Goal: Task Accomplishment & Management: Use online tool/utility

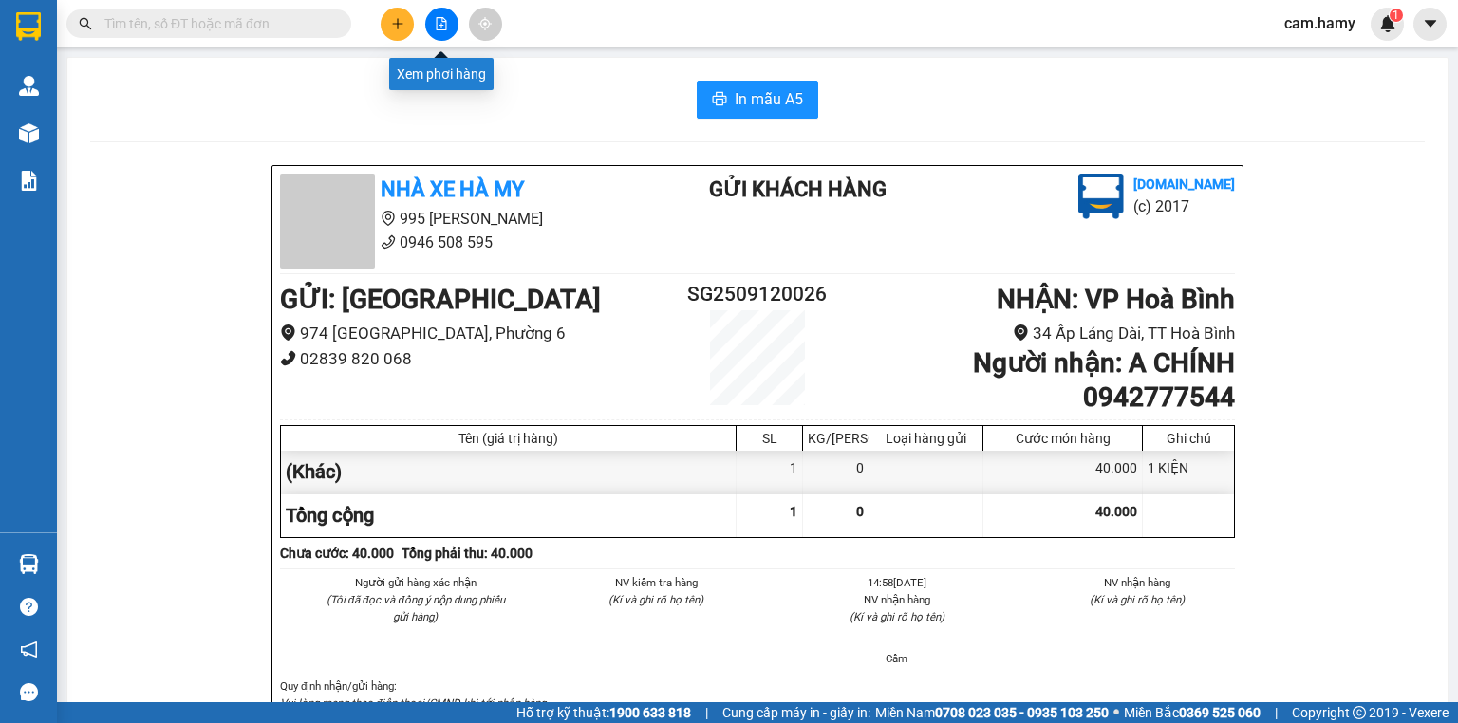
click at [442, 24] on icon "file-add" at bounding box center [441, 23] width 13 height 13
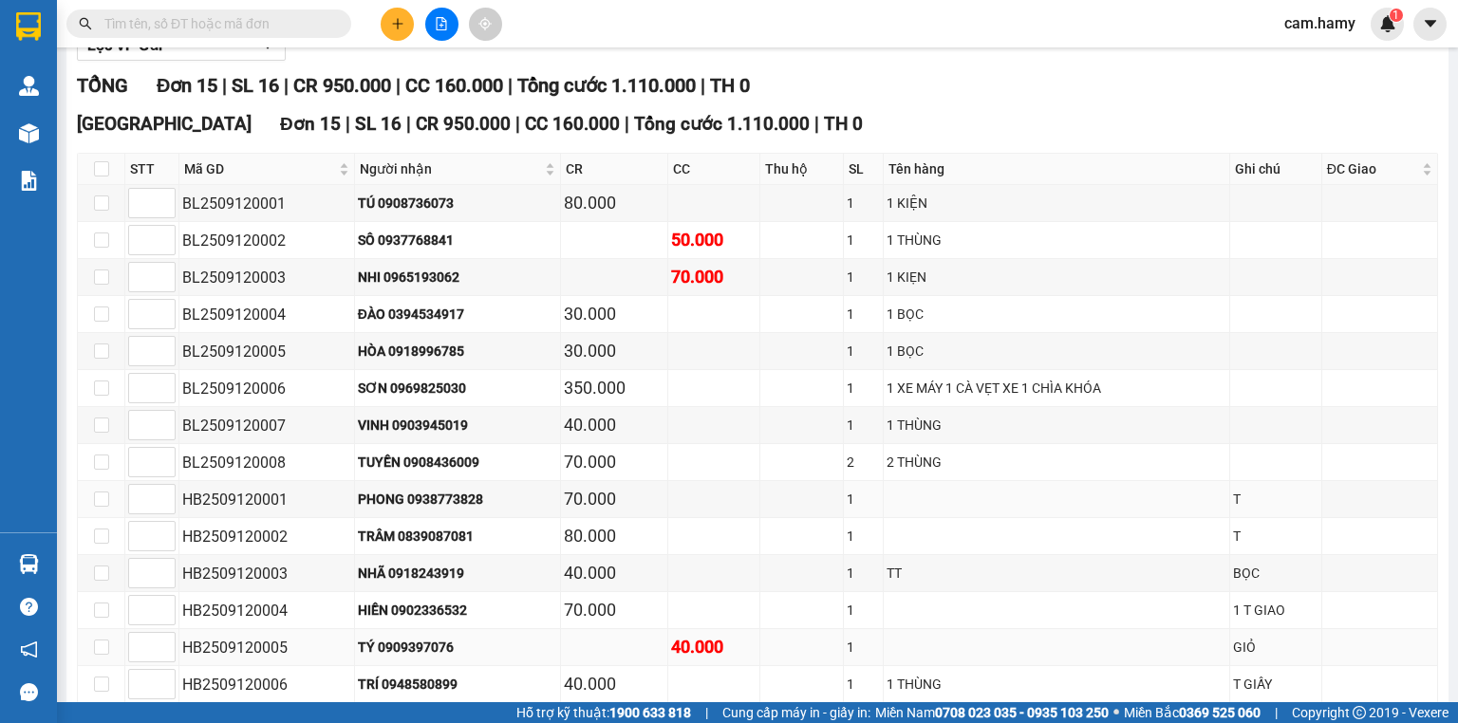
scroll to position [369, 0]
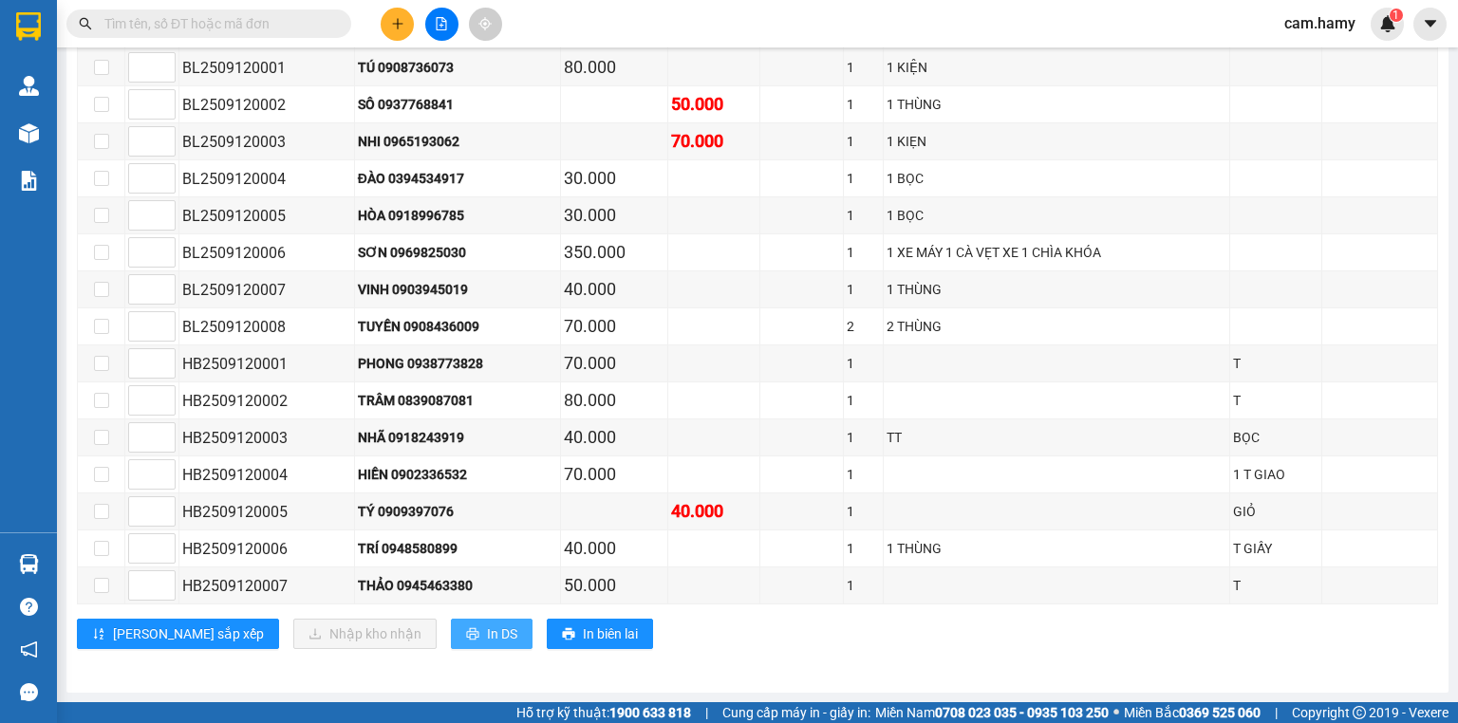
click at [466, 629] on icon "printer" at bounding box center [472, 633] width 13 height 13
click at [400, 25] on button at bounding box center [397, 24] width 33 height 33
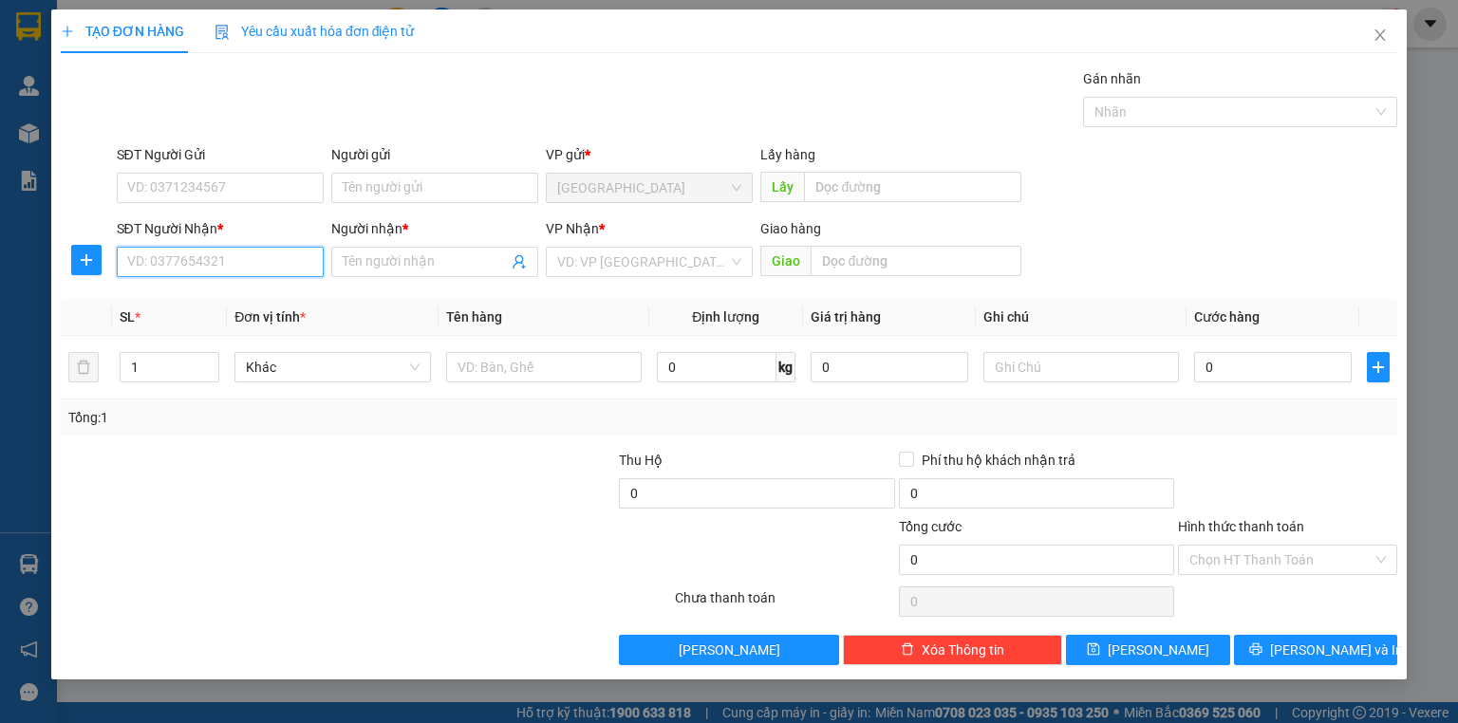
click at [258, 265] on input "SĐT Người Nhận *" at bounding box center [220, 262] width 207 height 30
click at [270, 262] on input "SĐT Người Nhận *" at bounding box center [220, 262] width 207 height 30
click at [272, 262] on input "SĐT Người Nhận *" at bounding box center [220, 262] width 207 height 30
click at [274, 259] on input "SĐT Người Nhận *" at bounding box center [220, 262] width 207 height 30
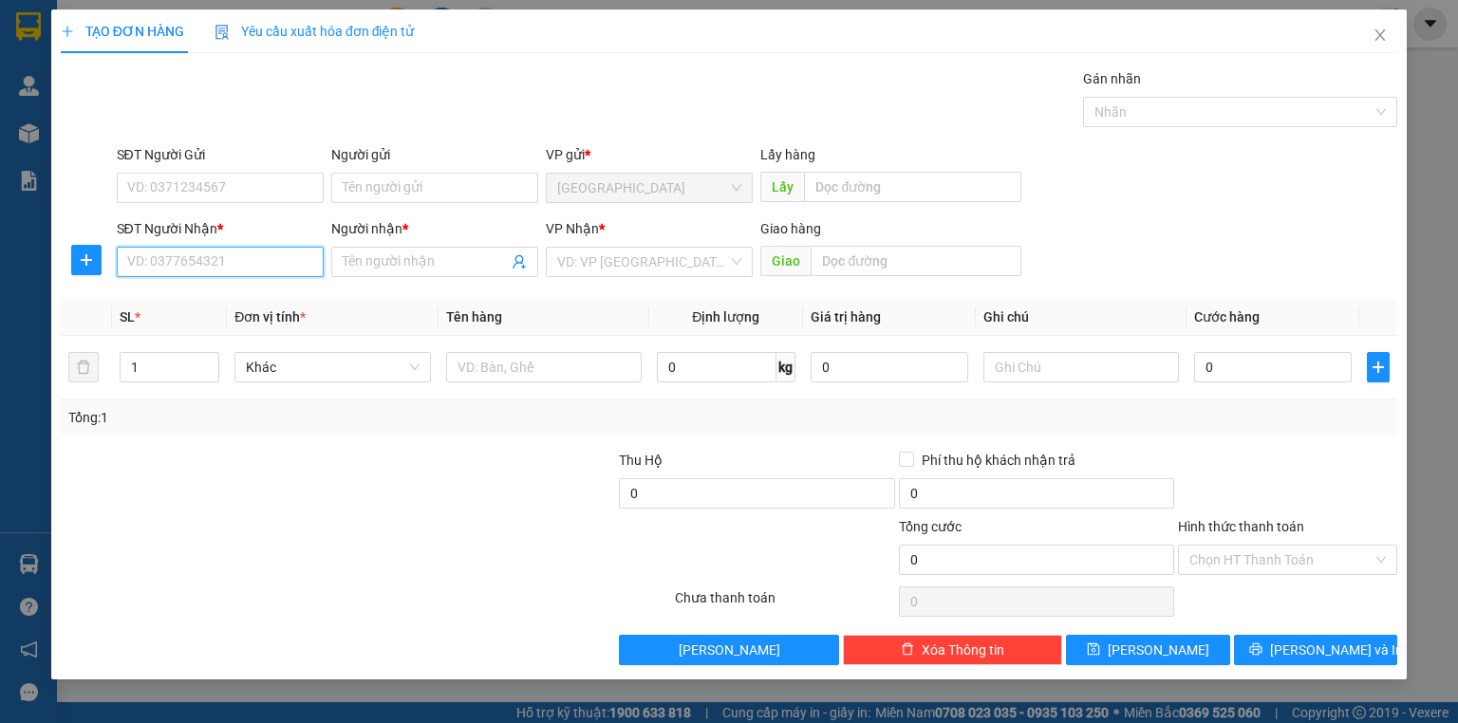
click at [275, 259] on input "SĐT Người Nhận *" at bounding box center [220, 262] width 207 height 30
click at [277, 259] on input "SĐT Người Nhận *" at bounding box center [220, 262] width 207 height 30
type input "0944004286"
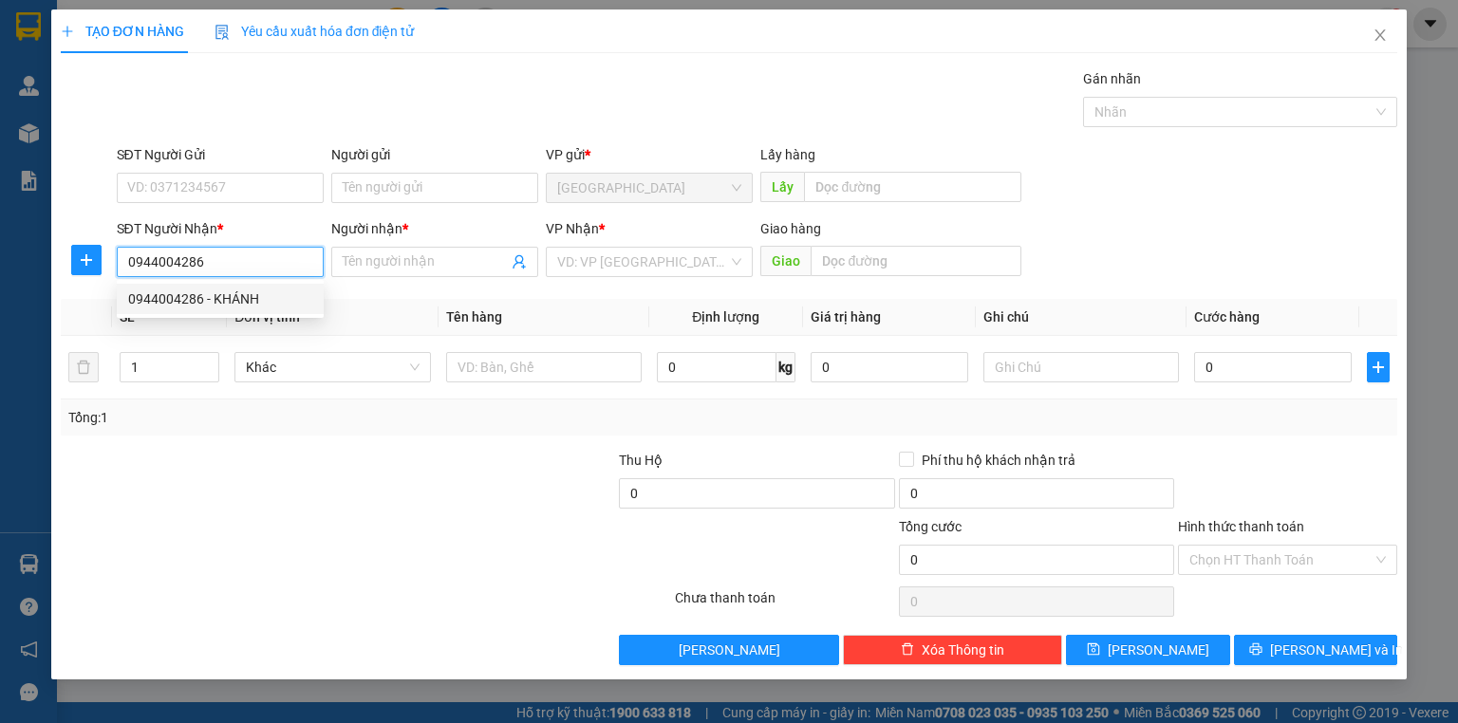
click at [239, 303] on div "0944004286 - KHÁNH" at bounding box center [220, 298] width 184 height 21
type input "KHÁNH"
type input "100.000"
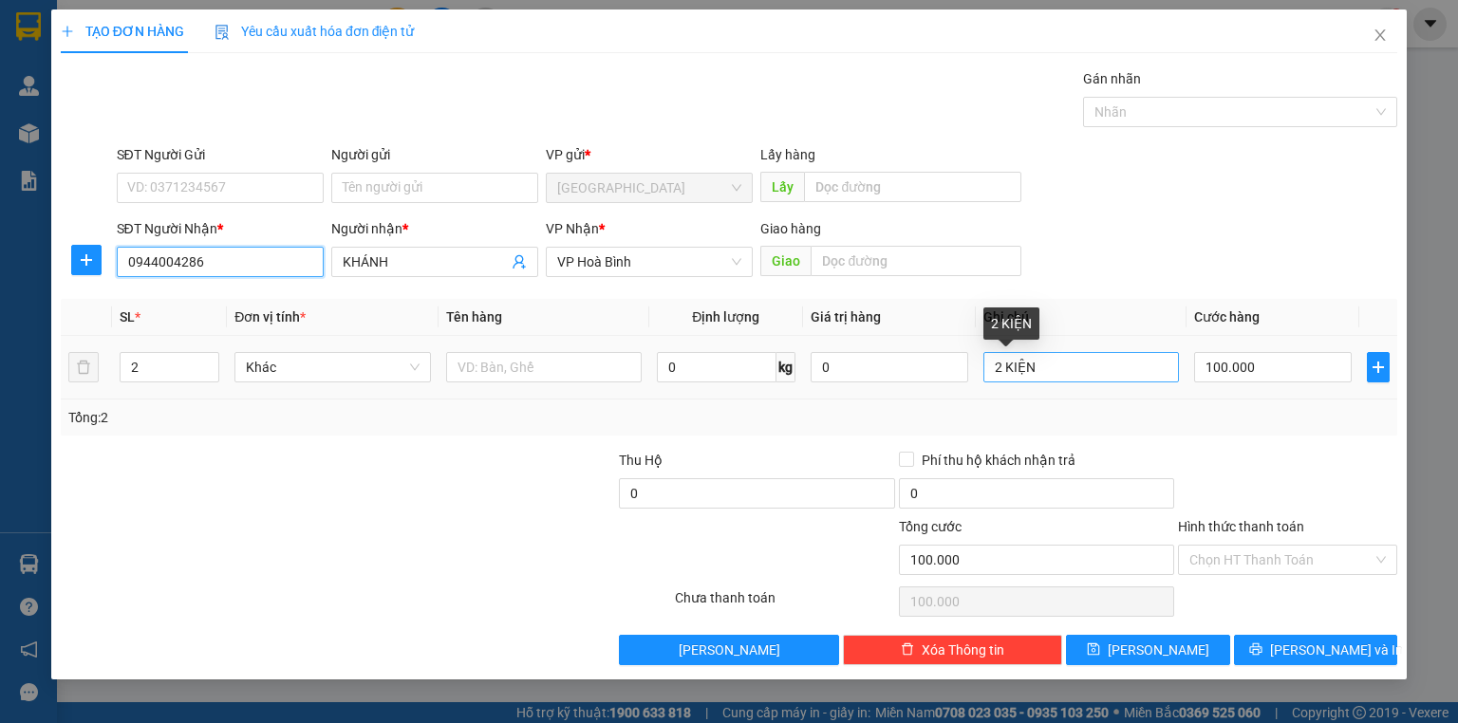
type input "0944004286"
click at [1005, 368] on input "2 KIỆN" at bounding box center [1080, 367] width 195 height 30
click at [1051, 366] on input "1KIỆN" at bounding box center [1080, 367] width 195 height 30
type input "1 XÔ"
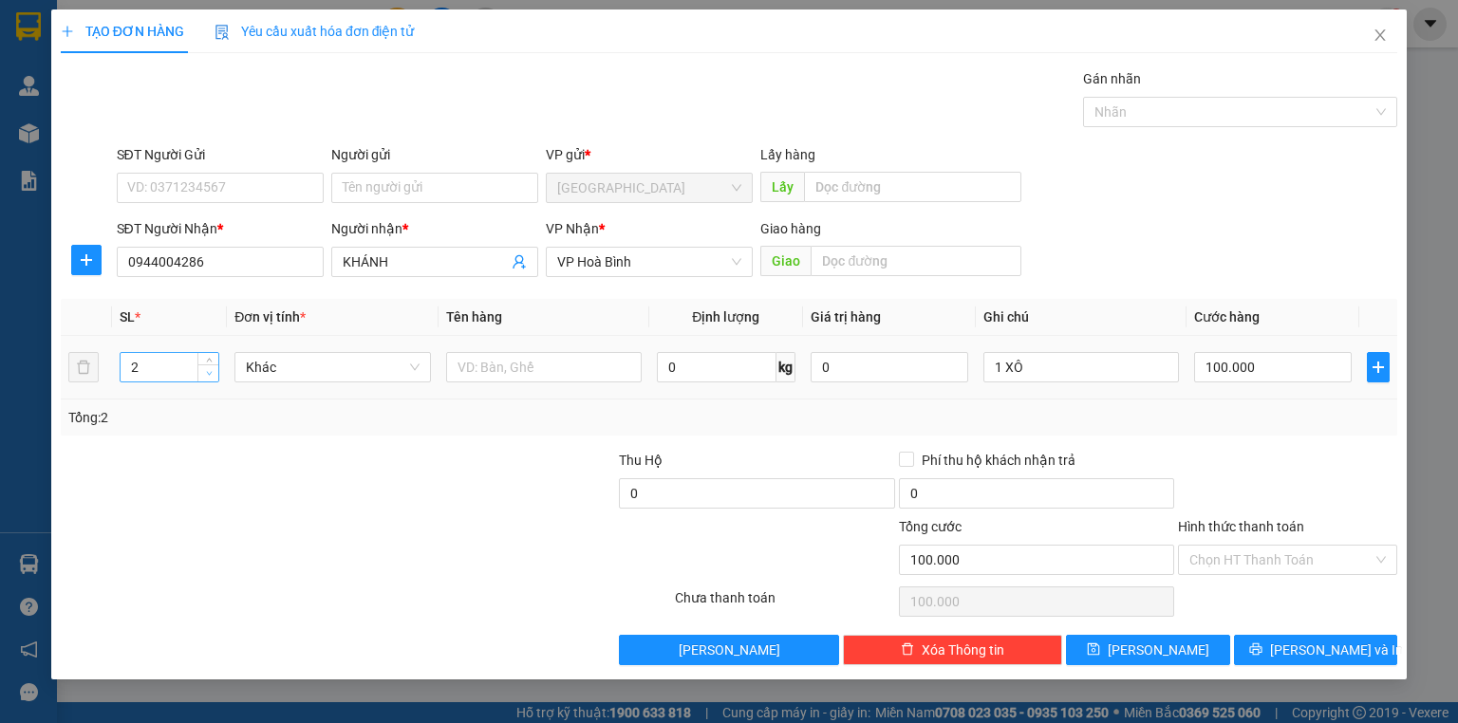
type input "1"
click at [214, 368] on span "down" at bounding box center [208, 373] width 11 height 11
click at [1240, 364] on input "100.000" at bounding box center [1273, 367] width 158 height 30
type input "0"
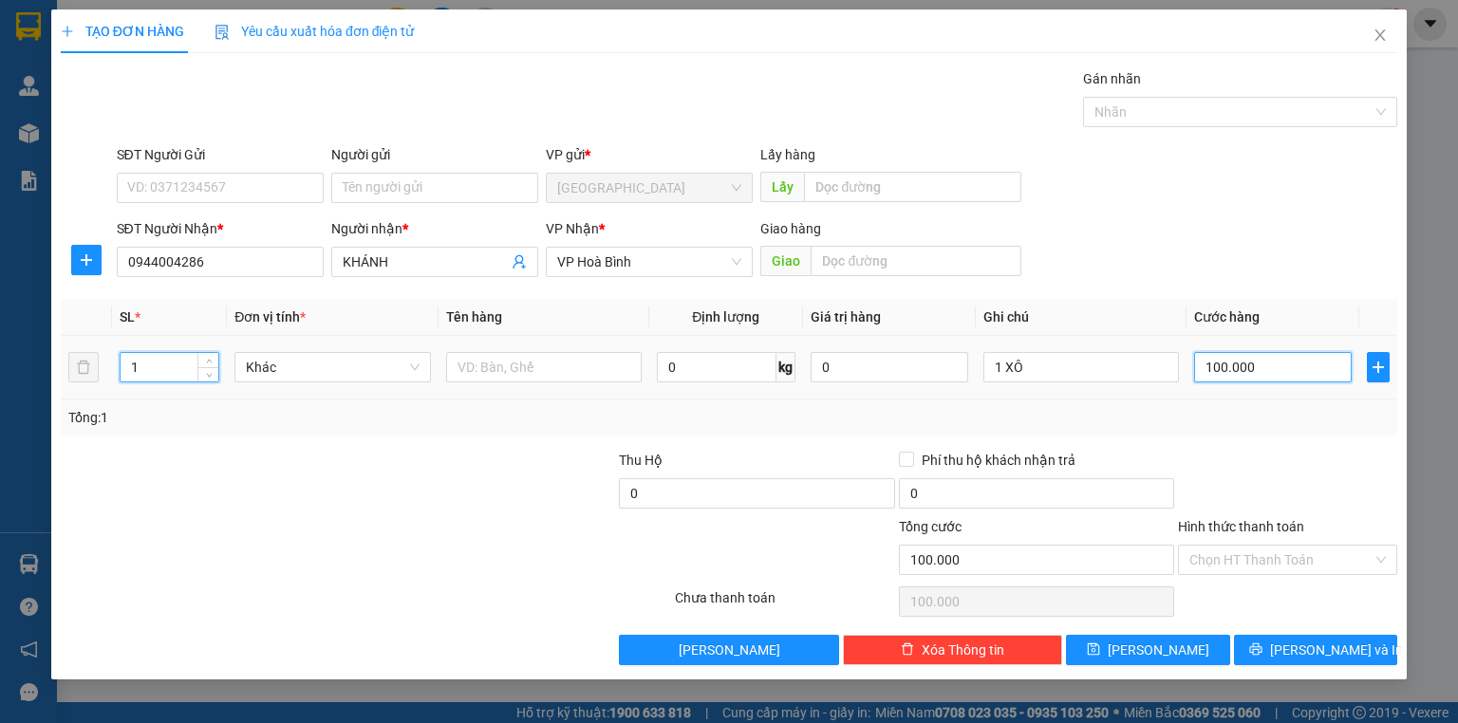
type input "0"
type input "4"
type input "04"
type input "40"
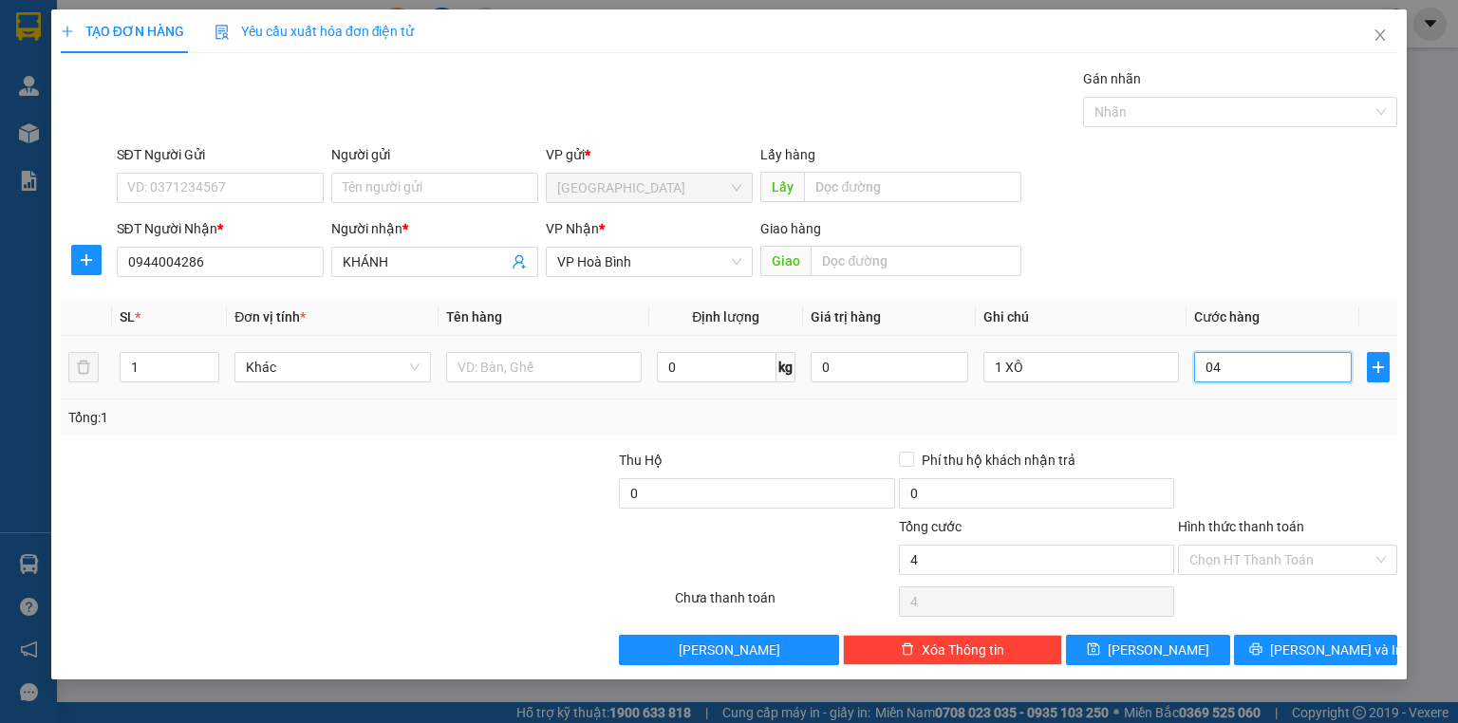
type input "40"
type input "040"
type input "40.000"
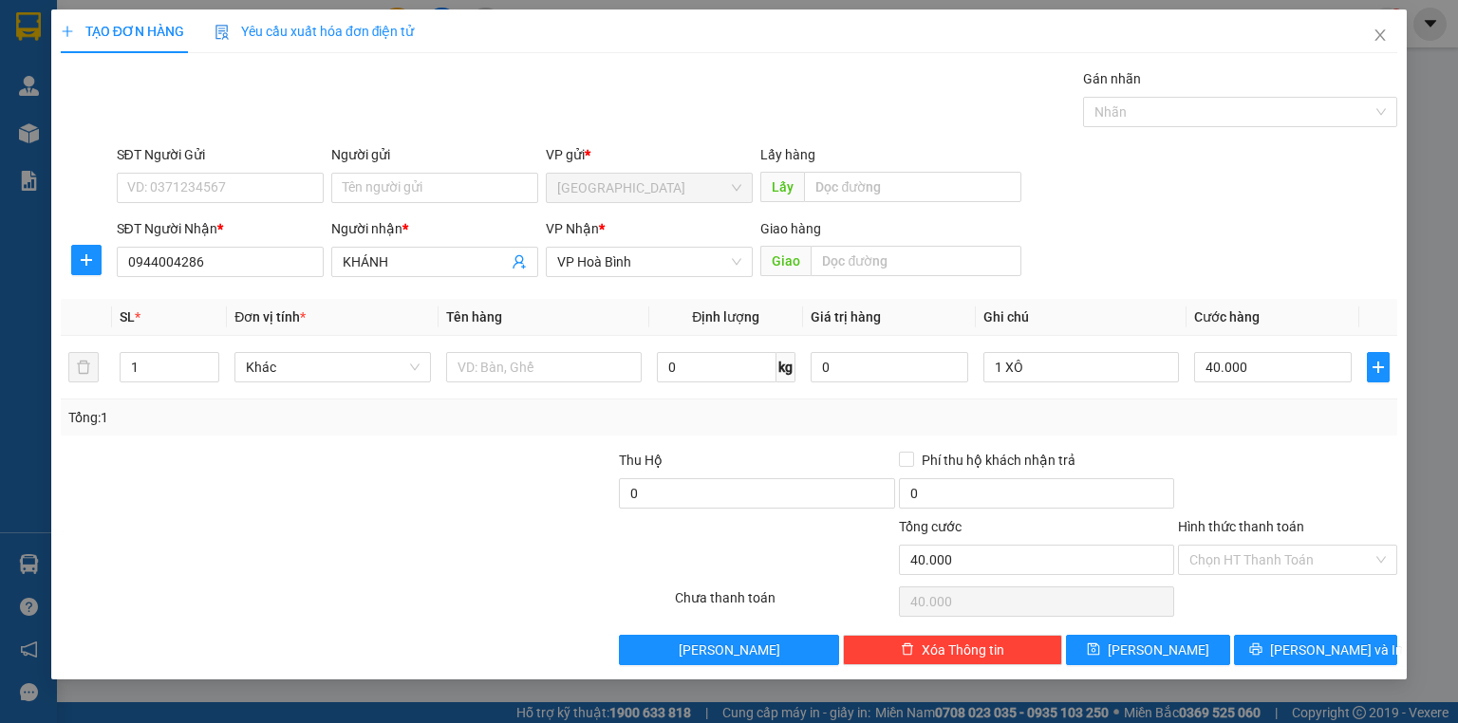
click at [1279, 415] on div "Tổng: 1" at bounding box center [728, 417] width 1321 height 21
click at [1217, 553] on input "Hình thức thanh toán" at bounding box center [1280, 560] width 183 height 28
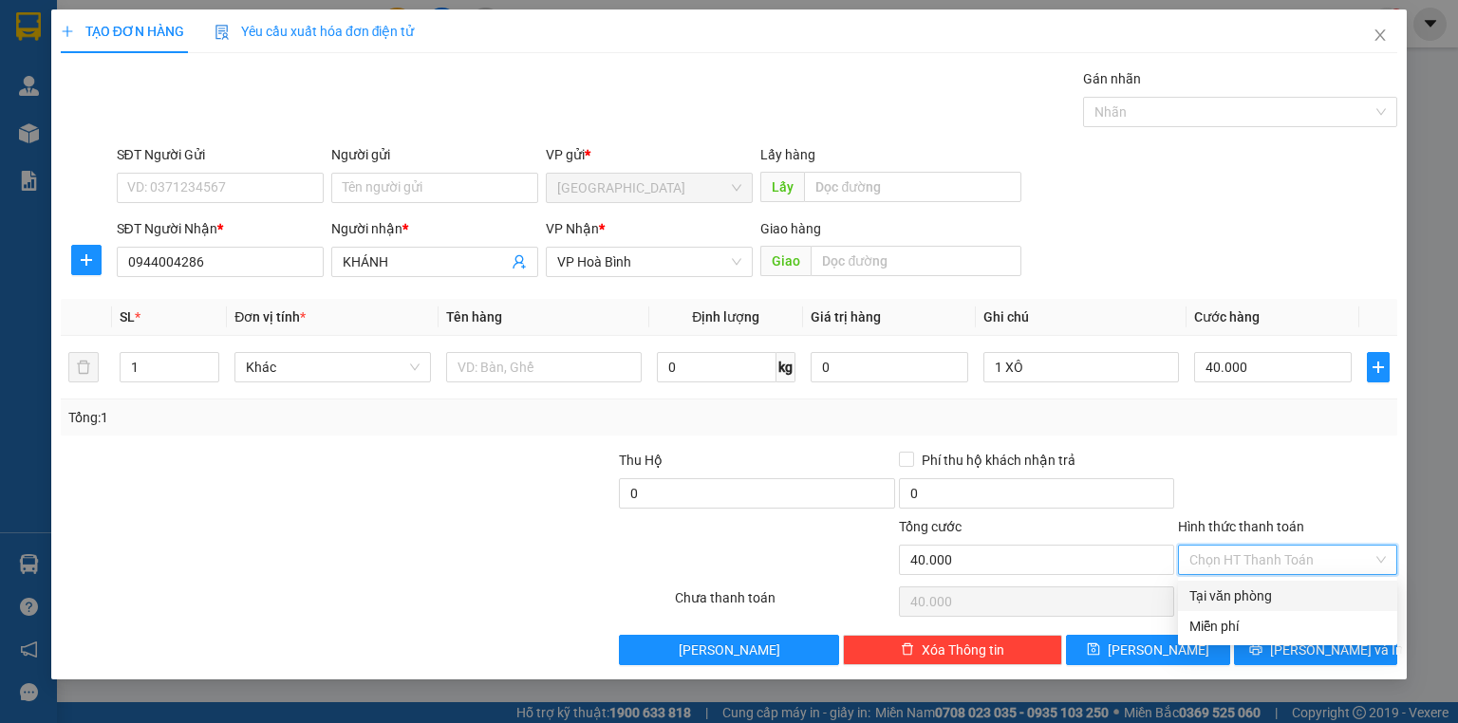
click at [1263, 599] on div "Tại văn phòng" at bounding box center [1287, 595] width 196 height 21
type input "0"
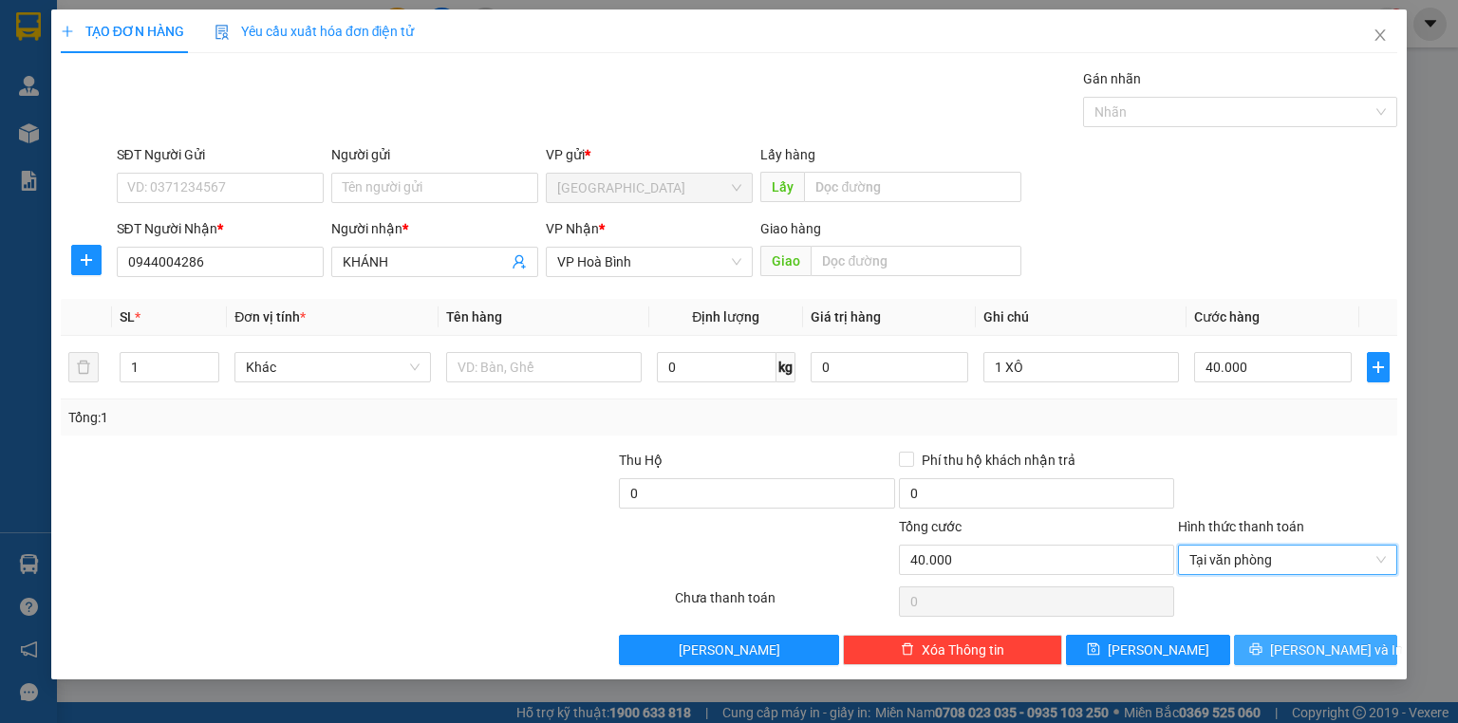
click at [1317, 657] on span "[PERSON_NAME] và In" at bounding box center [1336, 650] width 133 height 21
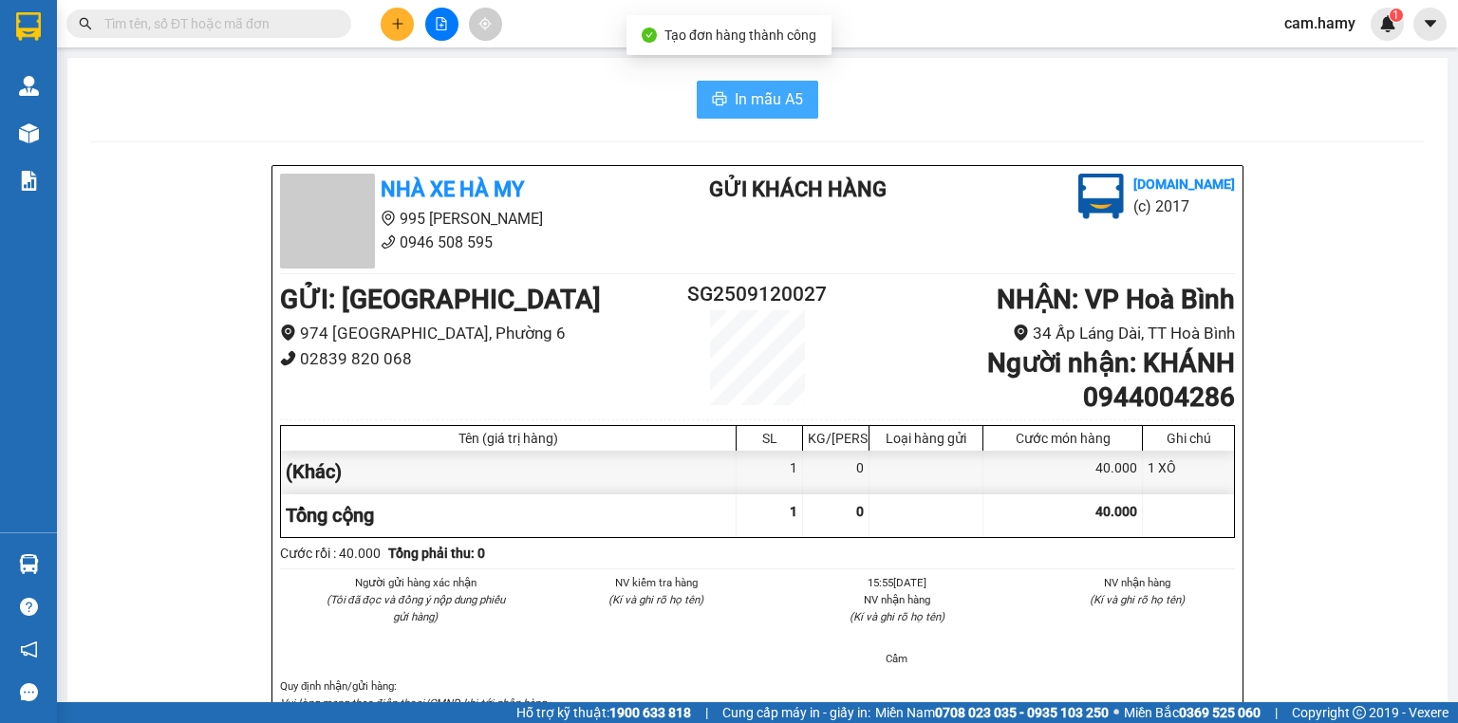
drag, startPoint x: 793, startPoint y: 99, endPoint x: 804, endPoint y: 144, distance: 46.7
click at [792, 97] on span "In mẫu A5" at bounding box center [768, 99] width 68 height 24
click at [402, 19] on icon "plus" at bounding box center [397, 23] width 13 height 13
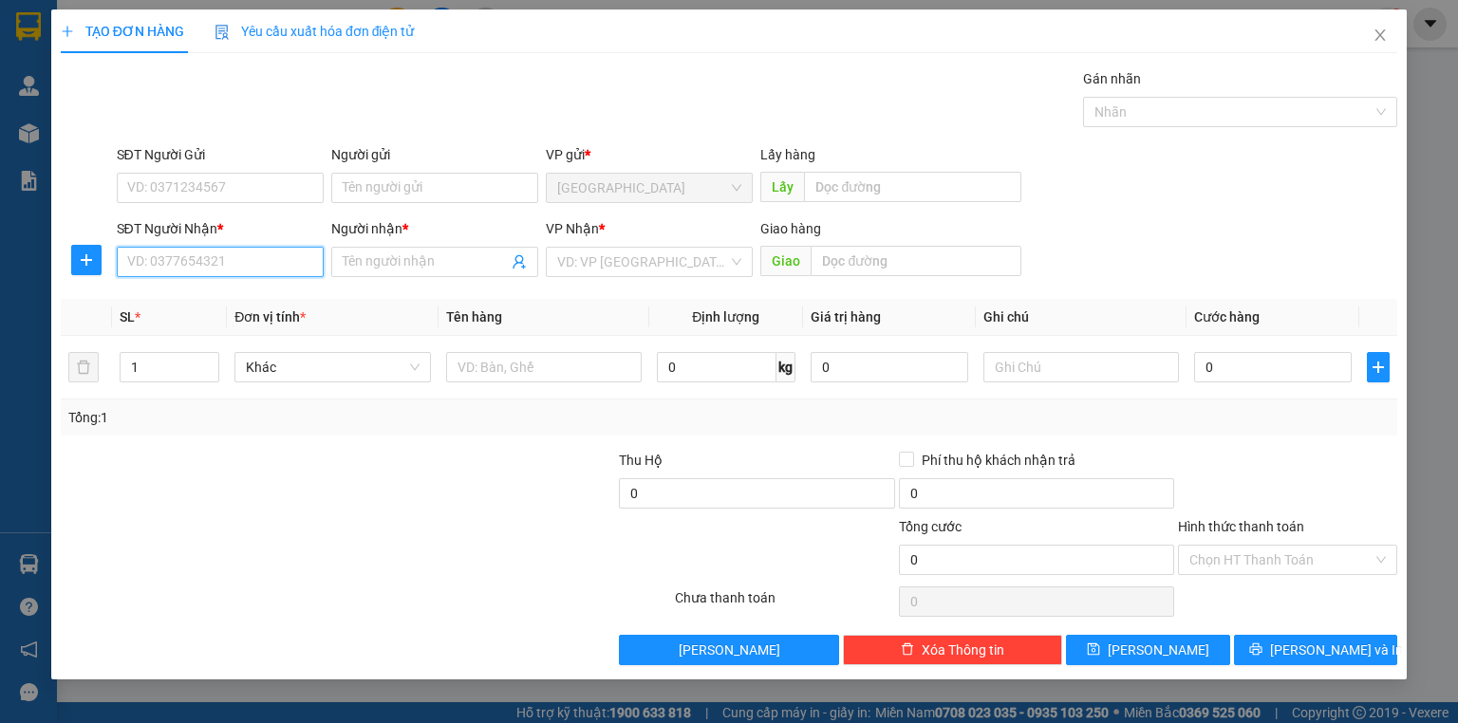
click at [211, 266] on input "SĐT Người Nhận *" at bounding box center [220, 262] width 207 height 30
type input "0902414351"
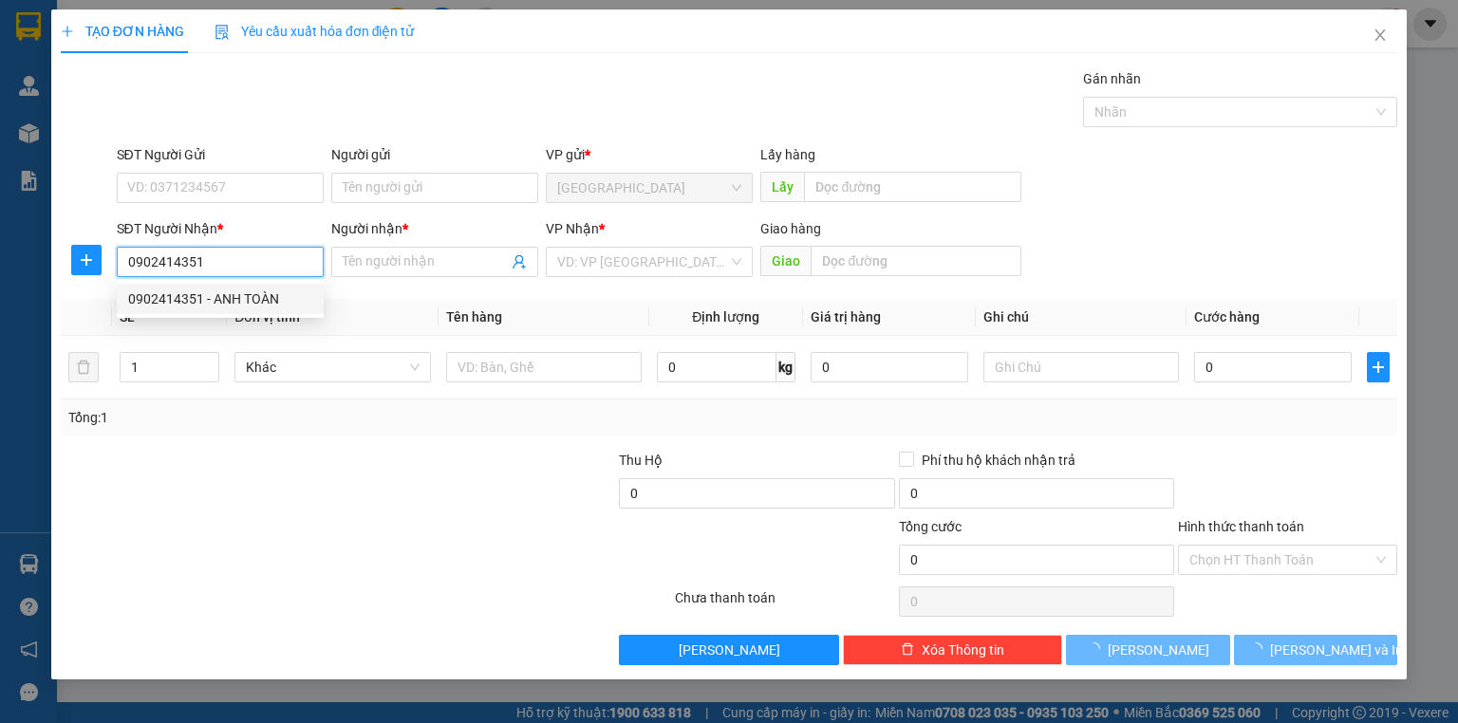
click at [223, 300] on div "0902414351 - ANH TOÀN" at bounding box center [220, 298] width 184 height 21
type input "ANH TOÀN"
type input "40.000"
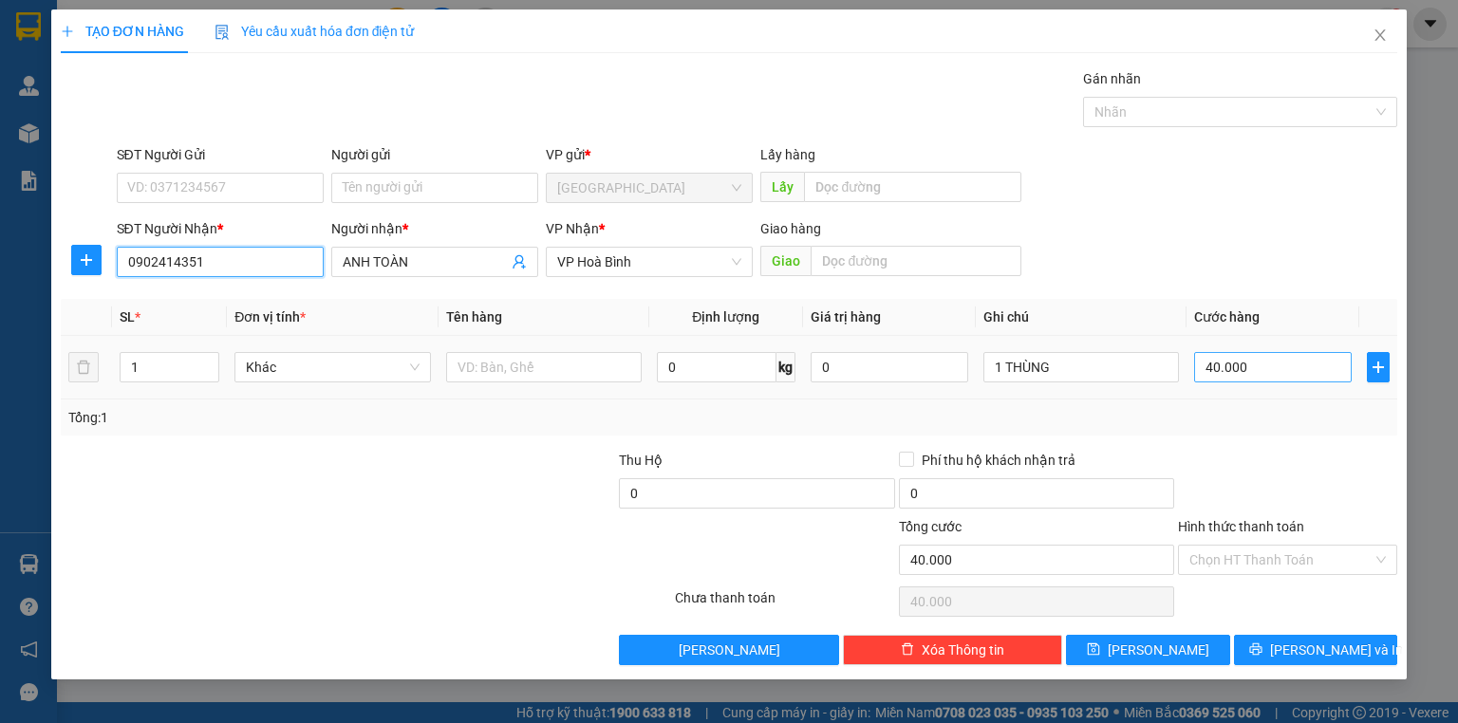
type input "0902414351"
click at [1235, 367] on input "40.000" at bounding box center [1273, 367] width 158 height 30
type input "5"
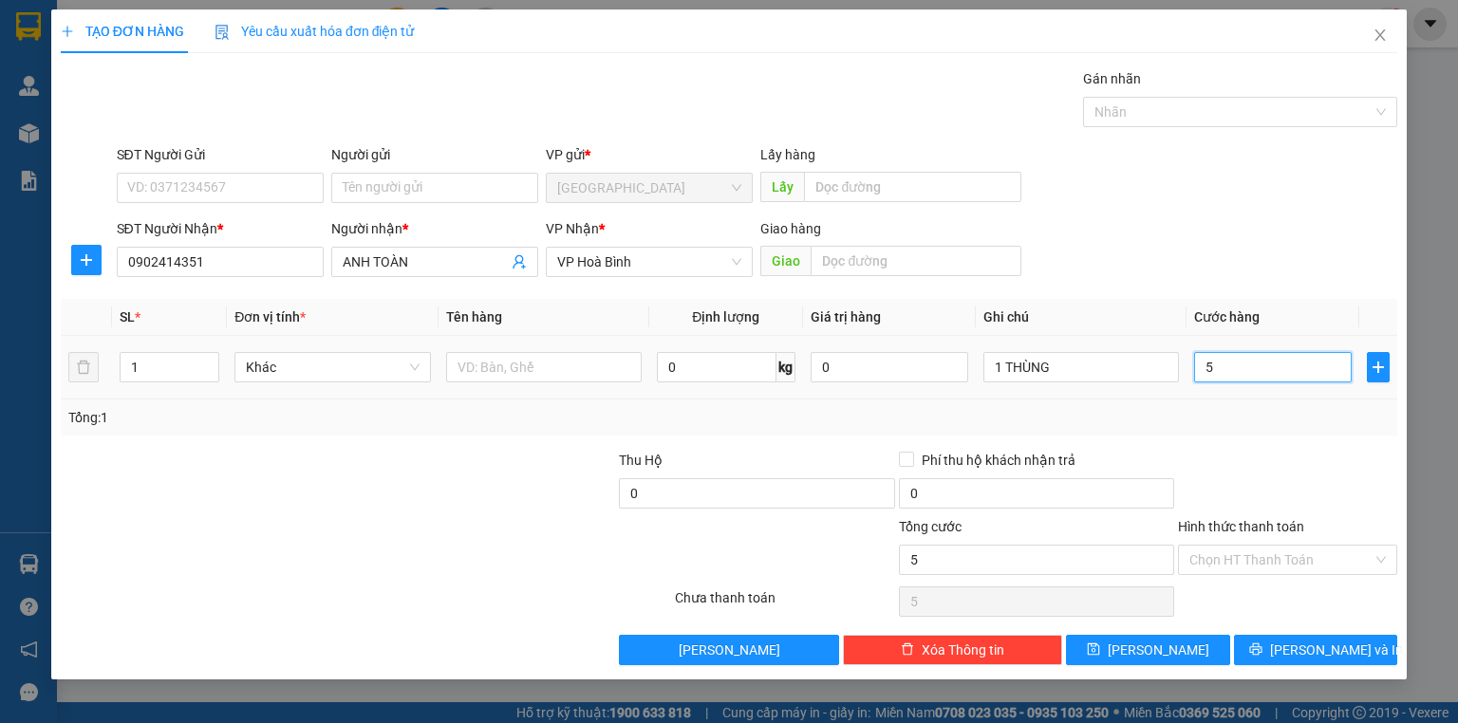
type input "50"
type input "50.000"
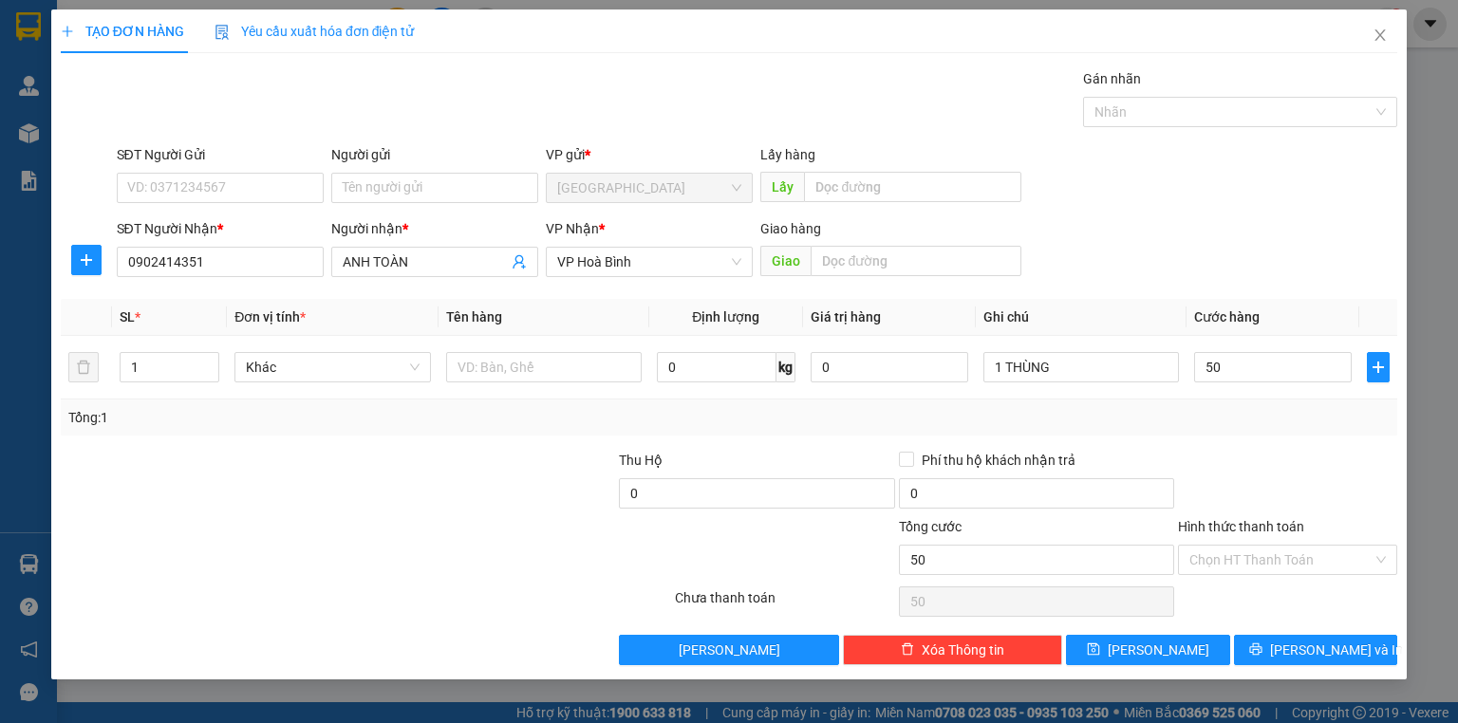
type input "50.000"
click at [1229, 399] on div "Tổng: 1" at bounding box center [729, 417] width 1336 height 36
click at [1263, 552] on input "Hình thức thanh toán" at bounding box center [1280, 560] width 183 height 28
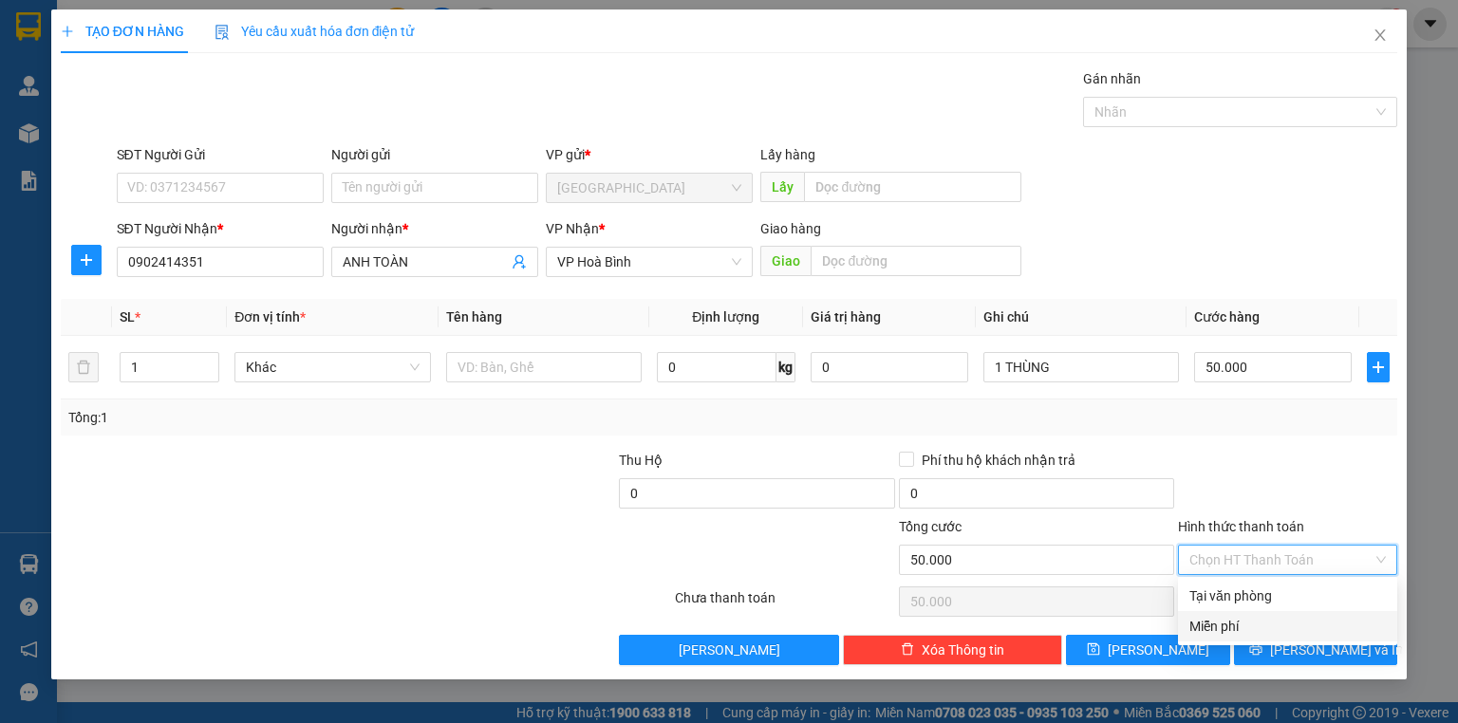
click at [1269, 613] on div "Miễn phí" at bounding box center [1287, 626] width 219 height 30
type input "0"
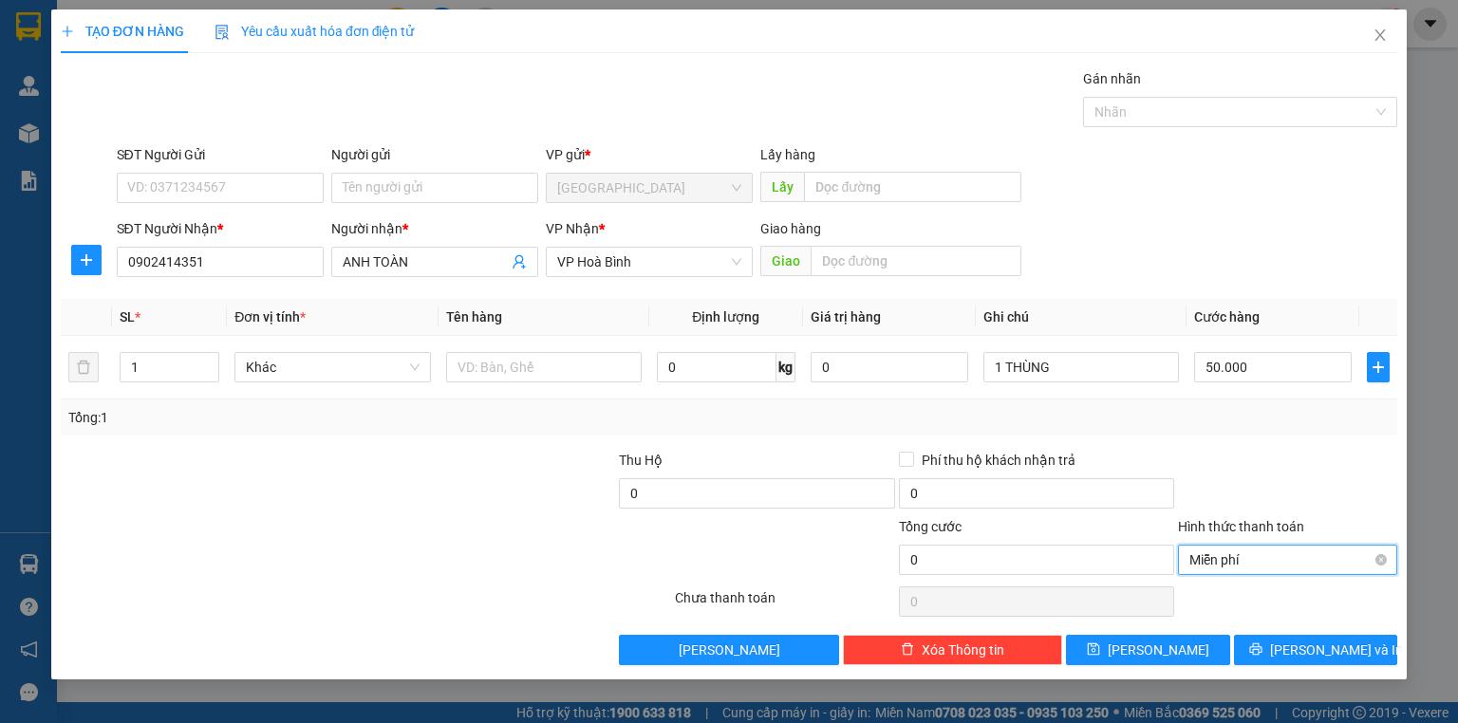
click at [1279, 550] on span "Miễn phí" at bounding box center [1287, 560] width 196 height 28
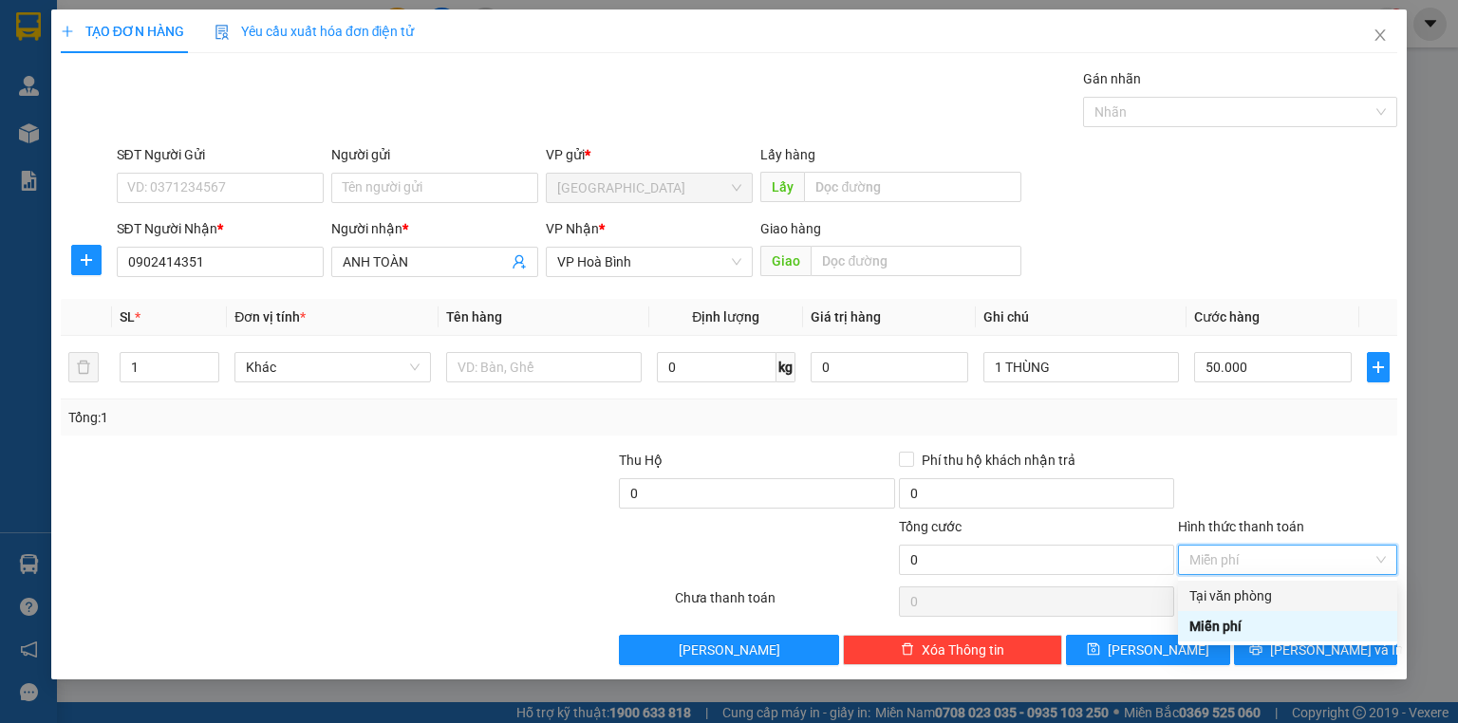
click at [1253, 586] on div "Tại văn phòng" at bounding box center [1287, 595] width 196 height 21
type input "50.000"
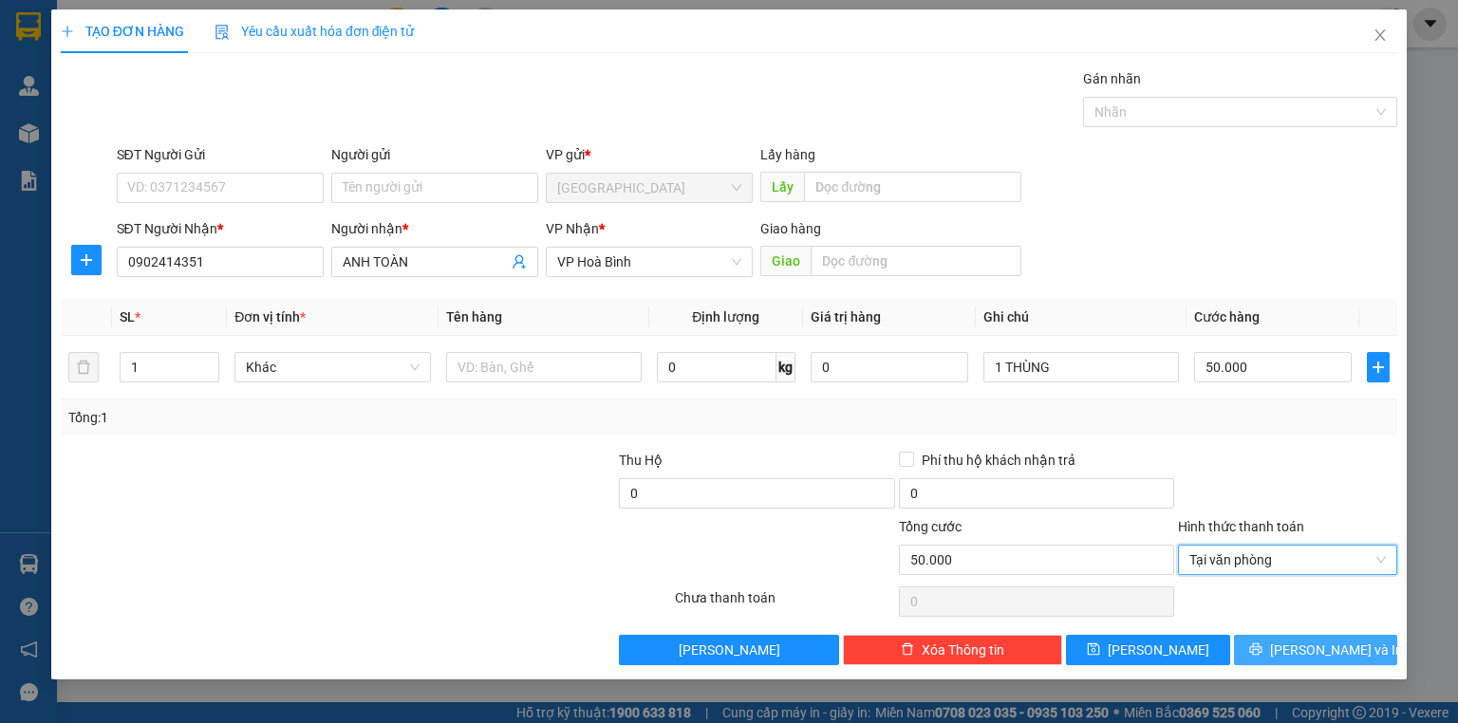
click at [1303, 635] on button "[PERSON_NAME] và In" at bounding box center [1316, 650] width 164 height 30
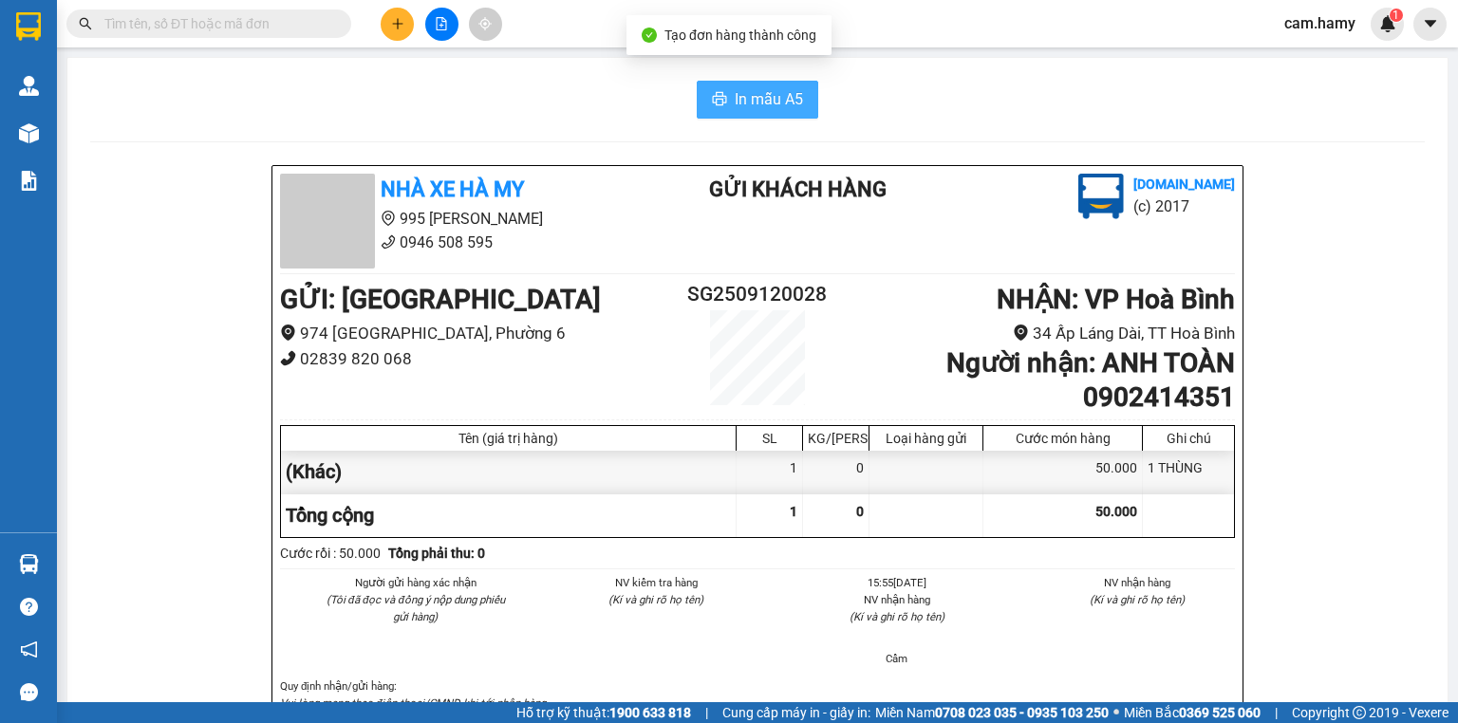
click at [742, 99] on span "In mẫu A5" at bounding box center [768, 99] width 68 height 24
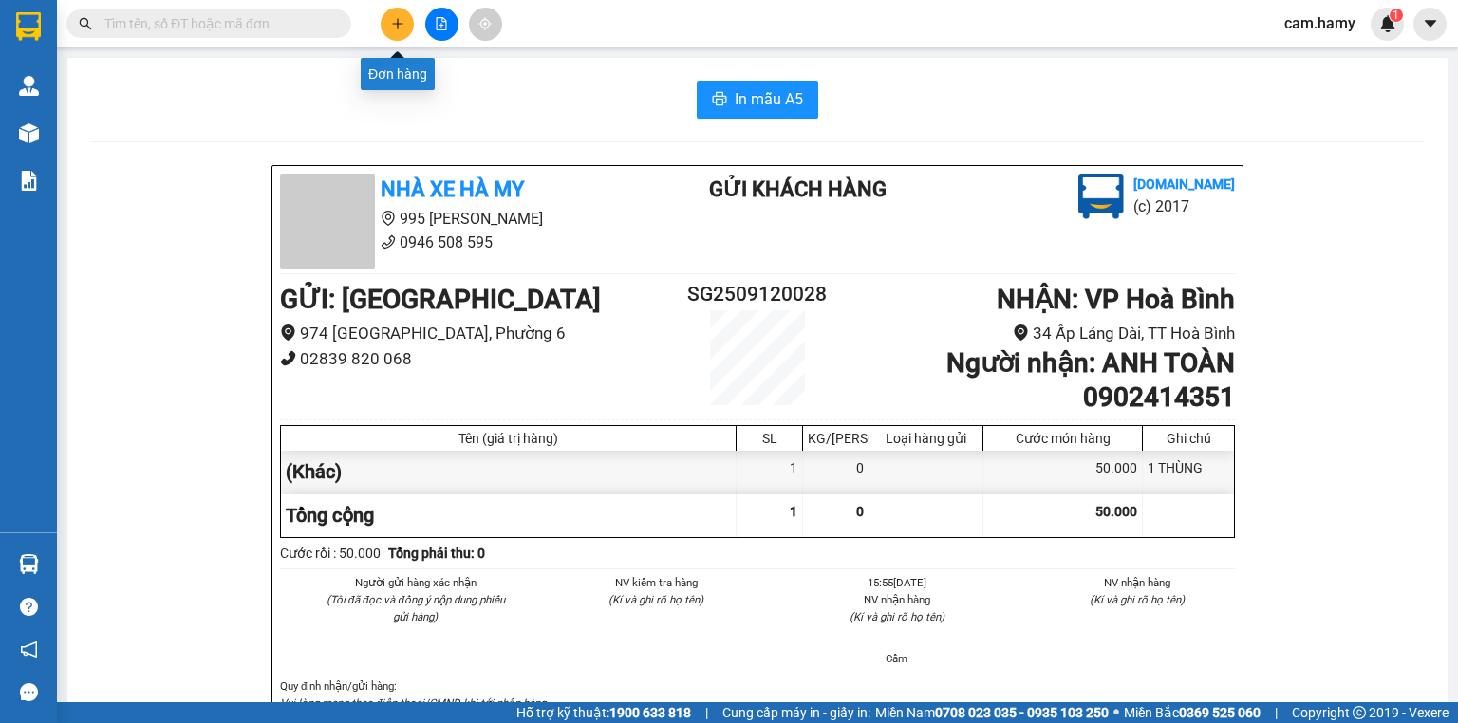
click at [394, 20] on icon "plus" at bounding box center [397, 23] width 13 height 13
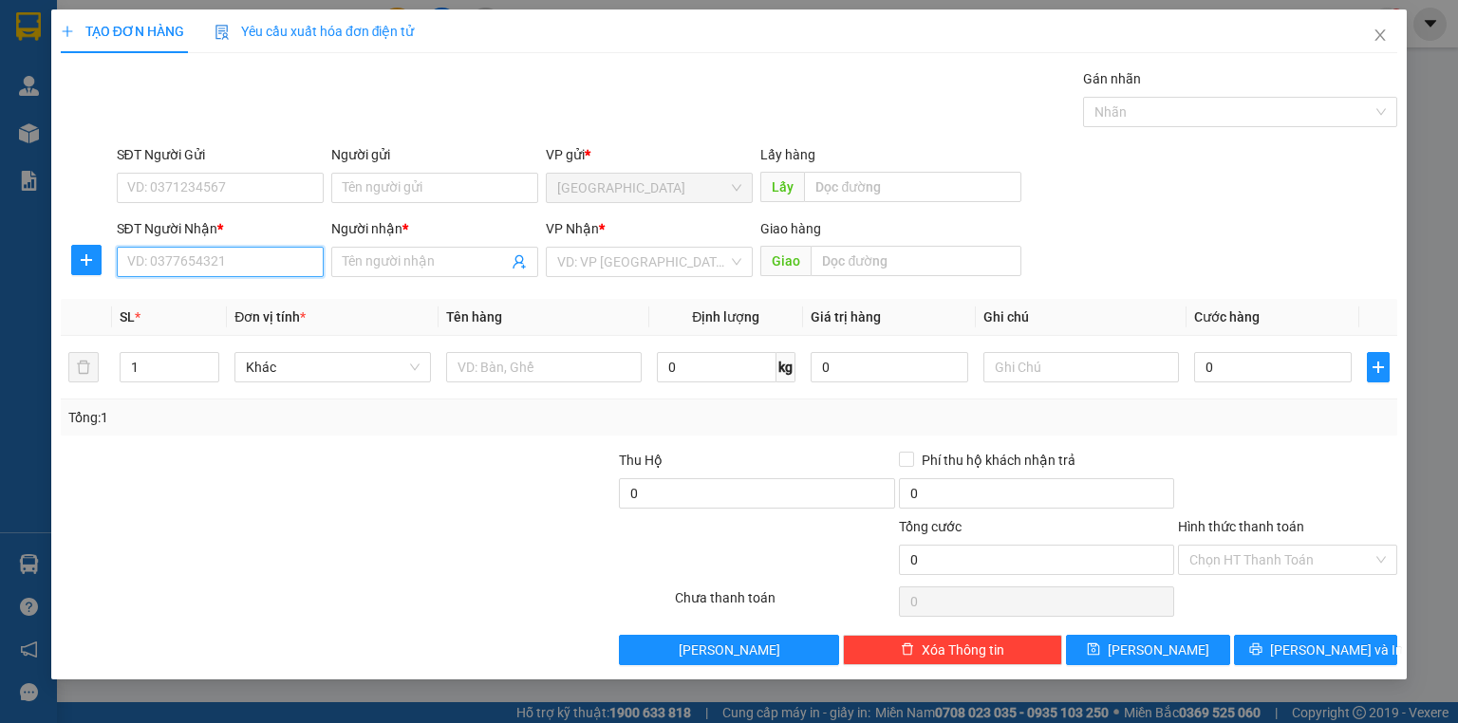
click at [243, 273] on input "SĐT Người Nhận *" at bounding box center [220, 262] width 207 height 30
click at [253, 262] on input "SĐT Người Nhận *" at bounding box center [220, 262] width 207 height 30
click at [209, 288] on div "Transit Pickup Surcharge Ids Transit Deliver Surcharge Ids Transit Deliver Surc…" at bounding box center [729, 366] width 1336 height 597
click at [215, 266] on input "SĐT Người Nhận *" at bounding box center [220, 262] width 207 height 30
click at [235, 266] on input "0981248646" at bounding box center [220, 262] width 207 height 30
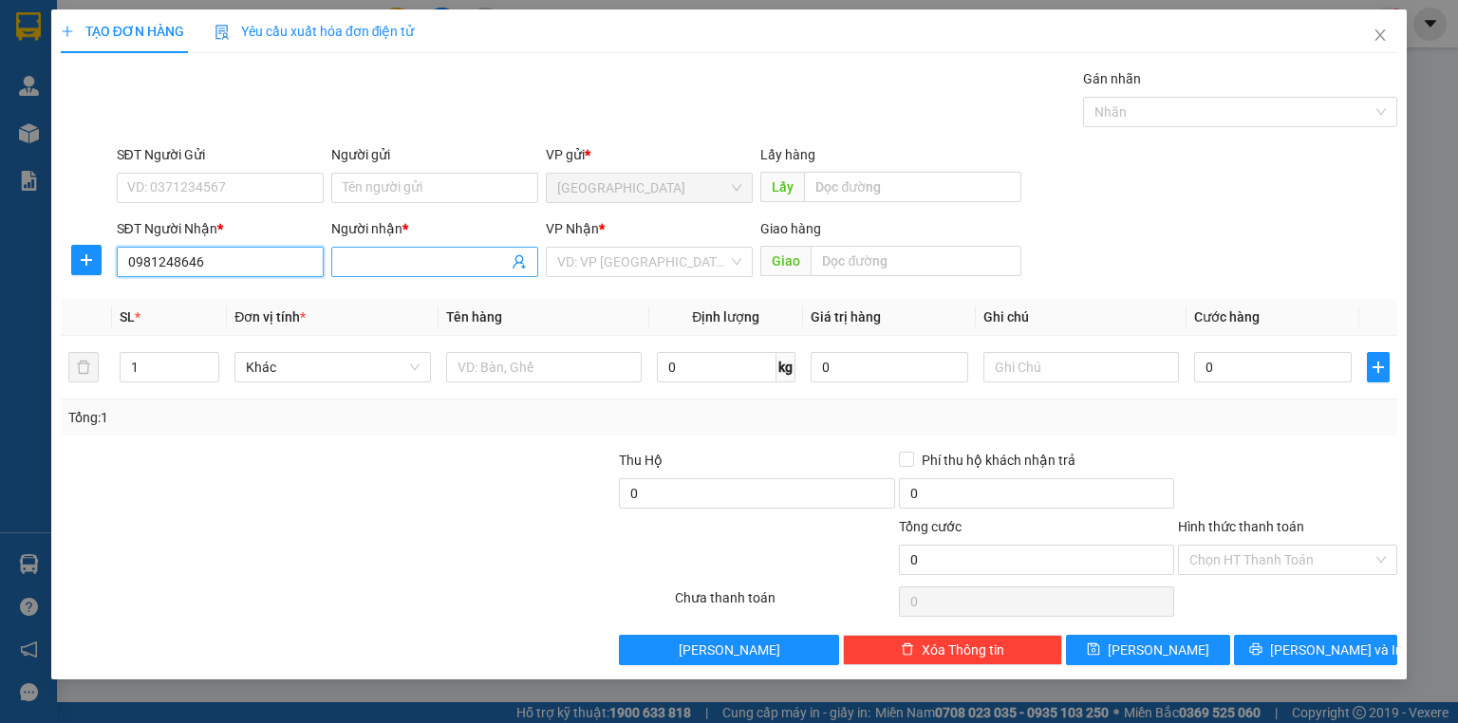
type input "0981248646"
click at [433, 260] on input "Người nhận *" at bounding box center [425, 261] width 165 height 21
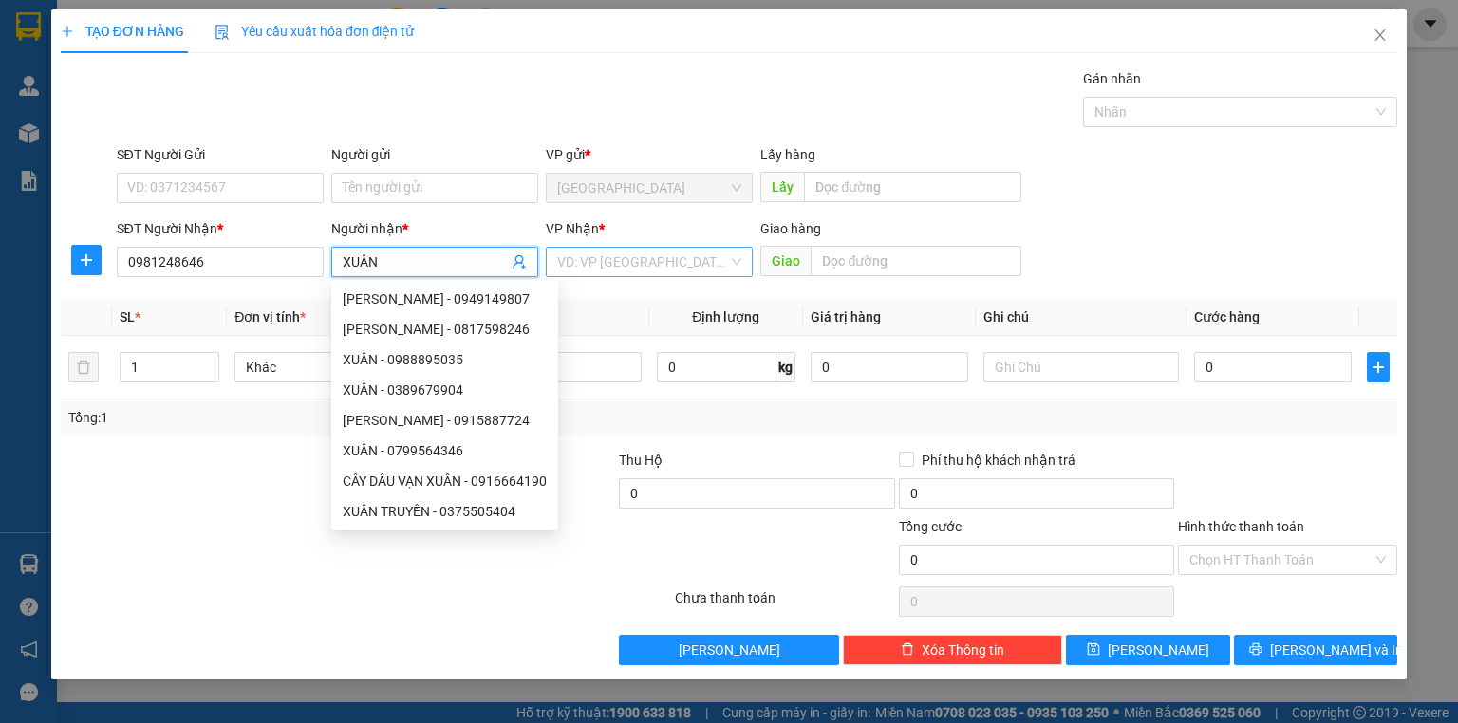
type input "XUÂN"
click at [695, 269] on input "search" at bounding box center [642, 262] width 171 height 28
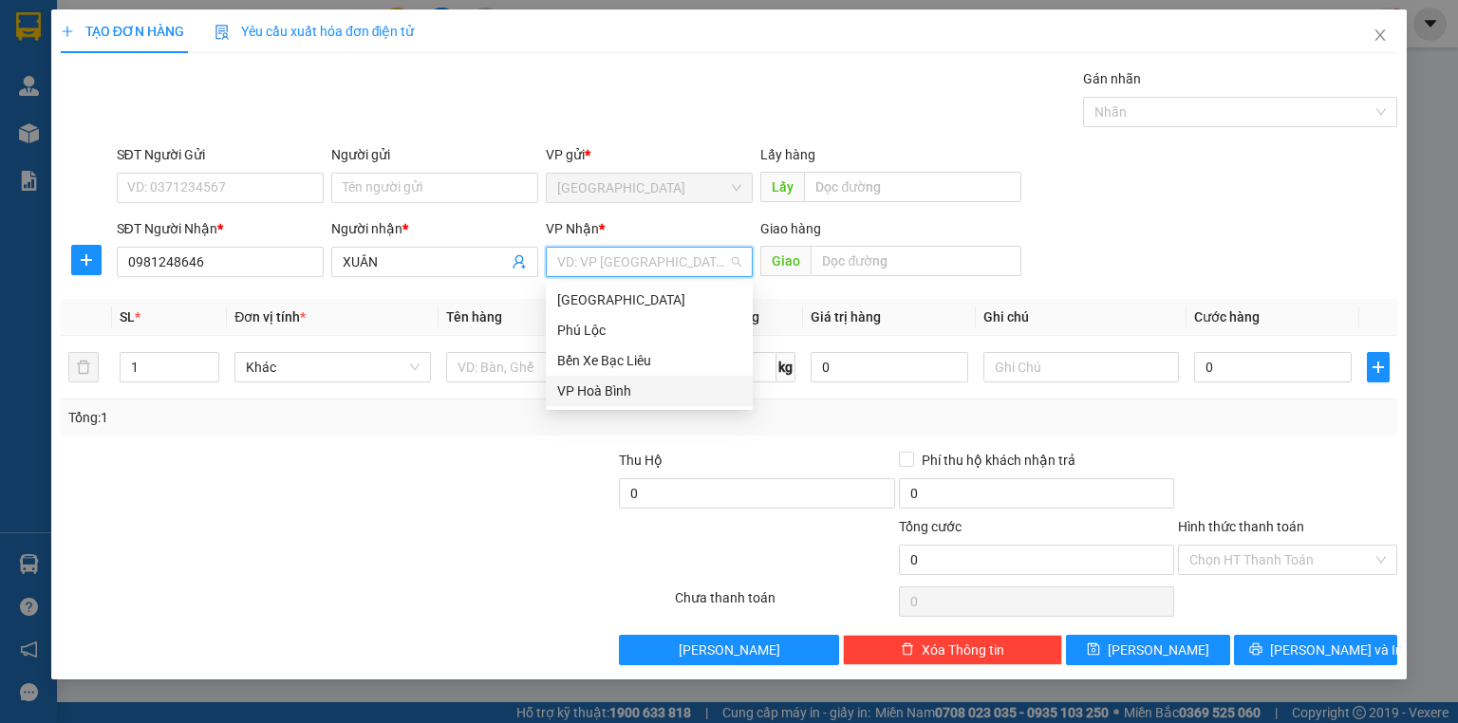
click at [630, 377] on div "VP Hoà Bình" at bounding box center [649, 391] width 207 height 30
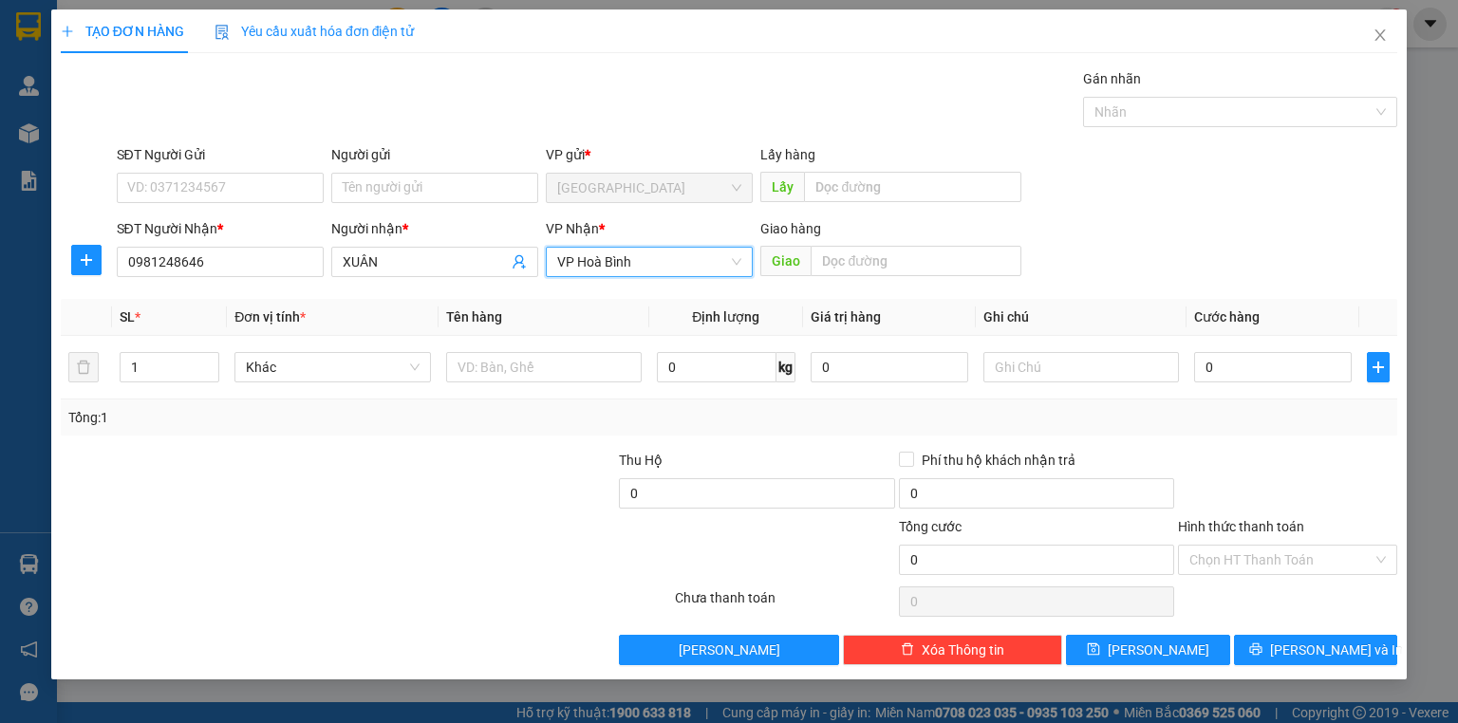
click at [253, 245] on div "SĐT Người Nhận *" at bounding box center [220, 232] width 207 height 28
click at [248, 254] on input "0981248646" at bounding box center [220, 262] width 207 height 30
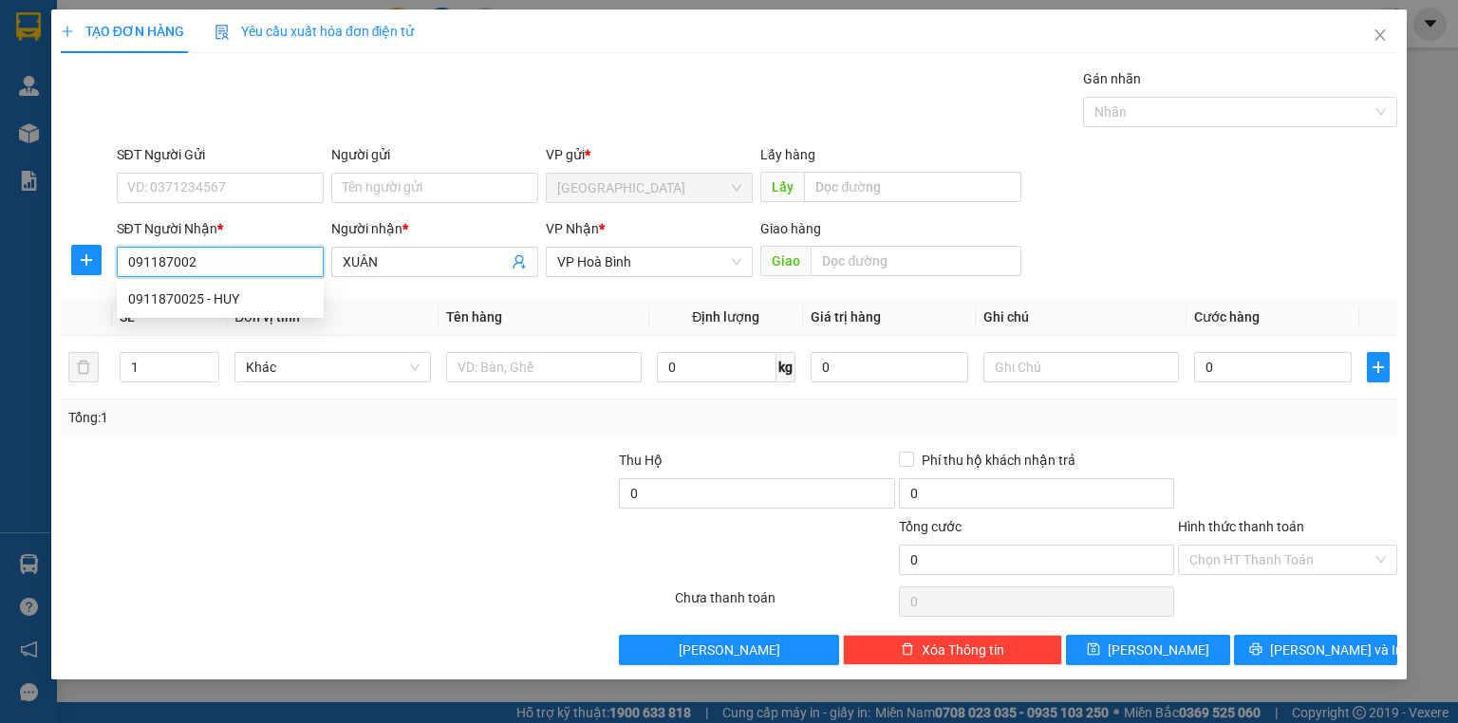
type input "0911870025"
click at [239, 295] on div "0911870025 - HUY" at bounding box center [220, 298] width 184 height 21
type input "HUY"
type input "40.000"
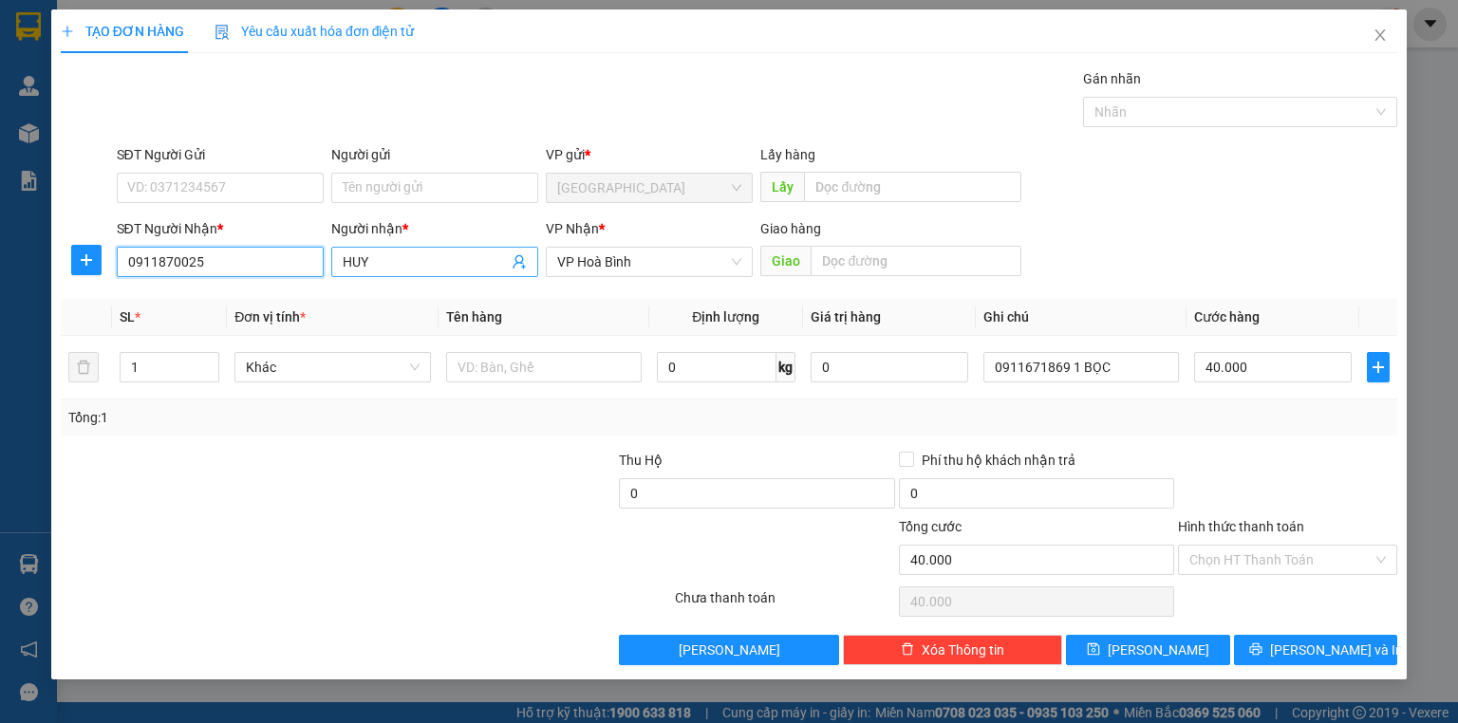
type input "0911870025"
click at [398, 270] on input "HUY" at bounding box center [425, 261] width 165 height 21
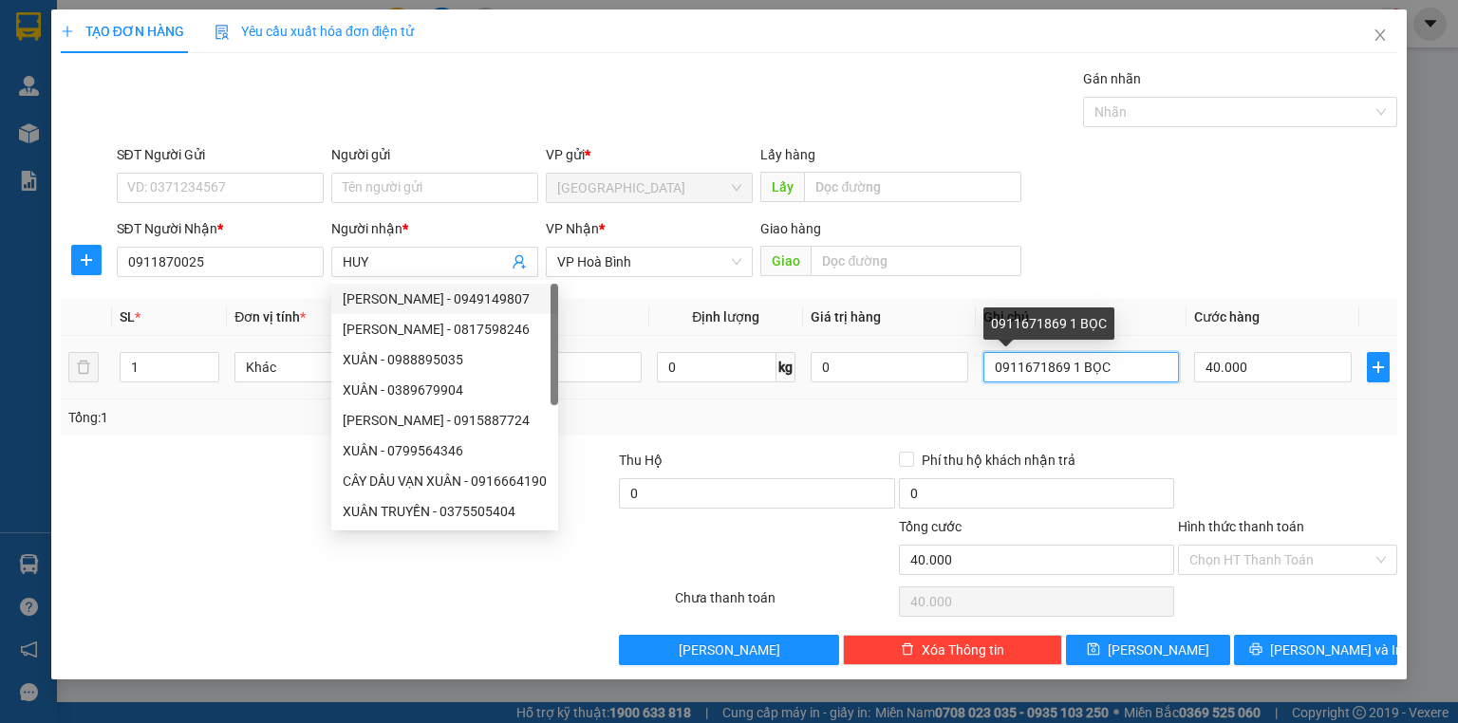
click at [1143, 380] on input "0911671869 1 BỌC" at bounding box center [1080, 367] width 195 height 30
click at [1135, 374] on input "0911671869 1 BỌC" at bounding box center [1080, 367] width 195 height 30
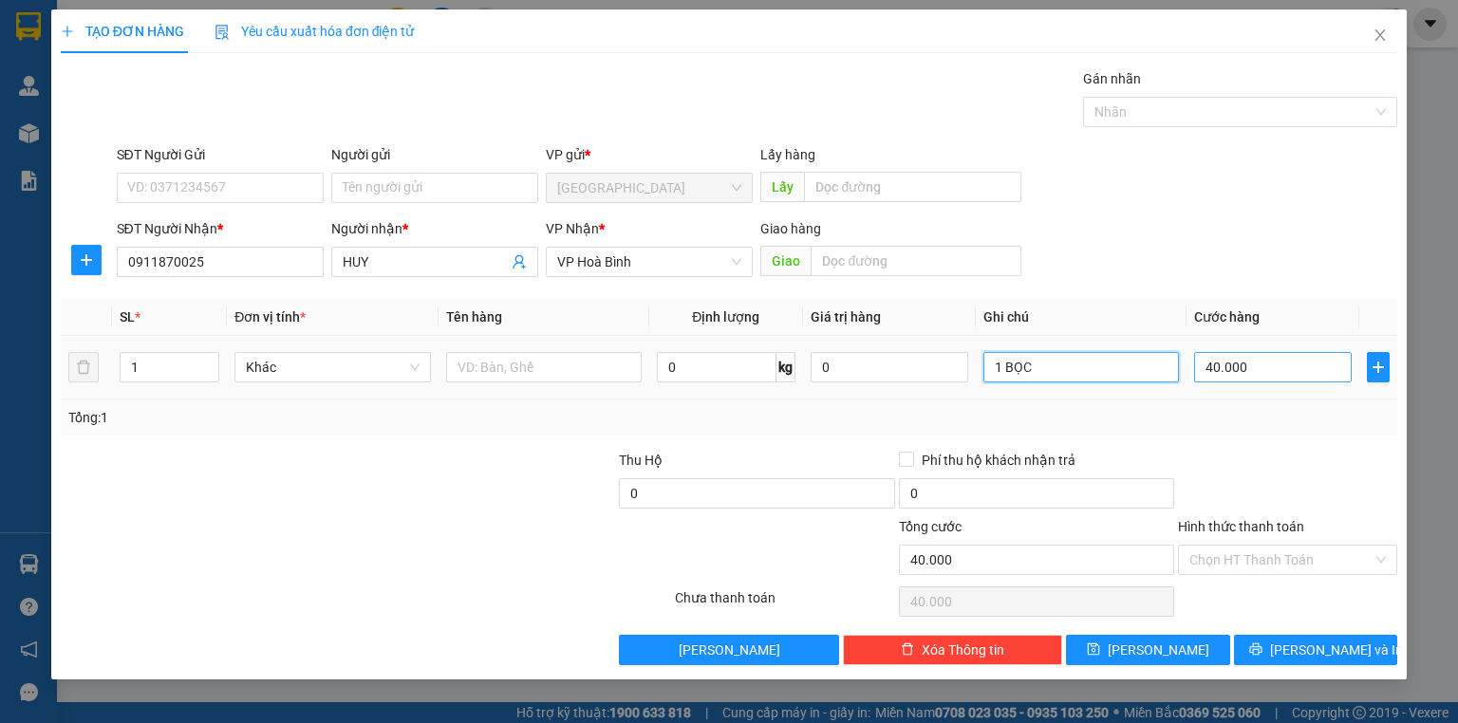
type input "1 BỌC"
click at [1250, 363] on input "40.000" at bounding box center [1273, 367] width 158 height 30
type input "3"
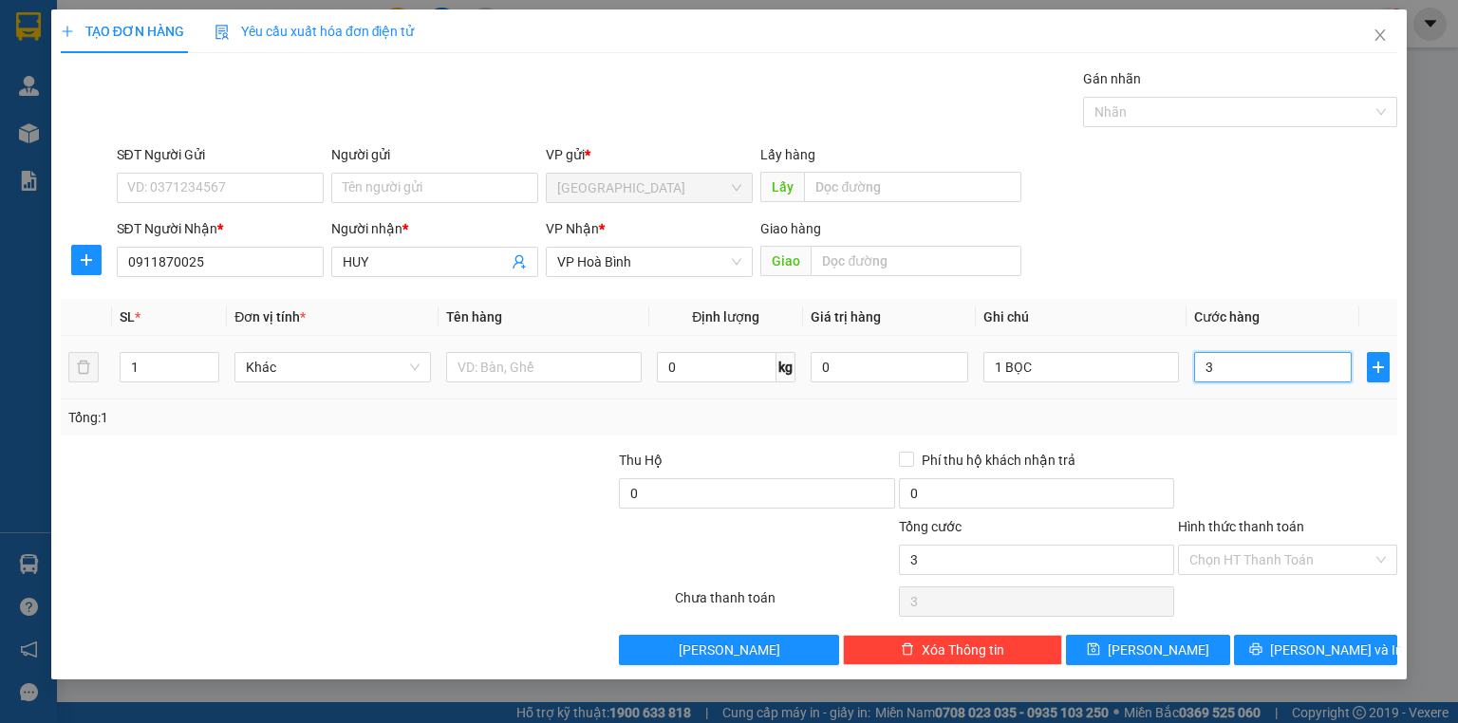
type input "30"
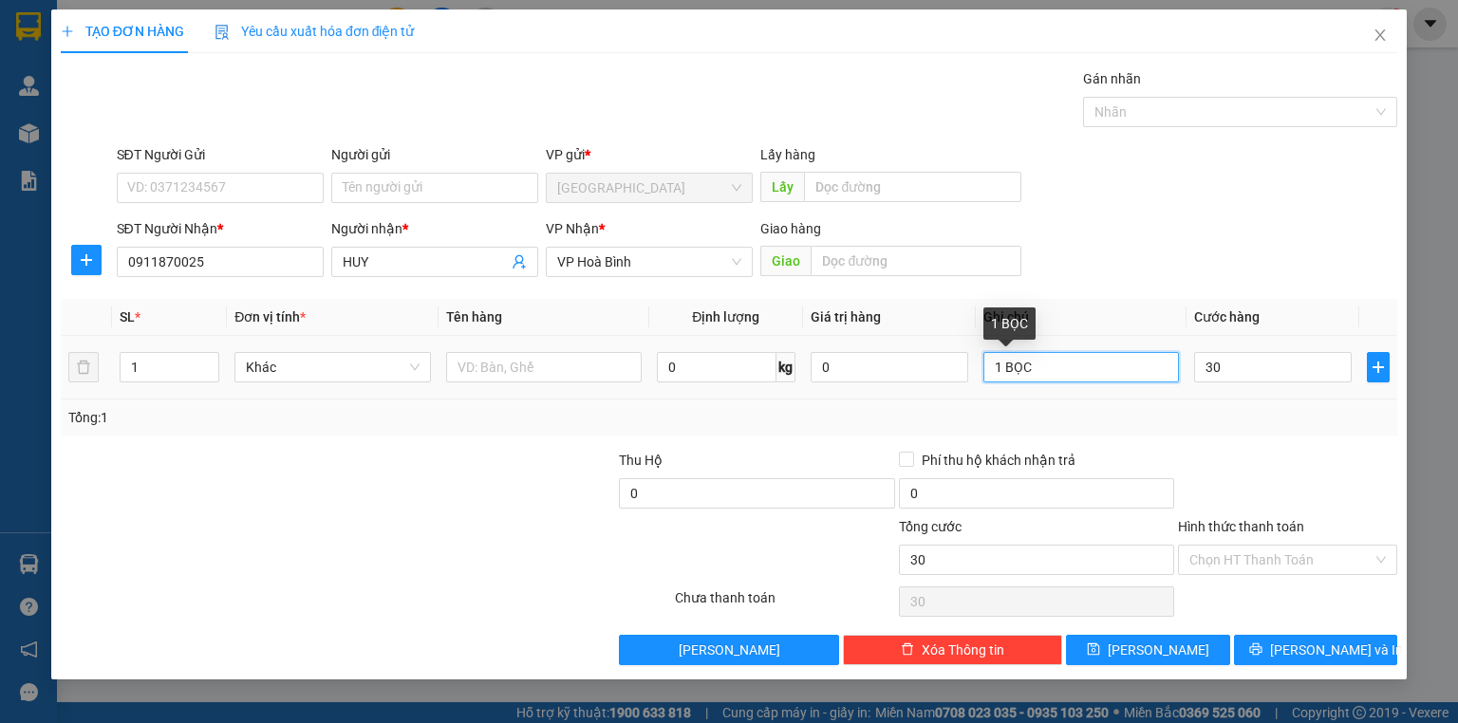
type input "30.000"
click at [1067, 365] on input "1 BỌC" at bounding box center [1080, 367] width 195 height 30
type input "1 BỌC GẤU BÔNG"
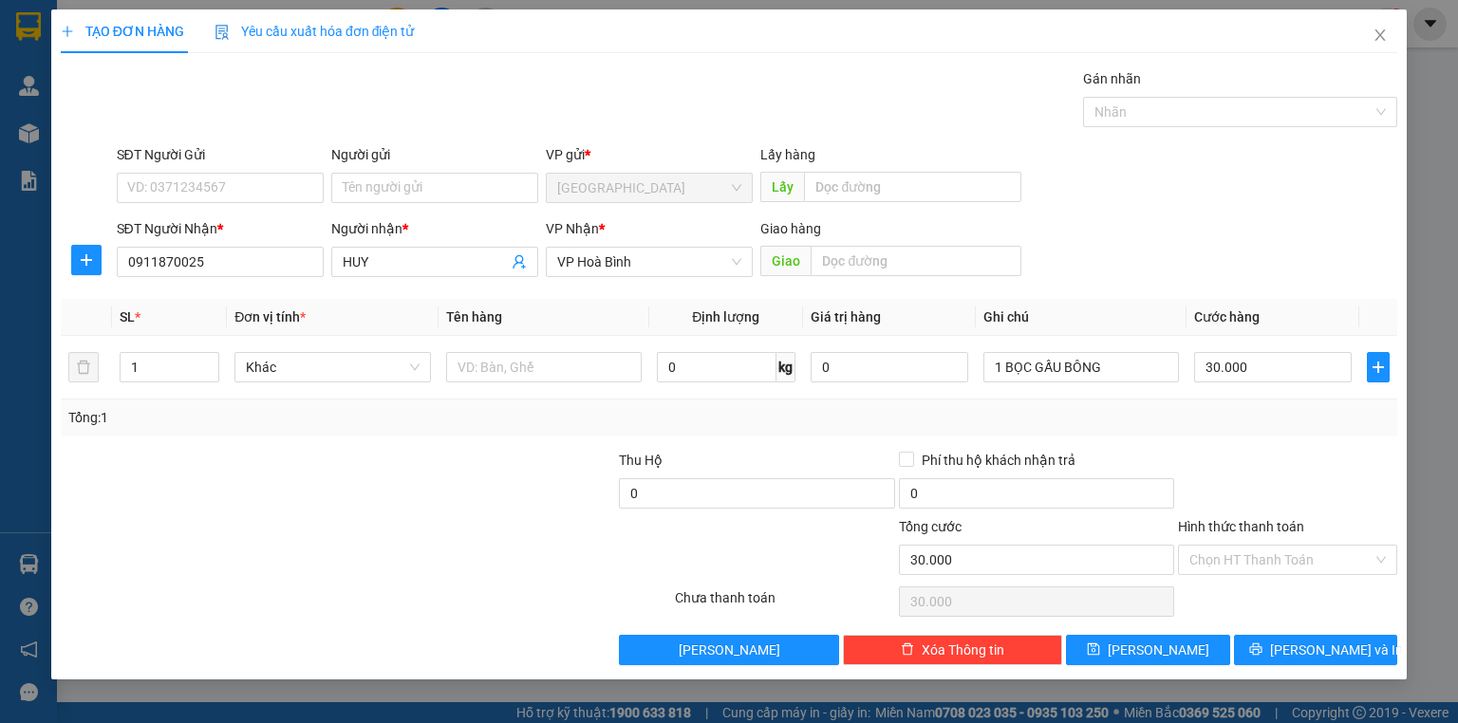
click at [1291, 458] on div at bounding box center [1287, 483] width 223 height 66
click at [1264, 546] on input "Hình thức thanh toán" at bounding box center [1280, 560] width 183 height 28
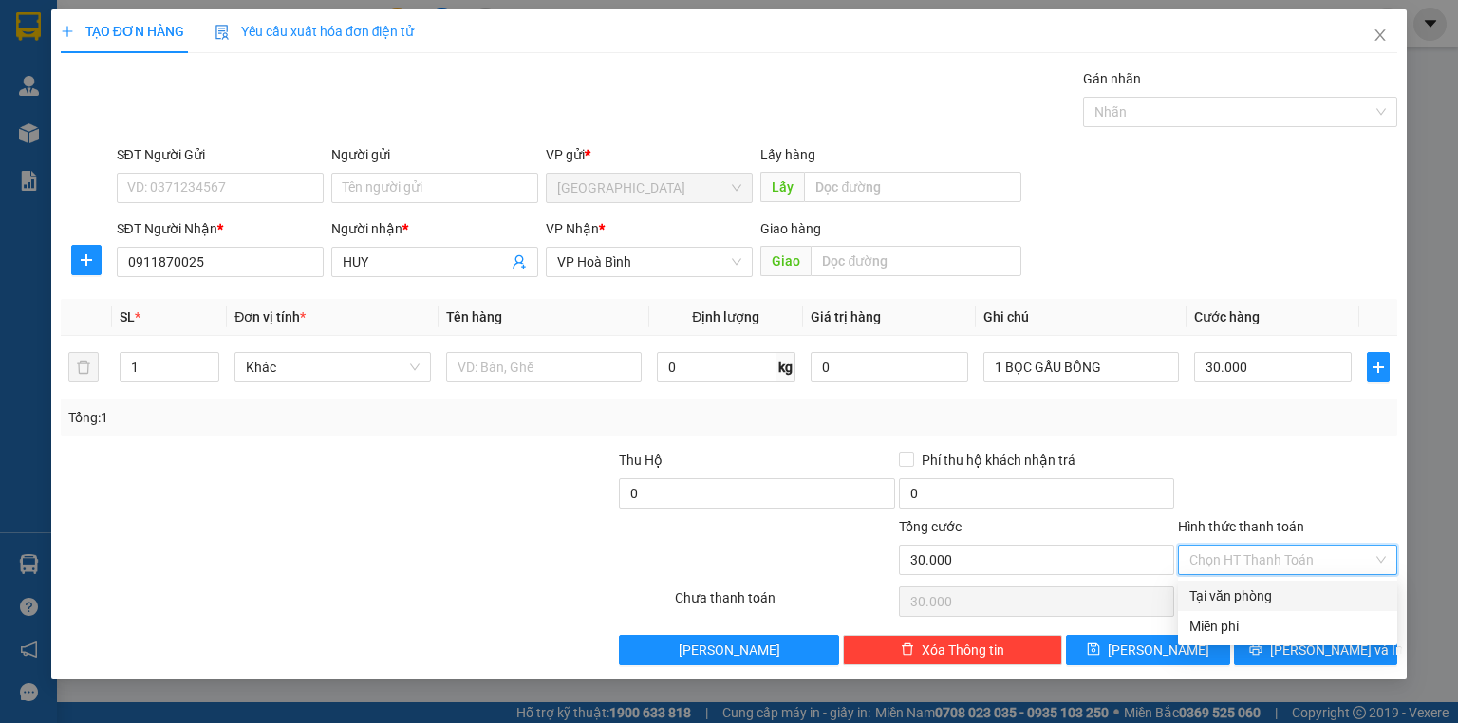
drag, startPoint x: 1287, startPoint y: 592, endPoint x: 1328, endPoint y: 641, distance: 64.0
click at [1287, 594] on div "Tại văn phòng" at bounding box center [1287, 595] width 196 height 21
type input "0"
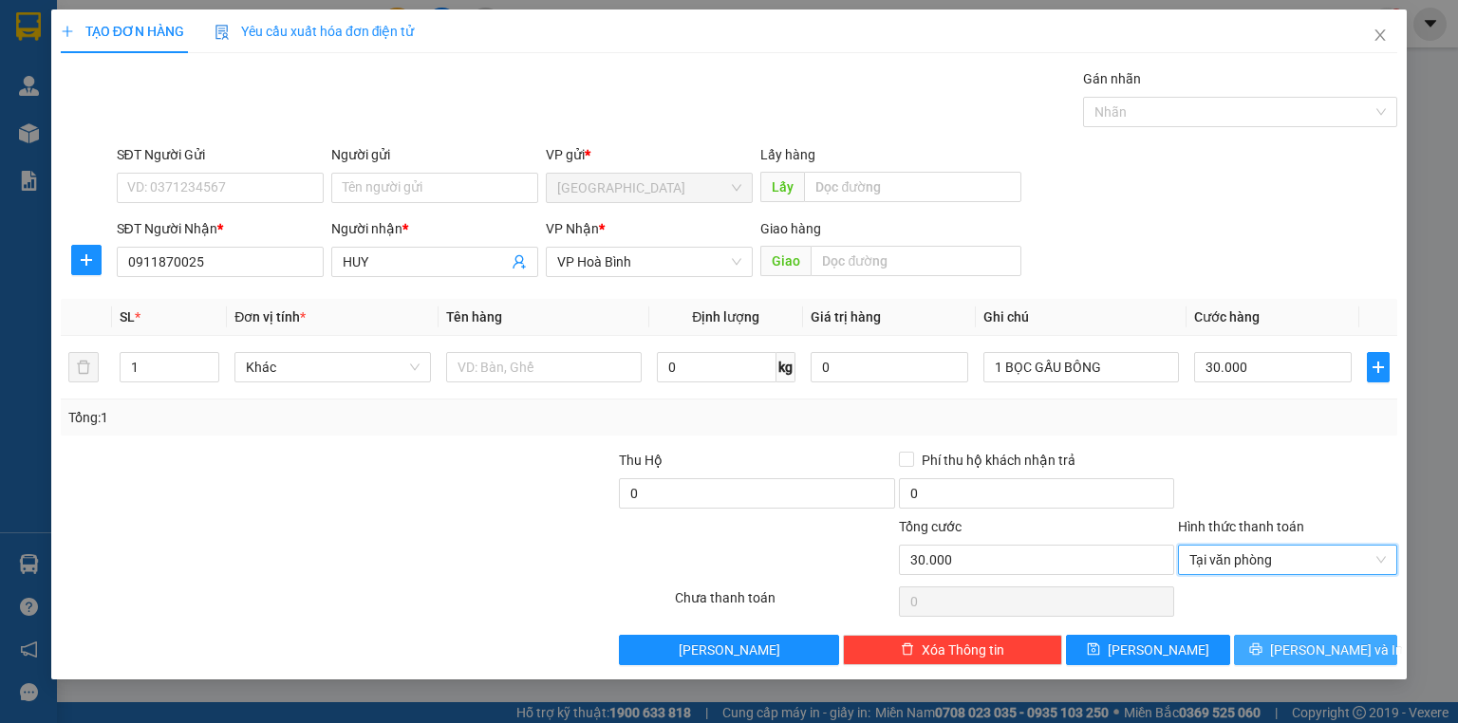
click at [1330, 648] on span "[PERSON_NAME] và In" at bounding box center [1336, 650] width 133 height 21
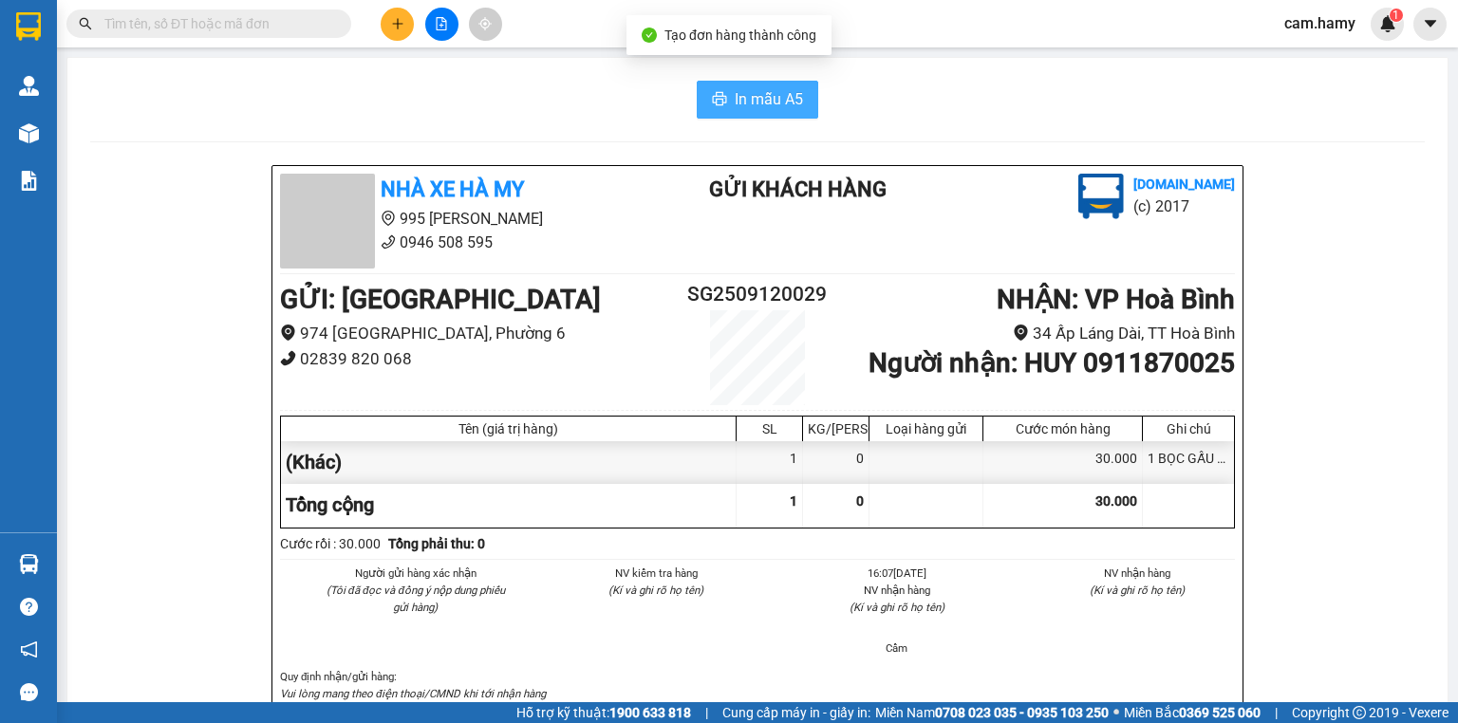
click at [753, 81] on button "In mẫu A5" at bounding box center [756, 100] width 121 height 38
click at [1139, 612] on div "Người gửi hàng xác nhận (Tôi đã đọc và đồng ý nộp dung phiếu gửi hàng) NV kiểm …" at bounding box center [757, 616] width 962 height 103
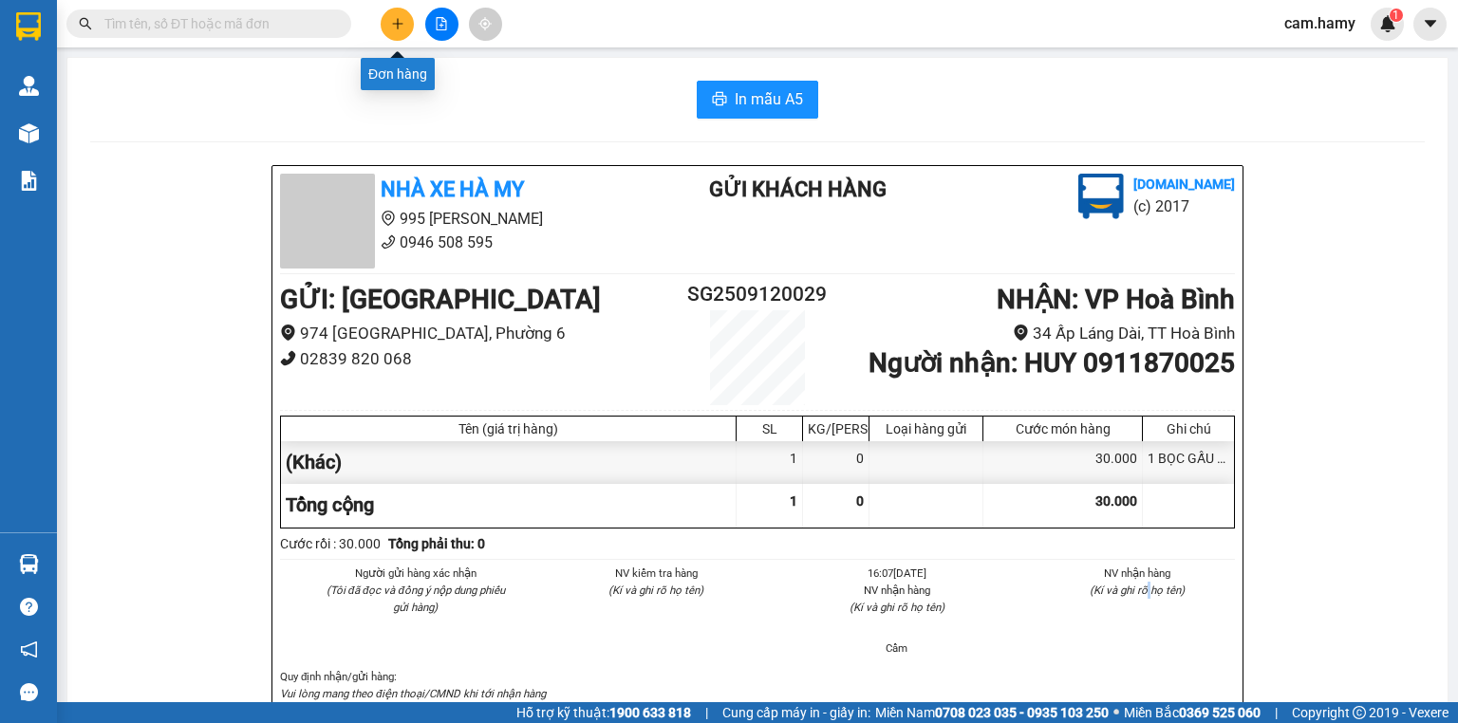
click at [388, 22] on button at bounding box center [397, 24] width 33 height 33
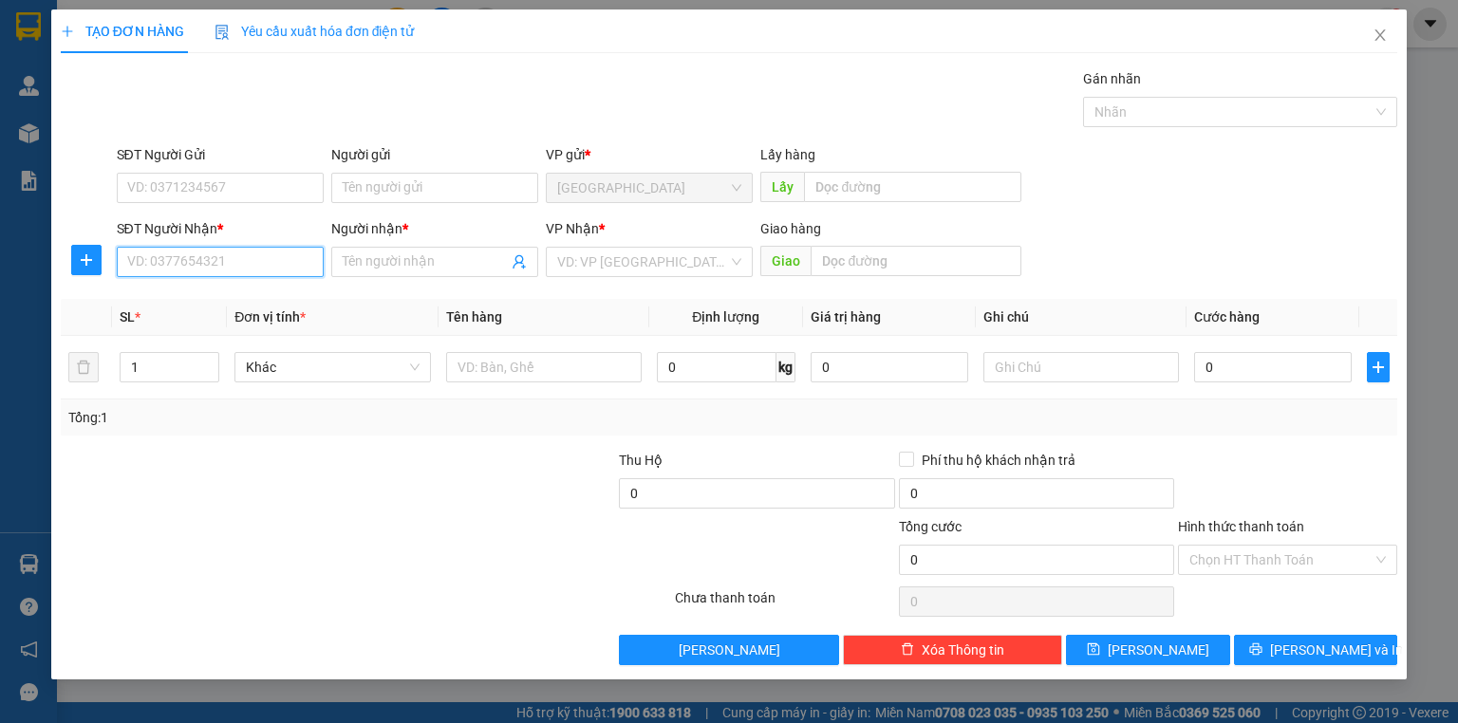
click at [248, 251] on input "SĐT Người Nhận *" at bounding box center [220, 262] width 207 height 30
click at [251, 251] on input "SĐT Người Nhận *" at bounding box center [220, 262] width 207 height 30
click at [229, 253] on input "SĐT Người Nhận *" at bounding box center [220, 262] width 207 height 30
click at [232, 260] on input "SĐT Người Nhận *" at bounding box center [220, 262] width 207 height 30
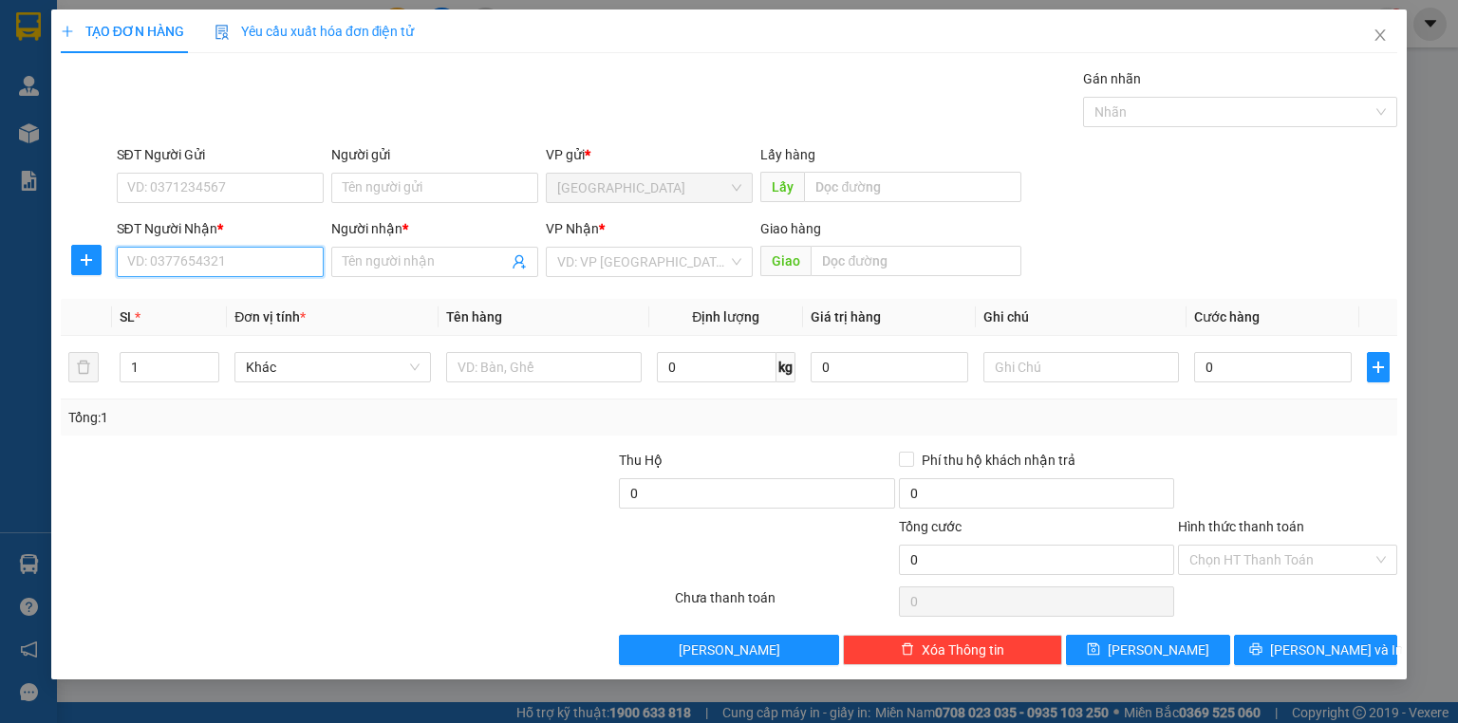
click at [226, 254] on input "SĐT Người Nhận *" at bounding box center [220, 262] width 207 height 30
click at [226, 251] on input "SĐT Người Nhận *" at bounding box center [220, 262] width 207 height 30
click at [229, 251] on input "SĐT Người Nhận *" at bounding box center [220, 262] width 207 height 30
type input "0918424003"
click at [241, 313] on div "0918424003 - THƠ" at bounding box center [220, 299] width 207 height 30
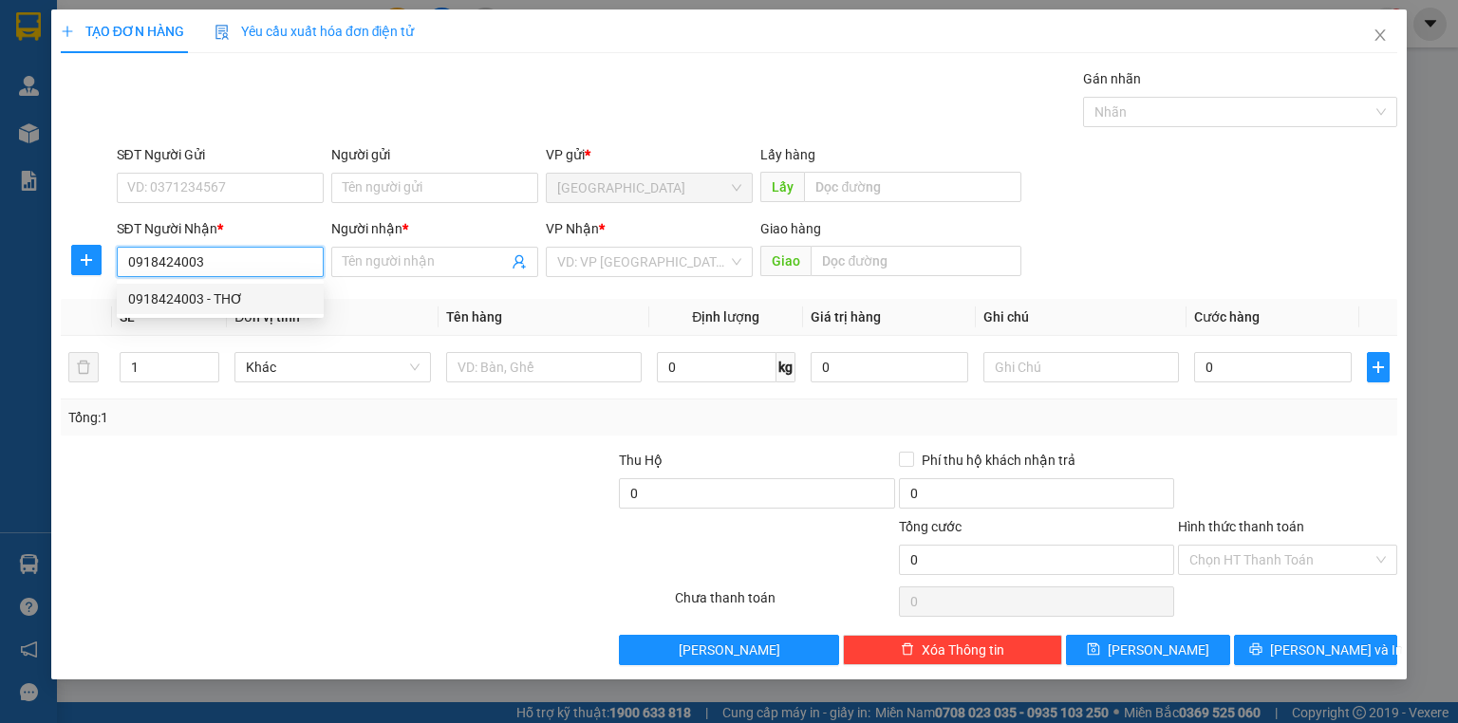
type input "THƠ"
type input "50.000"
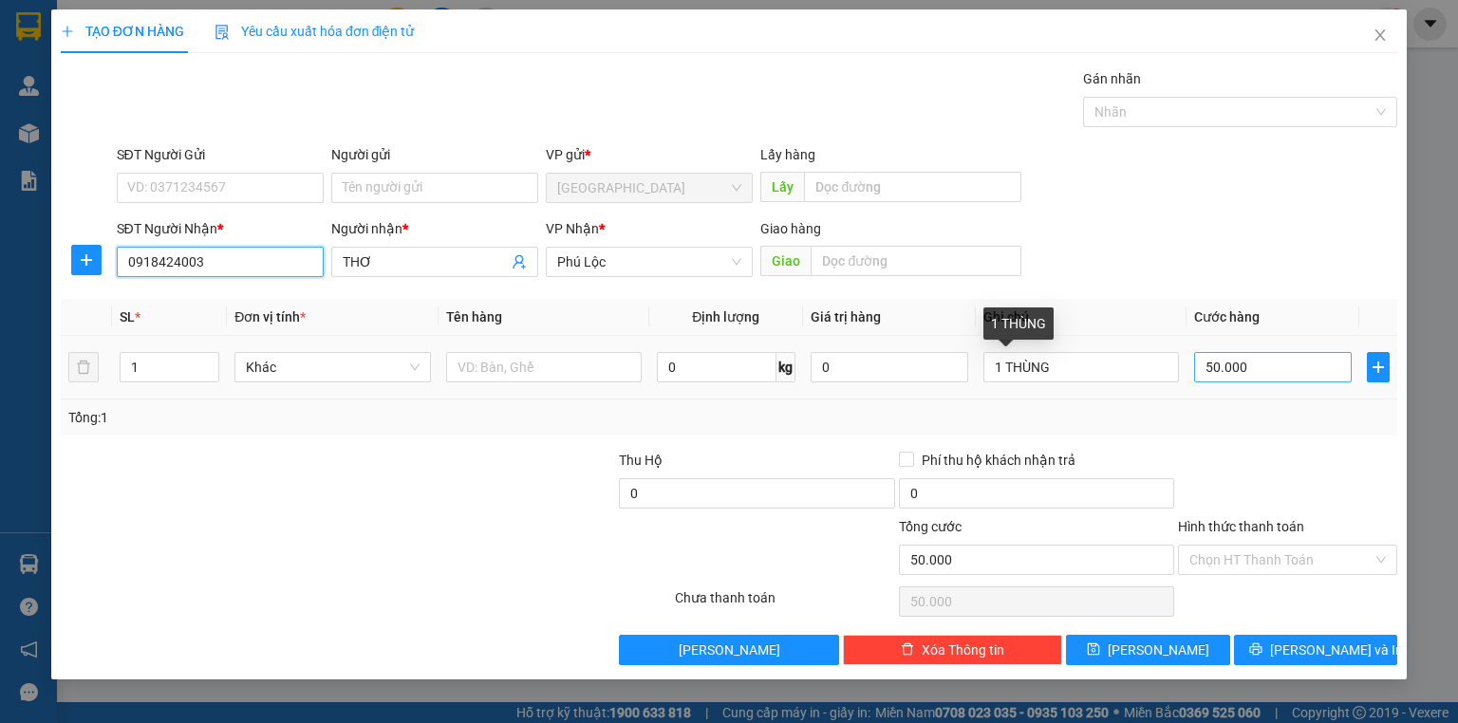
type input "0918424003"
click at [1271, 373] on input "50.000" at bounding box center [1273, 367] width 158 height 30
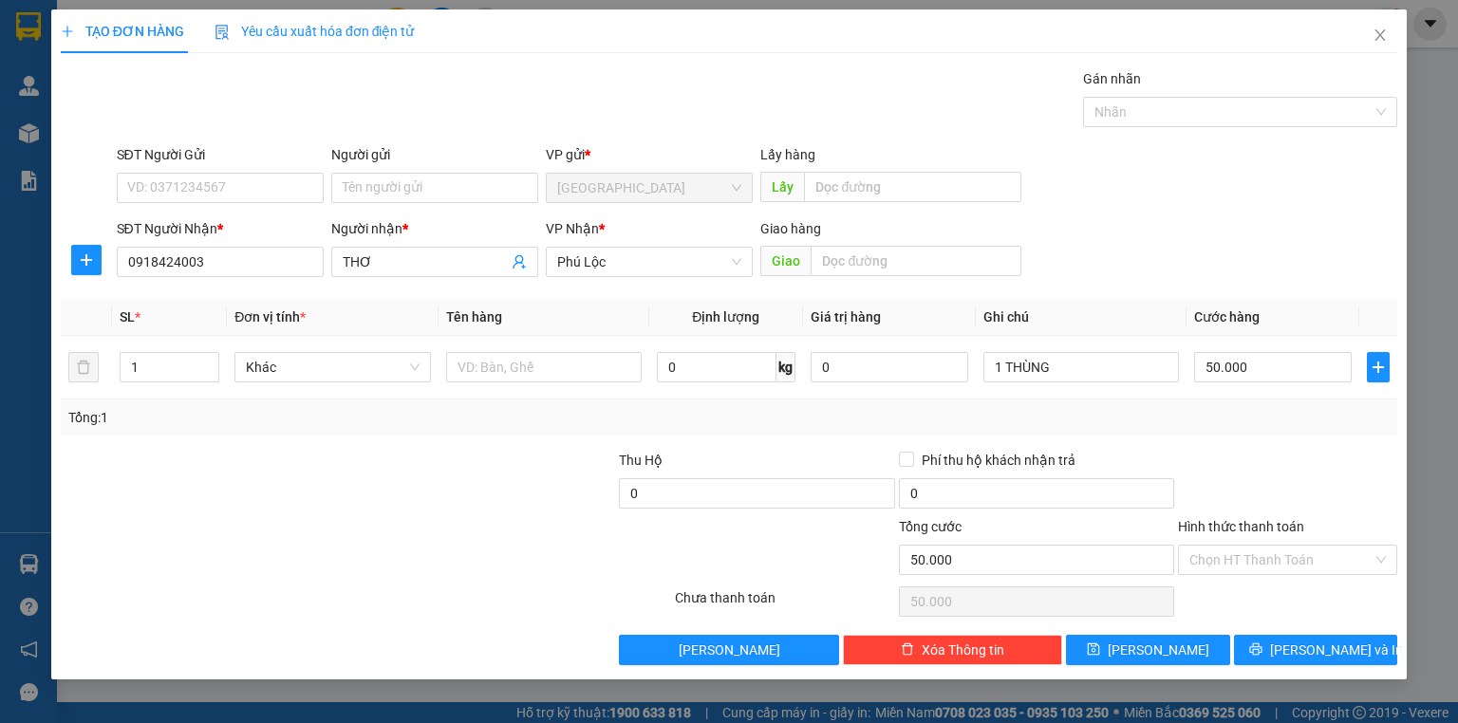
click at [1285, 407] on div "Tổng: 1" at bounding box center [728, 417] width 1321 height 21
click at [1317, 649] on span "[PERSON_NAME] và In" at bounding box center [1336, 650] width 133 height 21
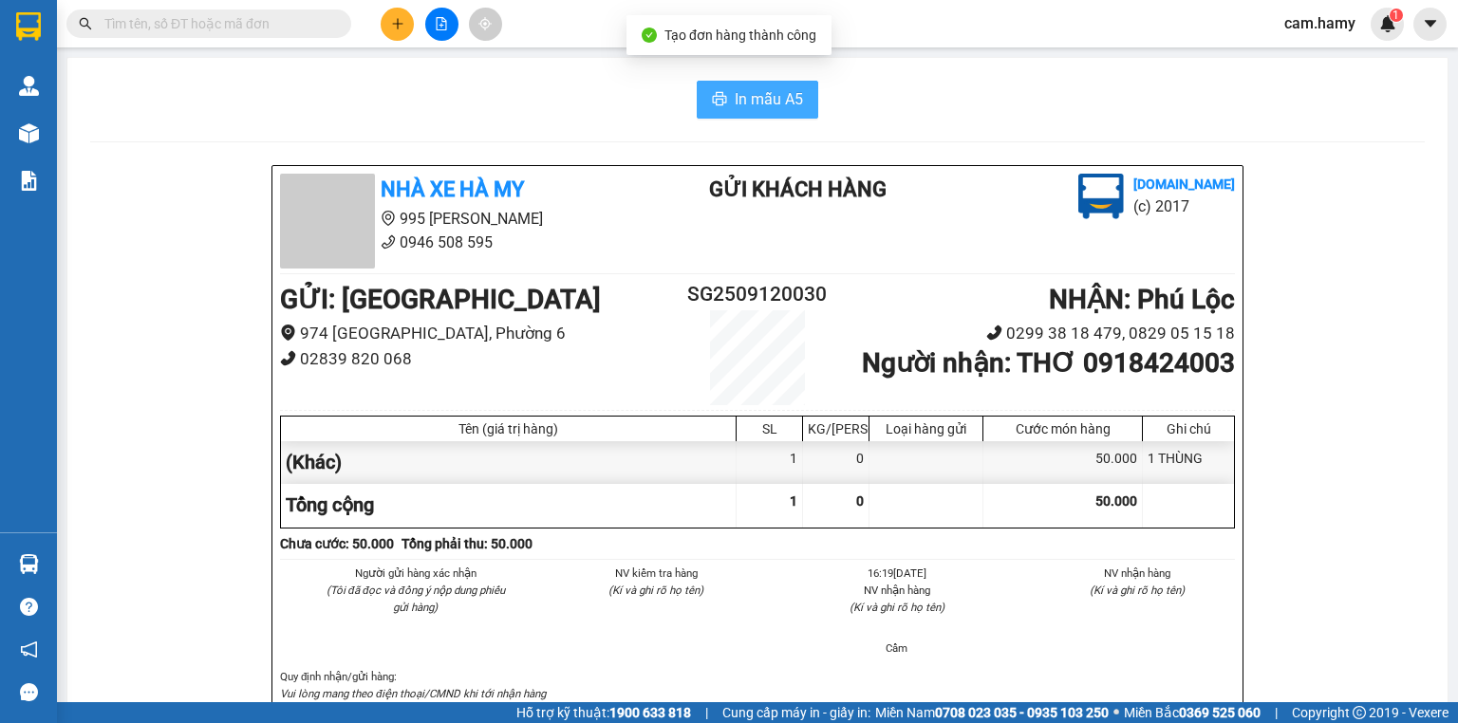
click at [727, 91] on button "In mẫu A5" at bounding box center [756, 100] width 121 height 38
click at [391, 28] on icon "plus" at bounding box center [397, 23] width 13 height 13
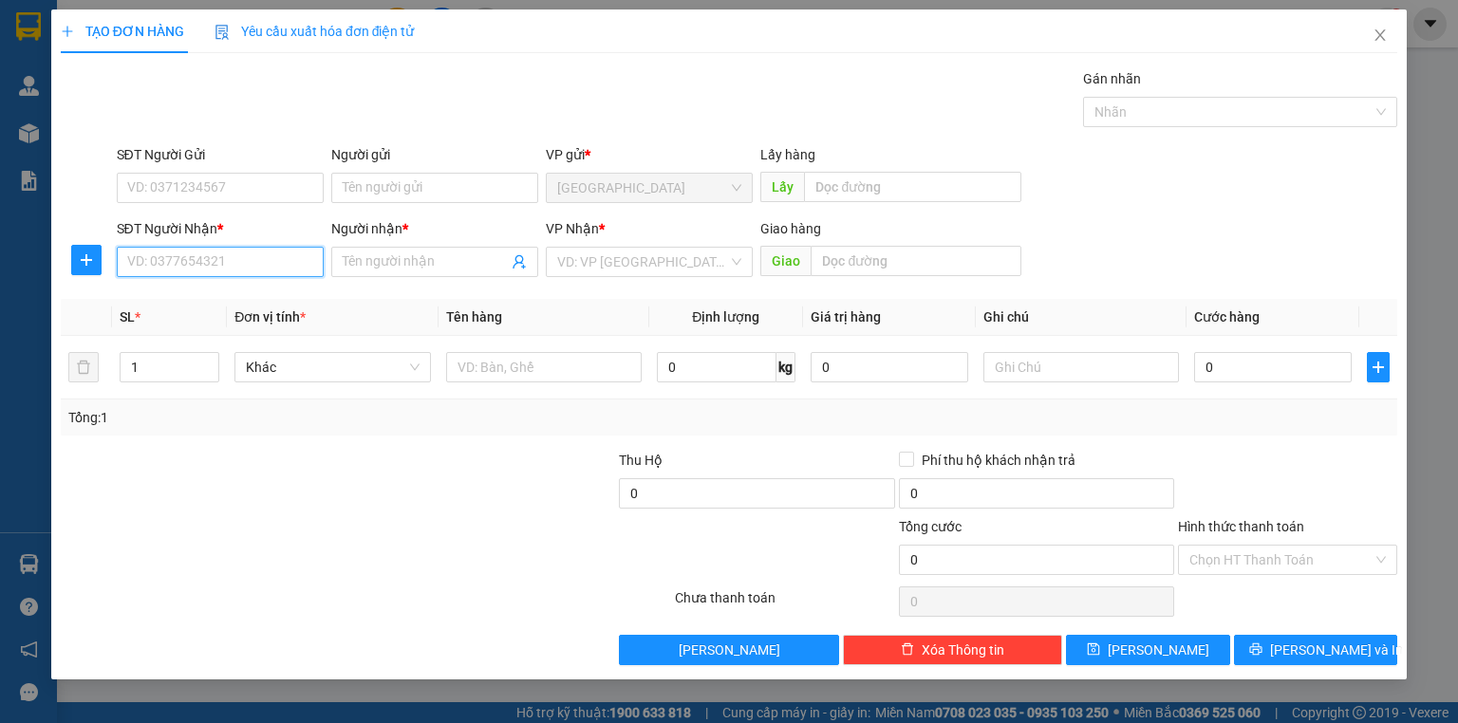
click at [254, 273] on input "SĐT Người Nhận *" at bounding box center [220, 262] width 207 height 30
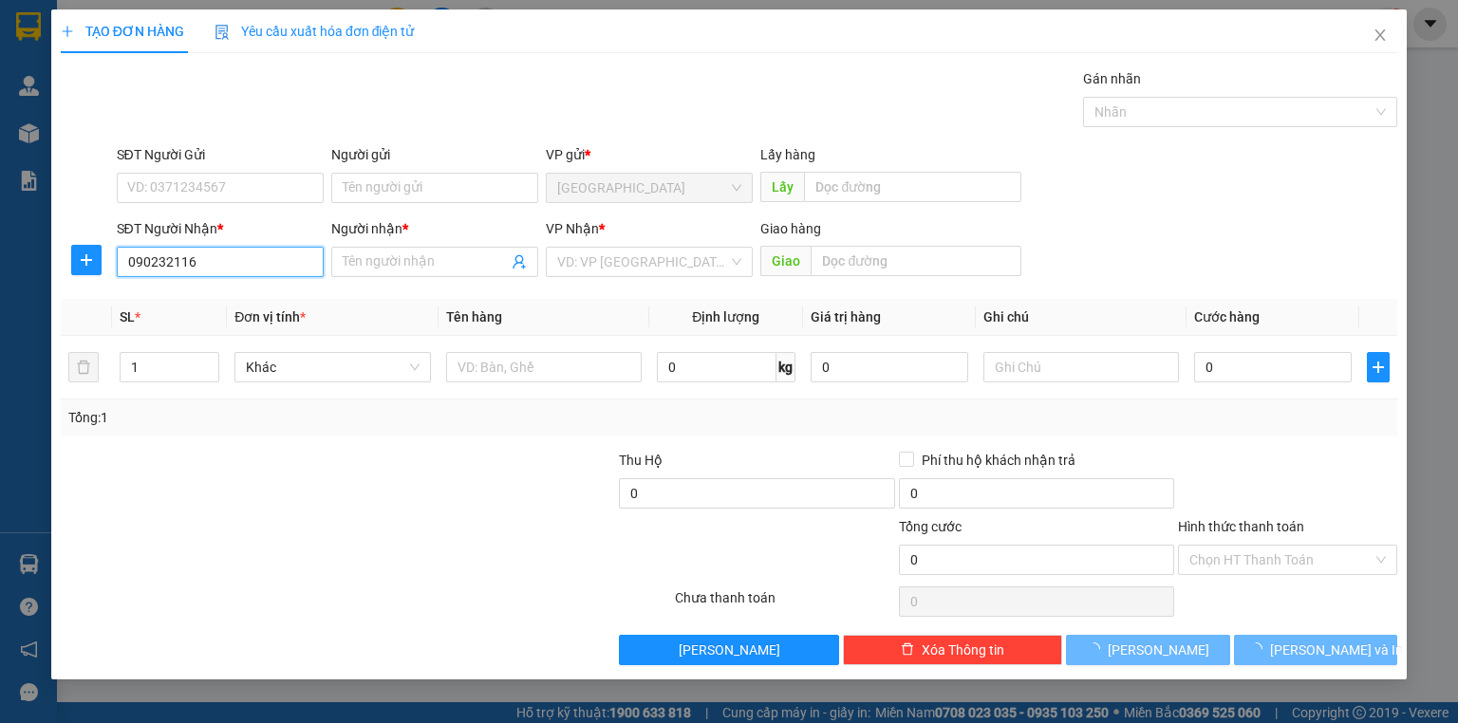
type input "0902321165"
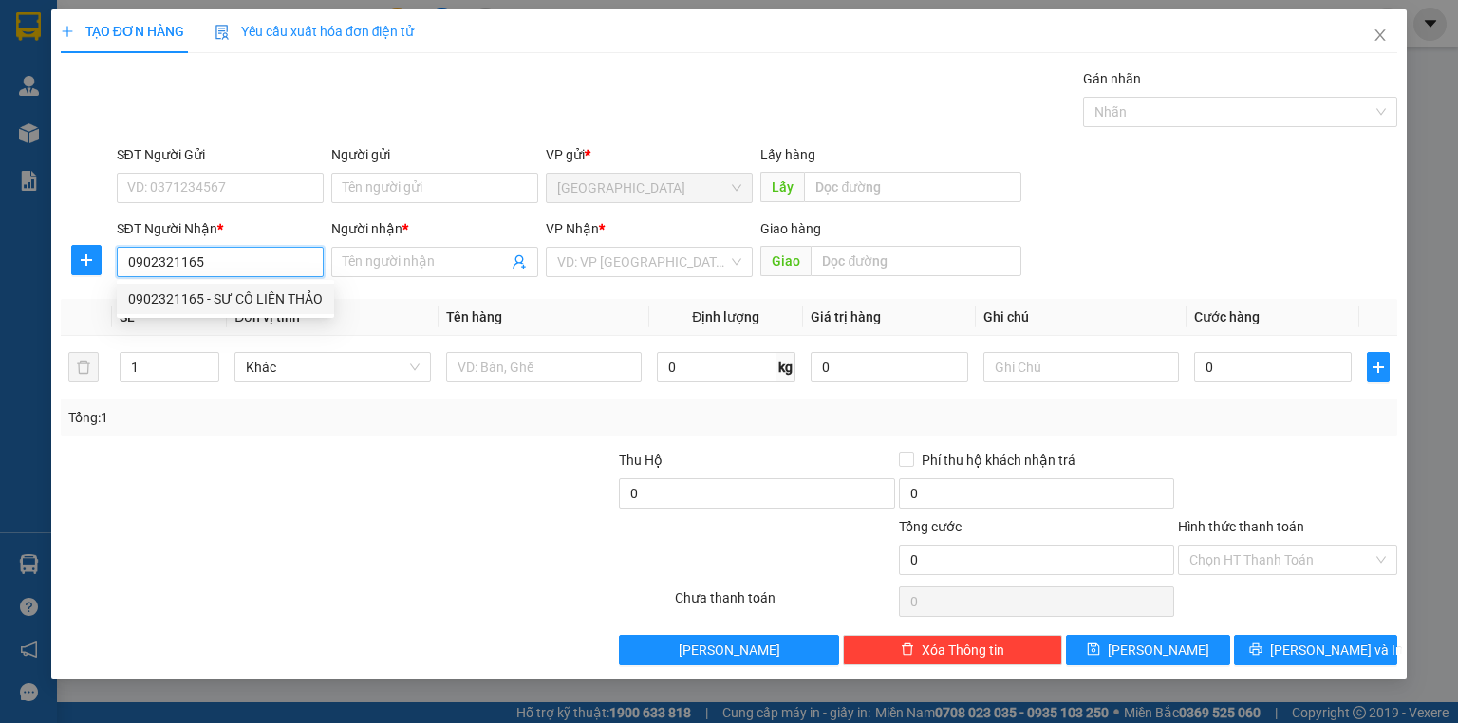
click at [278, 293] on div "0902321165 - SƯ CÔ LIÊN THẢO" at bounding box center [225, 298] width 195 height 21
type input "SƯ CÔ LIÊN THẢO"
type input "250.000"
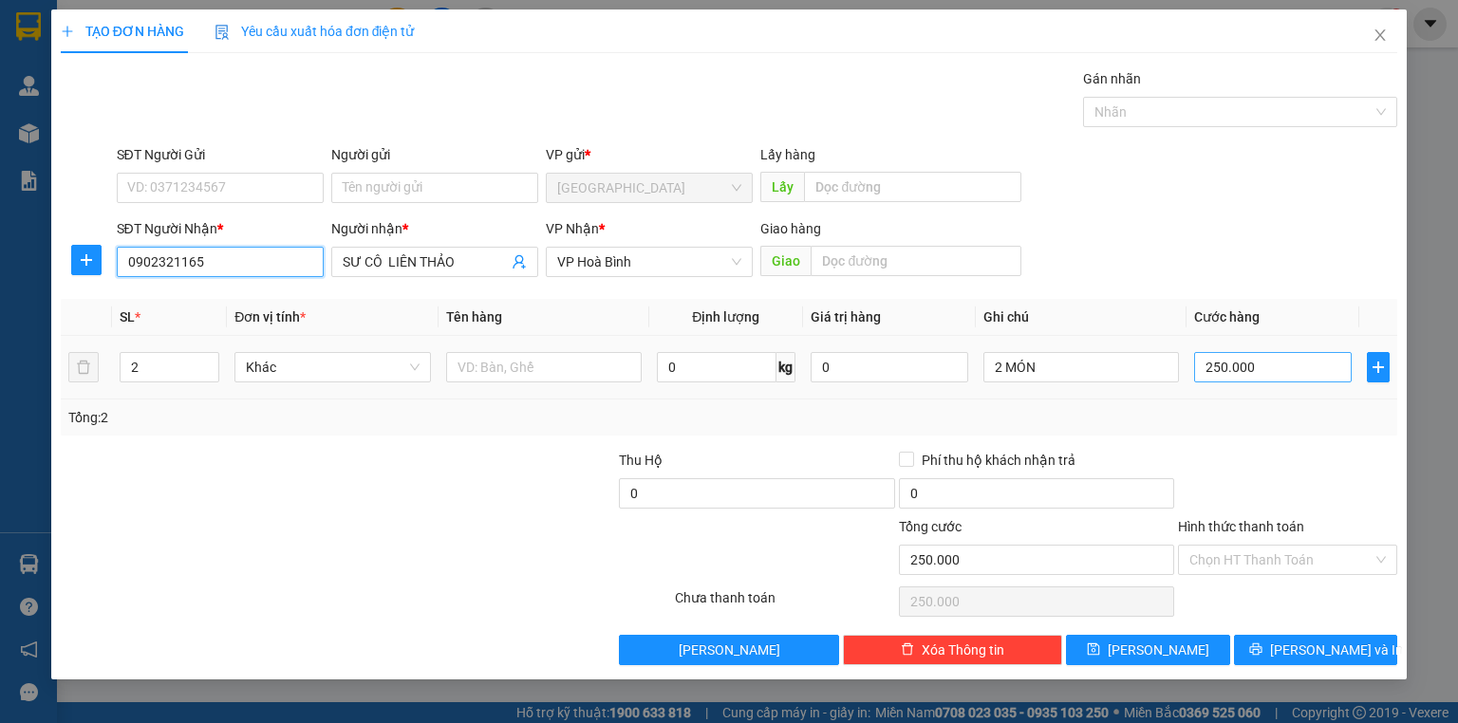
type input "0902321165"
click at [1253, 354] on input "250.000" at bounding box center [1273, 367] width 158 height 30
type input "0"
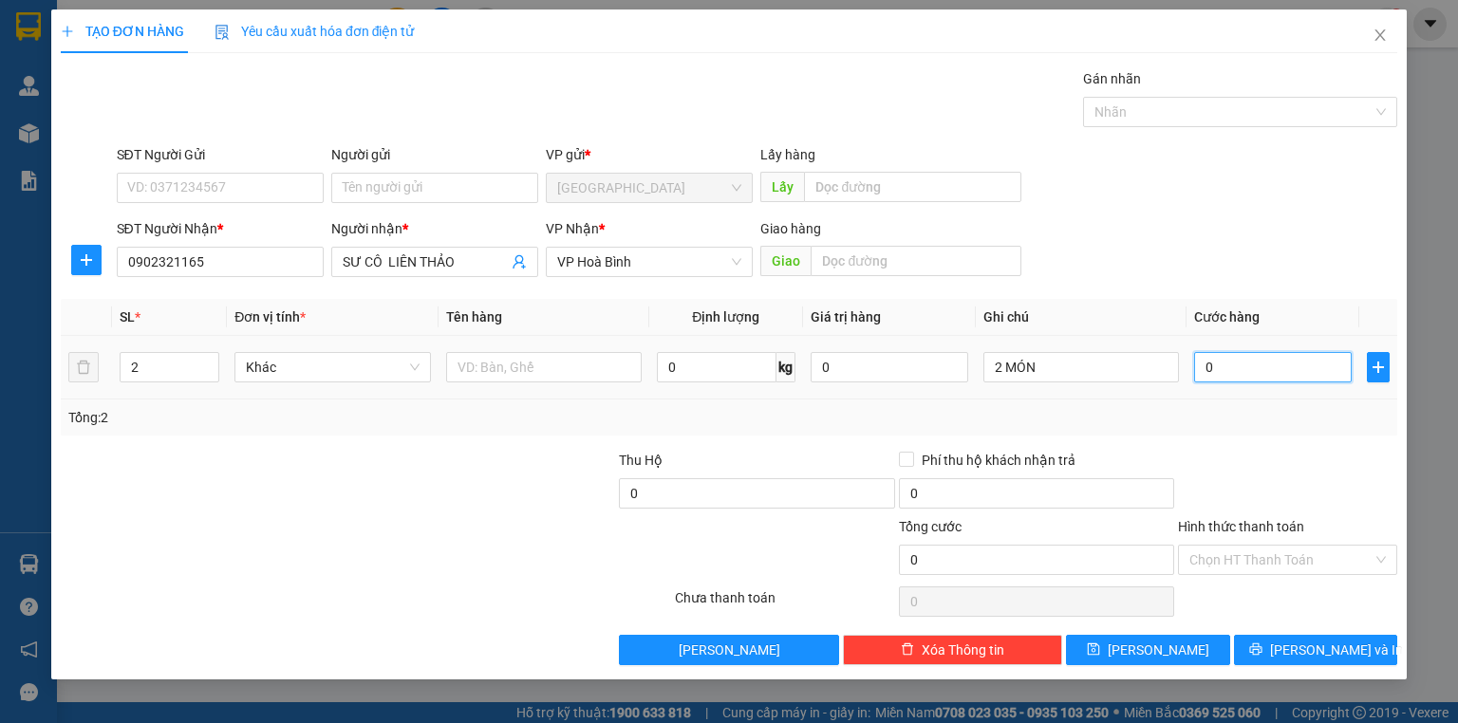
type input "1"
type input "01"
type input "0"
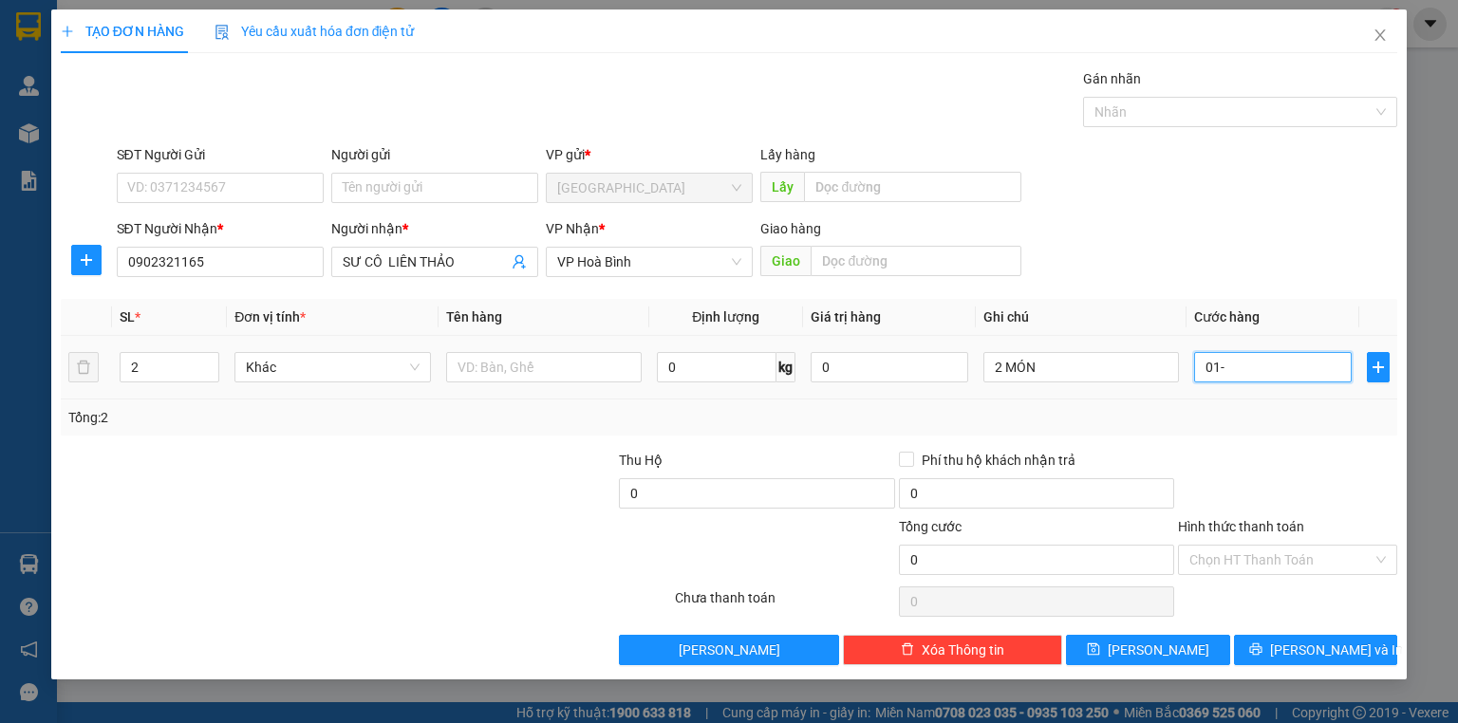
type input "01"
type input "1"
type input "0"
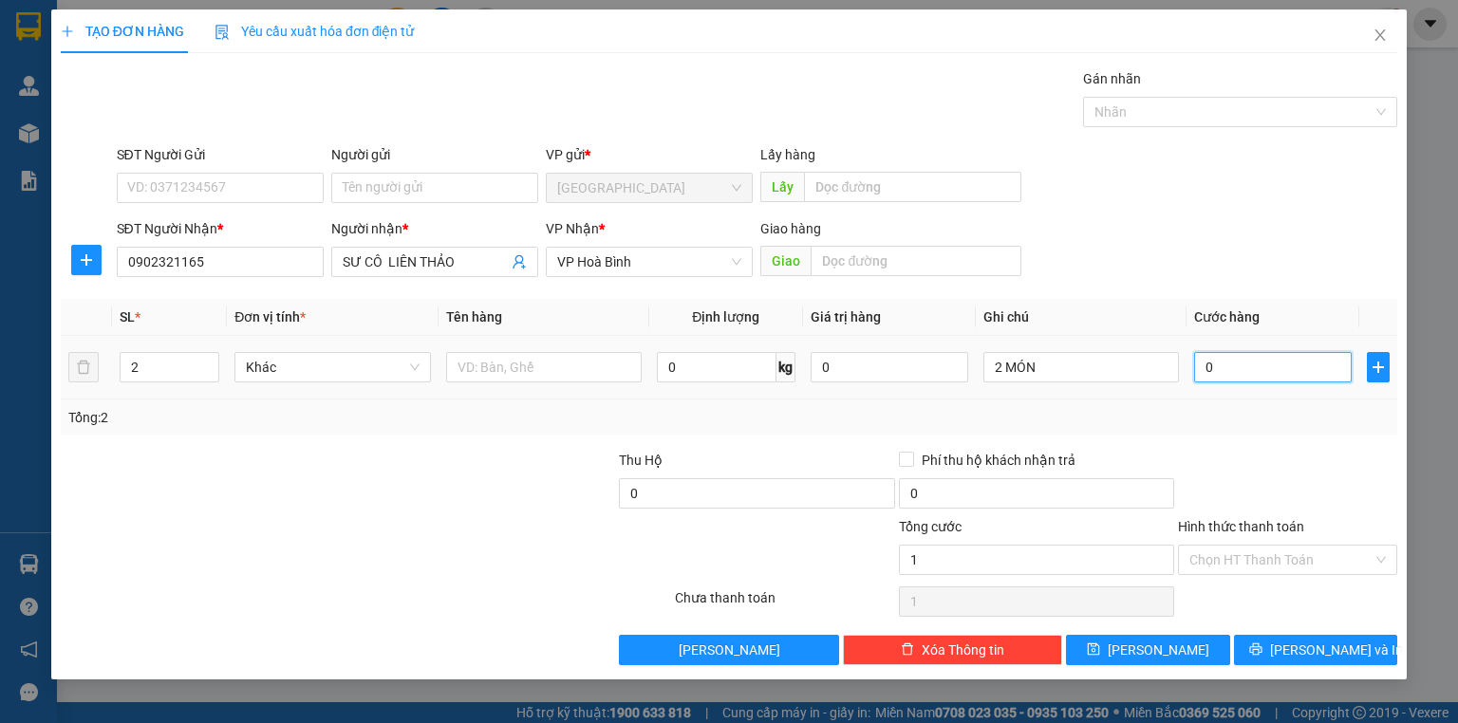
type input "0"
type input "1"
type input "01"
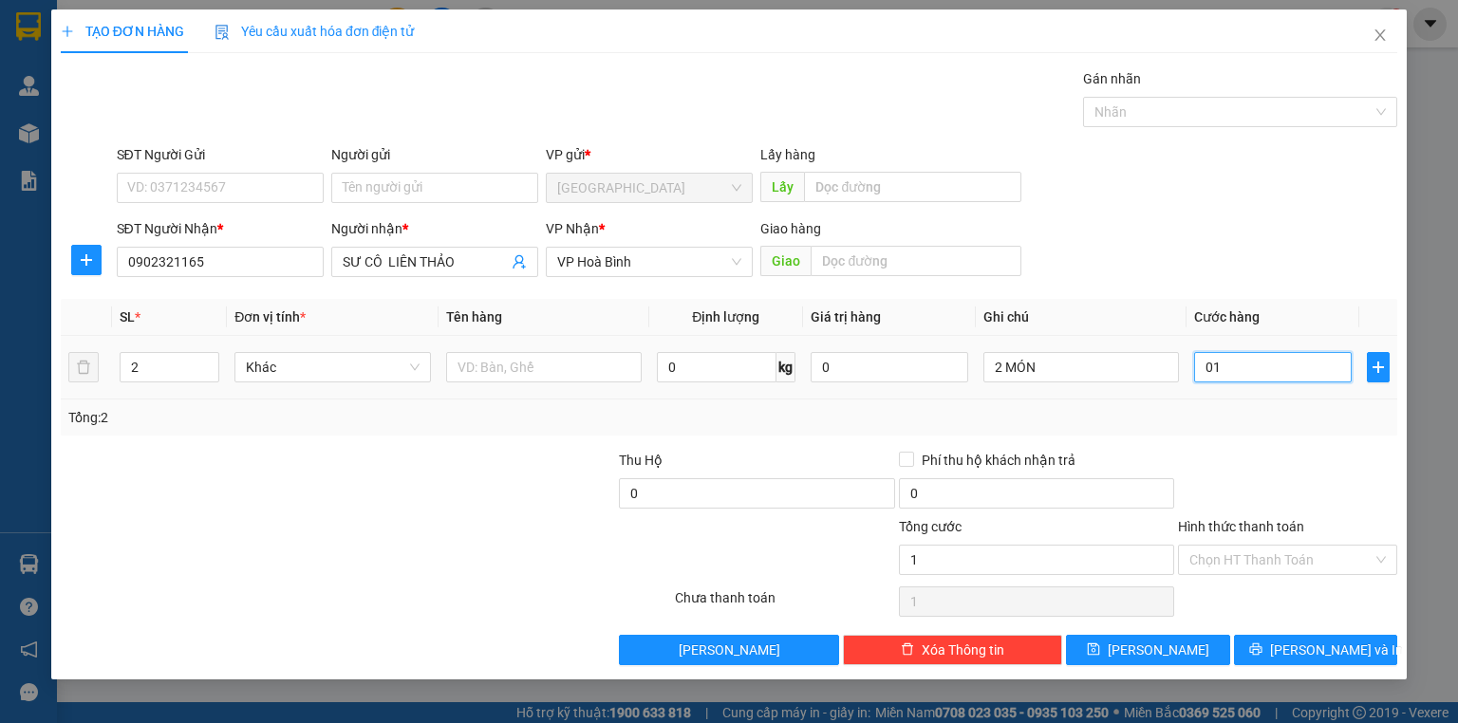
type input "10"
type input "010"
type input "100"
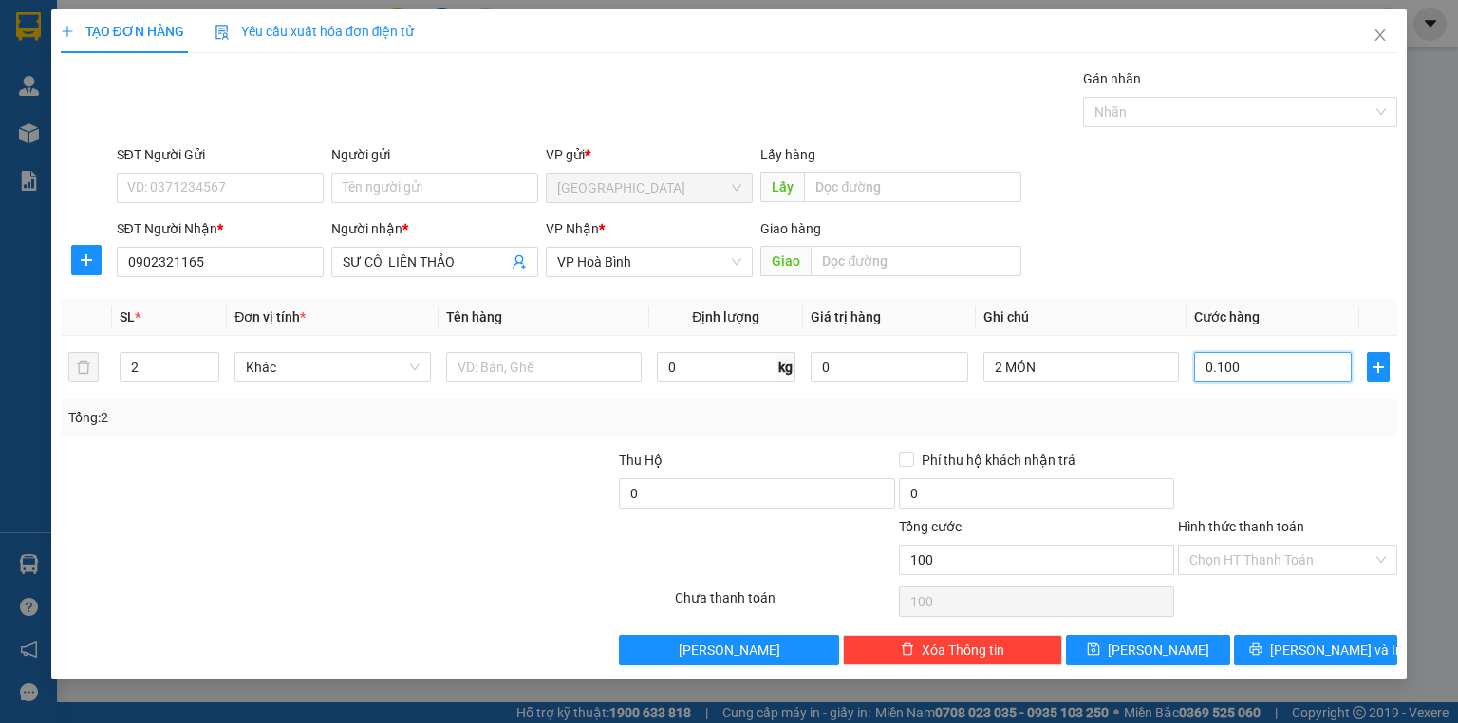
type input "0.100"
type input "100.000"
click at [1291, 414] on div "Tổng: 2" at bounding box center [728, 417] width 1321 height 21
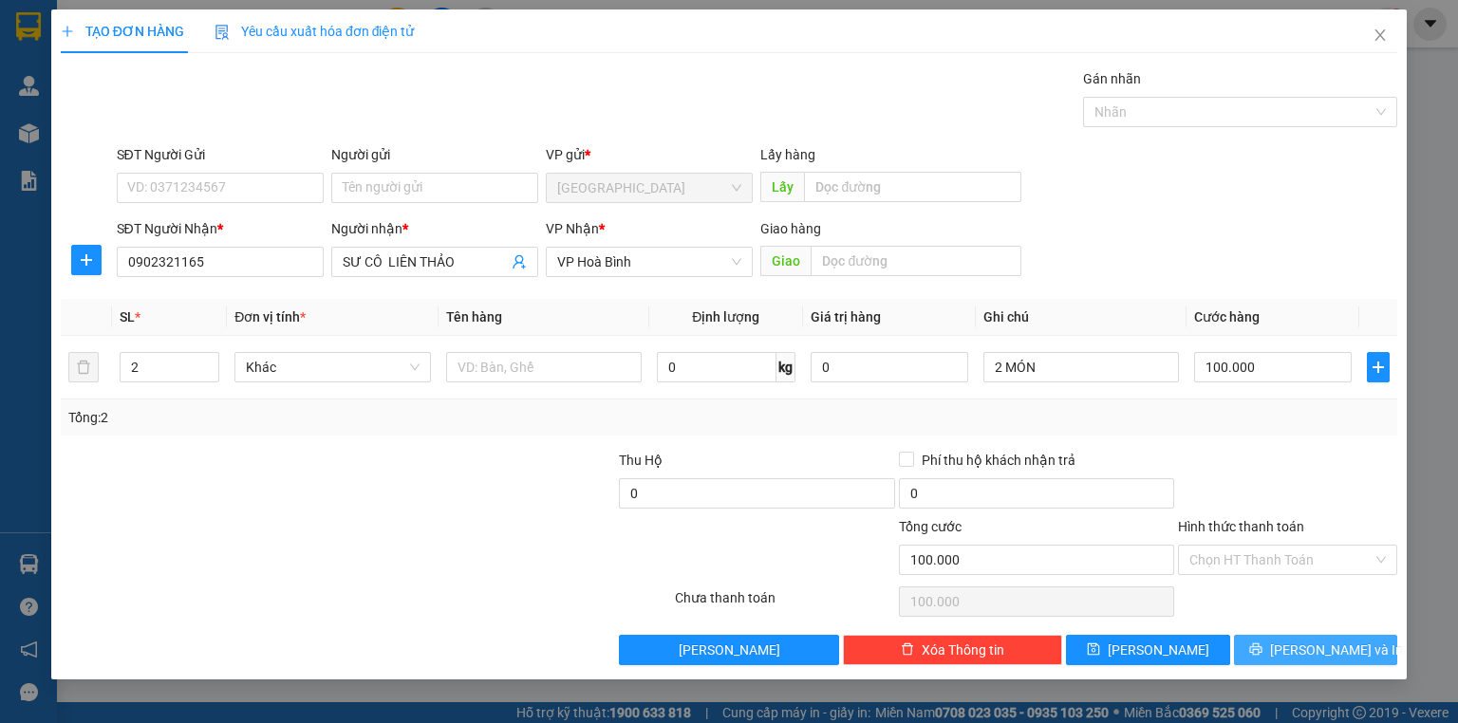
click at [1262, 648] on icon "printer" at bounding box center [1255, 648] width 13 height 13
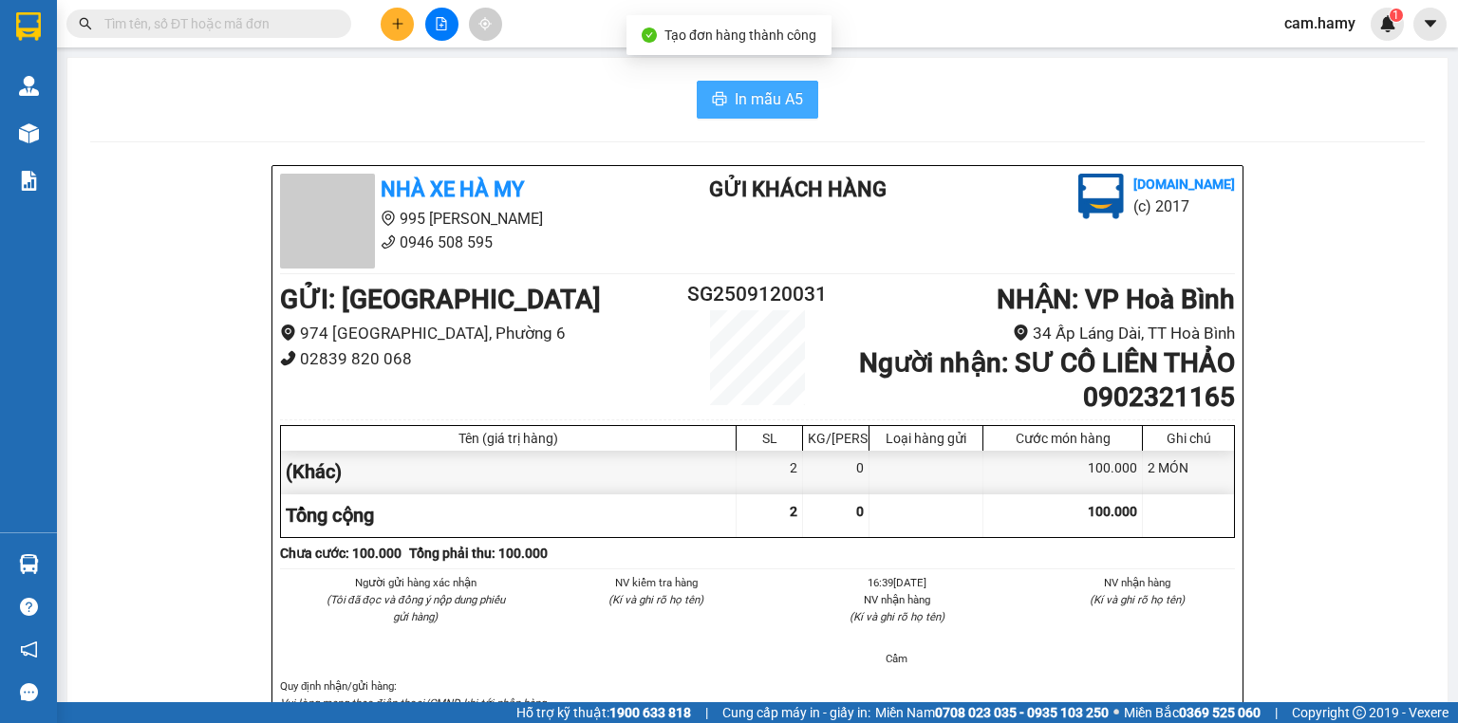
click at [798, 99] on button "In mẫu A5" at bounding box center [756, 100] width 121 height 38
click at [781, 84] on button "In mẫu A5" at bounding box center [756, 100] width 121 height 38
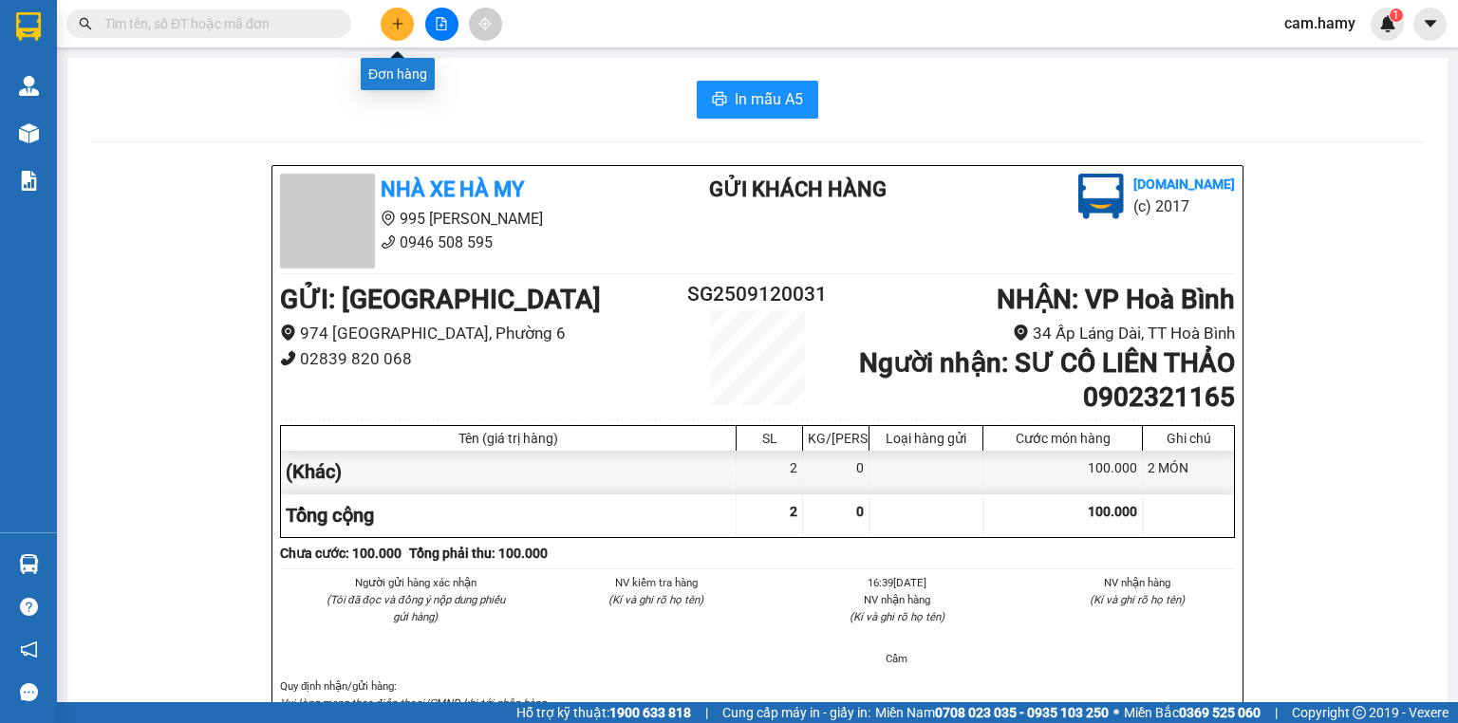
click at [393, 23] on icon "plus" at bounding box center [397, 23] width 10 height 1
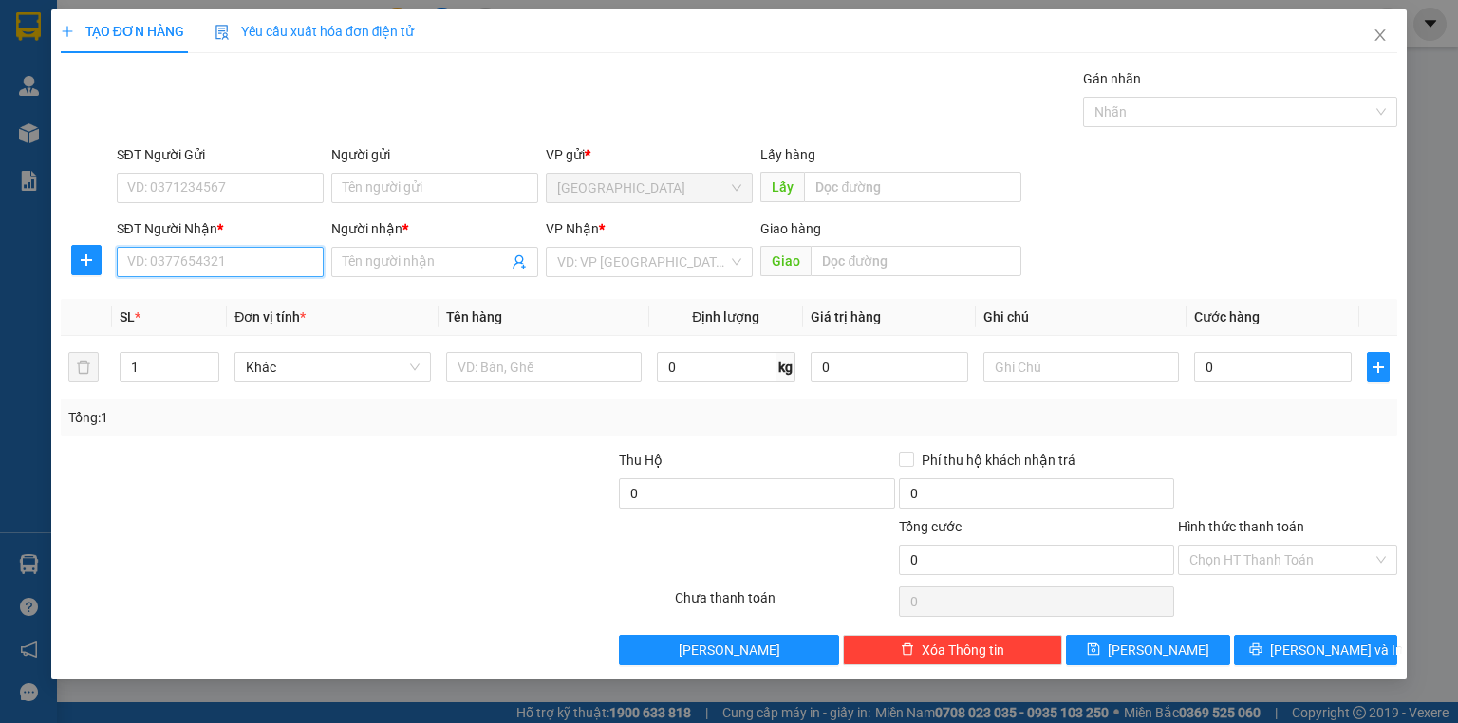
click at [221, 256] on input "SĐT Người Nhận *" at bounding box center [220, 262] width 207 height 30
click at [227, 254] on input "SĐT Người Nhận *" at bounding box center [220, 262] width 207 height 30
type input "0916066147"
click at [251, 310] on div "0916066147 - SANG" at bounding box center [220, 299] width 207 height 30
type input "SANG"
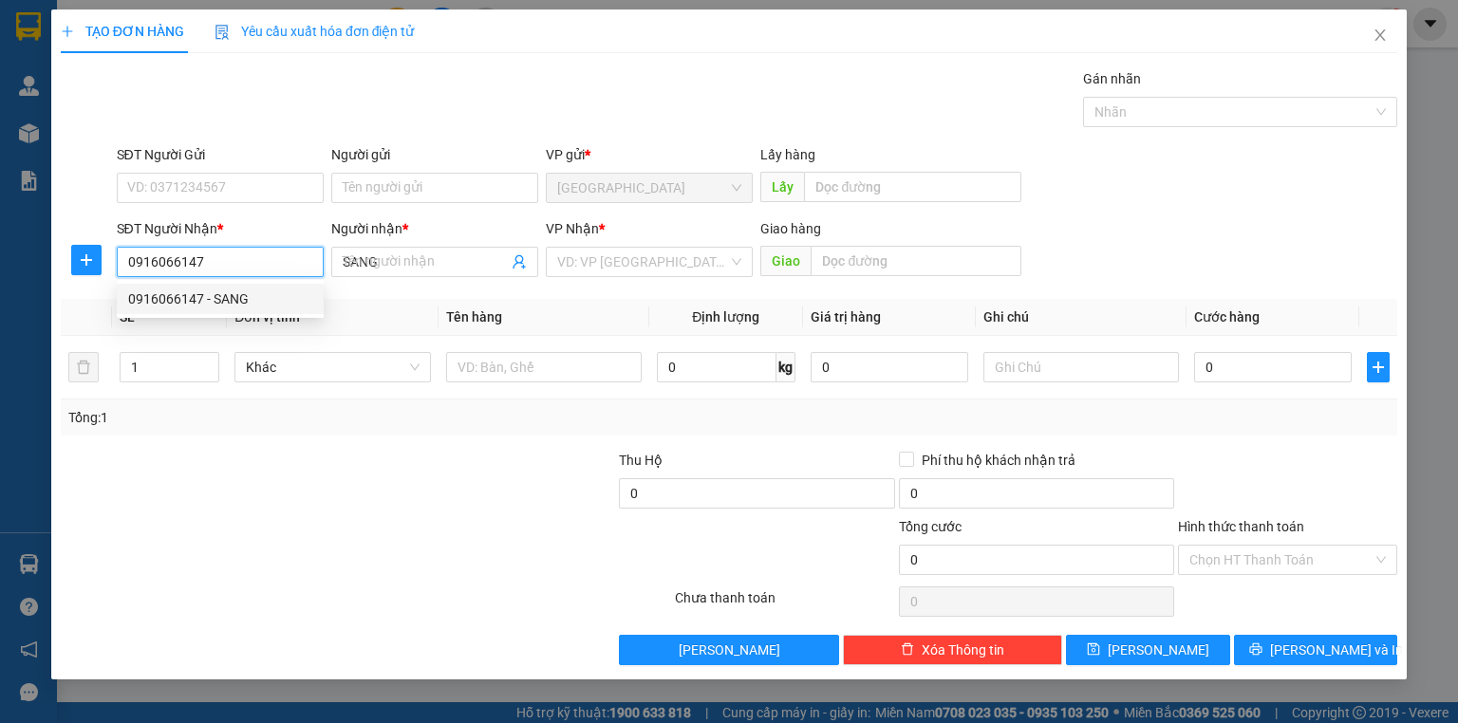
type input "40.000"
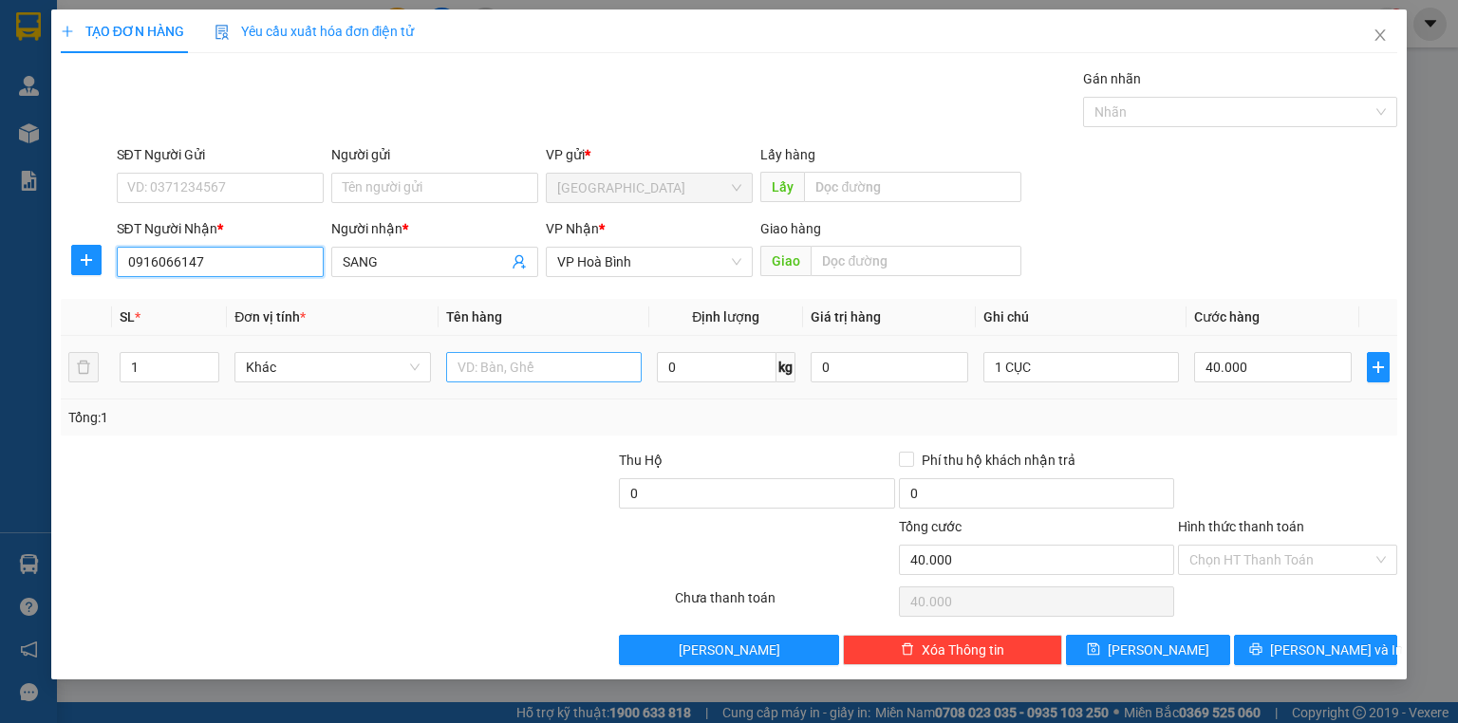
type input "0916066147"
click at [486, 364] on input "text" at bounding box center [543, 367] width 195 height 30
type input "(TT)"
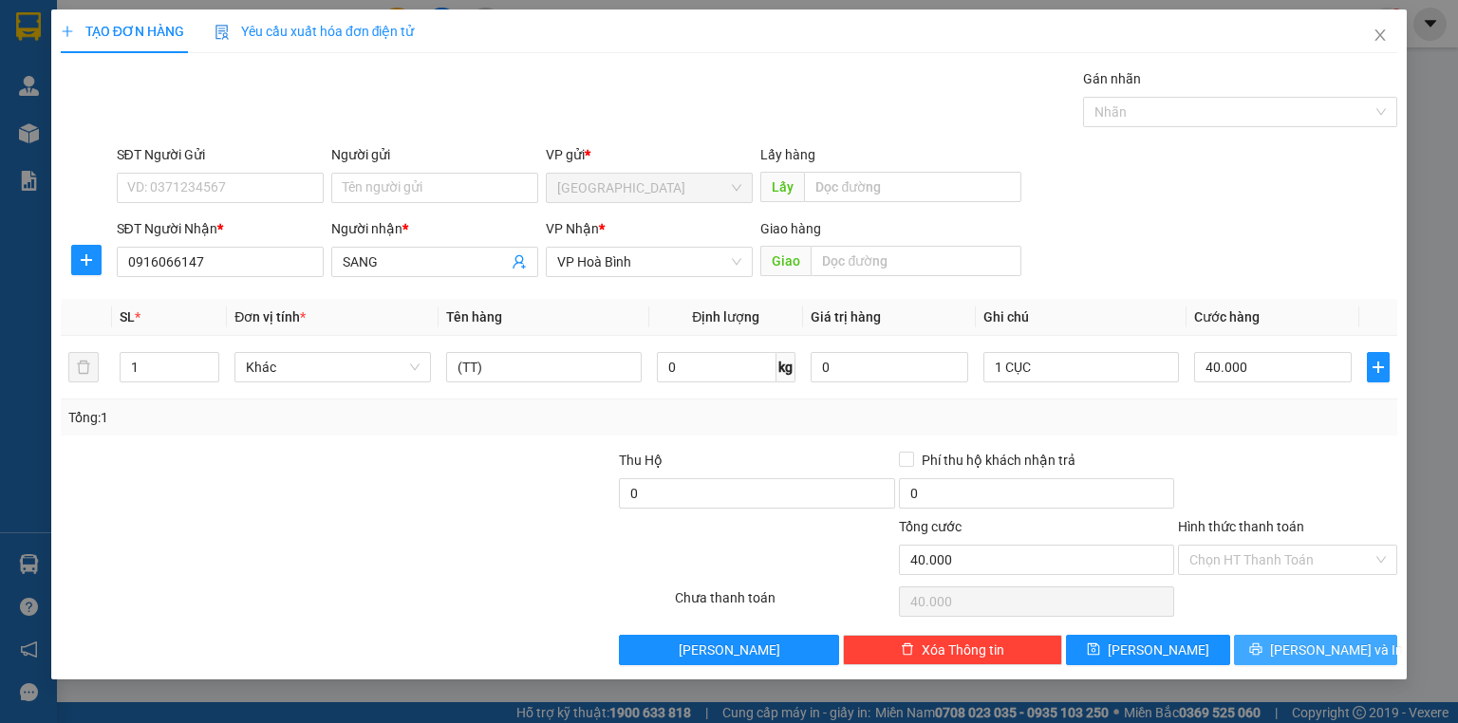
click at [1262, 648] on icon "printer" at bounding box center [1255, 648] width 13 height 13
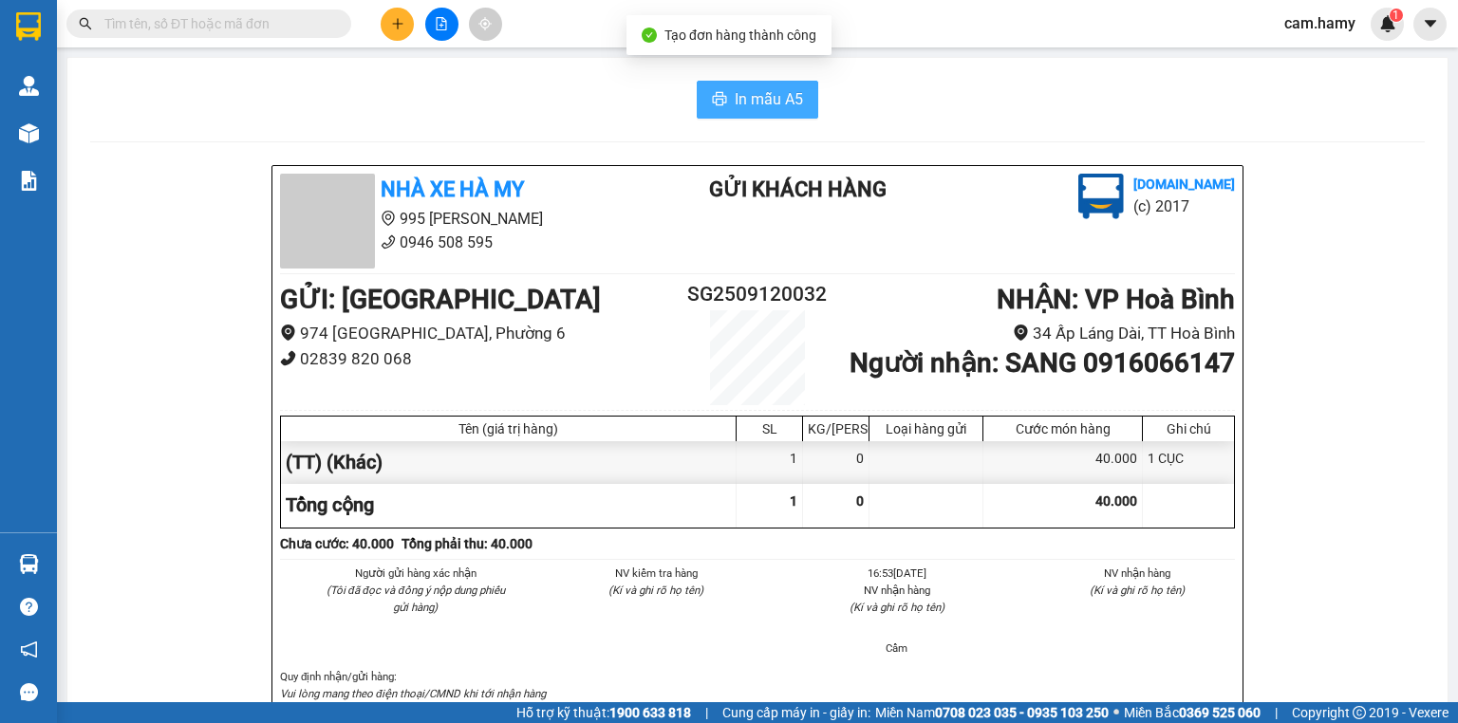
drag, startPoint x: 660, startPoint y: 84, endPoint x: 699, endPoint y: 109, distance: 46.6
click at [667, 90] on div "In mẫu A5" at bounding box center [757, 100] width 1334 height 38
click at [700, 109] on button "In mẫu A5" at bounding box center [756, 100] width 121 height 38
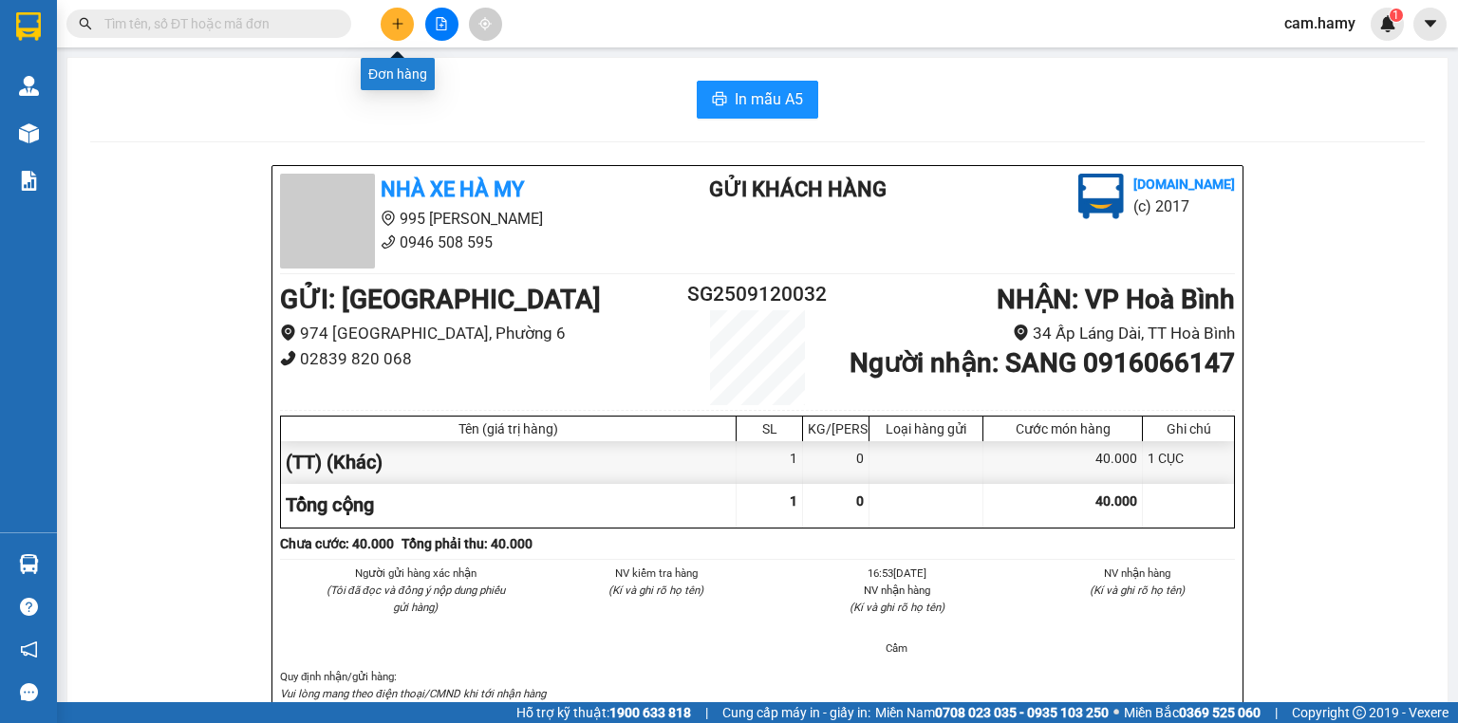
click at [391, 14] on button at bounding box center [397, 24] width 33 height 33
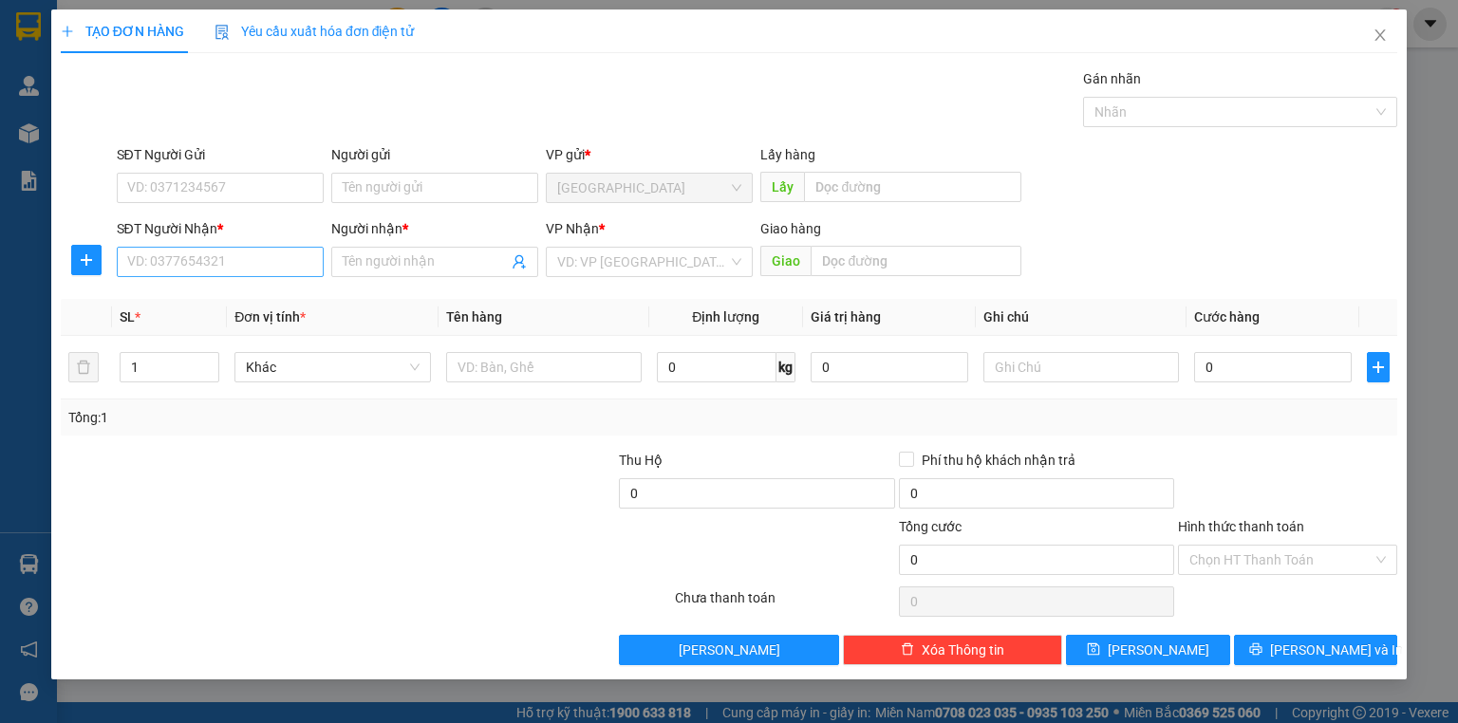
drag, startPoint x: 187, startPoint y: 243, endPoint x: 189, endPoint y: 263, distance: 20.0
click at [187, 244] on div "SĐT Người Nhận *" at bounding box center [220, 232] width 207 height 28
click at [189, 263] on input "SĐT Người Nhận *" at bounding box center [220, 262] width 207 height 30
type input "0819819609"
click at [226, 288] on div "0819819609 - [PERSON_NAME]" at bounding box center [221, 298] width 187 height 21
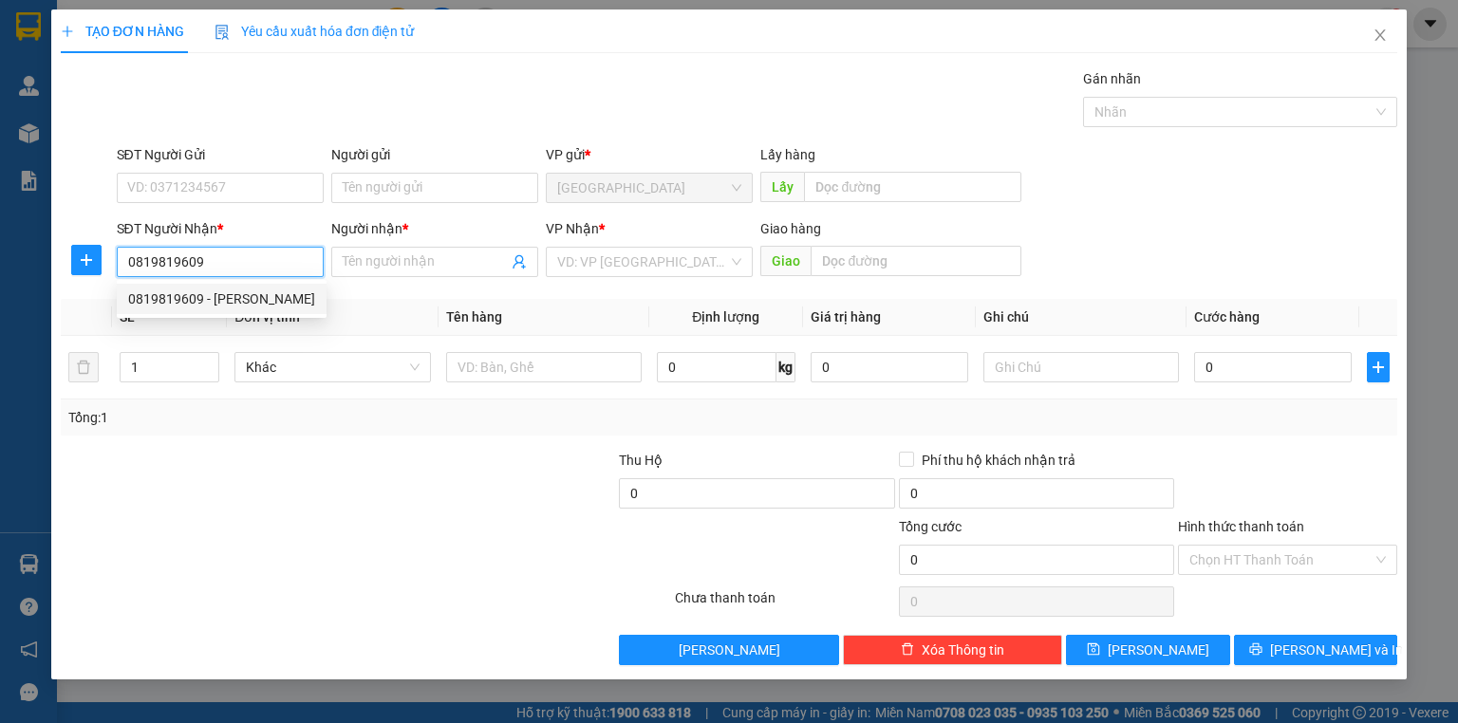
type input "BÍCH HUYỀN"
type input "50.000"
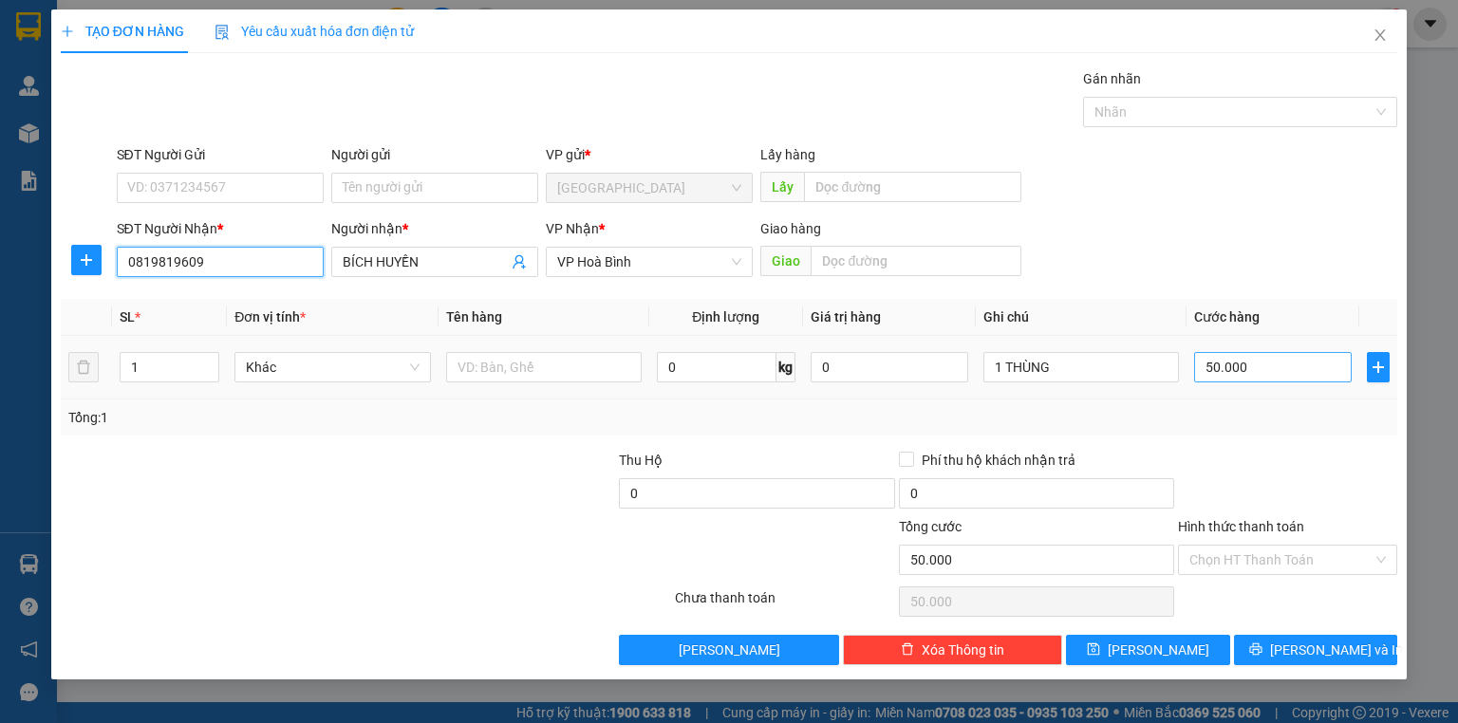
type input "0819819609"
click at [1278, 377] on input "50.000" at bounding box center [1273, 367] width 158 height 30
type input "4"
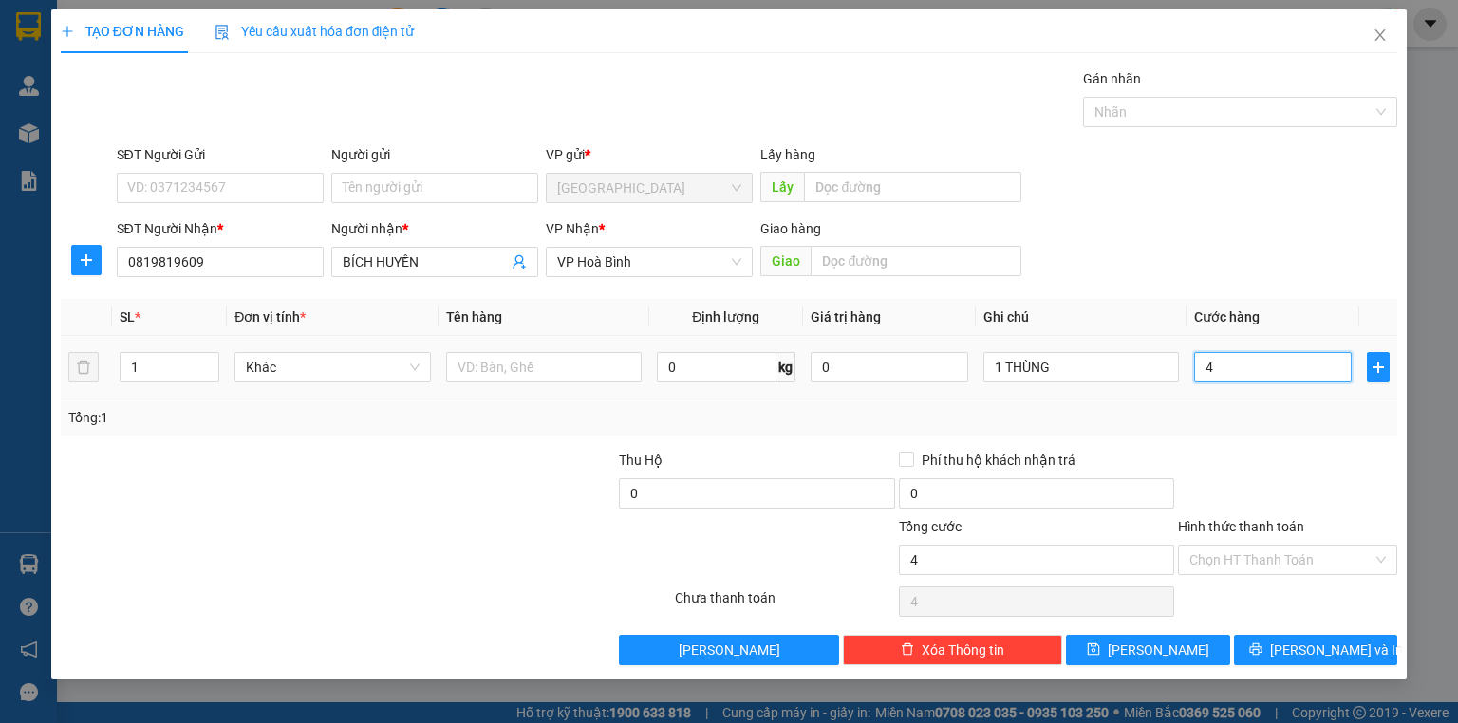
type input "40"
type input "40.000"
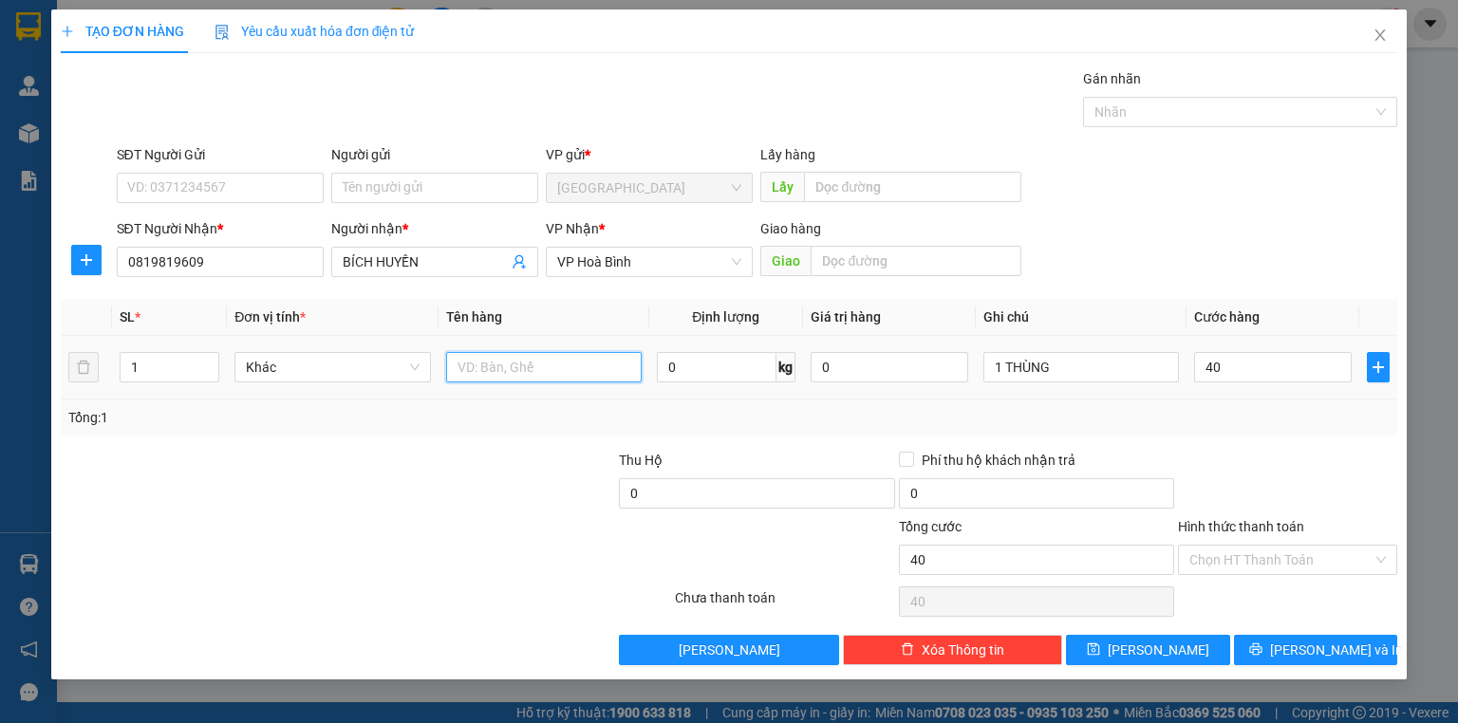
type input "40.000"
click at [606, 376] on input "text" at bounding box center [543, 367] width 195 height 30
type input "(TT)"
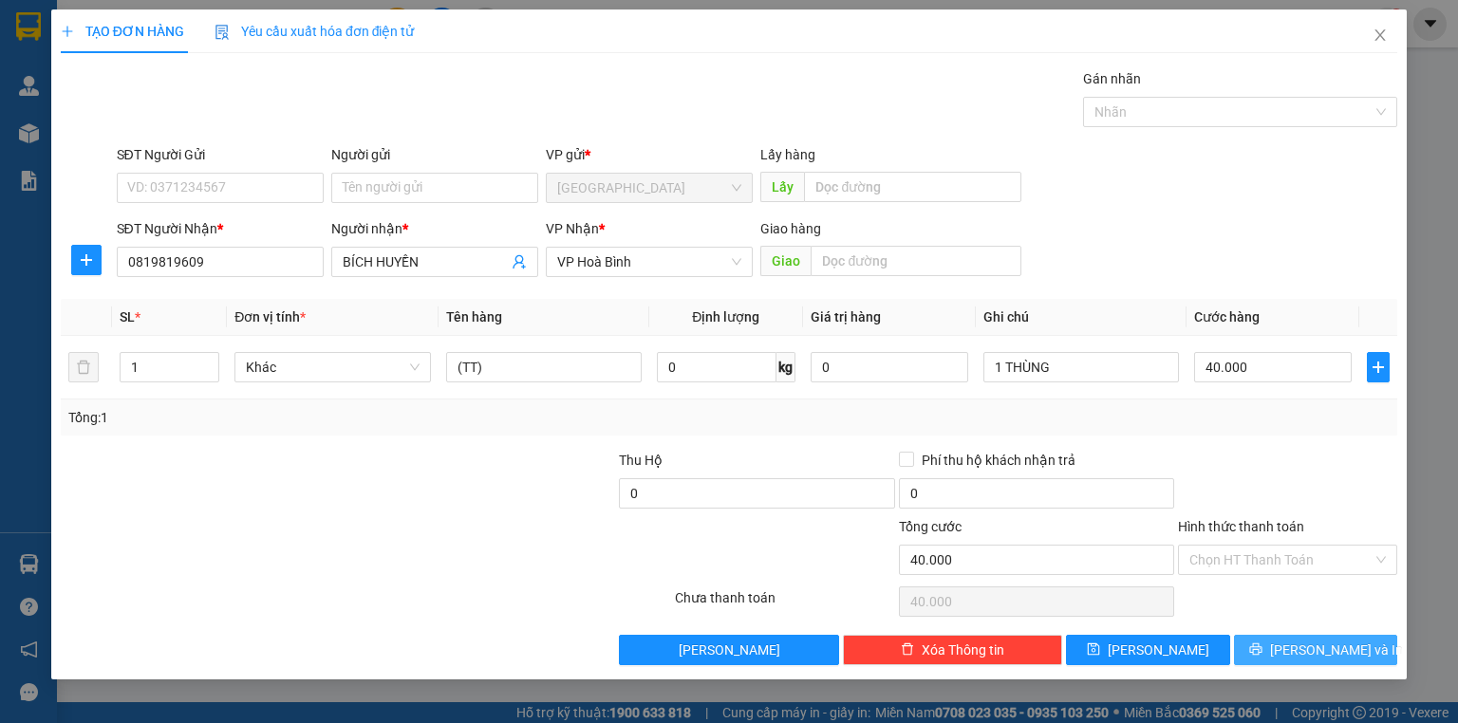
click at [1325, 641] on span "[PERSON_NAME] và In" at bounding box center [1336, 650] width 133 height 21
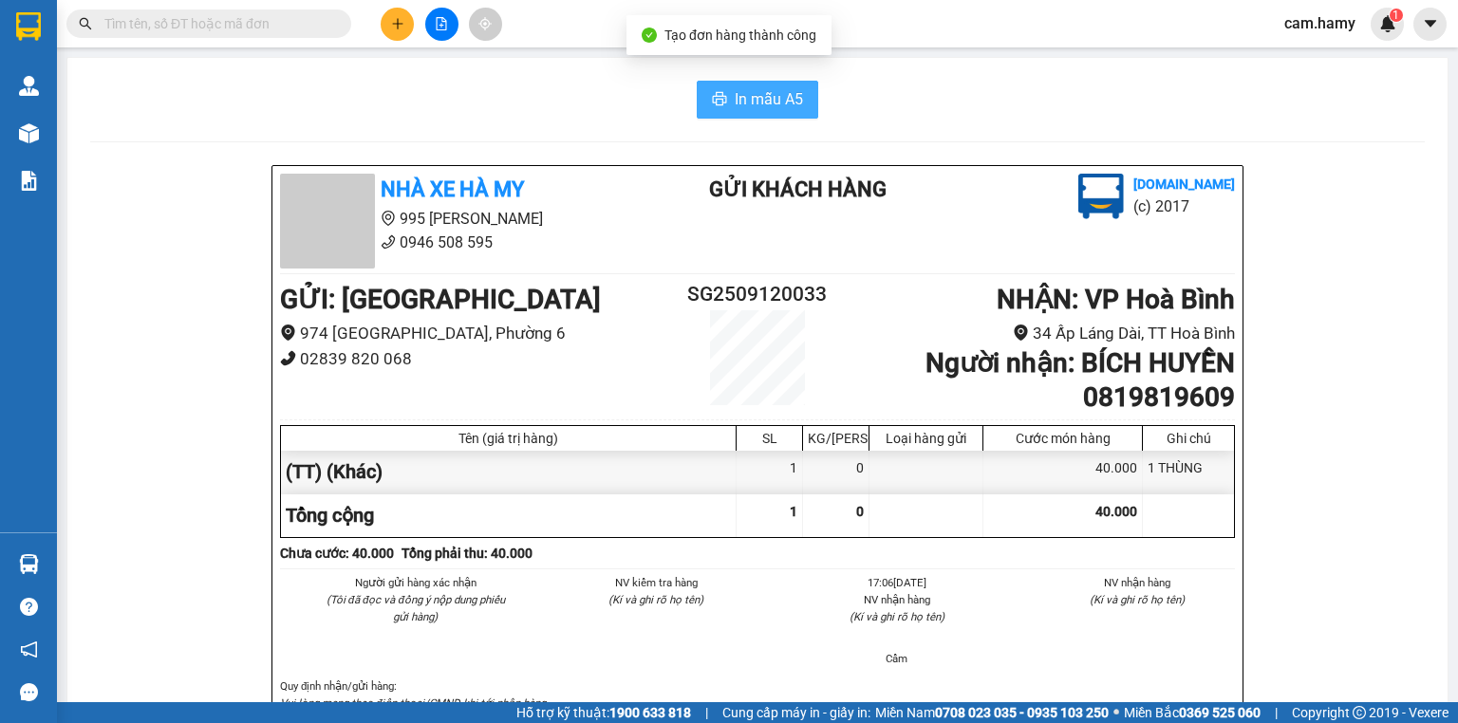
click at [807, 98] on button "In mẫu A5" at bounding box center [756, 100] width 121 height 38
click at [800, 97] on button "In mẫu A5" at bounding box center [756, 100] width 121 height 38
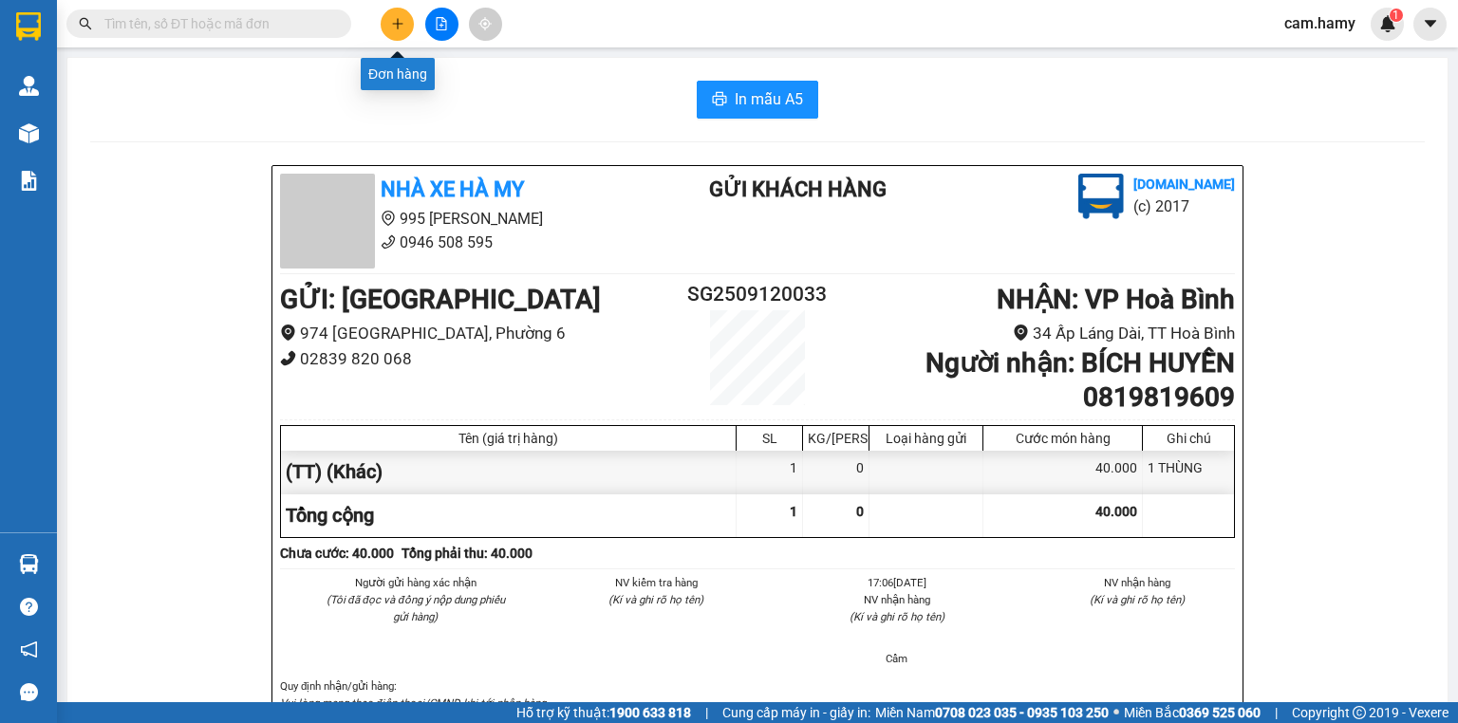
click at [393, 28] on icon "plus" at bounding box center [397, 23] width 13 height 13
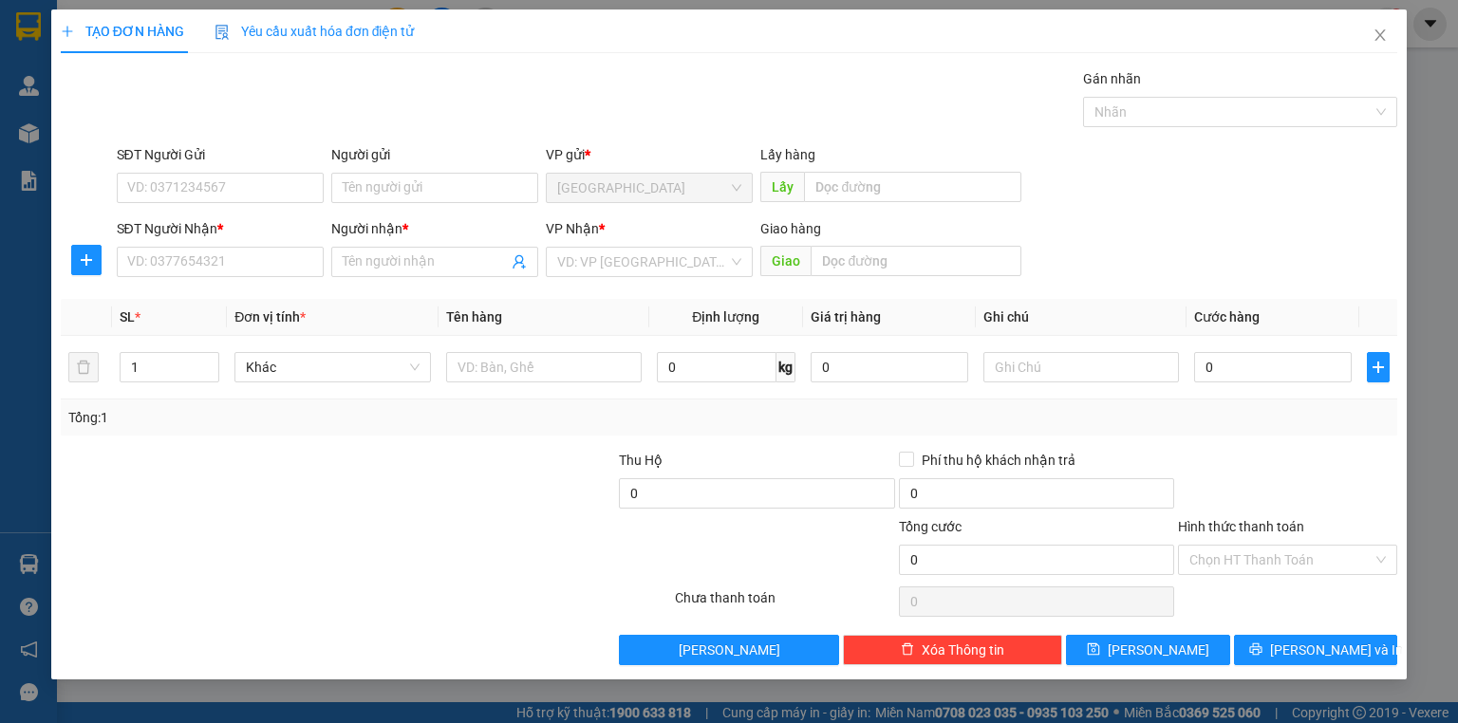
click at [262, 245] on div "SĐT Người Nhận *" at bounding box center [220, 232] width 207 height 28
click at [262, 250] on input "SĐT Người Nhận *" at bounding box center [220, 262] width 207 height 30
click at [271, 251] on input "0913161036" at bounding box center [220, 262] width 207 height 30
type input "0913161036"
click at [417, 260] on input "Người nhận *" at bounding box center [425, 261] width 165 height 21
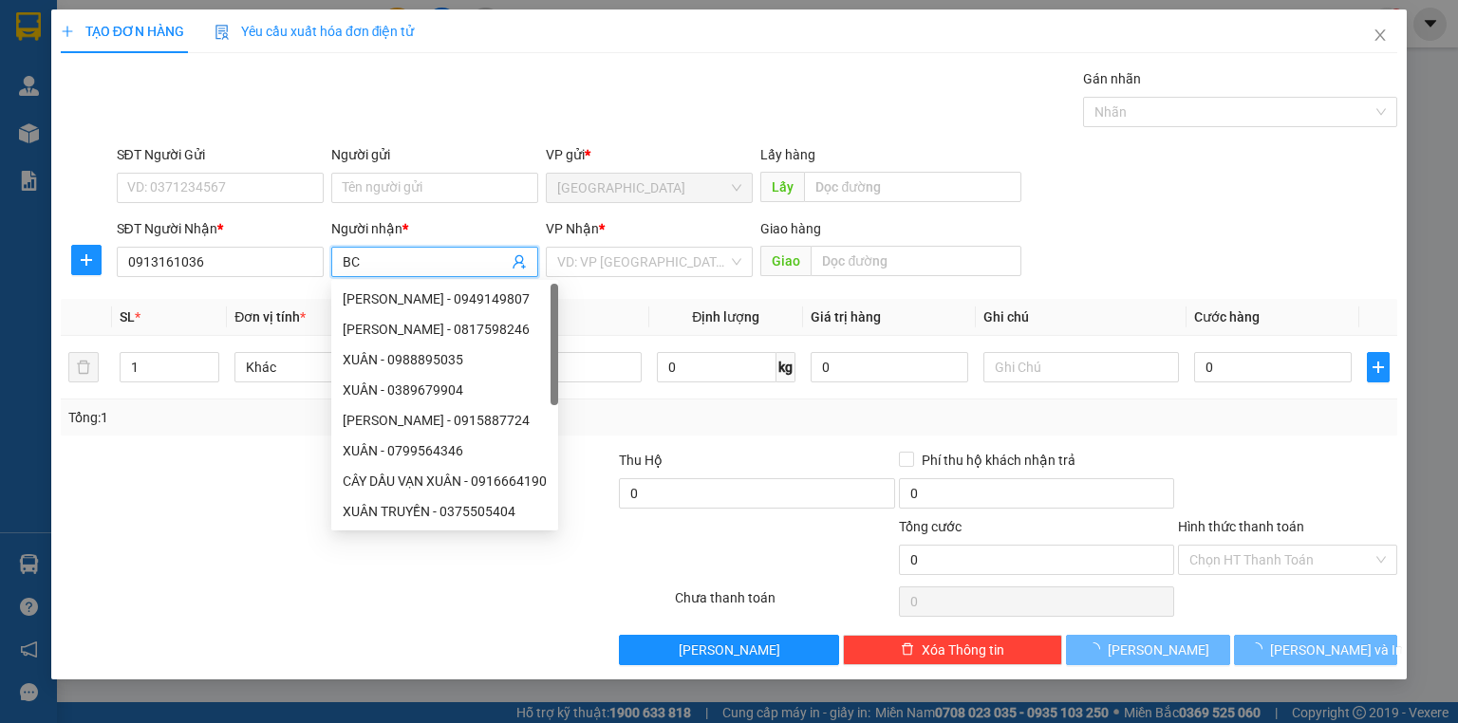
type input "B"
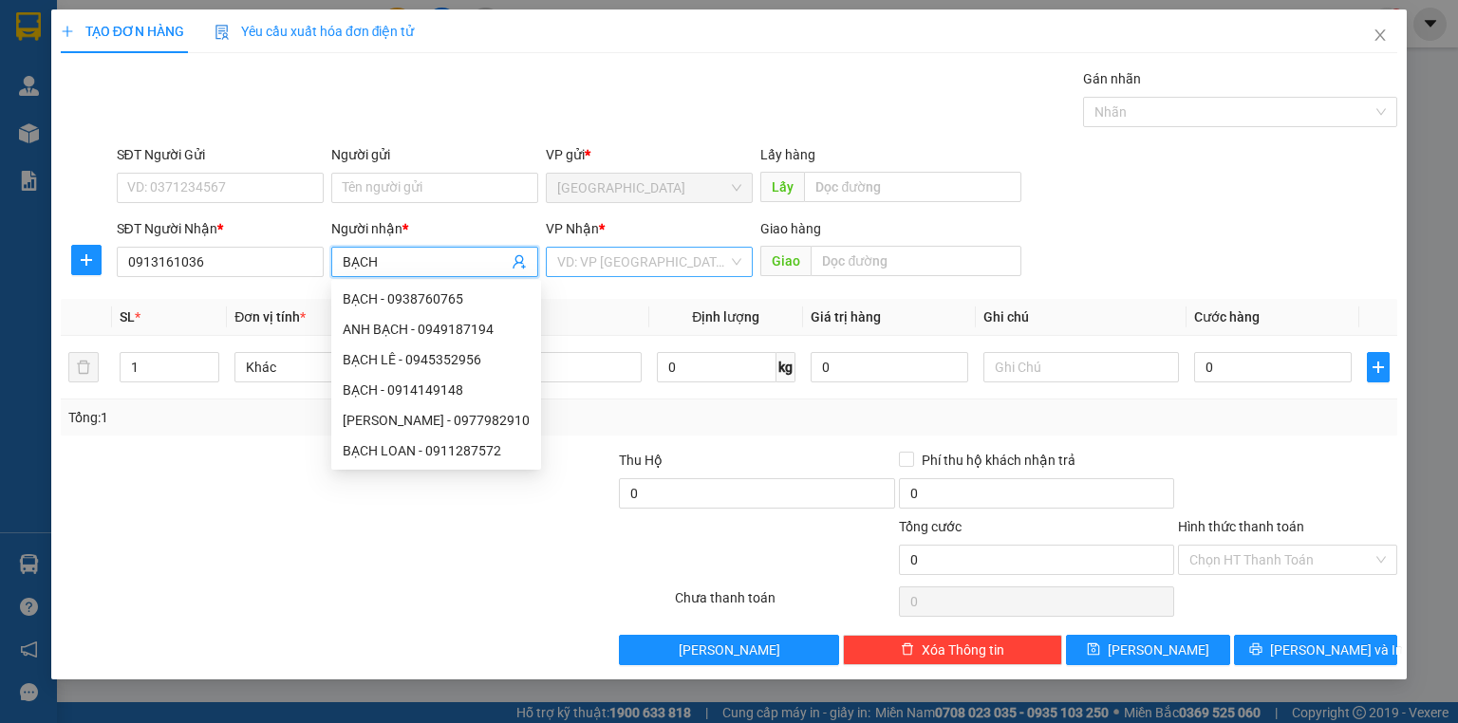
type input "BẠCH"
click at [640, 251] on input "search" at bounding box center [642, 262] width 171 height 28
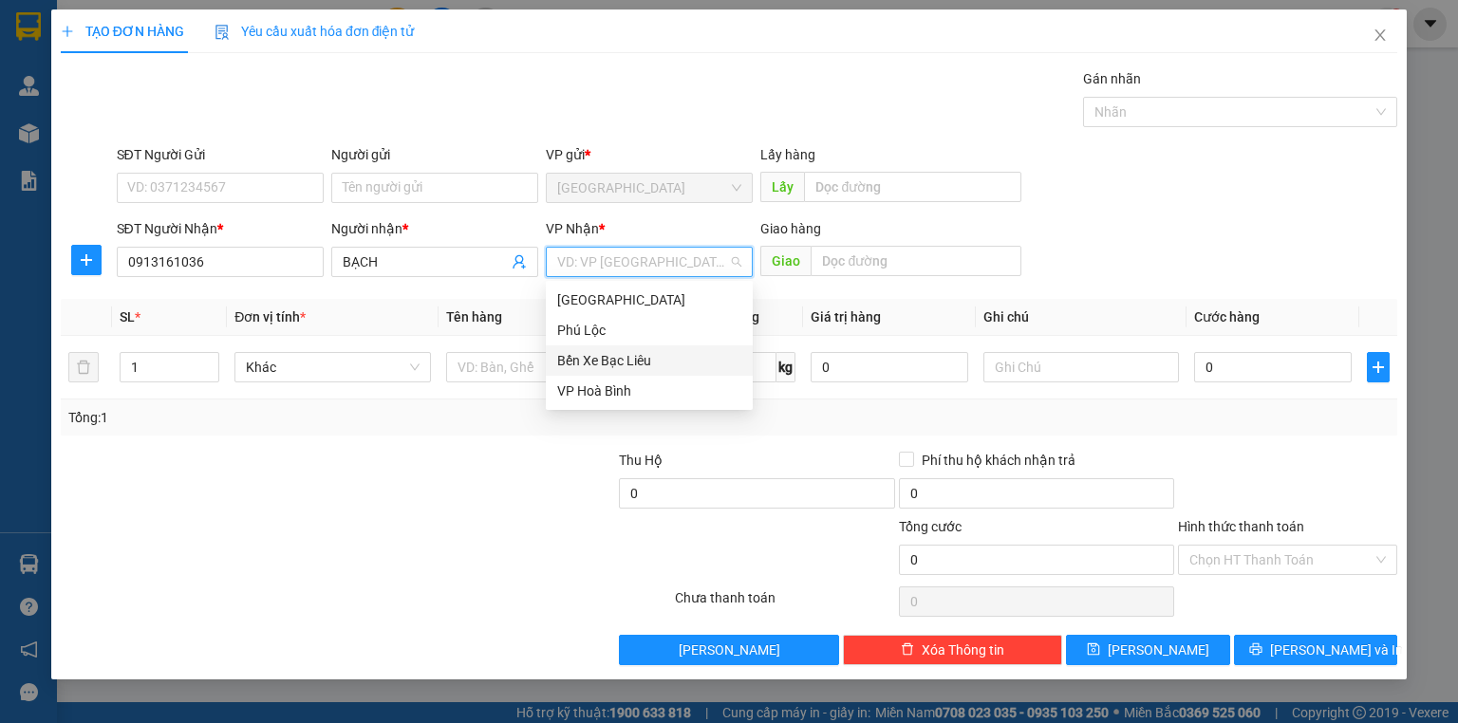
click at [631, 365] on div "Bến Xe Bạc Liêu" at bounding box center [649, 360] width 184 height 21
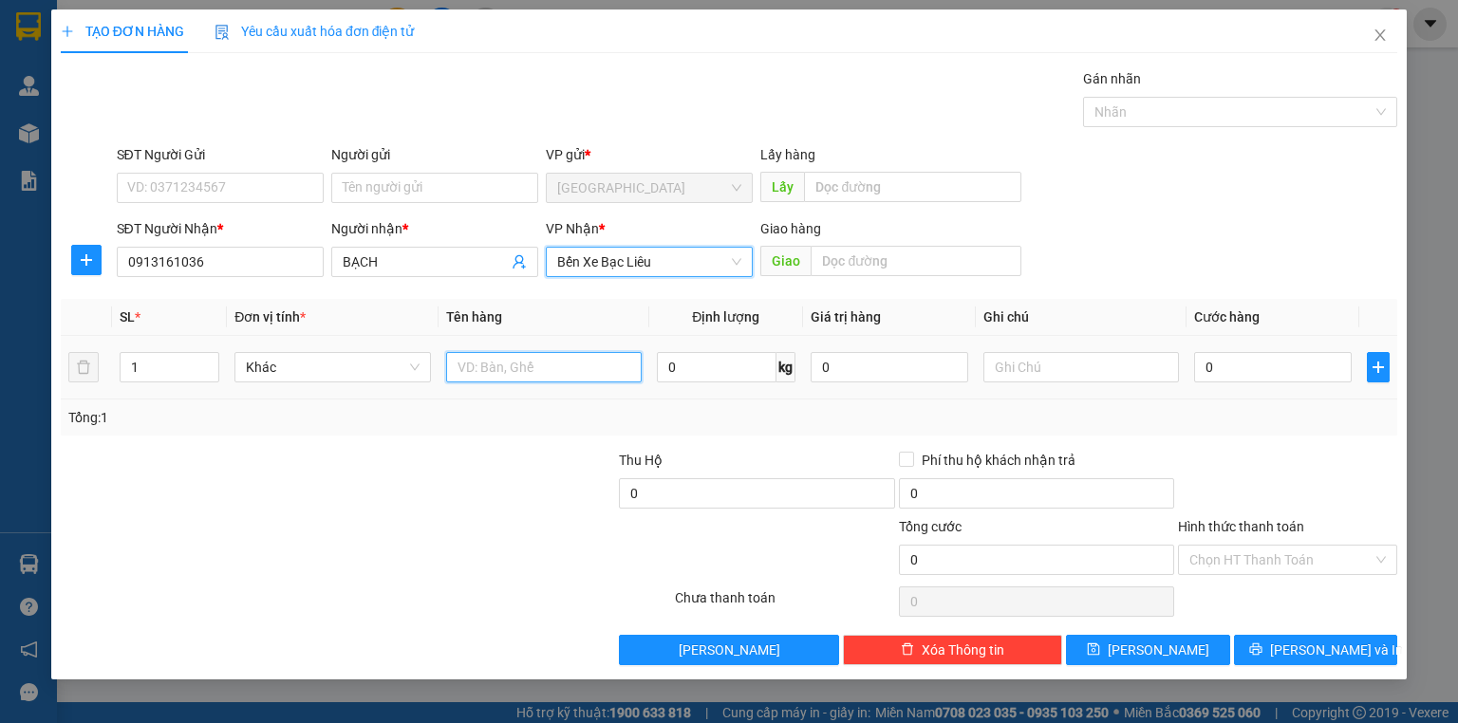
click at [529, 372] on input "text" at bounding box center [543, 367] width 195 height 30
type input "(TT)"
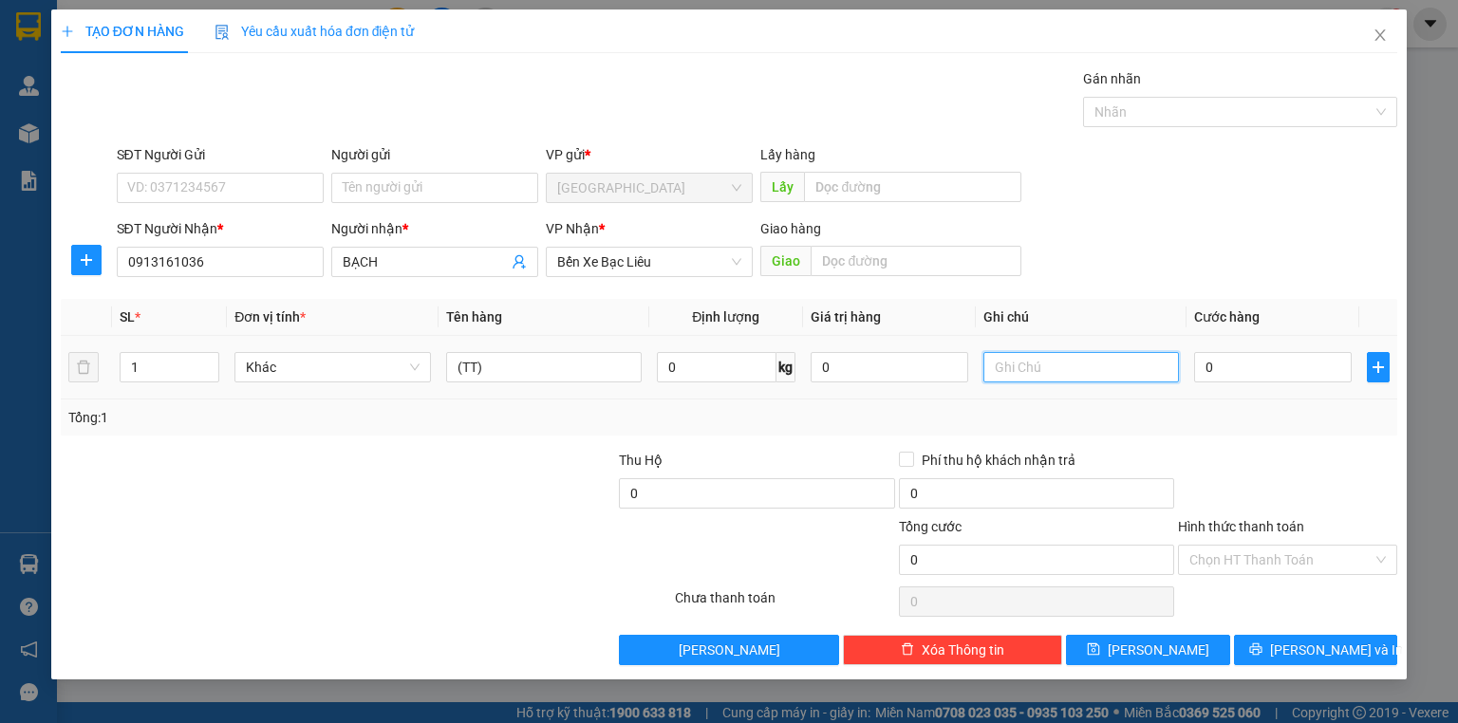
click at [1046, 372] on input "text" at bounding box center [1080, 367] width 195 height 30
type input "1 HỘP THUỐC MPHI"
click at [1265, 548] on input "Hình thức thanh toán" at bounding box center [1280, 560] width 183 height 28
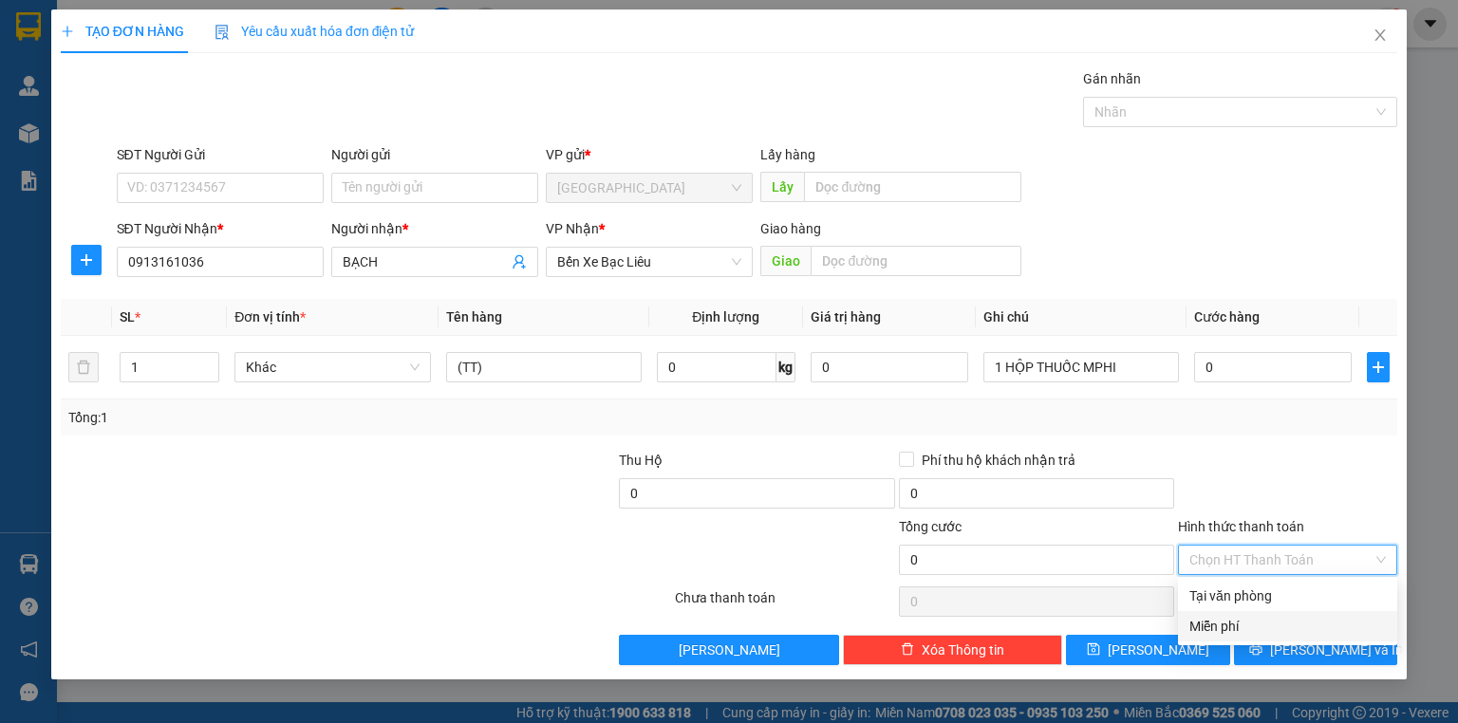
click at [1276, 615] on div "Miễn phí" at bounding box center [1287, 626] width 219 height 30
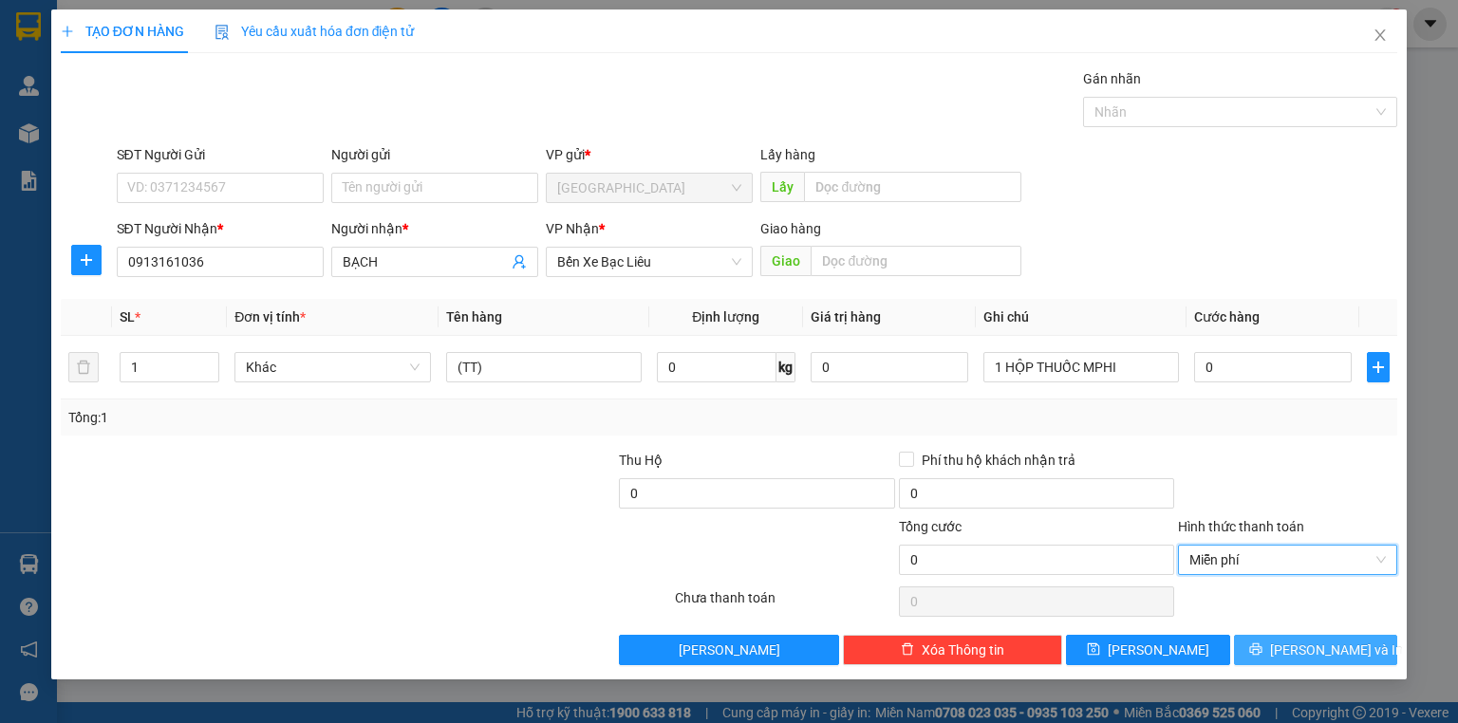
click at [1312, 643] on span "[PERSON_NAME] và In" at bounding box center [1336, 650] width 133 height 21
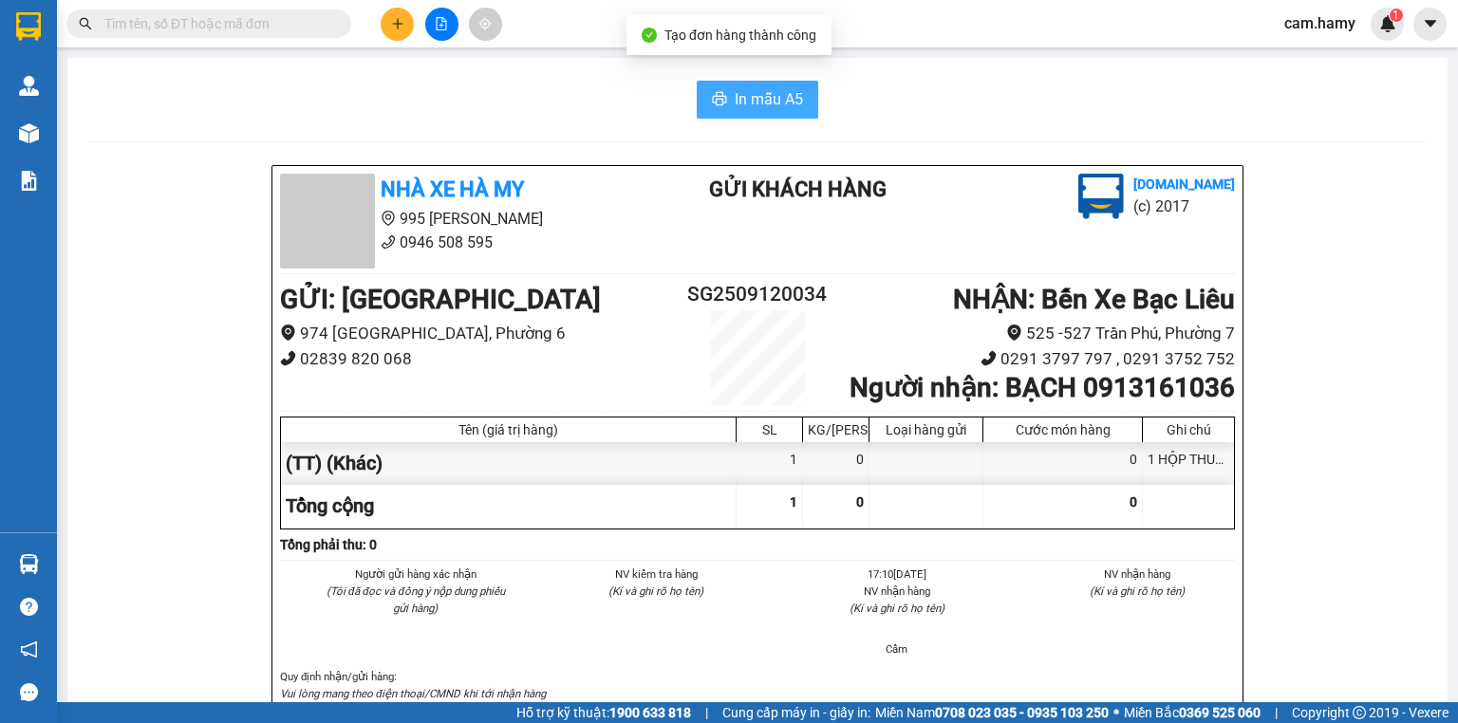
click at [766, 82] on button "In mẫu A5" at bounding box center [756, 100] width 121 height 38
click at [766, 84] on button "In mẫu A5" at bounding box center [756, 100] width 121 height 38
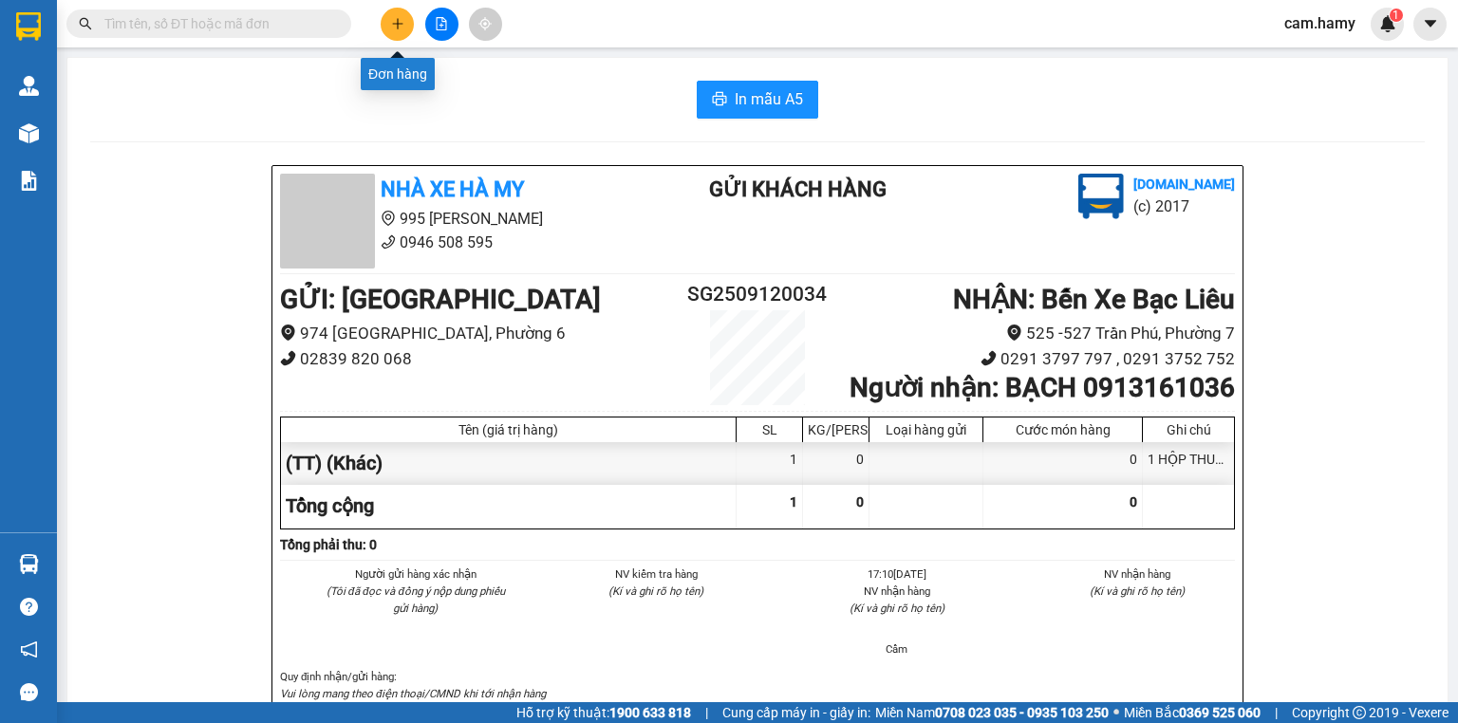
click at [397, 17] on icon "plus" at bounding box center [397, 23] width 13 height 13
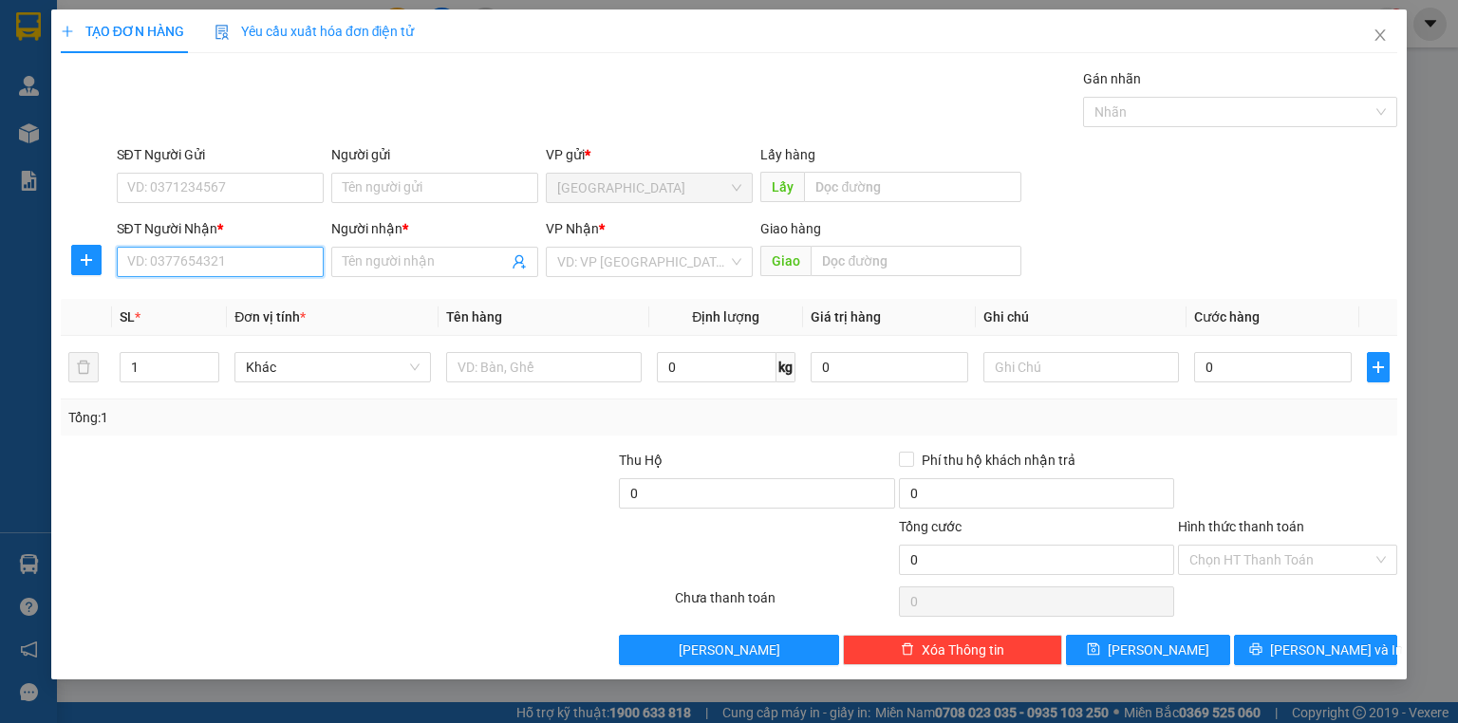
click at [213, 275] on input "SĐT Người Nhận *" at bounding box center [220, 262] width 207 height 30
click at [207, 269] on input "SĐT Người Nhận *" at bounding box center [220, 262] width 207 height 30
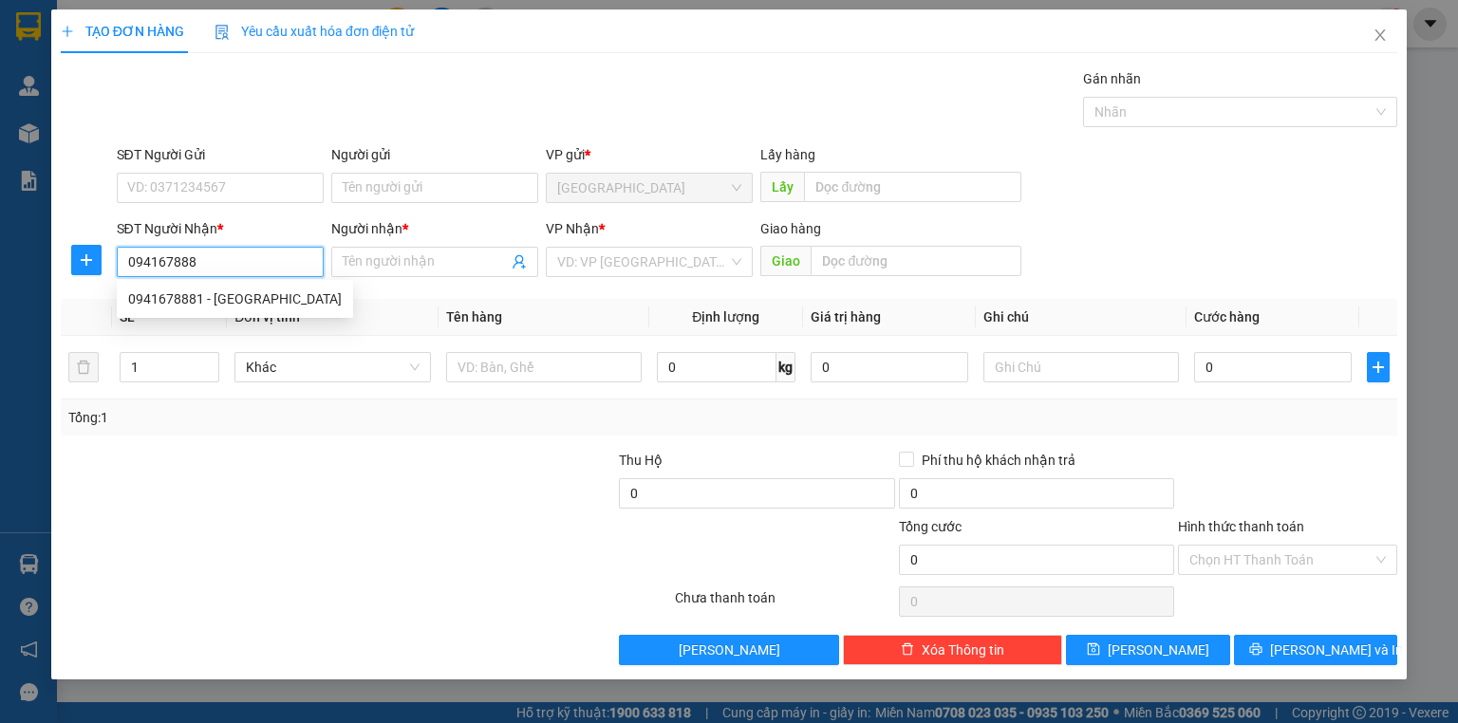
type input "0941678881"
click at [237, 292] on div "0941678881 - [GEOGRAPHIC_DATA]" at bounding box center [235, 298] width 214 height 21
type input "ANH HÀ"
type input "30.000"
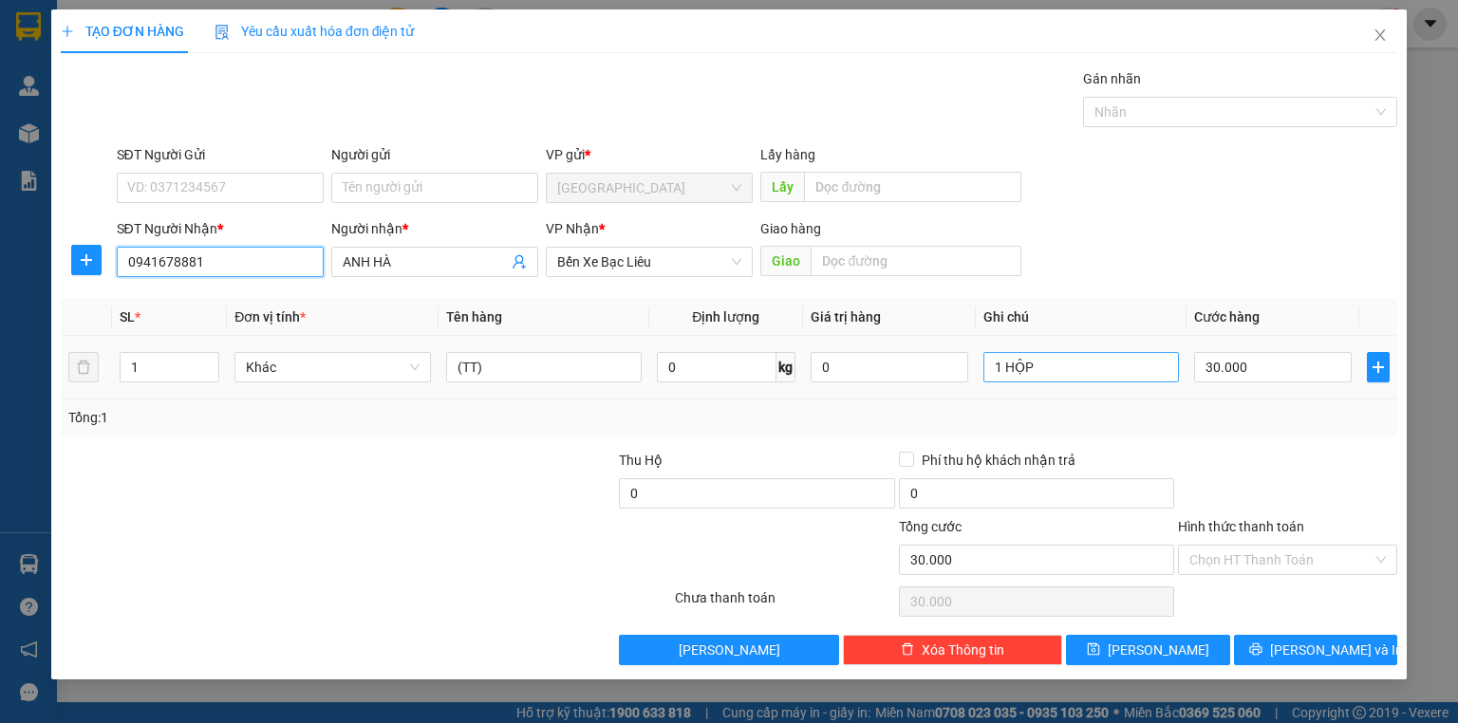
type input "0941678881"
click at [1037, 369] on input "1 HỘP" at bounding box center [1080, 367] width 195 height 30
type input "1 GÓI"
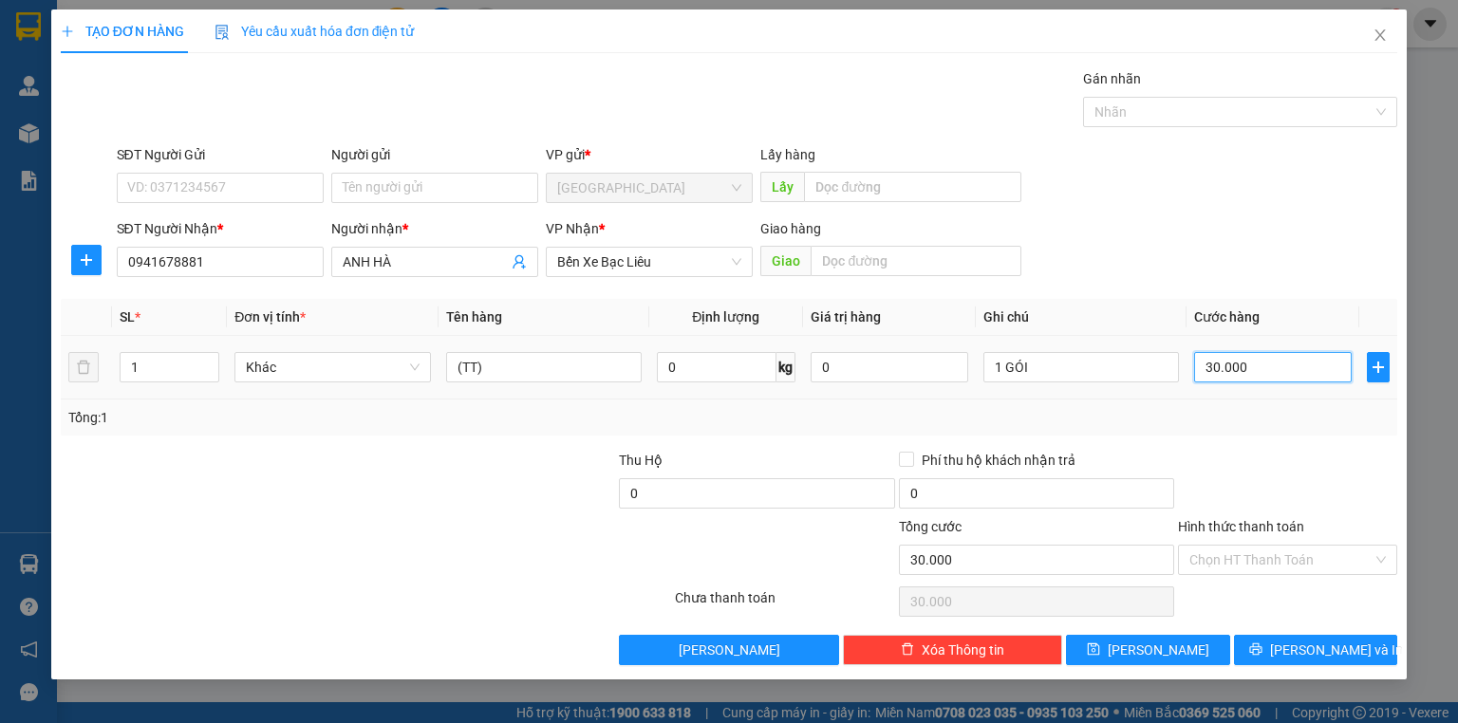
click at [1290, 365] on input "30.000" at bounding box center [1273, 367] width 158 height 30
type input "4"
type input "40"
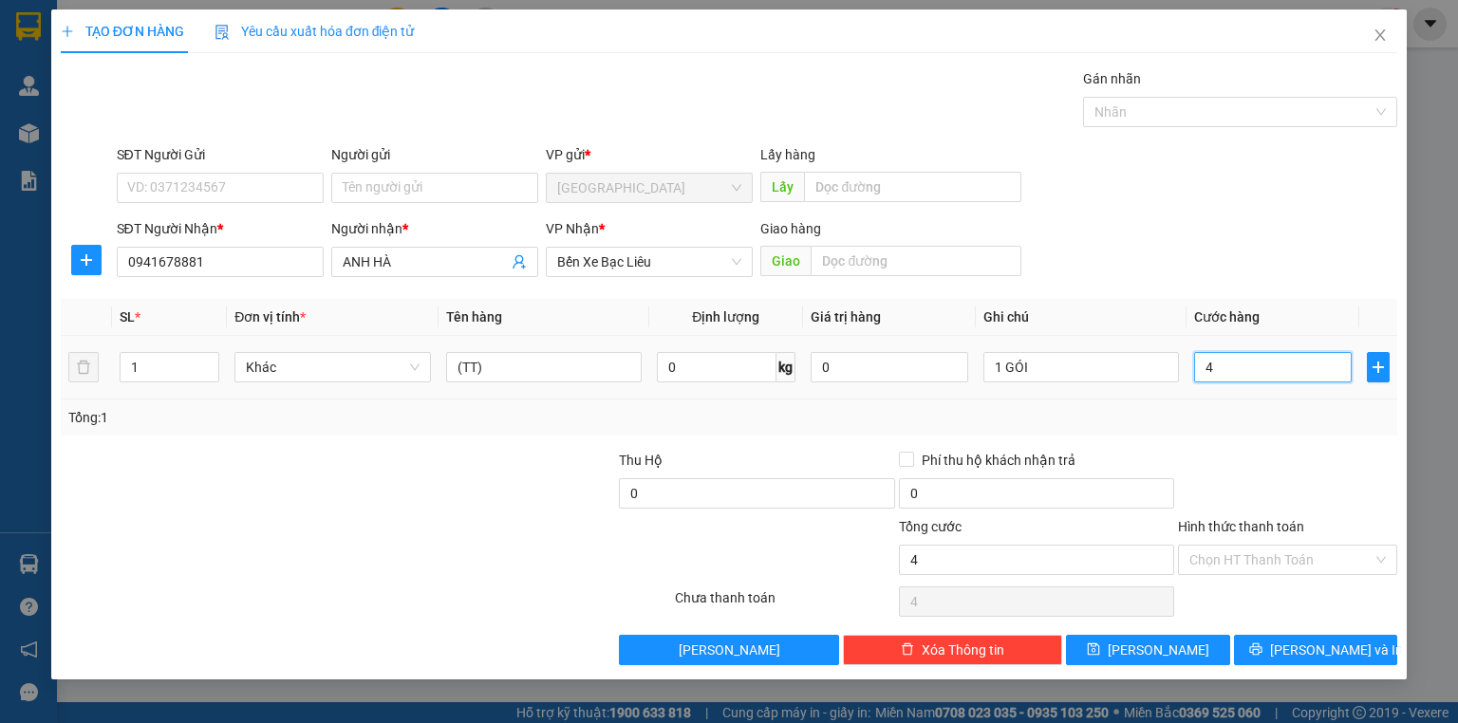
type input "40"
type input "40.000"
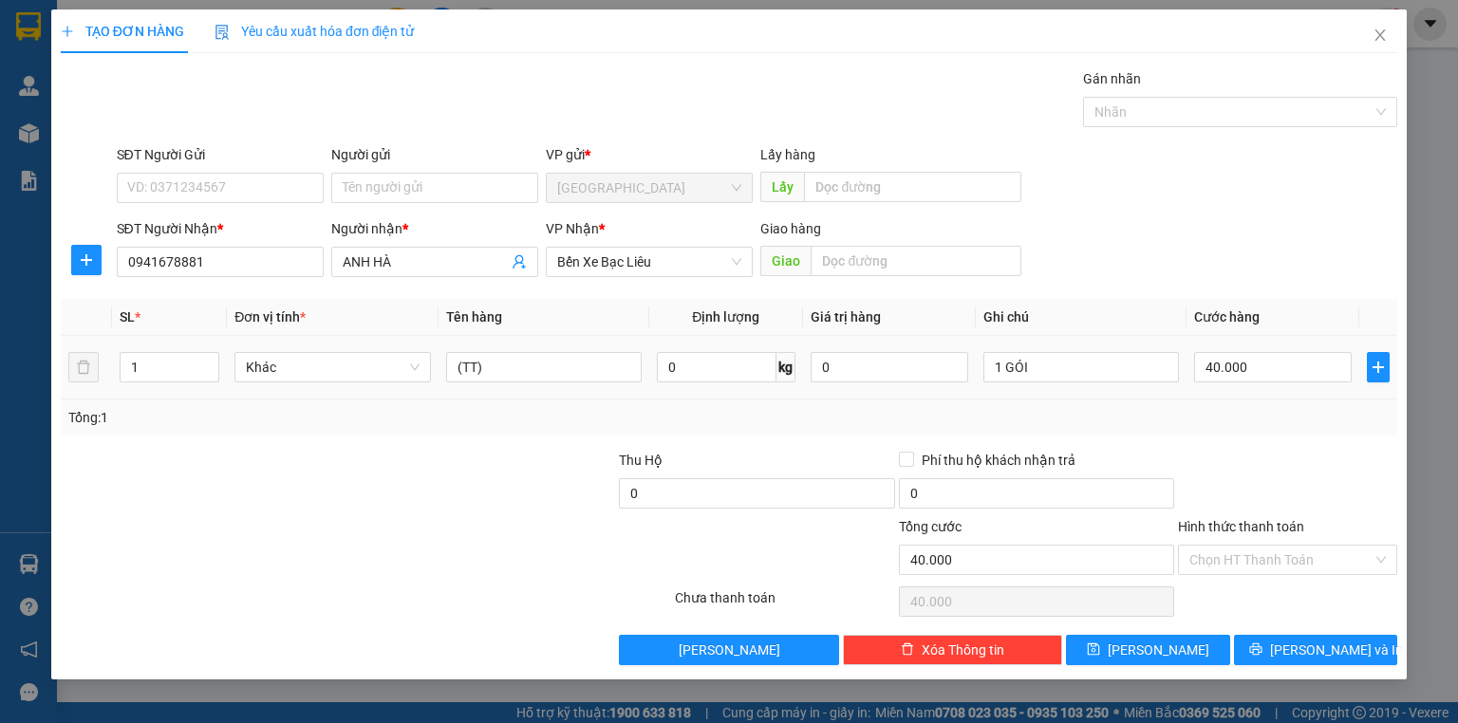
click at [1281, 425] on div "Tổng: 1" at bounding box center [728, 417] width 1321 height 21
click at [1258, 645] on button "[PERSON_NAME] và In" at bounding box center [1316, 650] width 164 height 30
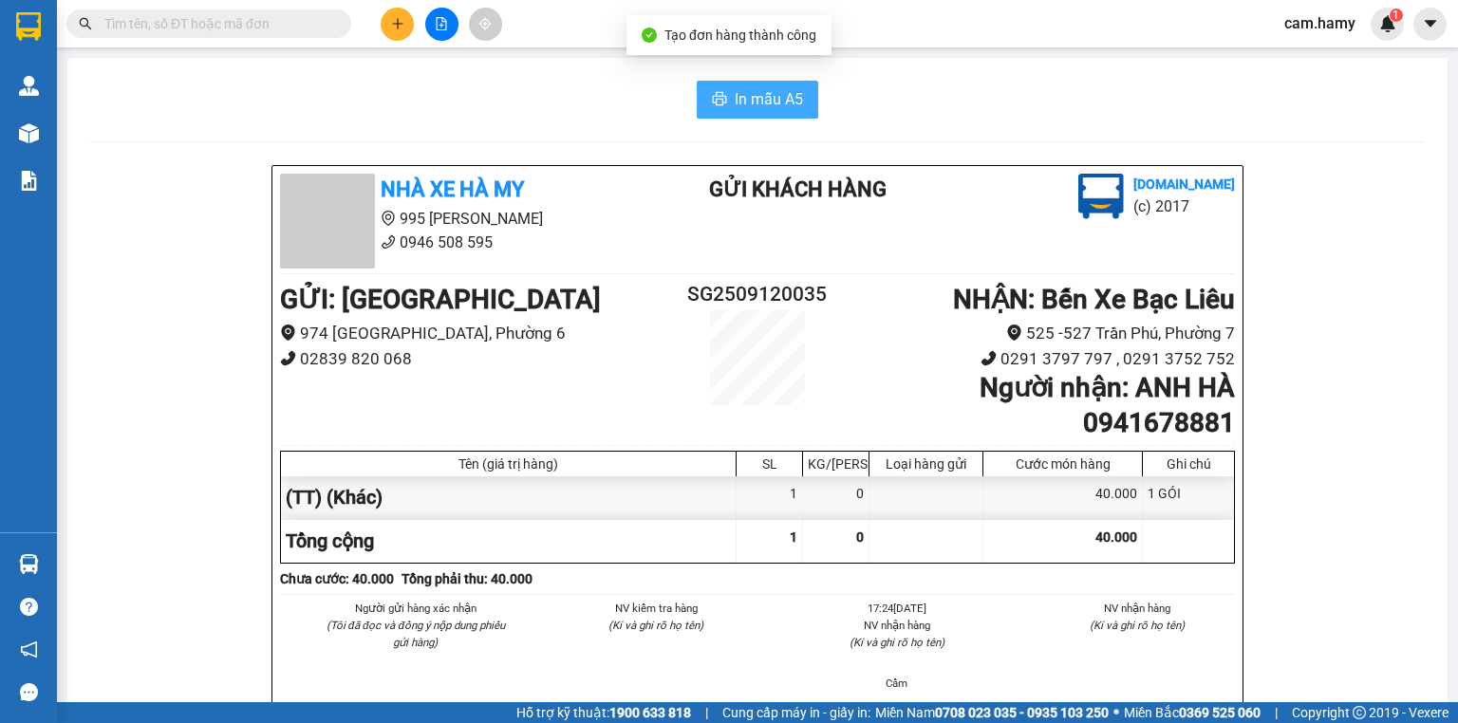
click at [736, 87] on span "In mẫu A5" at bounding box center [768, 99] width 68 height 24
click at [740, 108] on span "In mẫu A5" at bounding box center [768, 99] width 68 height 24
click at [390, 8] on div at bounding box center [441, 24] width 142 height 33
click at [393, 11] on button at bounding box center [397, 24] width 33 height 33
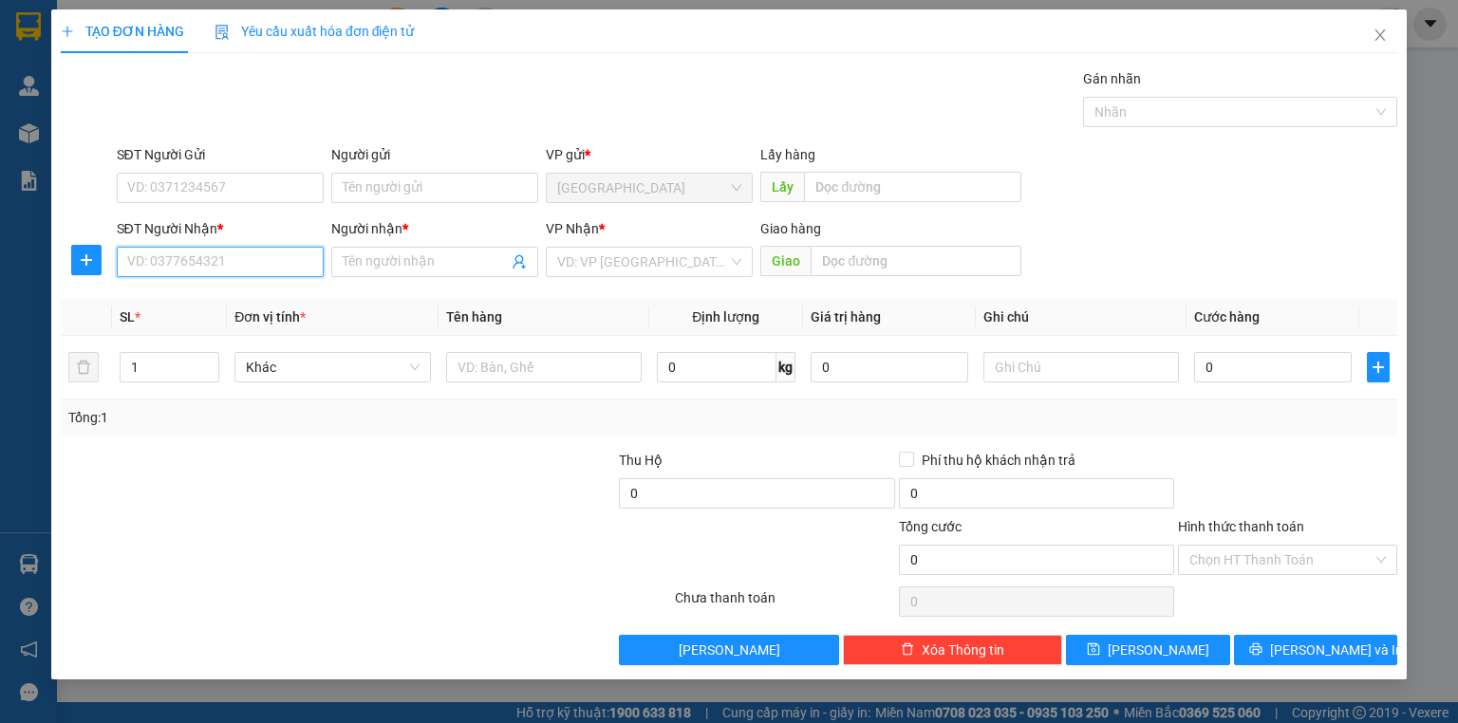
click at [272, 259] on input "SĐT Người Nhận *" at bounding box center [220, 262] width 207 height 30
click at [273, 260] on input "SĐT Người Nhận *" at bounding box center [220, 262] width 207 height 30
click at [277, 262] on input "SĐT Người Nhận *" at bounding box center [220, 262] width 207 height 30
click at [274, 262] on input "SĐT Người Nhận *" at bounding box center [220, 262] width 207 height 30
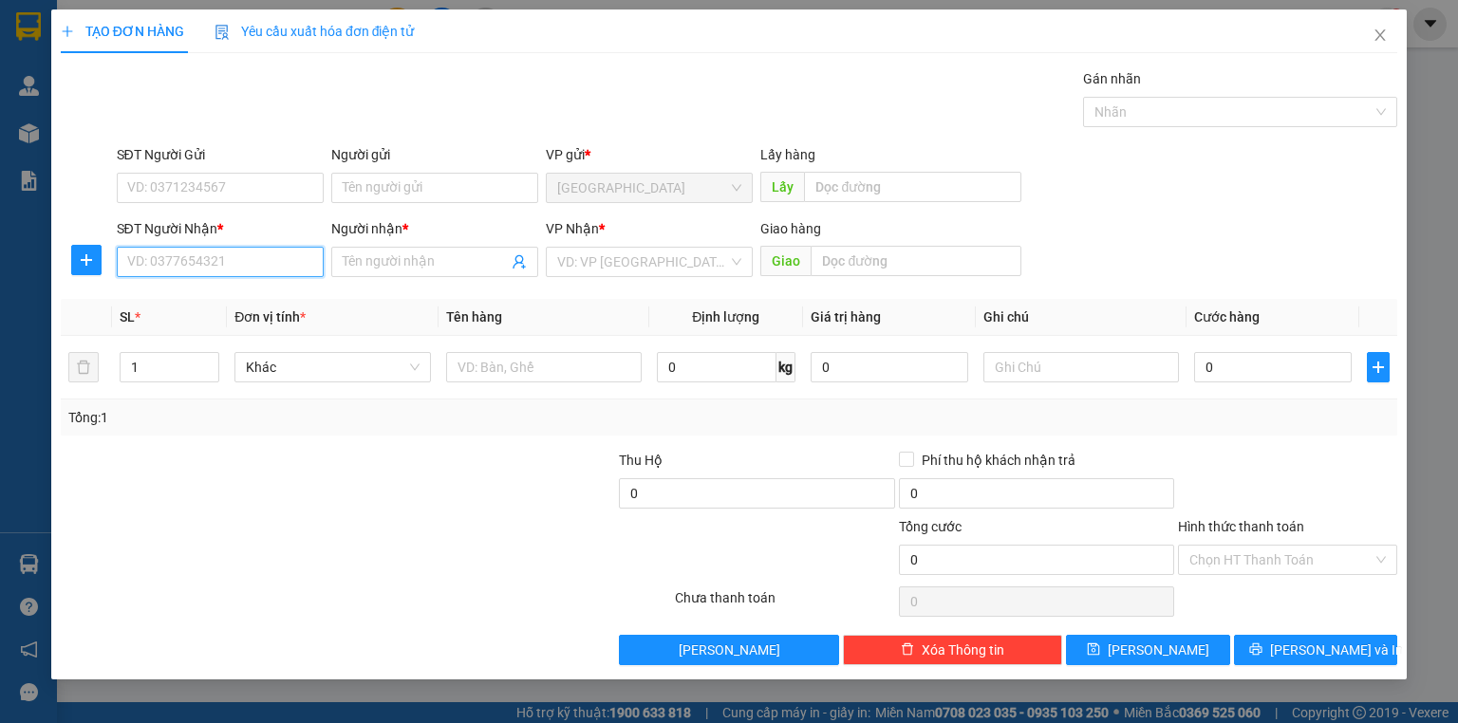
click at [281, 253] on input "SĐT Người Nhận *" at bounding box center [220, 262] width 207 height 30
click at [281, 254] on input "SĐT Người Nhận *" at bounding box center [220, 262] width 207 height 30
click at [279, 254] on input "SĐT Người Nhận *" at bounding box center [220, 262] width 207 height 30
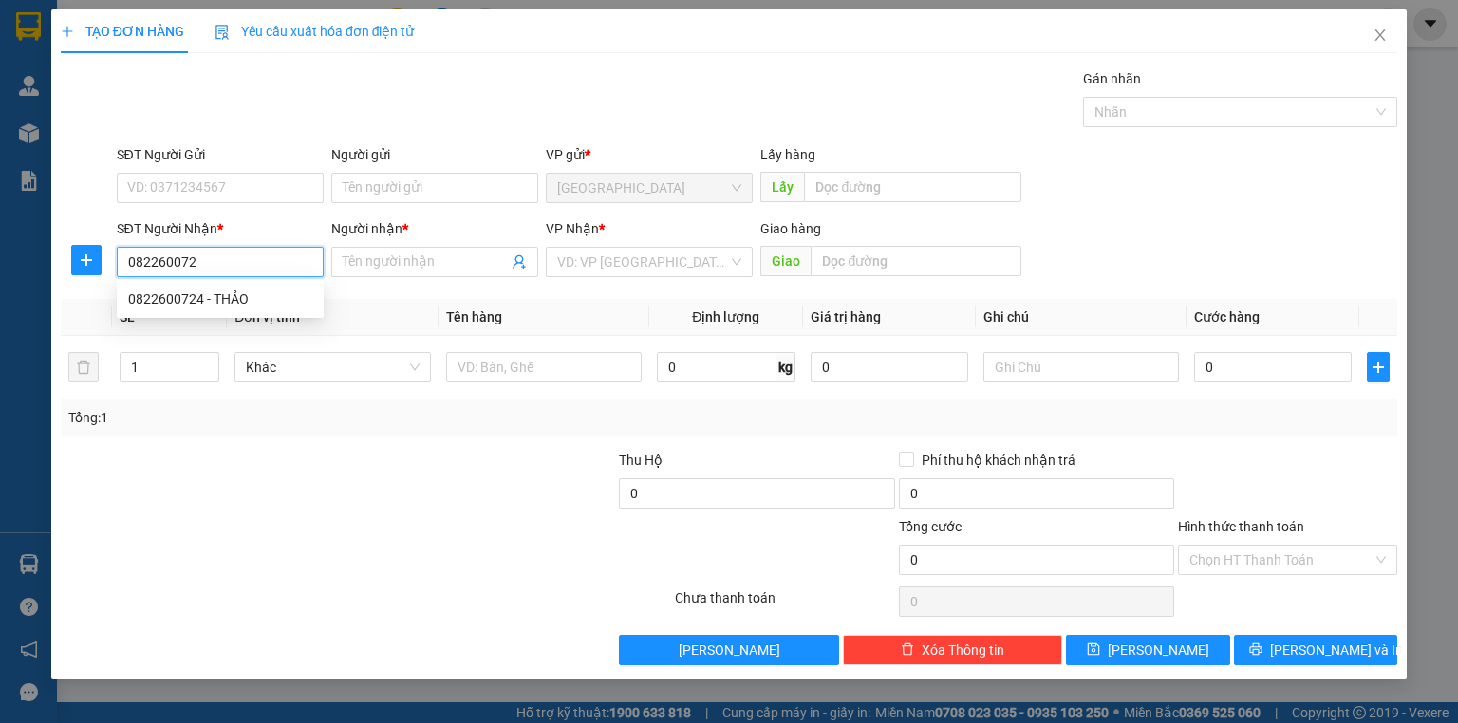
type input "0822600724"
click at [197, 300] on div "0822600724 - THẢO" at bounding box center [220, 298] width 184 height 21
type input "THẢO"
type input "30.000"
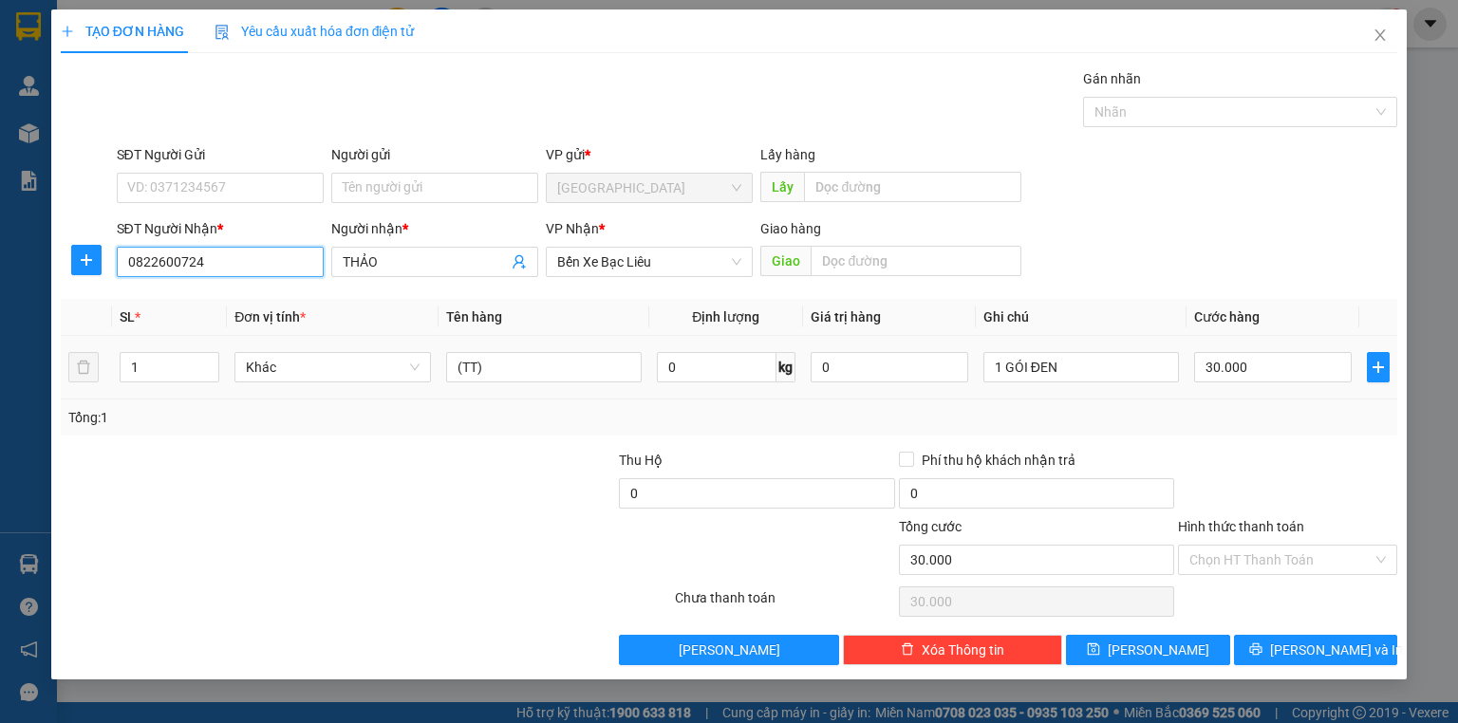
type input "0822600724"
click at [1253, 349] on div "30.000" at bounding box center [1273, 367] width 158 height 38
click at [1253, 348] on div "30.000" at bounding box center [1273, 367] width 158 height 38
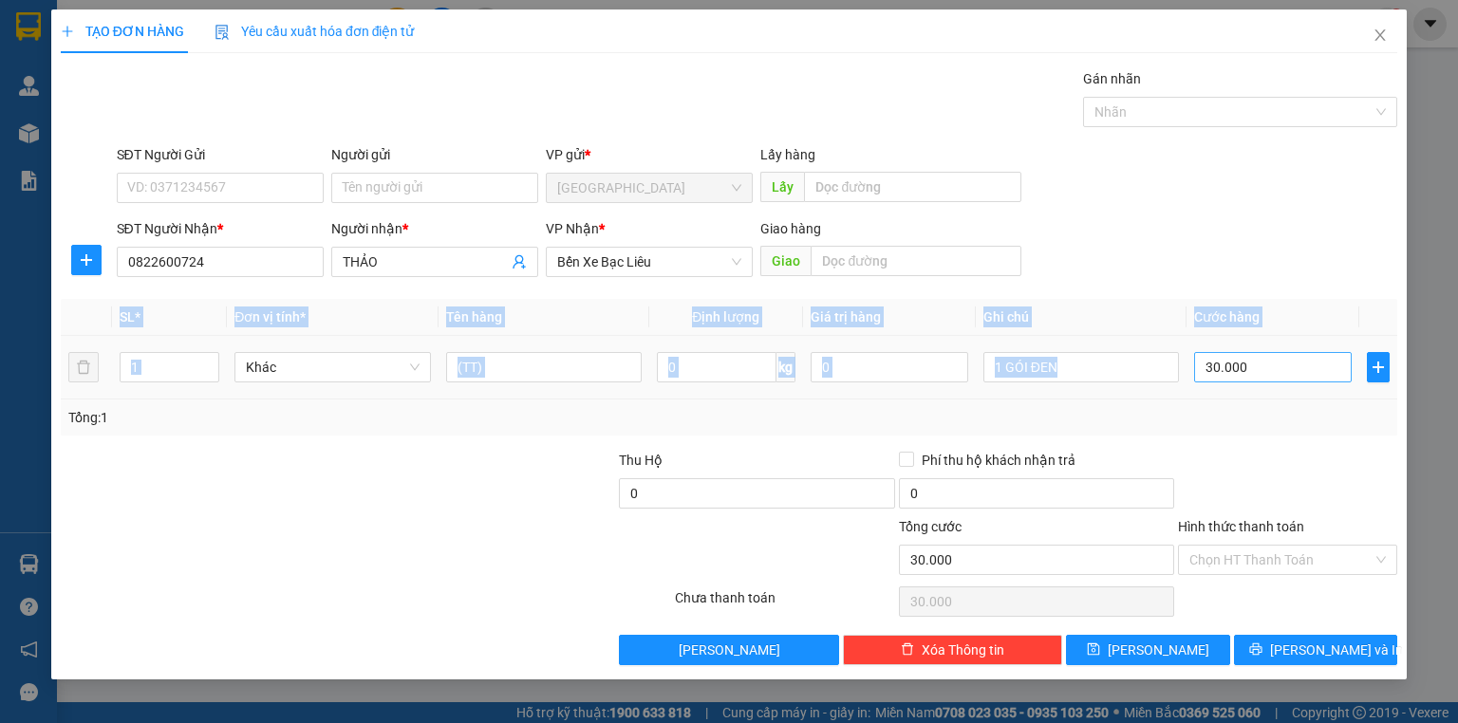
click at [1253, 350] on div "30.000" at bounding box center [1273, 367] width 158 height 38
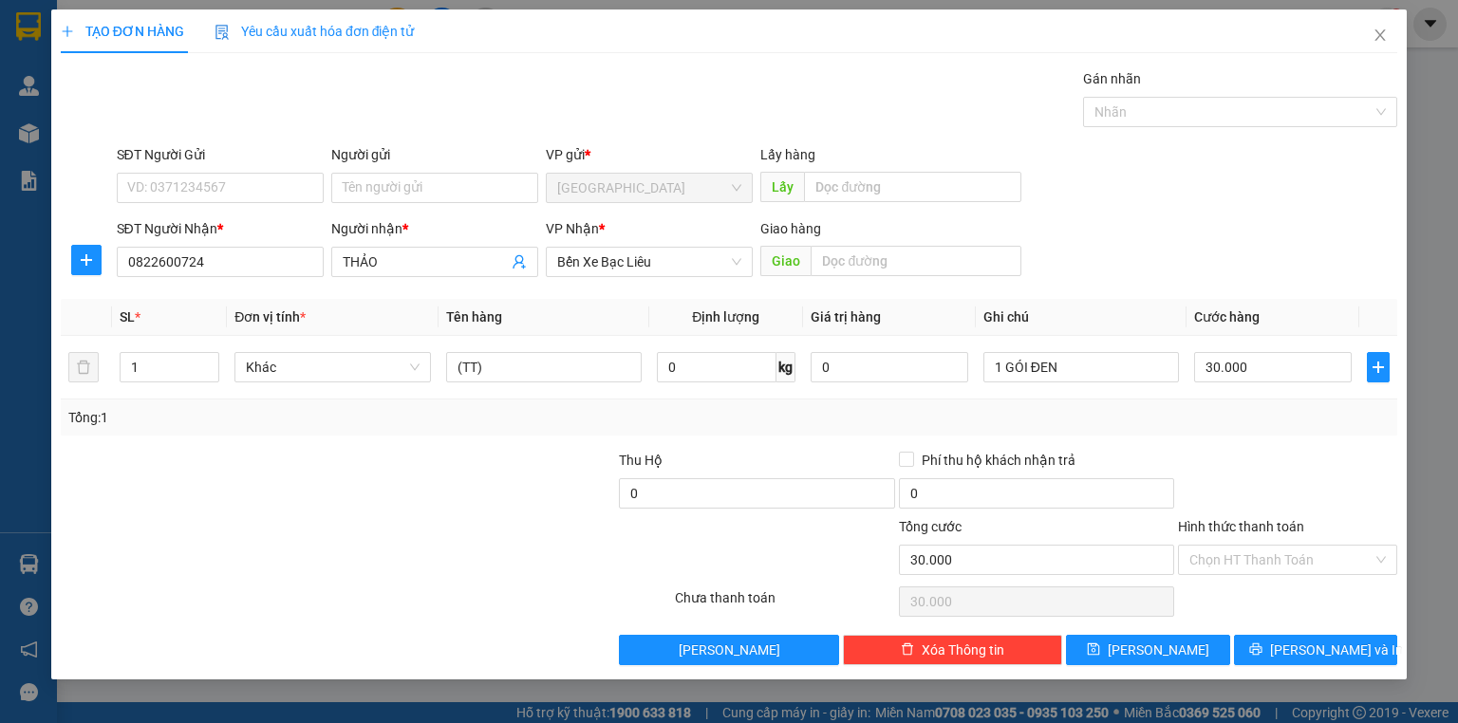
click at [1268, 415] on div "Tổng: 1" at bounding box center [728, 417] width 1321 height 21
click at [1243, 374] on input "30.000" at bounding box center [1273, 367] width 158 height 30
type input "4"
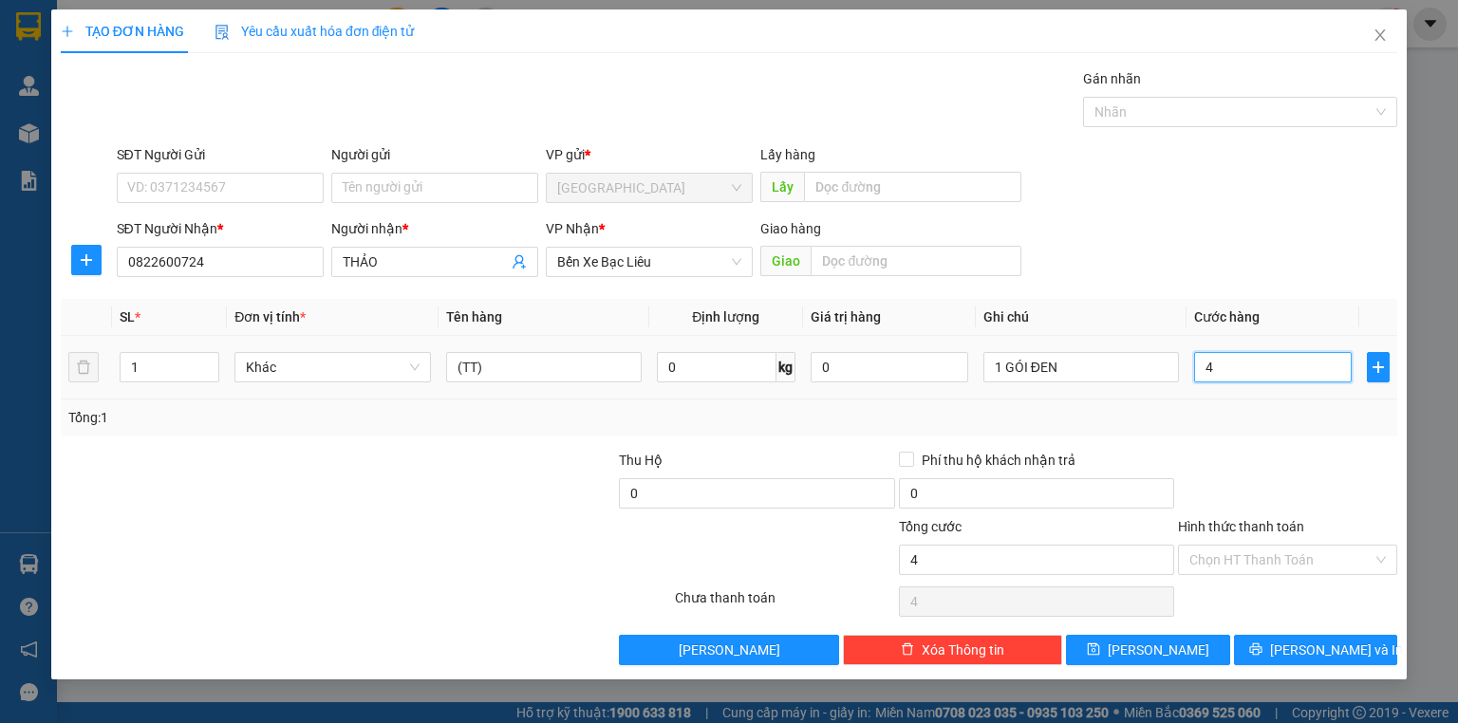
type input "40"
type input "40.000"
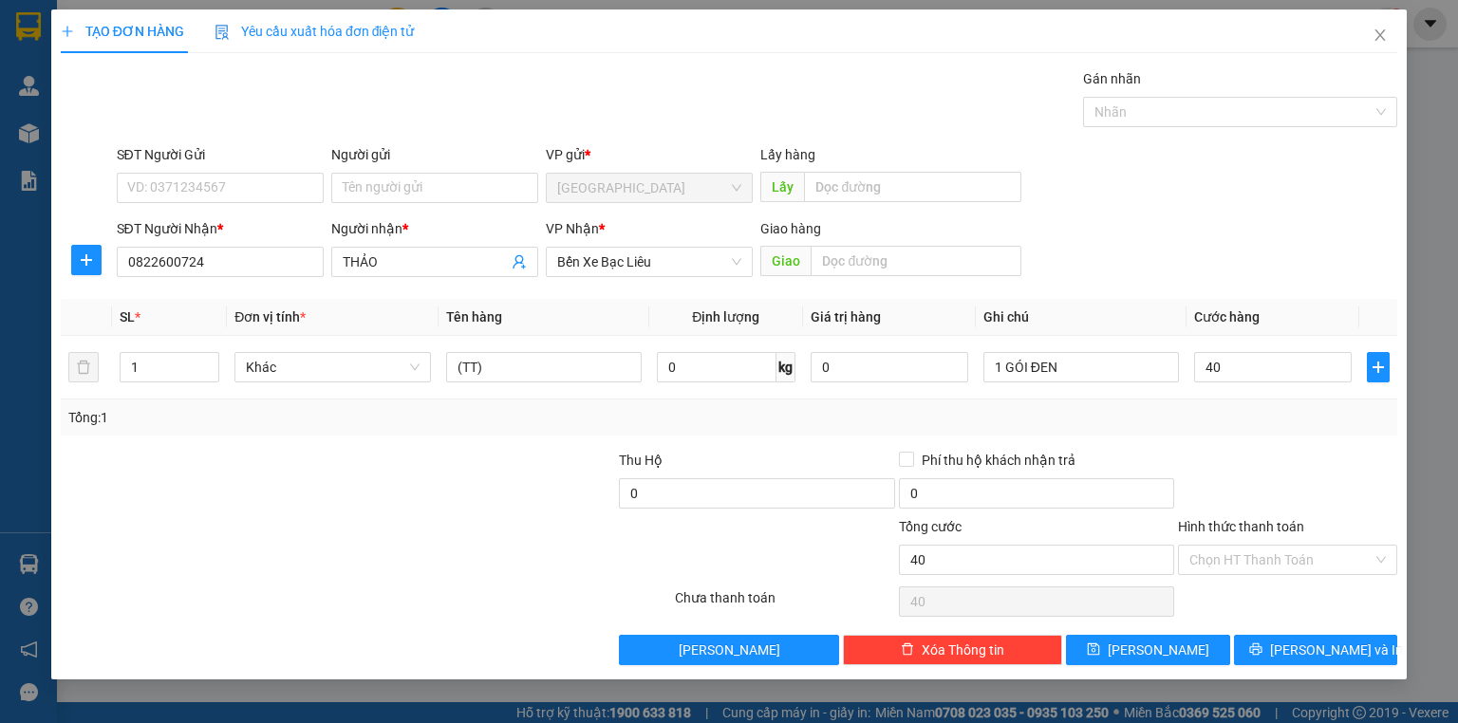
type input "40.000"
drag, startPoint x: 1253, startPoint y: 436, endPoint x: 1267, endPoint y: 490, distance: 55.0
click at [1253, 436] on div "Transit Pickup Surcharge Ids Transit Deliver Surcharge Ids Transit Deliver Surc…" at bounding box center [729, 366] width 1336 height 597
click at [1259, 564] on input "Hình thức thanh toán" at bounding box center [1280, 560] width 183 height 28
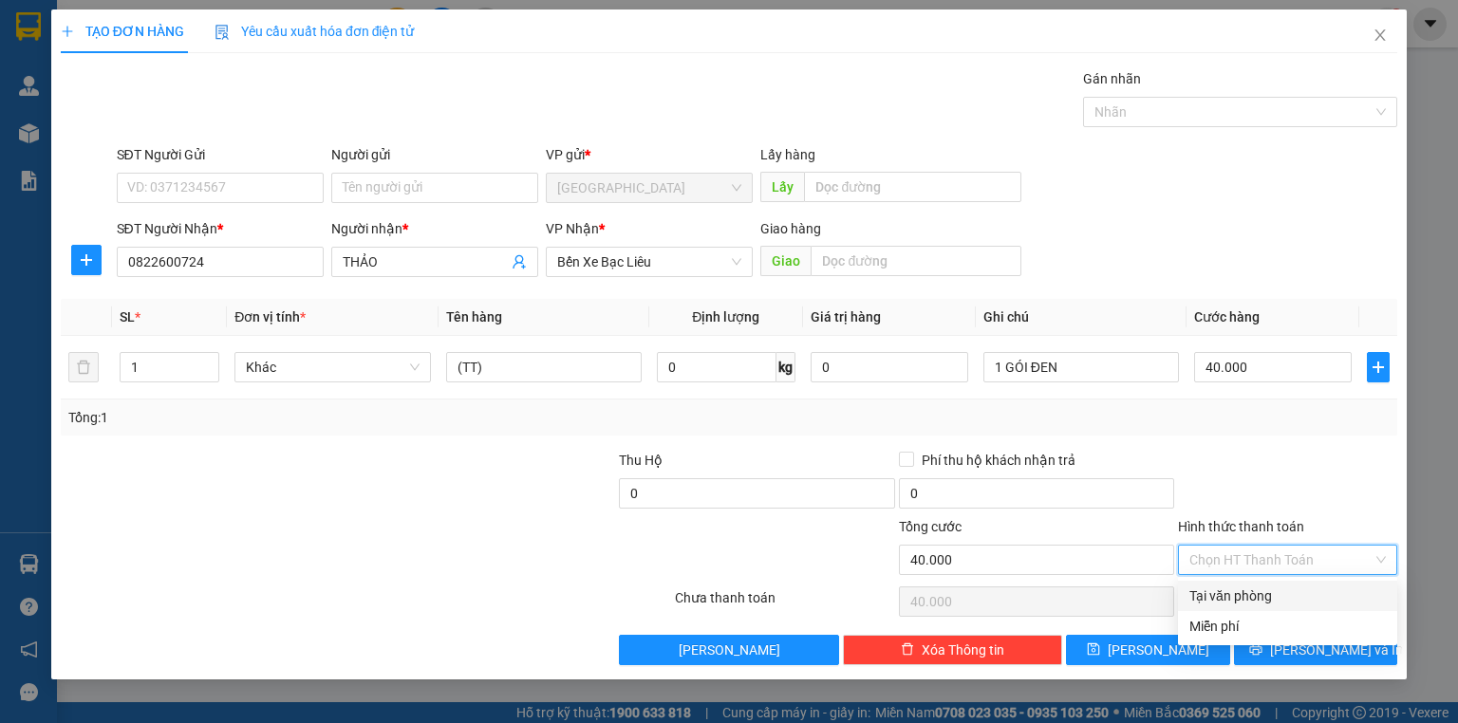
click at [1260, 585] on div "Tại văn phòng" at bounding box center [1287, 595] width 196 height 21
type input "0"
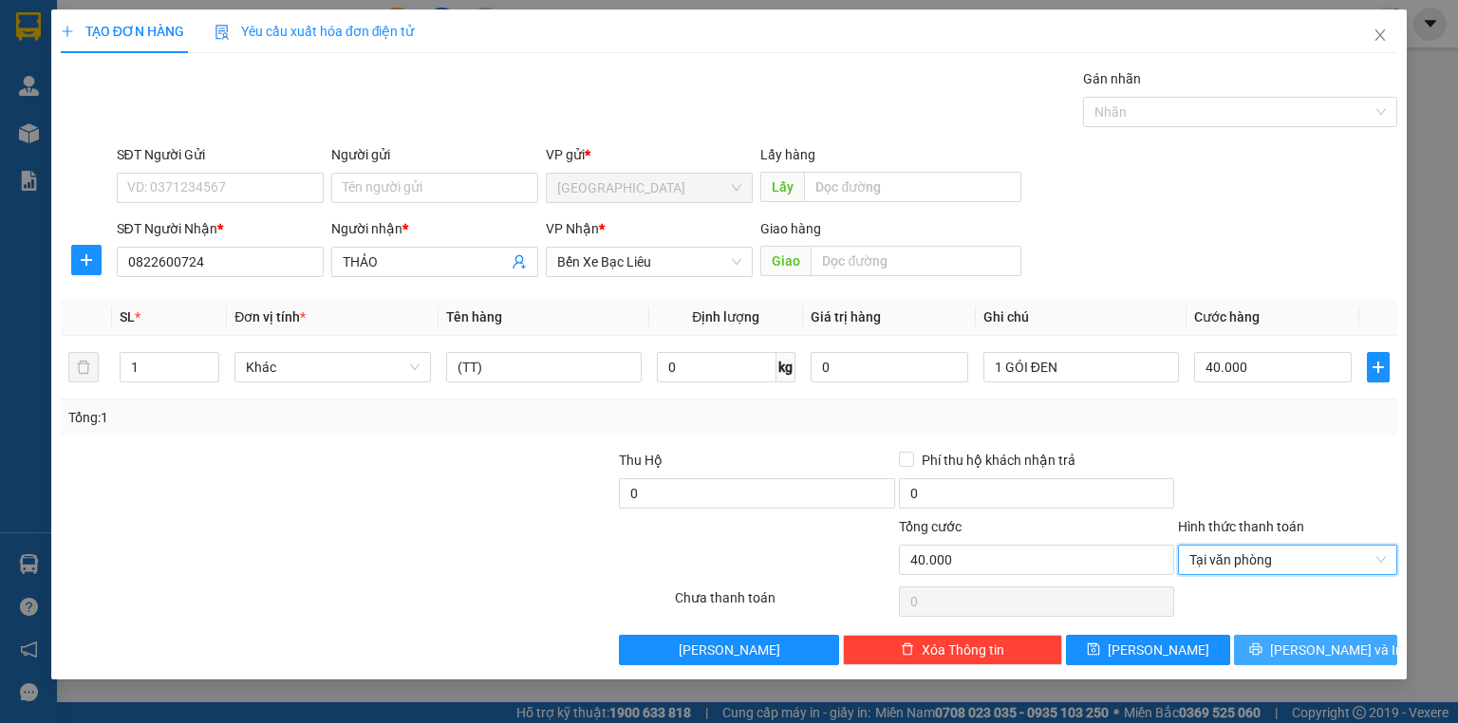
click at [1287, 659] on button "[PERSON_NAME] và In" at bounding box center [1316, 650] width 164 height 30
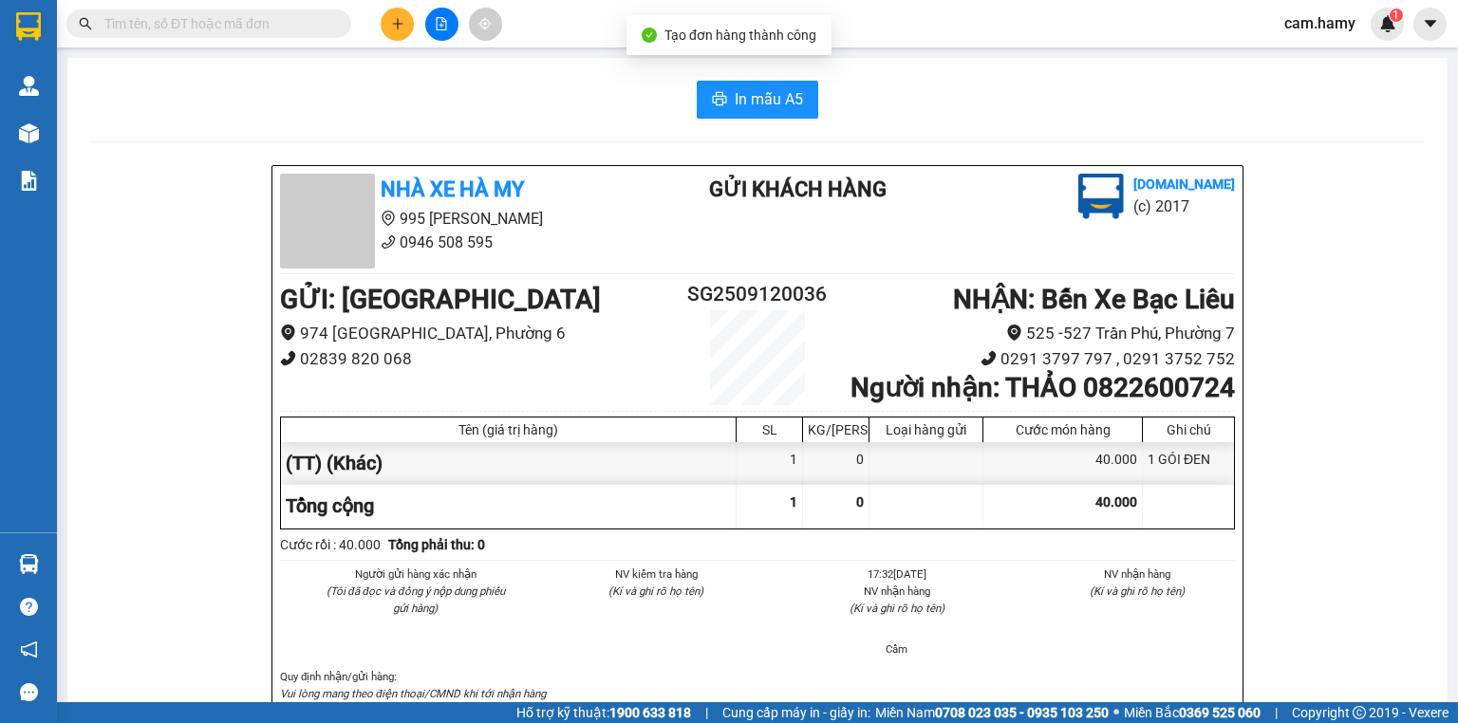
click at [792, 111] on button "In mẫu A5" at bounding box center [756, 100] width 121 height 38
click at [405, 23] on button at bounding box center [397, 24] width 33 height 33
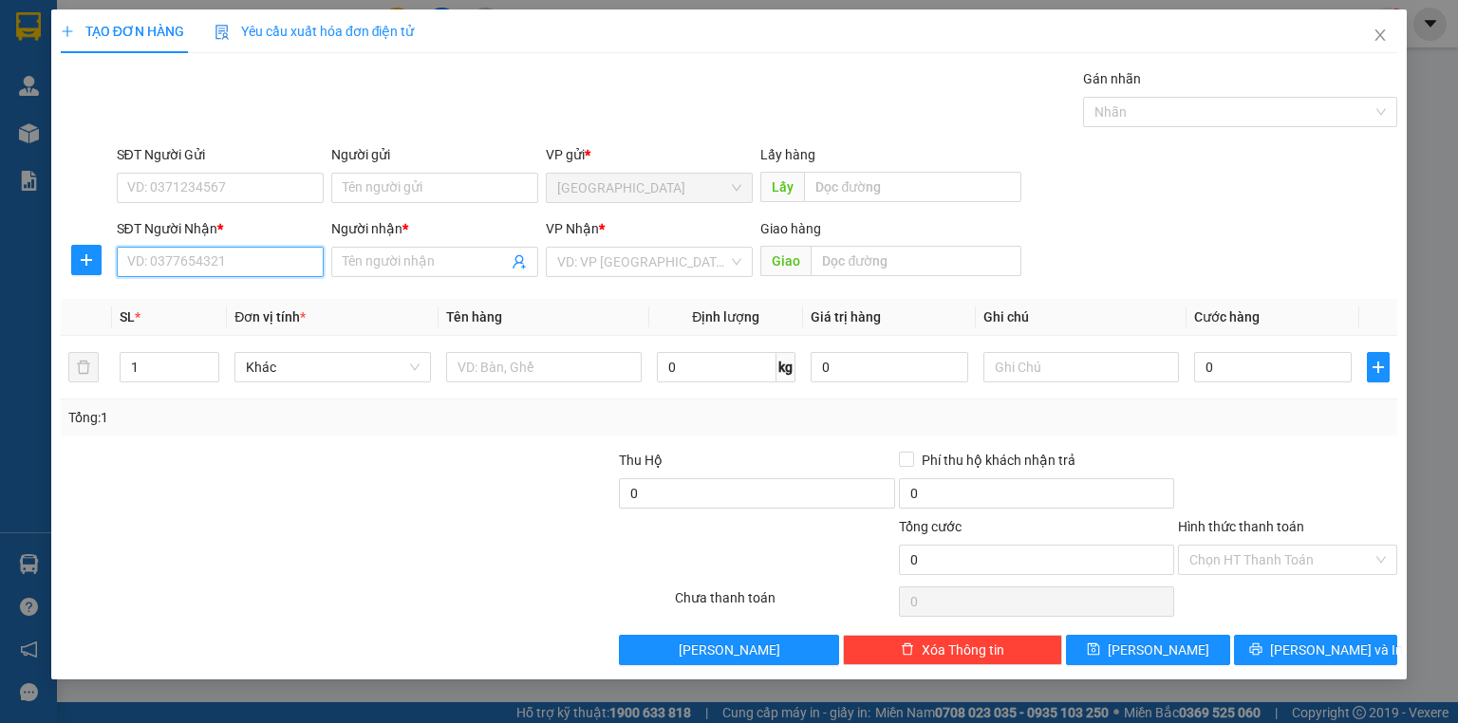
click at [232, 252] on input "SĐT Người Nhận *" at bounding box center [220, 262] width 207 height 30
type input "0944180944"
click at [247, 290] on div "0944180944 - PHƯƠNG" at bounding box center [220, 298] width 184 height 21
type input "PHƯƠNG"
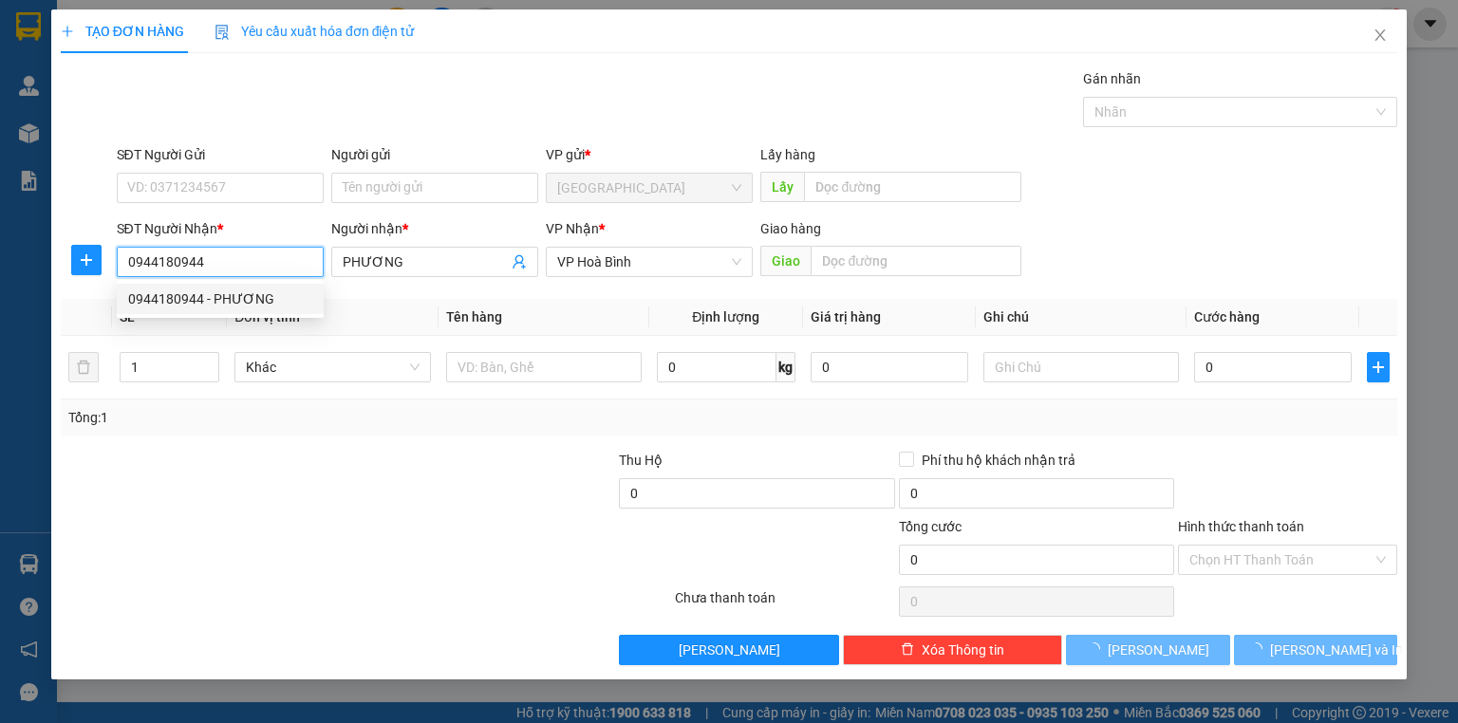
type input "40.000"
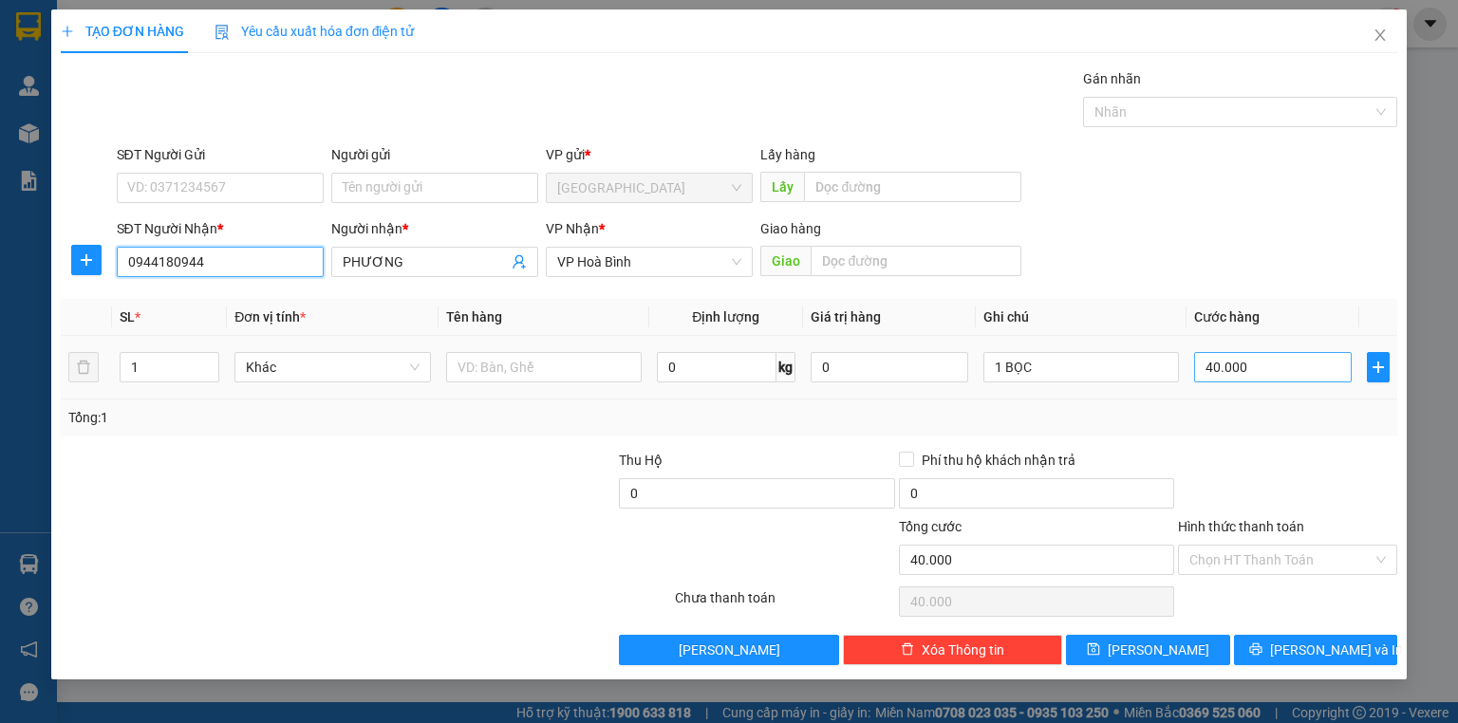
type input "0944180944"
click at [1272, 377] on input "40.000" at bounding box center [1273, 367] width 158 height 30
type input "3"
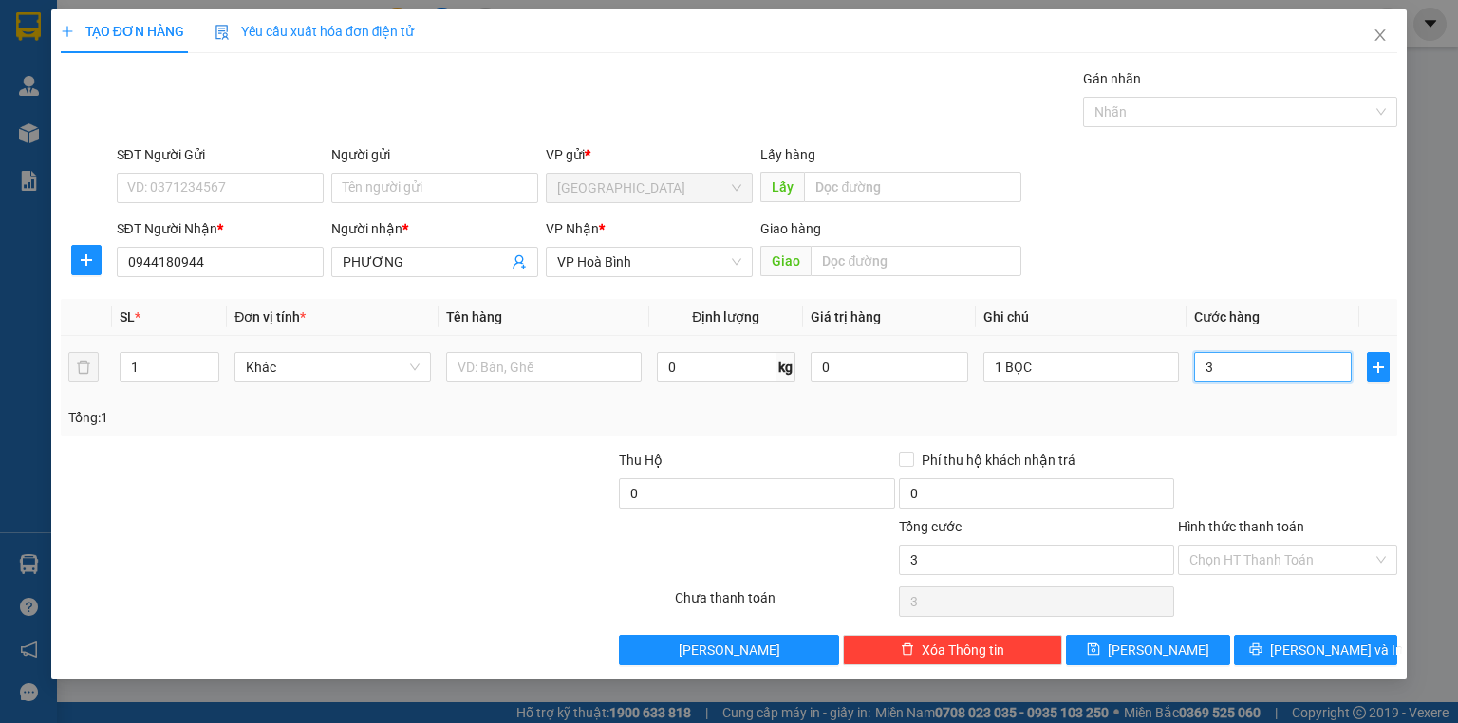
type input "30"
type input "30.000"
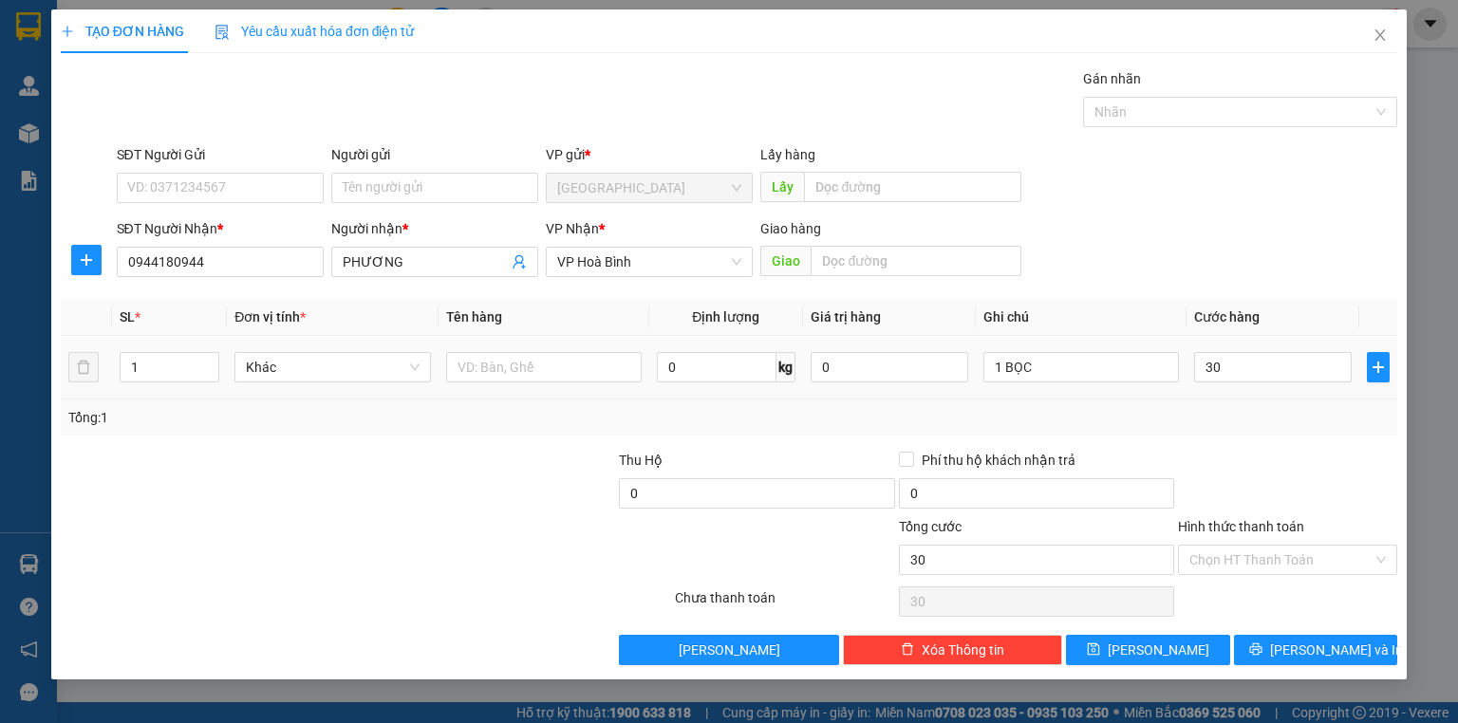
type input "30.000"
click at [1271, 471] on div at bounding box center [1287, 483] width 223 height 66
click at [593, 356] on input "text" at bounding box center [543, 367] width 195 height 30
type input "(TT)"
click at [1082, 362] on input "1 BỌC" at bounding box center [1080, 367] width 195 height 30
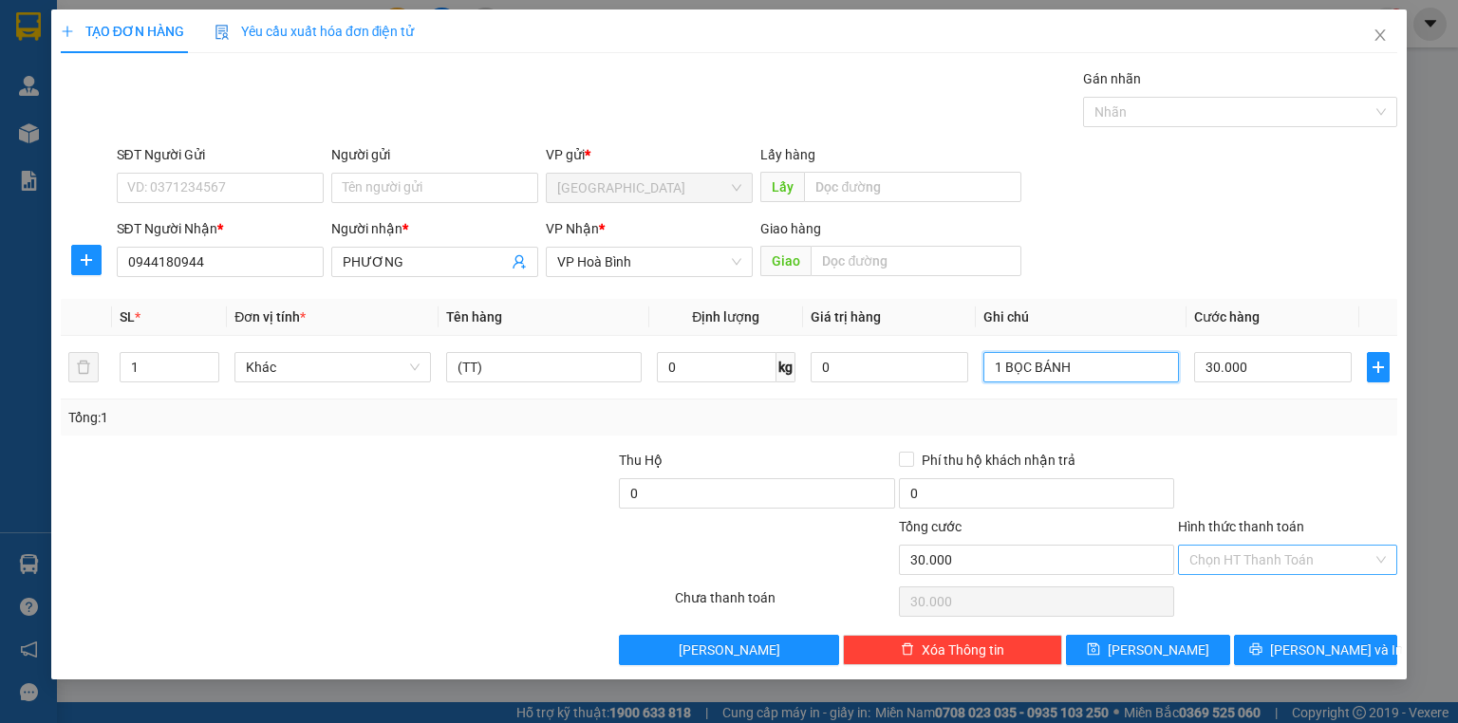
type input "1 BỌC BÁNH"
click at [1248, 561] on input "Hình thức thanh toán" at bounding box center [1280, 560] width 183 height 28
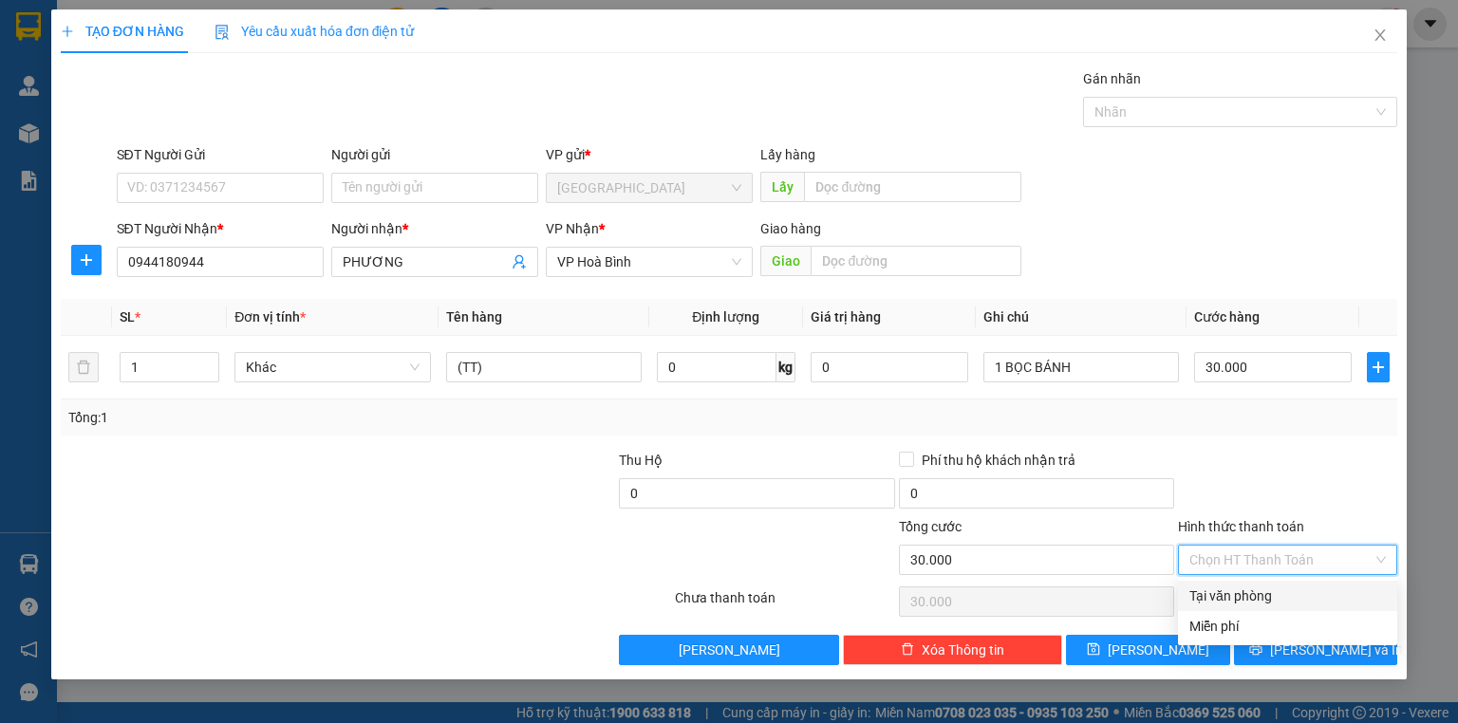
click at [1269, 599] on div "Tại văn phòng" at bounding box center [1287, 595] width 196 height 21
type input "0"
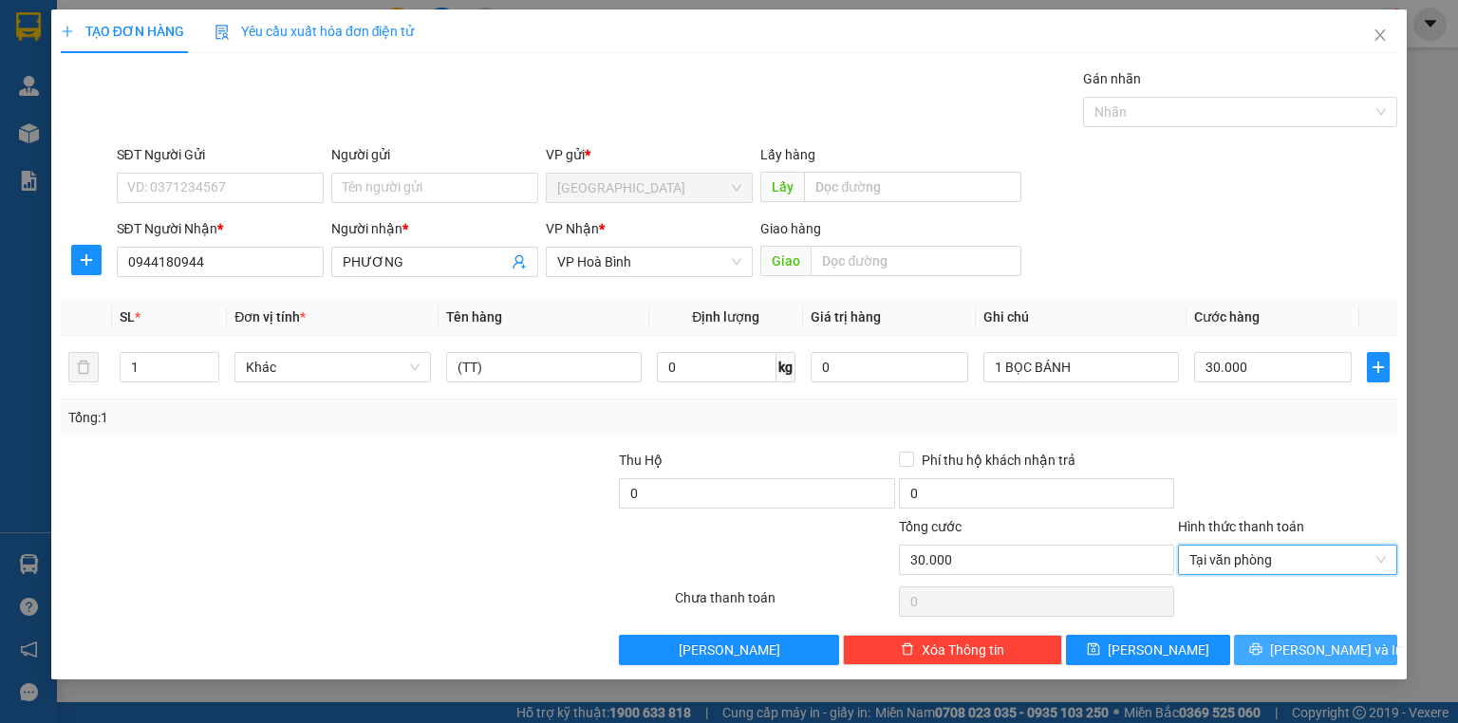
click at [1321, 634] on div "Transit Pickup Surcharge Ids Transit Deliver Surcharge Ids Transit Deliver Surc…" at bounding box center [729, 366] width 1336 height 597
click at [1329, 635] on button "[PERSON_NAME] và In" at bounding box center [1316, 650] width 164 height 30
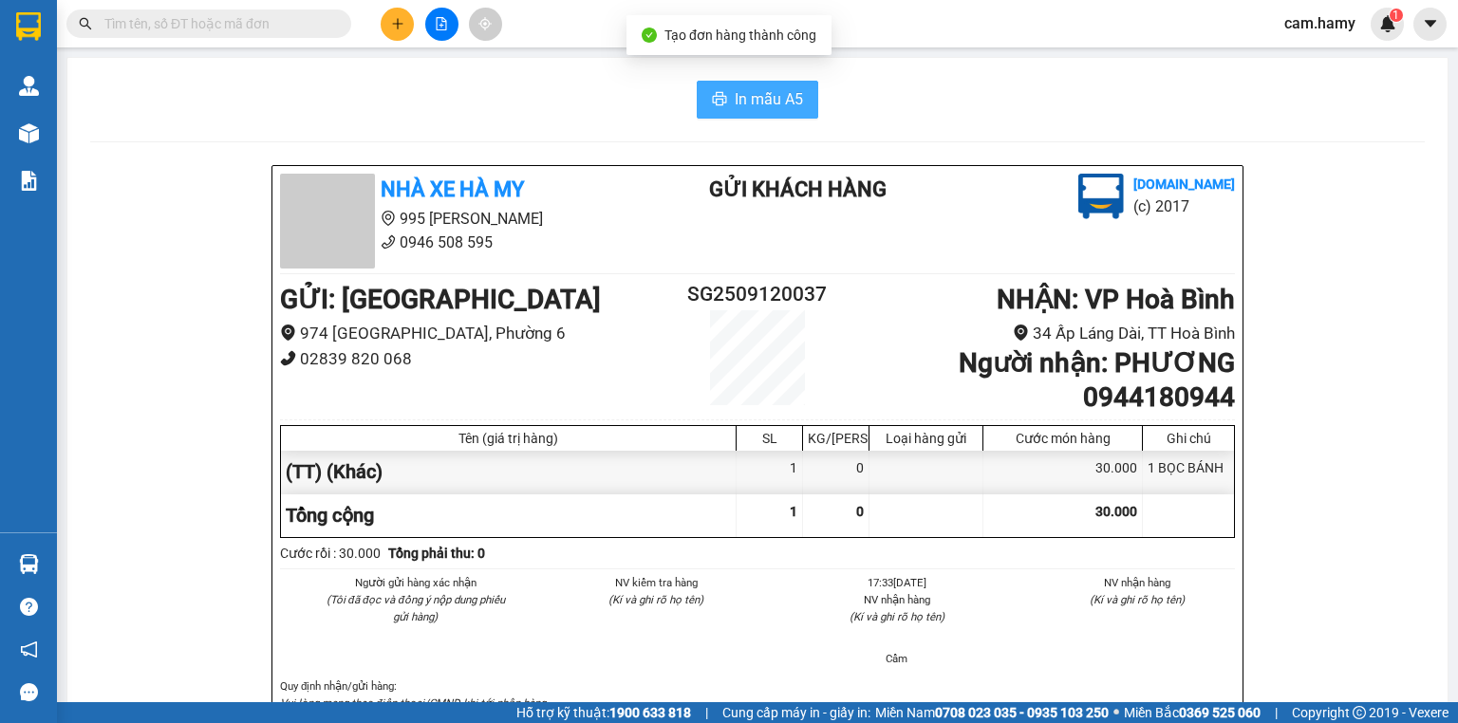
click at [737, 97] on span "In mẫu A5" at bounding box center [768, 99] width 68 height 24
click at [392, 28] on icon "plus" at bounding box center [397, 23] width 13 height 13
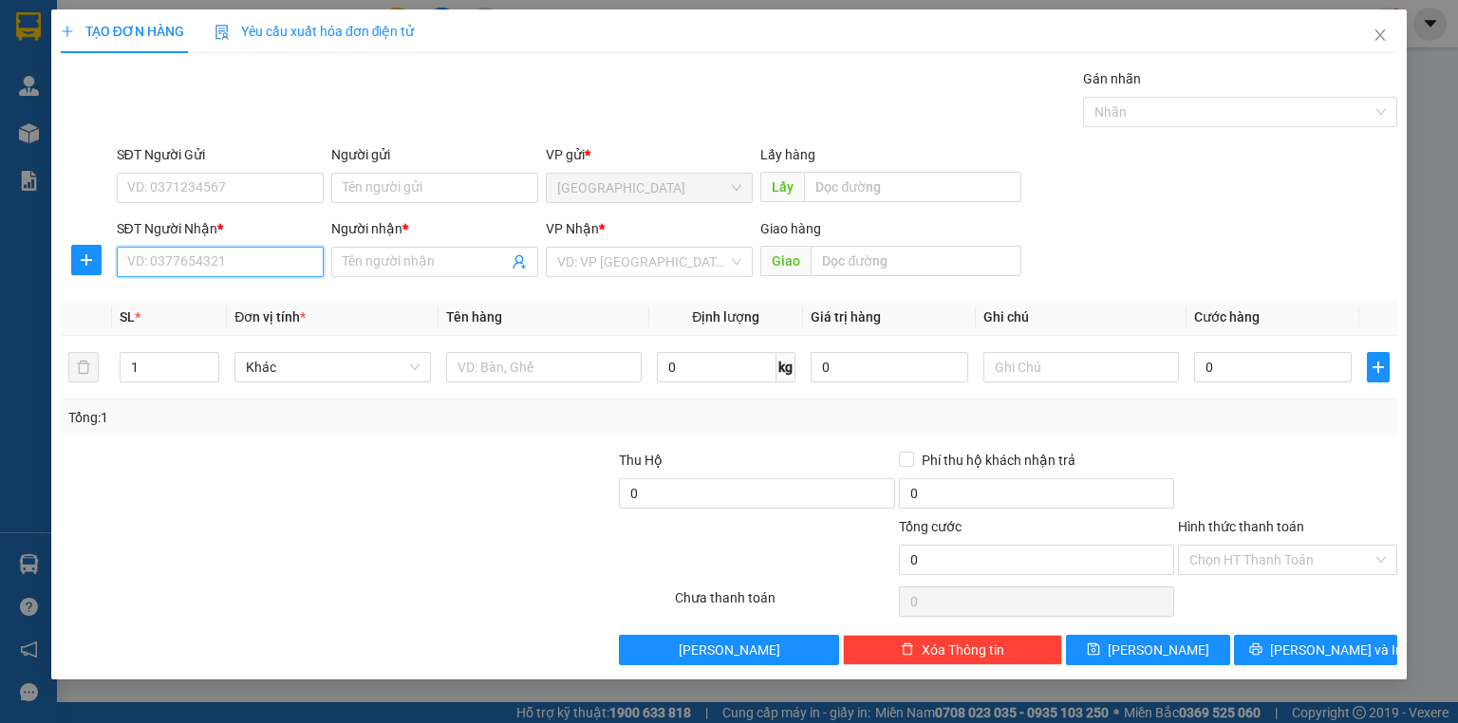
click at [221, 248] on input "SĐT Người Nhận *" at bounding box center [220, 262] width 207 height 30
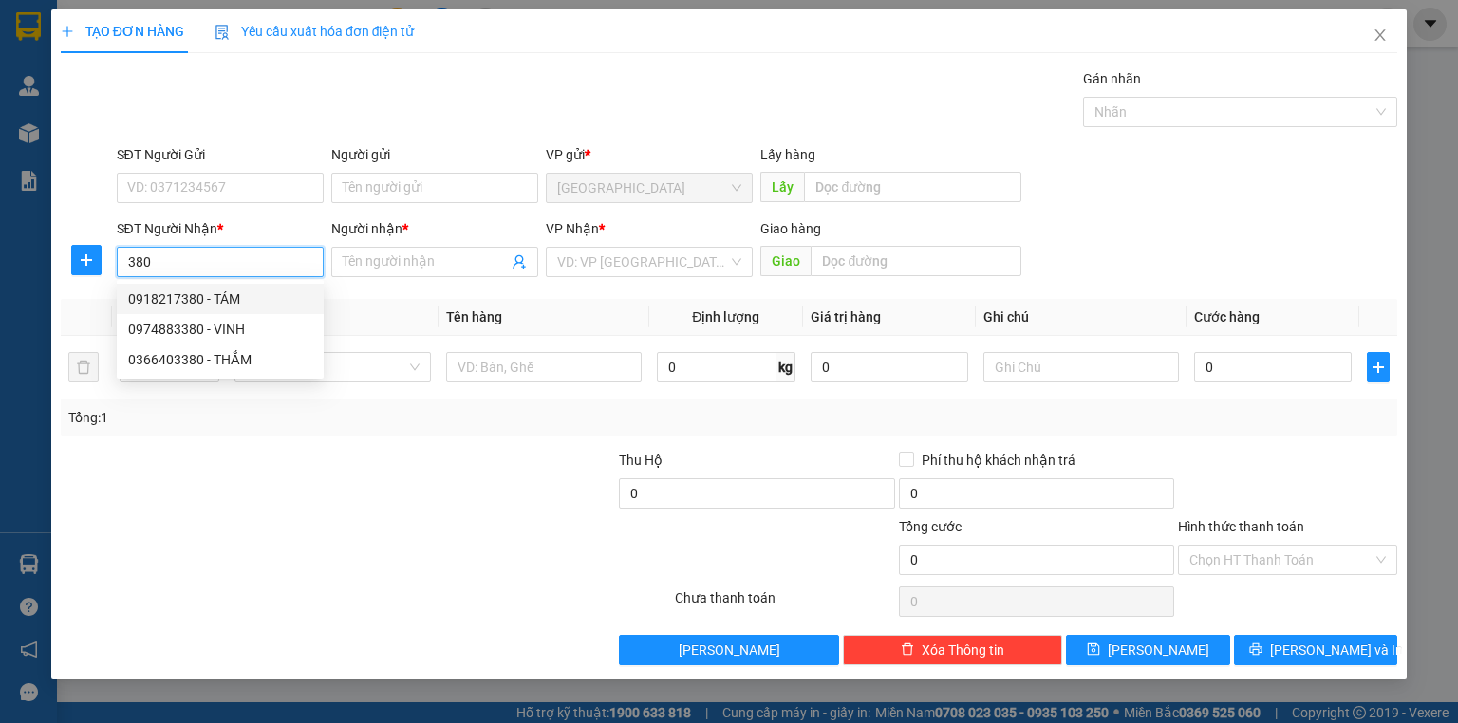
click at [226, 300] on div "0918217380 - TÁM" at bounding box center [220, 298] width 184 height 21
type input "0918217380"
type input "TÁM"
type input "40.000"
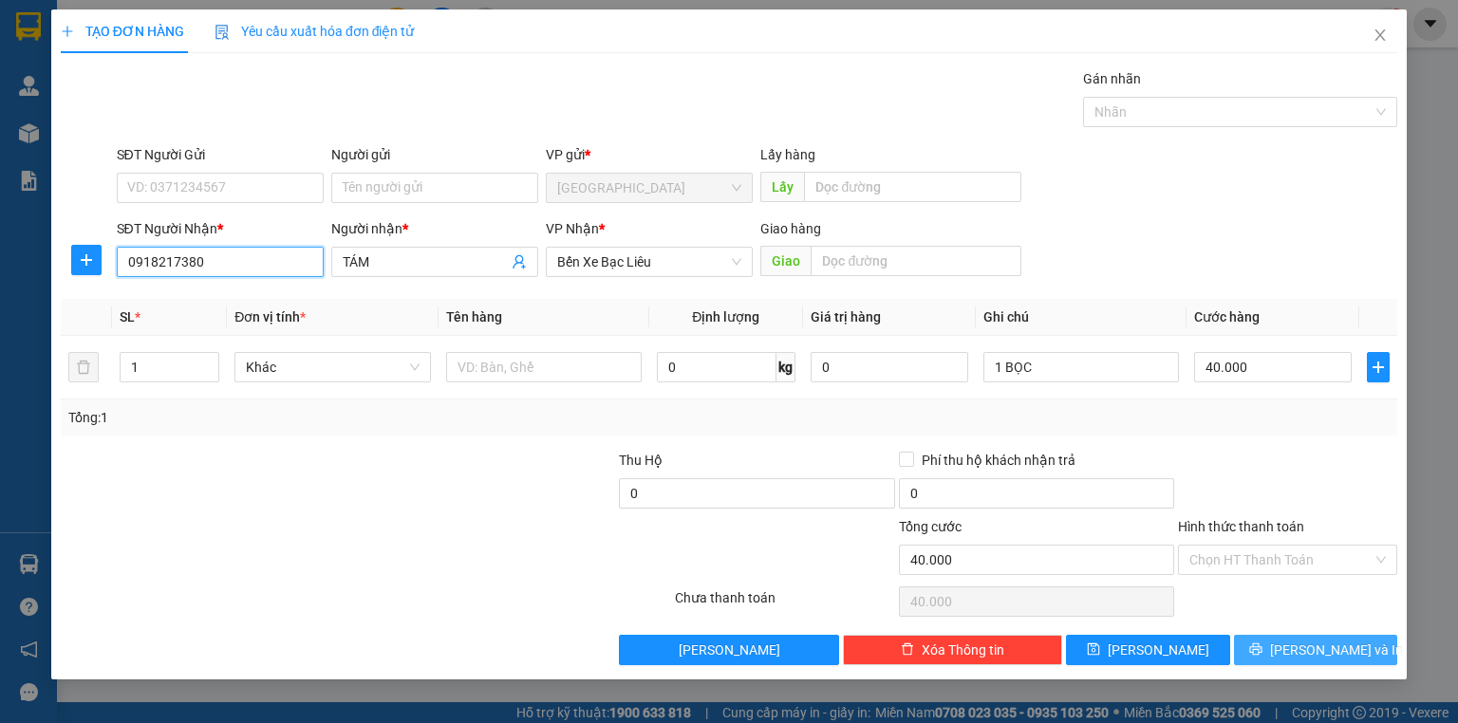
type input "0918217380"
click at [1351, 644] on span "[PERSON_NAME] và In" at bounding box center [1336, 650] width 133 height 21
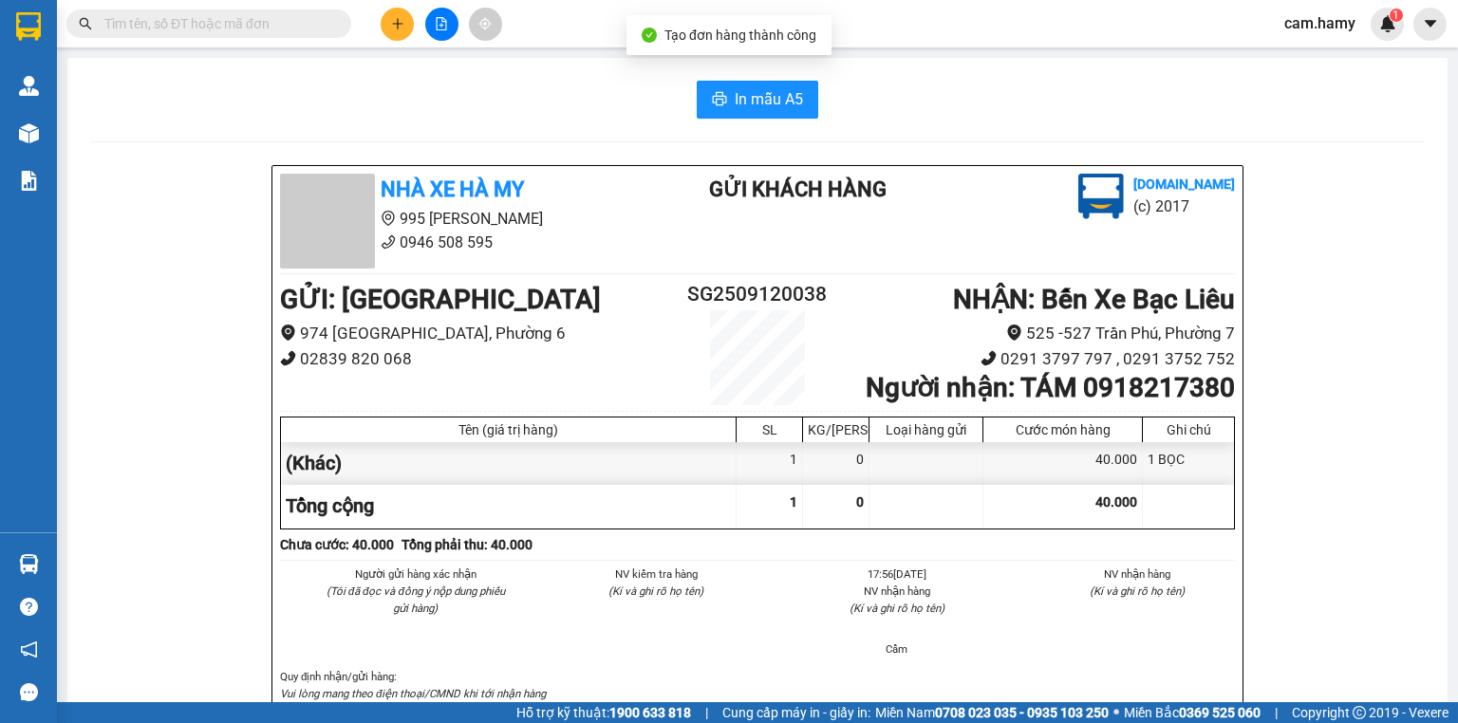
click at [772, 106] on span "In mẫu A5" at bounding box center [768, 99] width 68 height 24
click at [401, 35] on button at bounding box center [397, 24] width 33 height 33
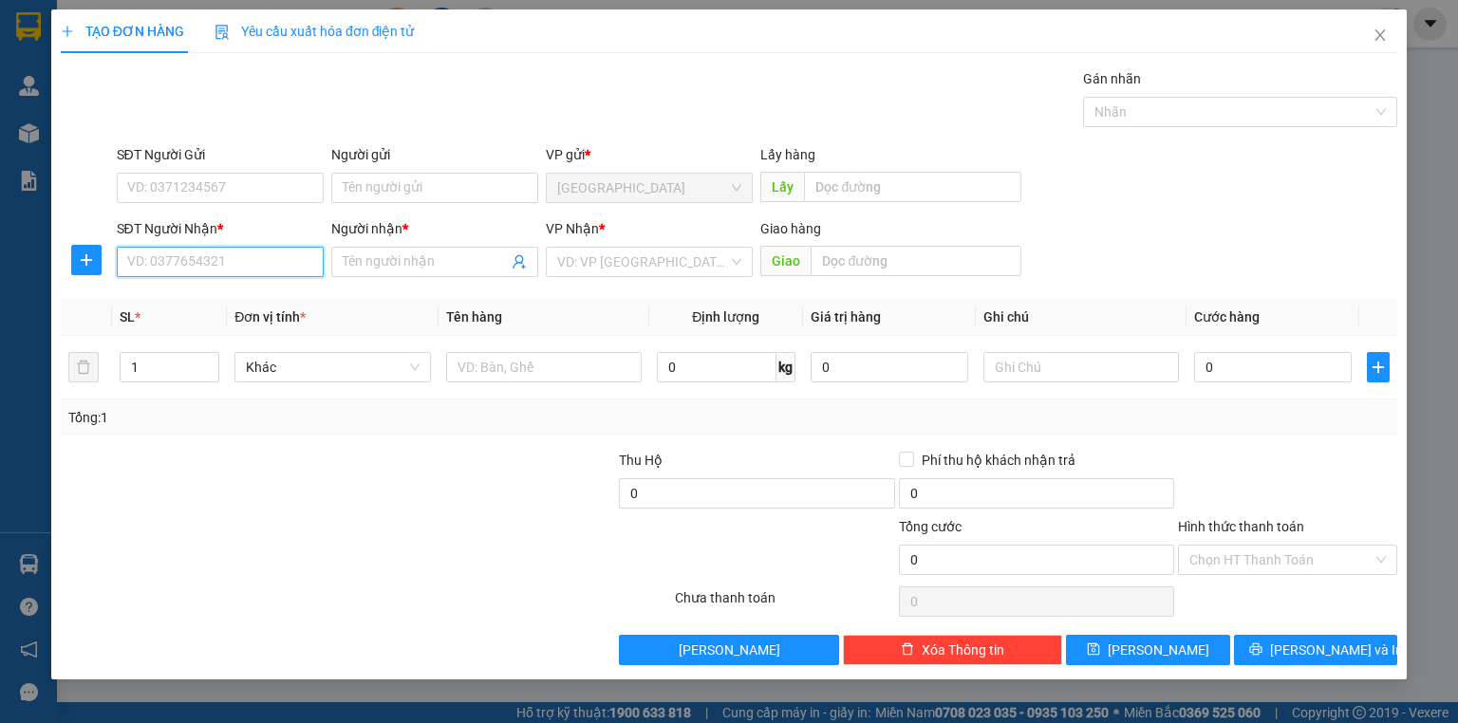
click at [272, 271] on input "SĐT Người Nhận *" at bounding box center [220, 262] width 207 height 30
click at [162, 269] on input "SĐT Người Nhận *" at bounding box center [220, 262] width 207 height 30
click at [195, 292] on div "0977528110 - TÂM" at bounding box center [220, 298] width 184 height 21
type input "0977528110"
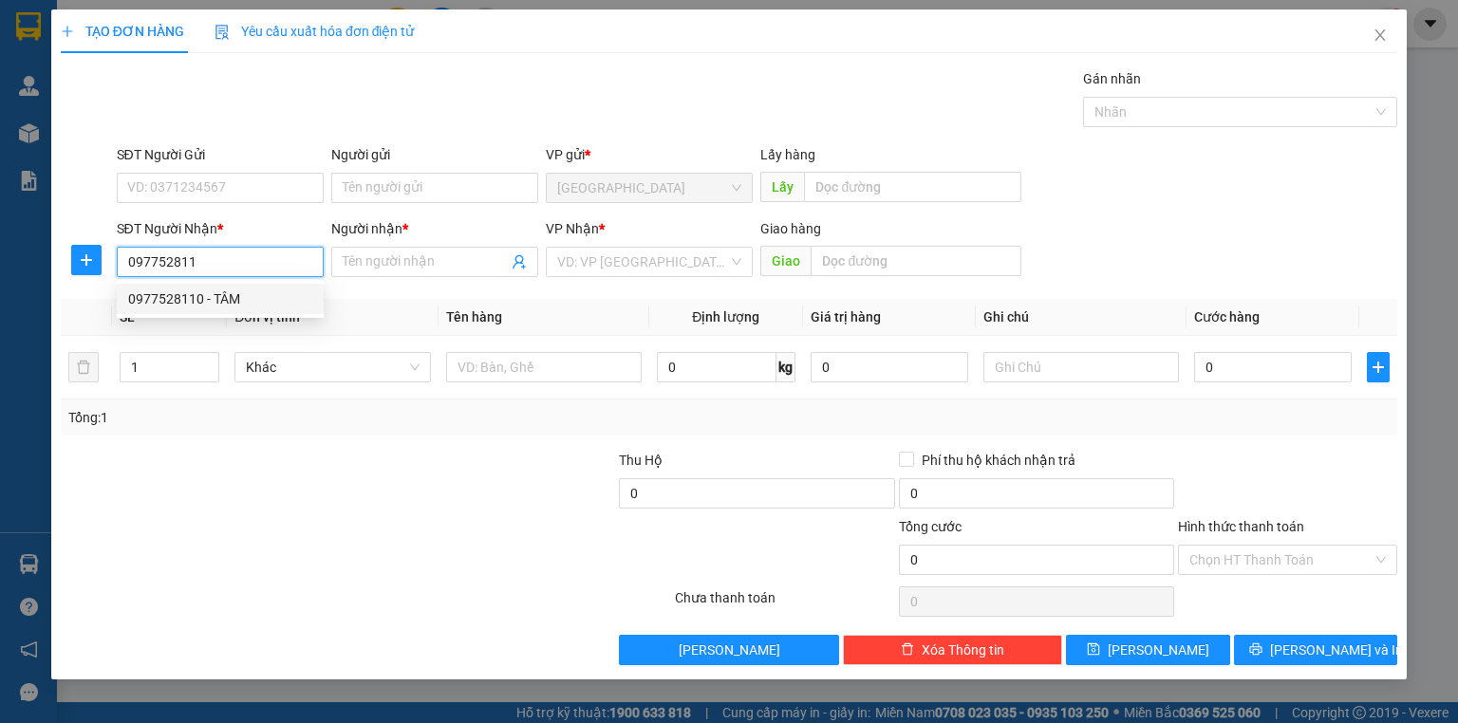
type input "TÂM"
type input "60.000"
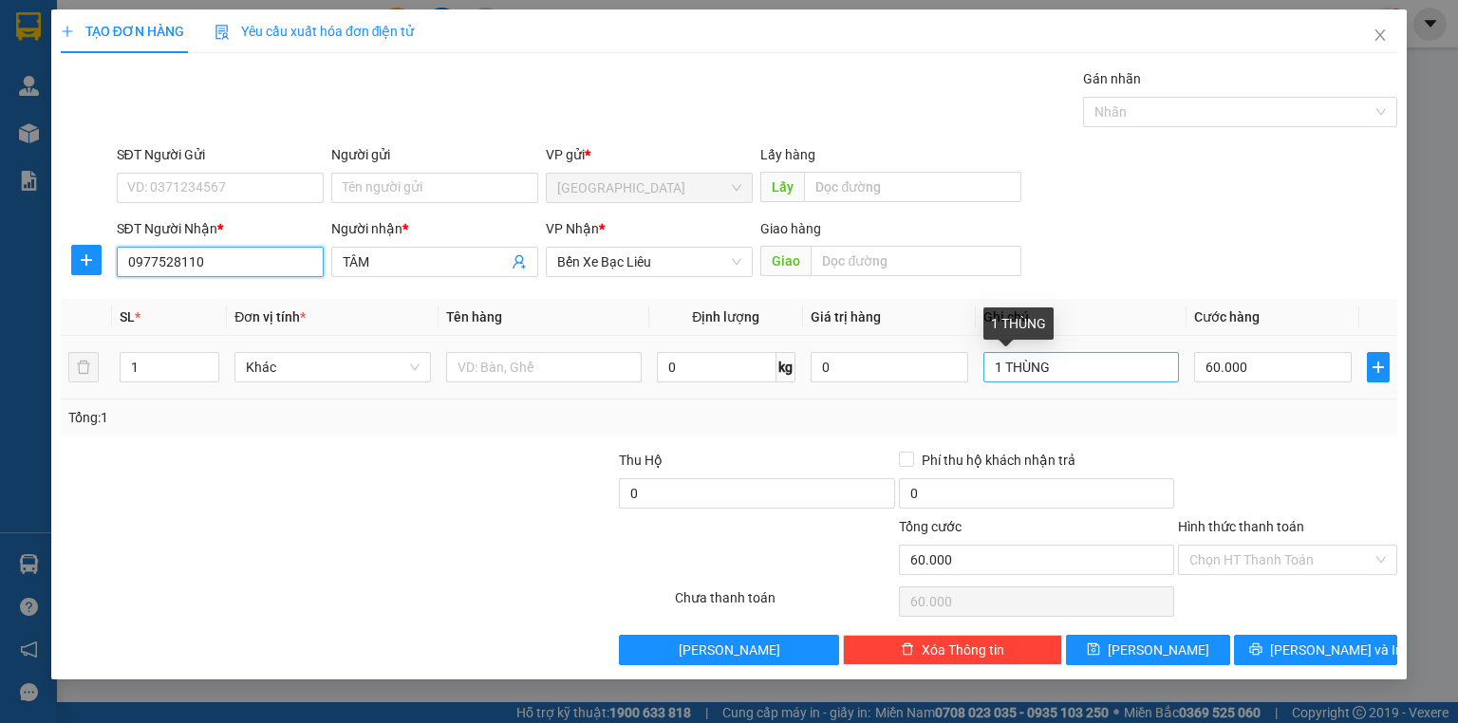
type input "0977528110"
click at [1050, 367] on input "1 THÙNG" at bounding box center [1080, 367] width 195 height 30
click at [1001, 364] on input "1 THÙNG" at bounding box center [1080, 367] width 195 height 30
type input "2 THÙNG"
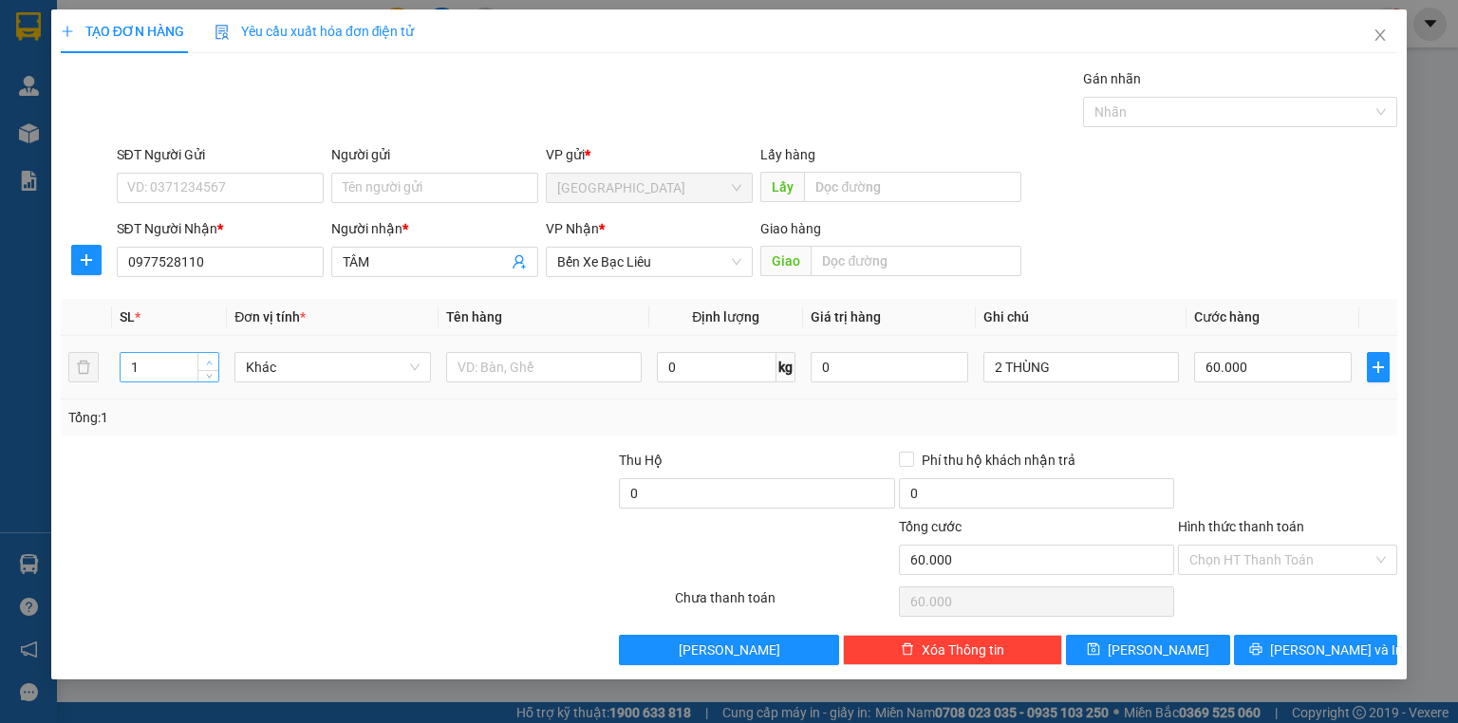
type input "2"
click at [208, 357] on span "up" at bounding box center [208, 362] width 11 height 11
click at [1249, 383] on div "60.000" at bounding box center [1273, 367] width 158 height 38
click at [1264, 372] on input "60.000" at bounding box center [1273, 367] width 158 height 30
type input "0"
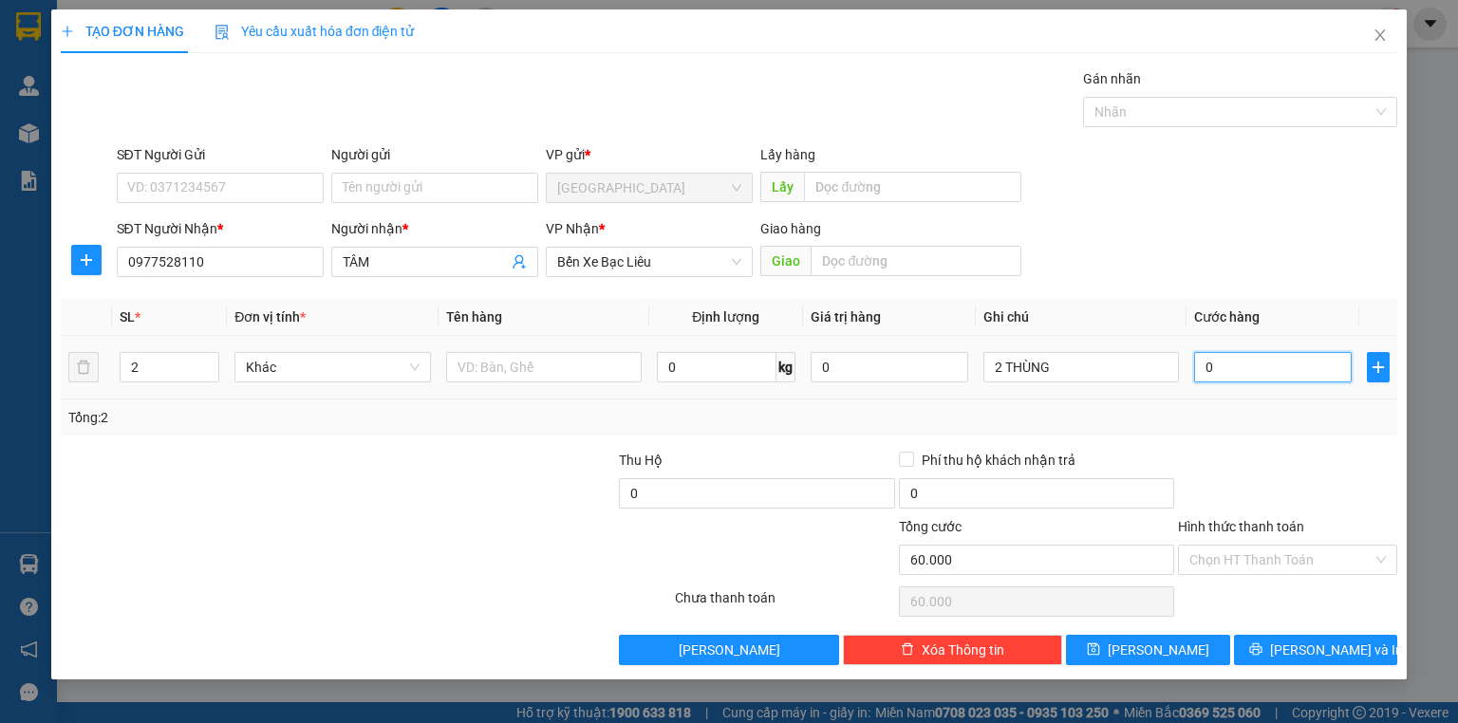
type input "0"
type input "1"
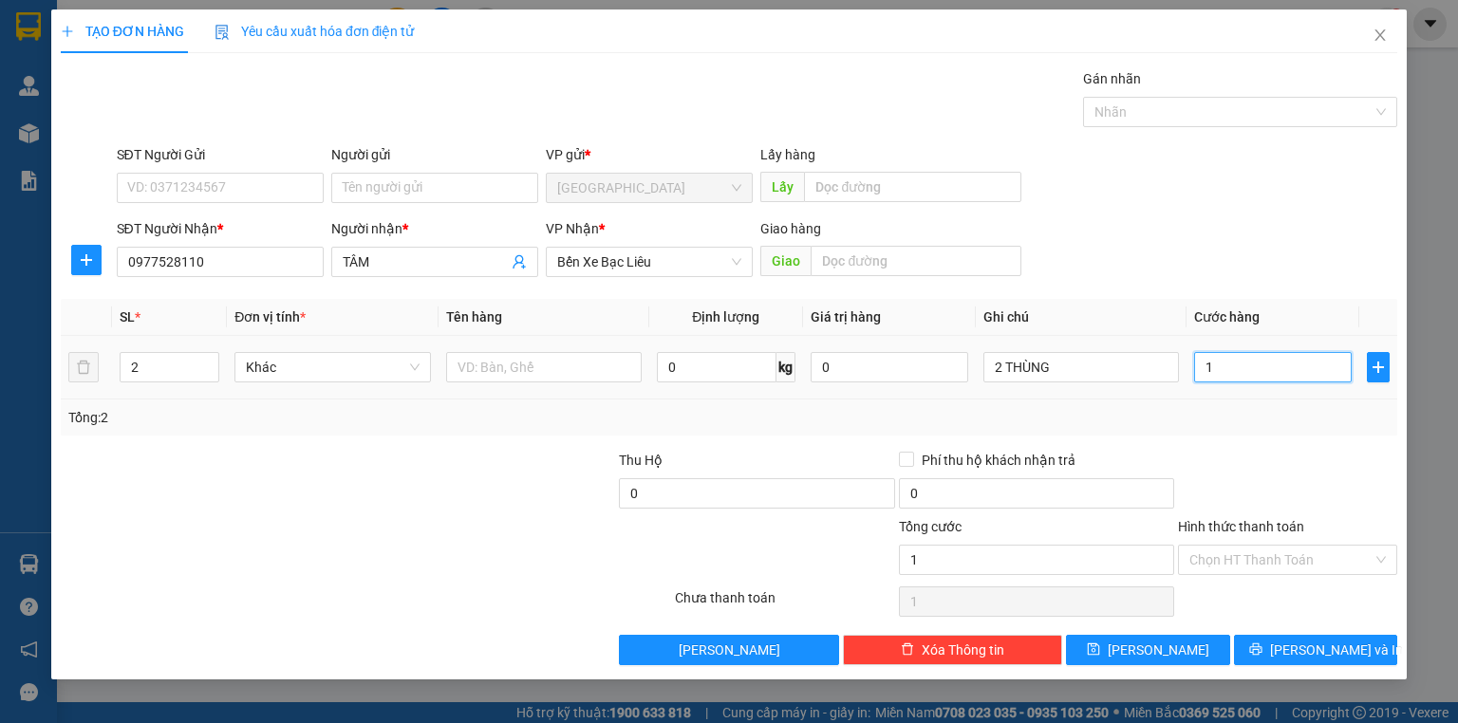
type input "10"
type input "100"
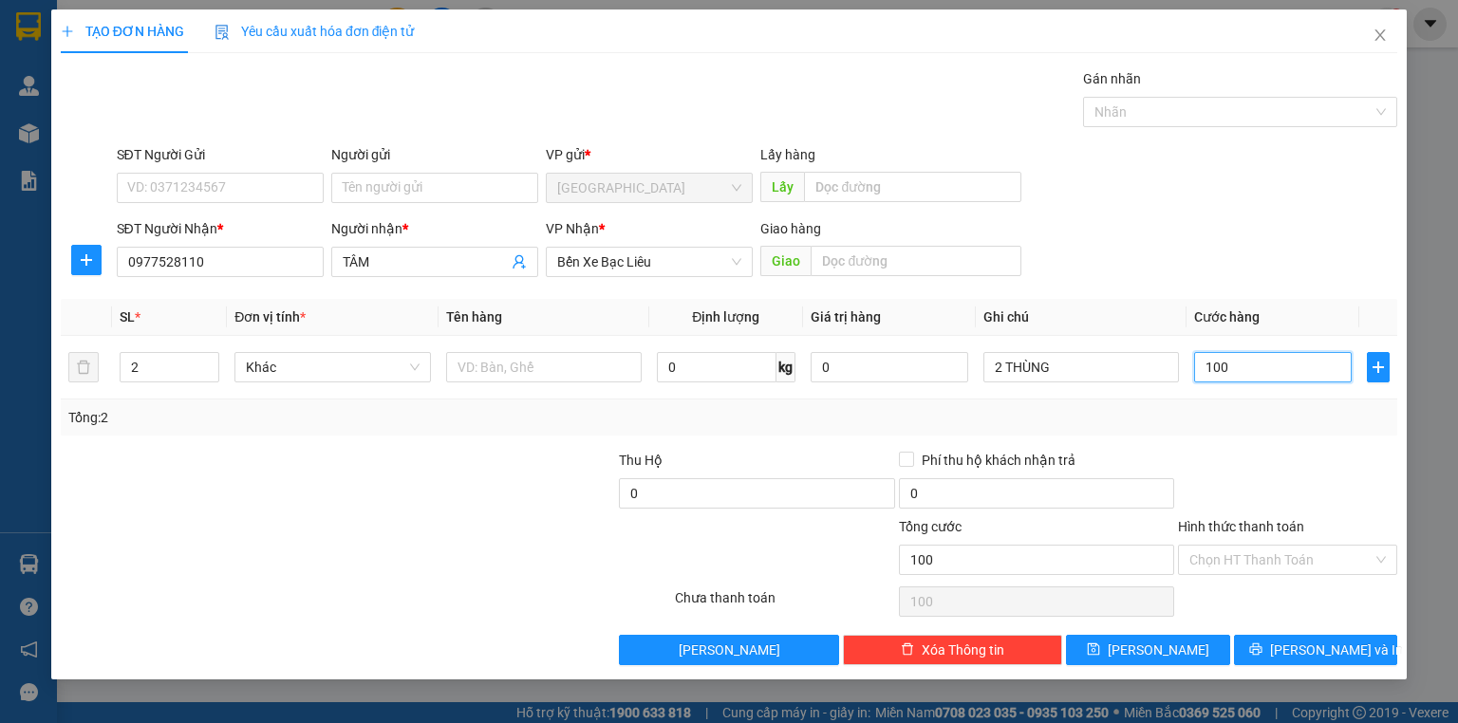
type input "100"
type input "100.000"
click at [1265, 430] on div "Tổng: 2" at bounding box center [729, 417] width 1336 height 36
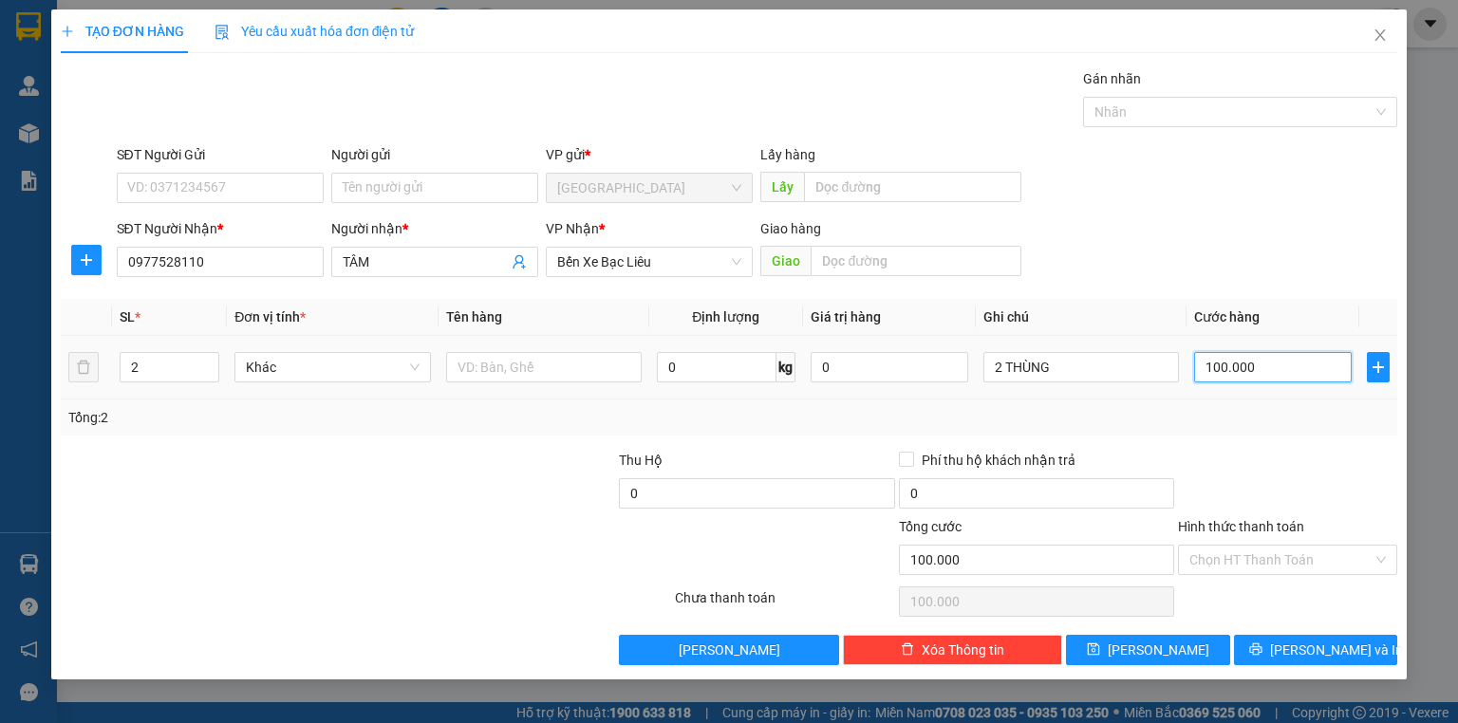
click at [1239, 366] on input "100.000" at bounding box center [1273, 367] width 158 height 30
type input "1"
type input "11"
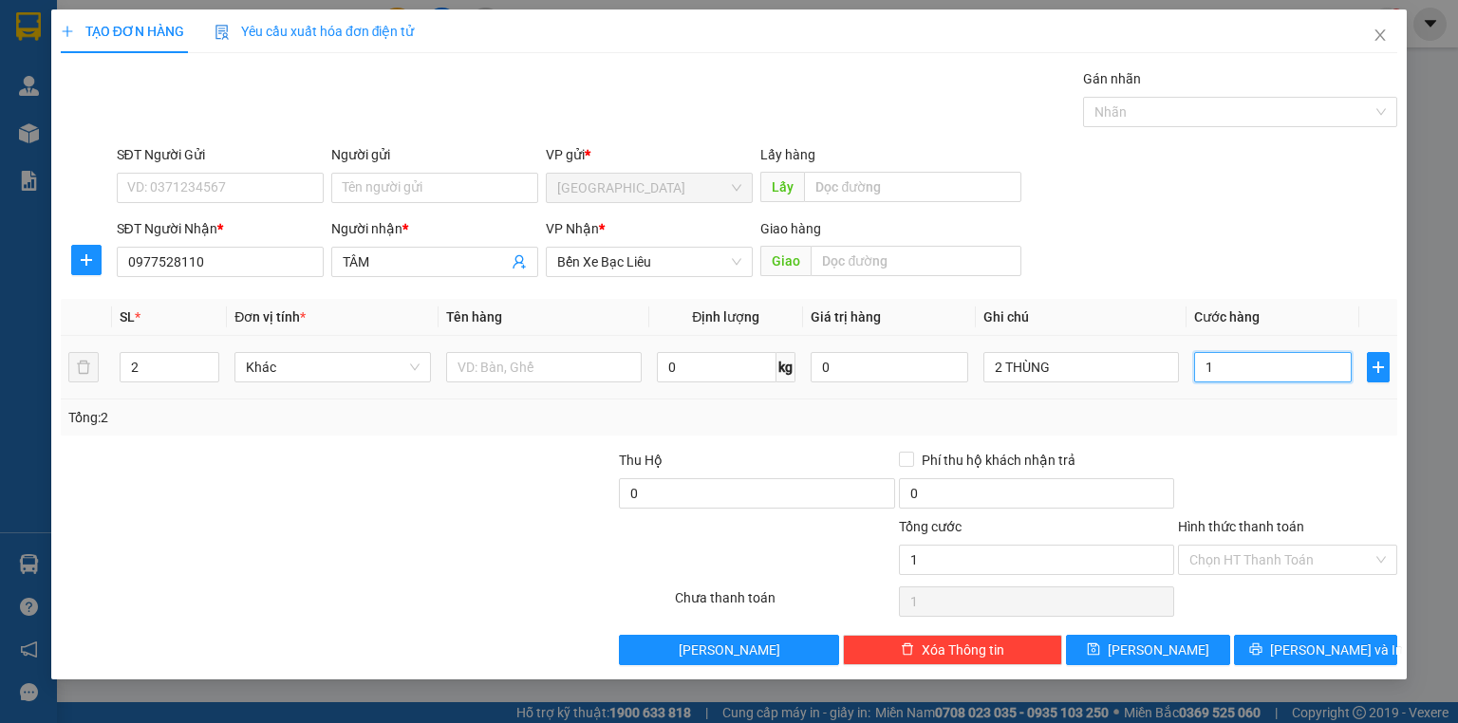
type input "11"
type input "110"
click at [1206, 453] on div at bounding box center [1287, 483] width 223 height 66
click at [1237, 459] on div at bounding box center [1287, 483] width 223 height 66
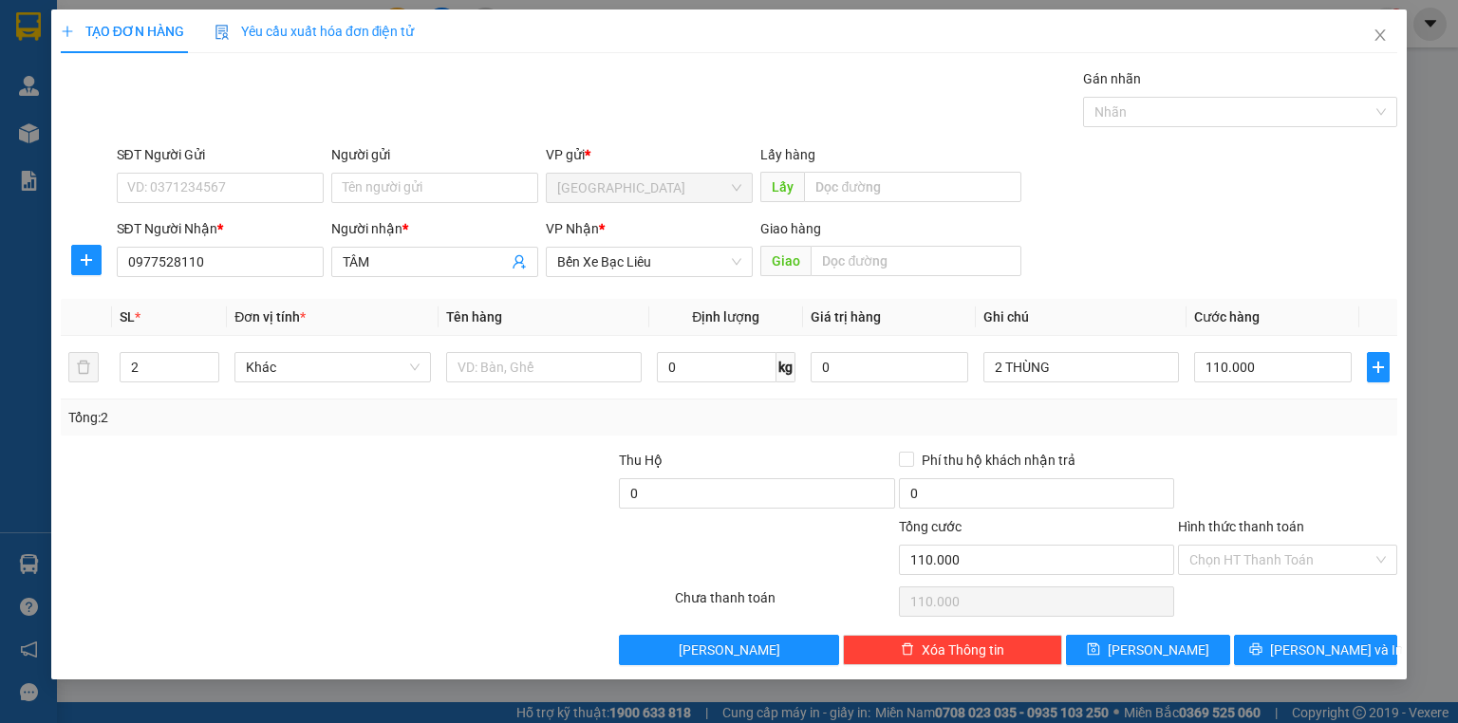
click at [1275, 461] on div at bounding box center [1287, 483] width 223 height 66
click at [1249, 546] on input "Hình thức thanh toán" at bounding box center [1280, 560] width 183 height 28
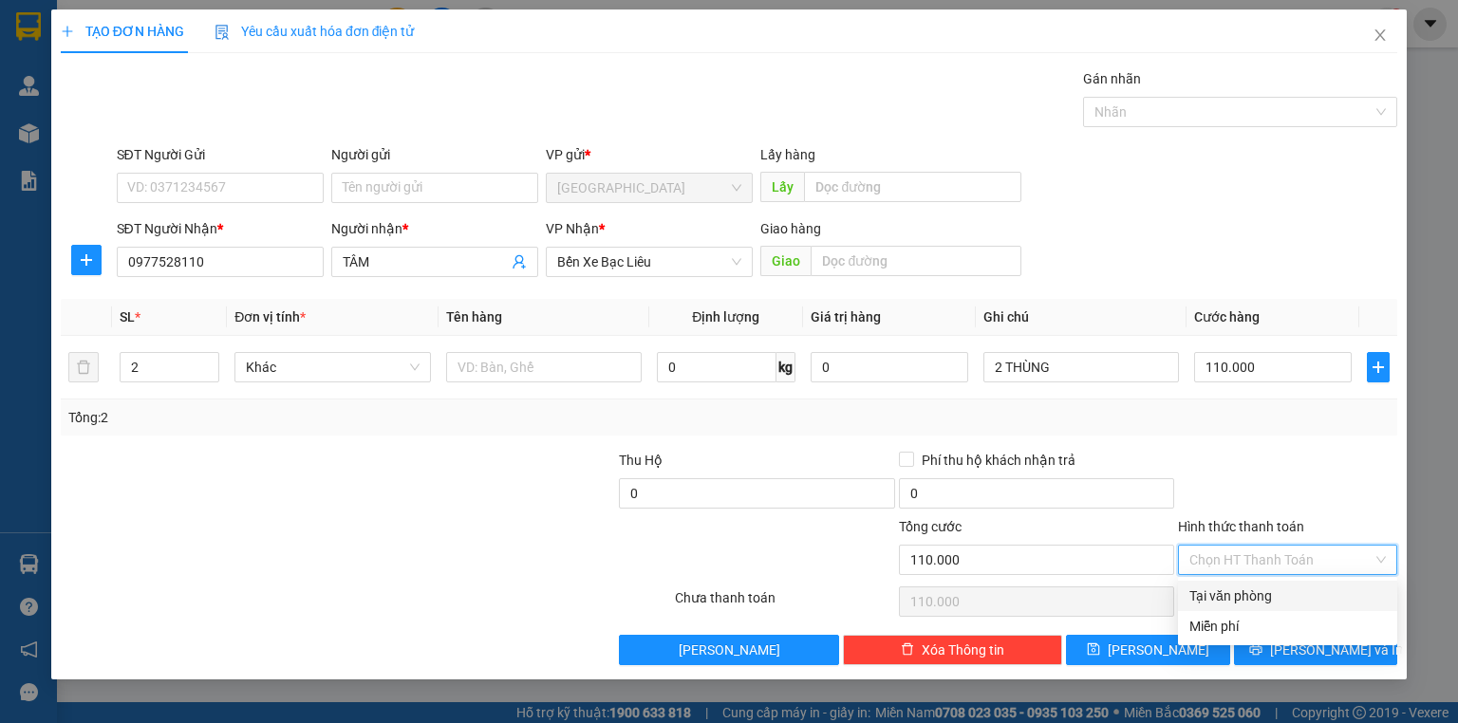
click at [1260, 597] on div "Tại văn phòng" at bounding box center [1287, 595] width 196 height 21
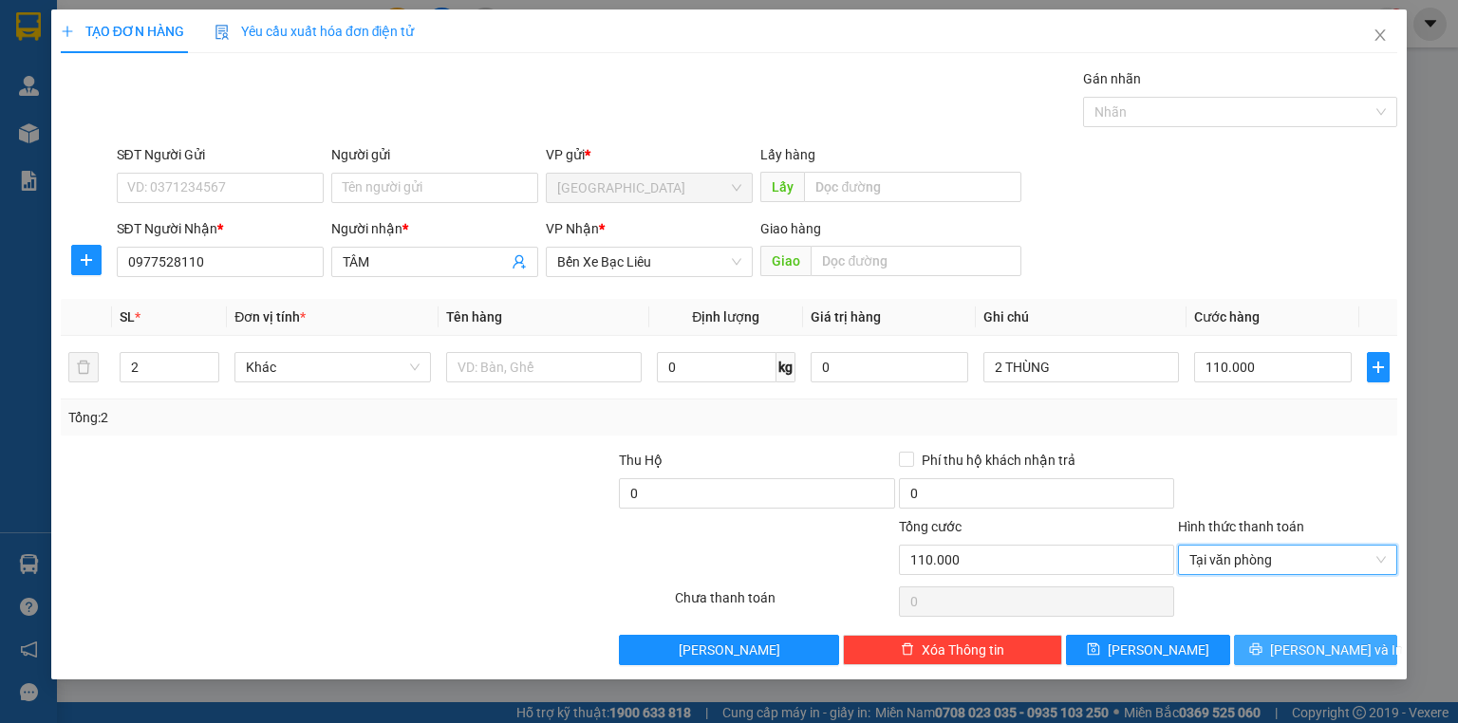
click at [1325, 641] on span "[PERSON_NAME] và In" at bounding box center [1336, 650] width 133 height 21
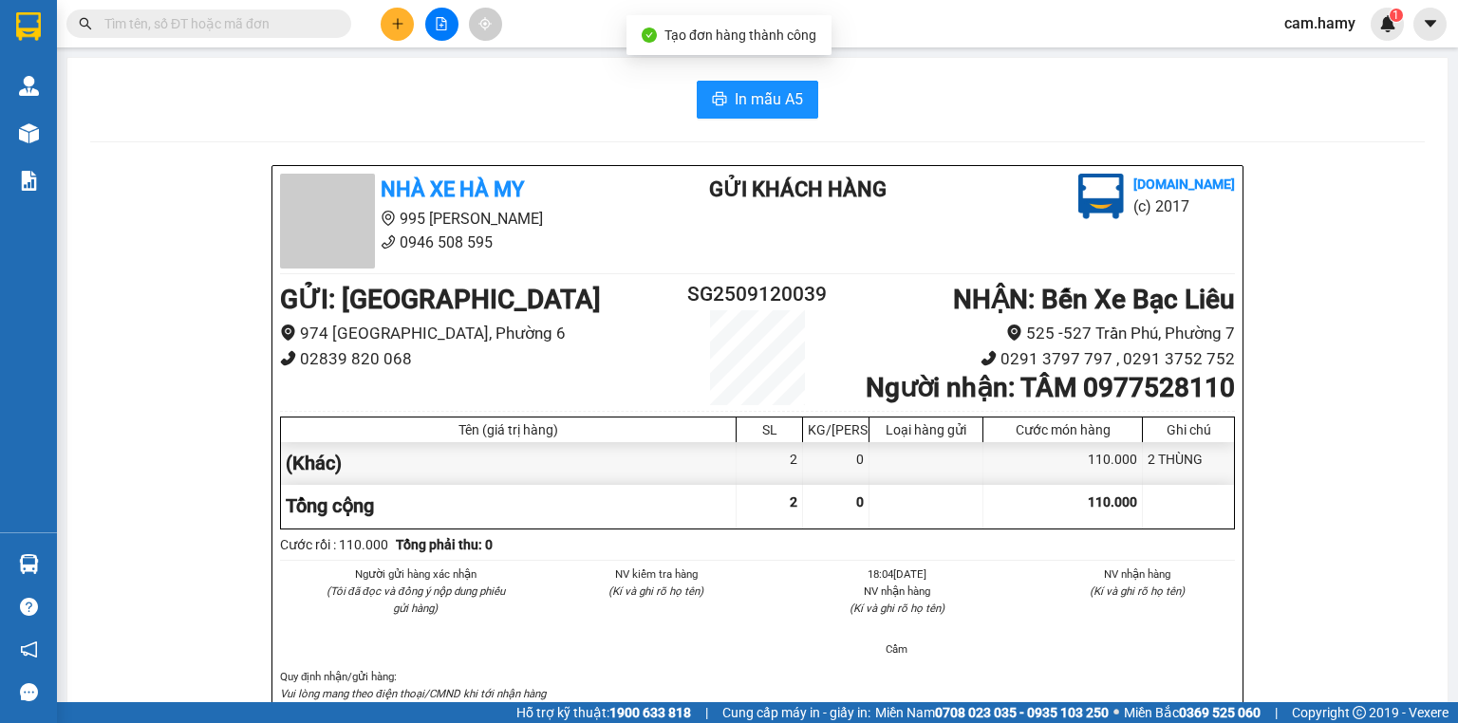
click at [767, 110] on button "In mẫu A5" at bounding box center [756, 100] width 121 height 38
click at [777, 107] on span "In mẫu A5" at bounding box center [768, 99] width 68 height 24
click at [383, 30] on button at bounding box center [397, 24] width 33 height 33
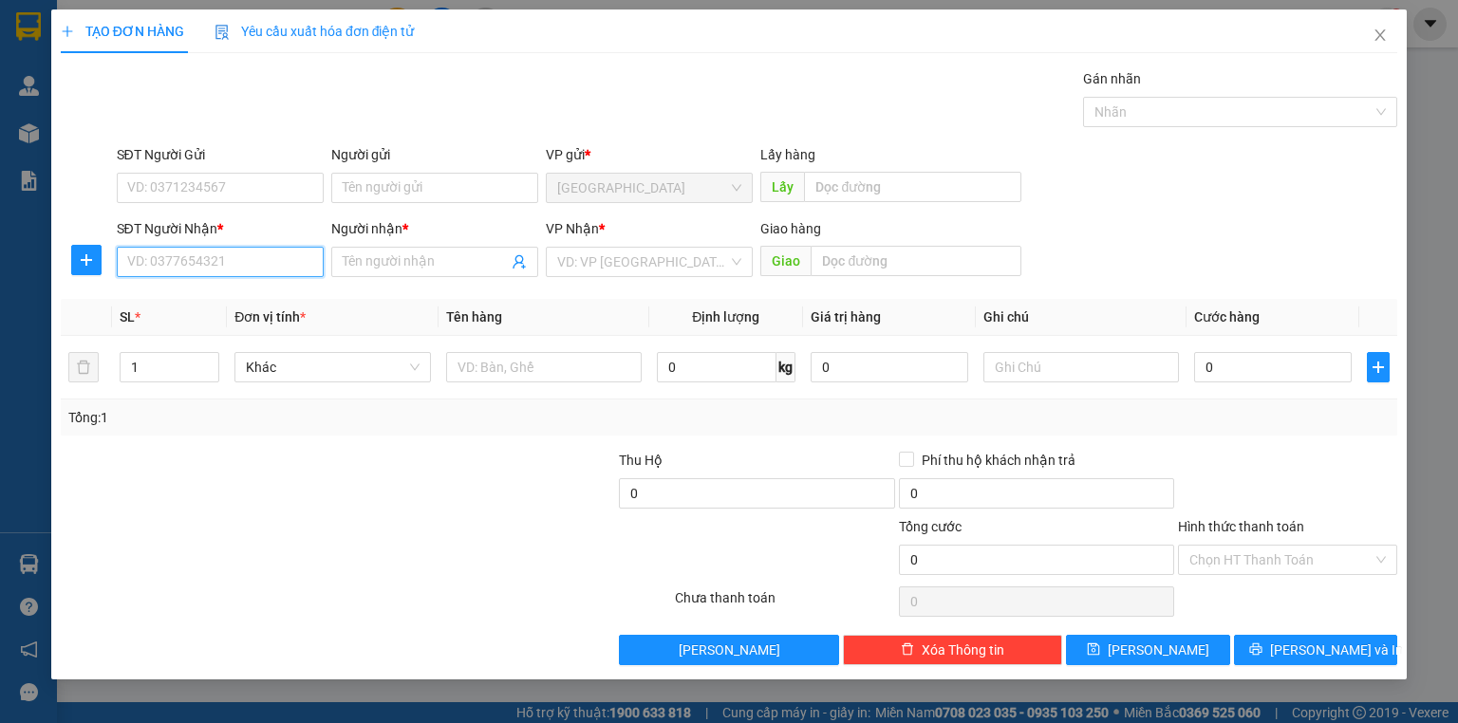
click at [201, 256] on input "SĐT Người Nhận *" at bounding box center [220, 262] width 207 height 30
drag, startPoint x: 242, startPoint y: 300, endPoint x: 258, endPoint y: 288, distance: 19.7
click at [243, 300] on div "0918440131 - THỌ" at bounding box center [220, 298] width 184 height 21
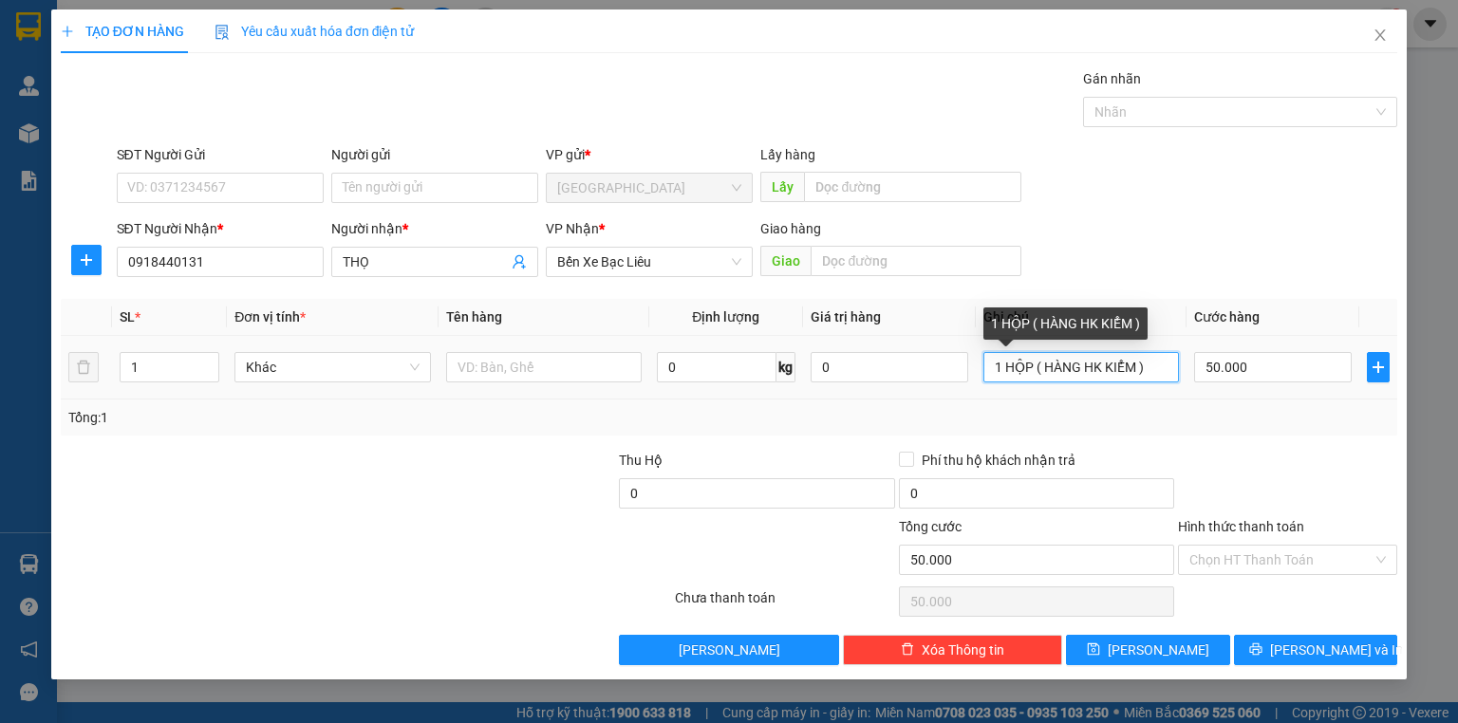
click at [1038, 370] on input "1 HỘP ( HÀNG HK KIỂM )" at bounding box center [1080, 367] width 195 height 30
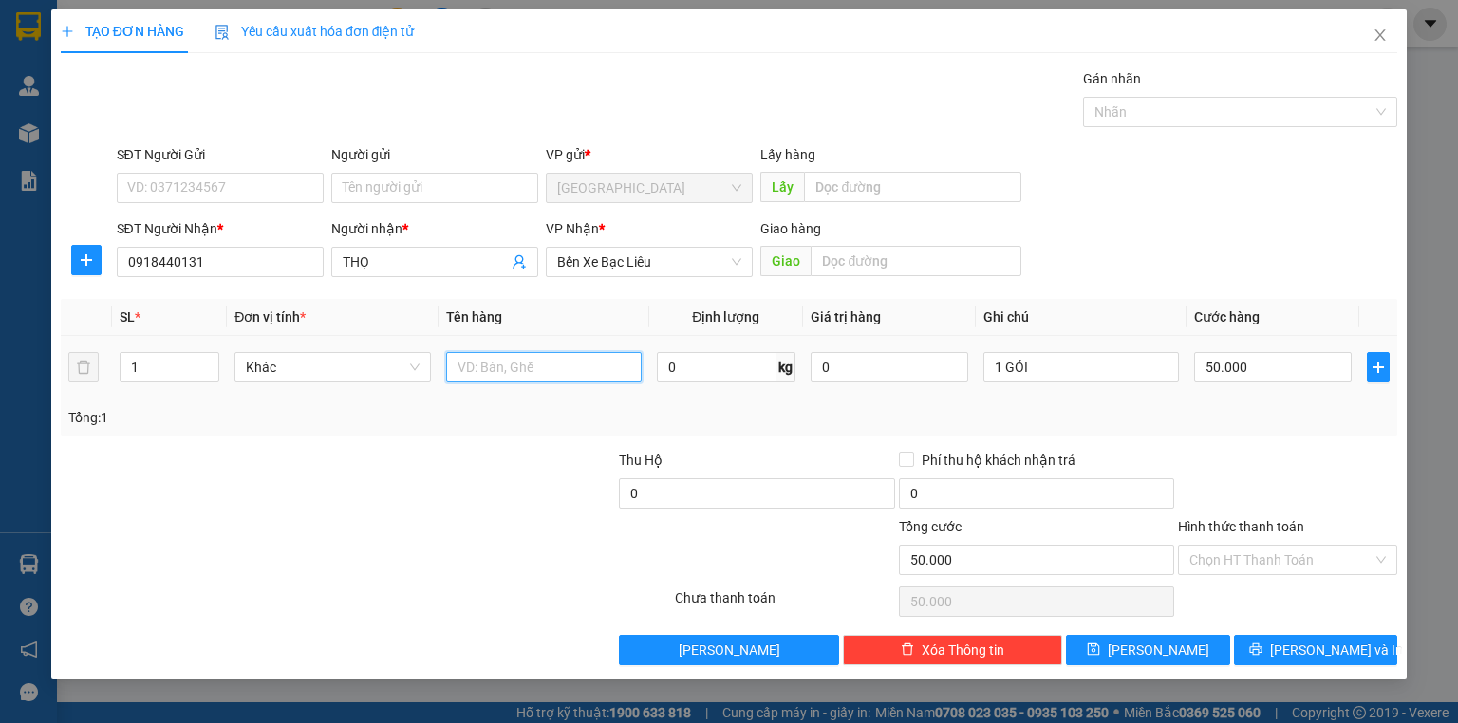
click at [569, 368] on input "text" at bounding box center [543, 367] width 195 height 30
click at [1232, 391] on td "50.000" at bounding box center [1272, 368] width 173 height 64
click at [1259, 374] on input "50.000" at bounding box center [1273, 367] width 158 height 30
click at [1237, 383] on div "30.000" at bounding box center [1273, 367] width 158 height 38
click at [1211, 463] on div at bounding box center [1287, 483] width 223 height 66
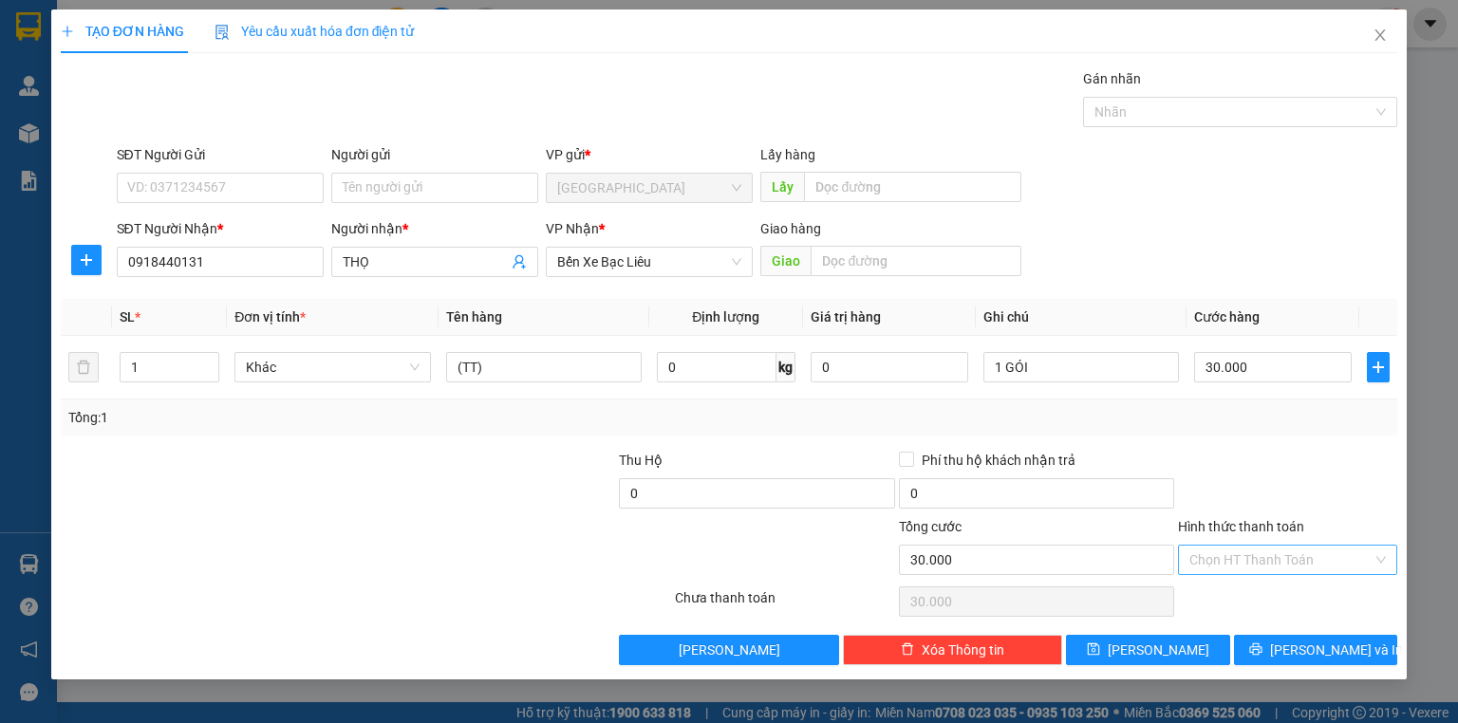
drag, startPoint x: 1255, startPoint y: 533, endPoint x: 1254, endPoint y: 549, distance: 16.2
click at [1255, 535] on div "Hình thức thanh toán" at bounding box center [1287, 530] width 219 height 28
click at [1254, 551] on input "Hình thức thanh toán" at bounding box center [1280, 560] width 183 height 28
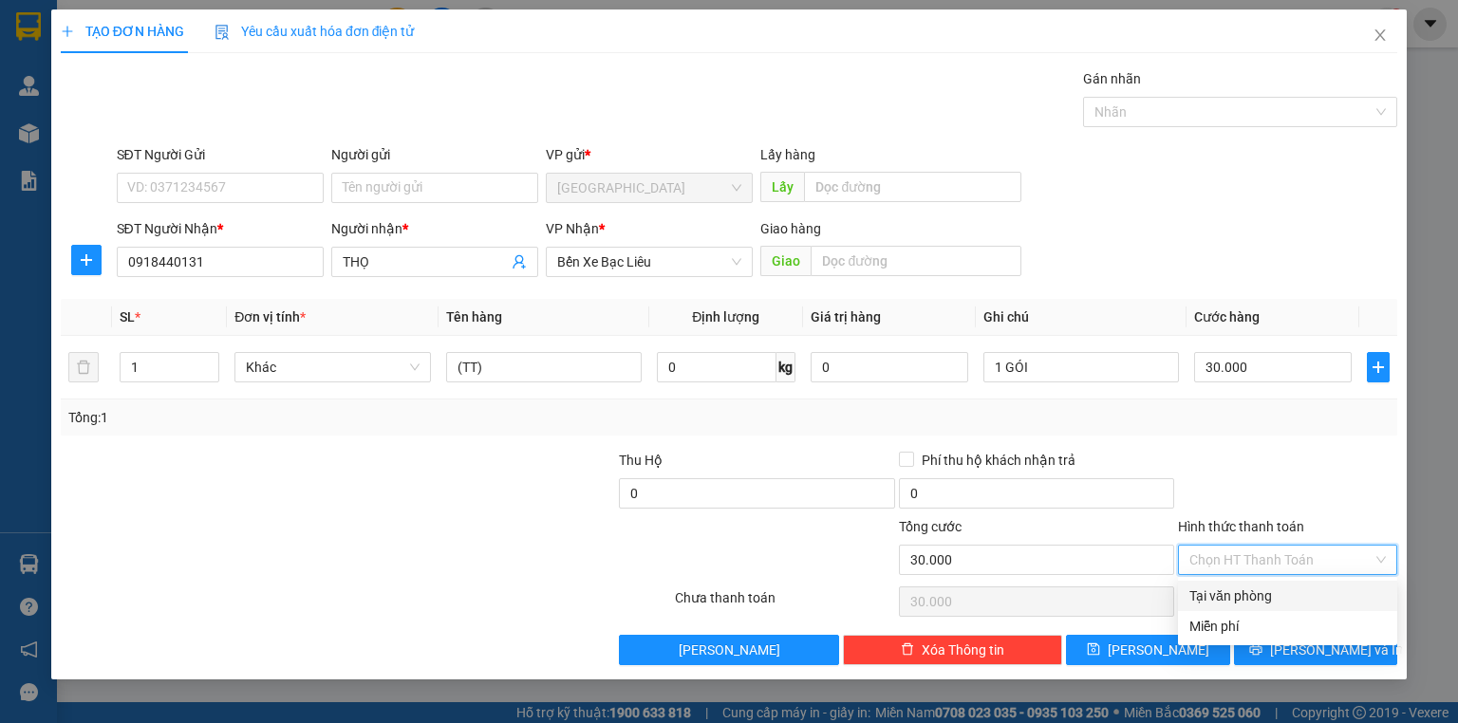
click at [1252, 581] on div "Tại văn phòng" at bounding box center [1287, 596] width 219 height 30
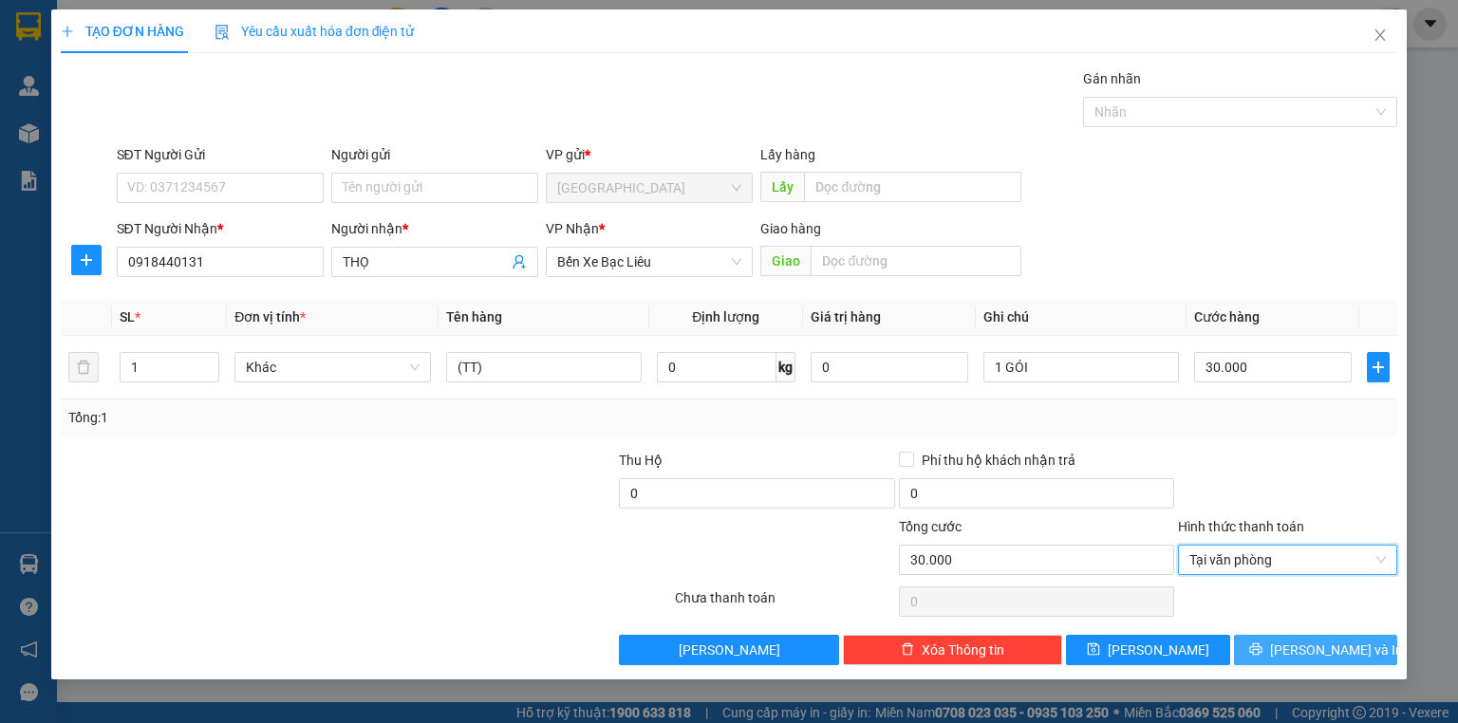
click at [1283, 638] on button "[PERSON_NAME] và In" at bounding box center [1316, 650] width 164 height 30
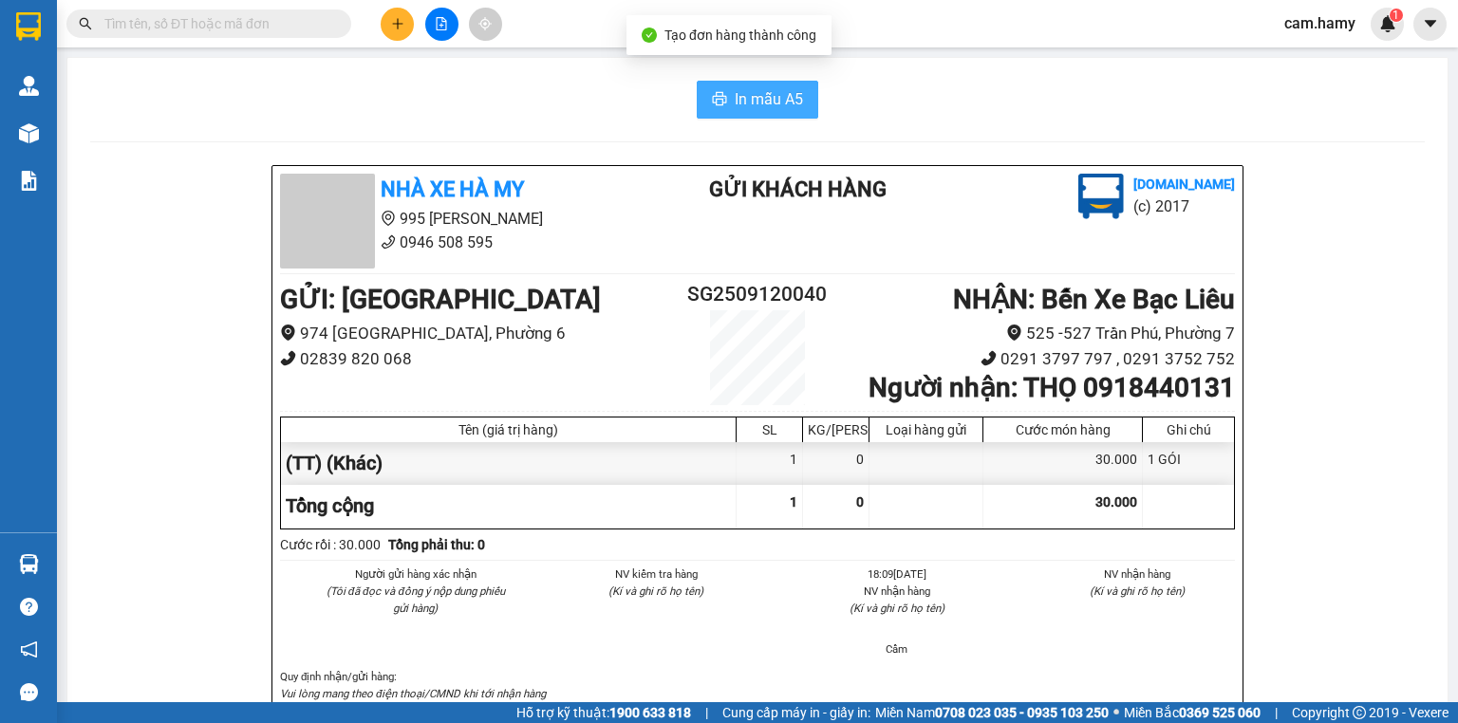
click at [754, 101] on span "In mẫu A5" at bounding box center [768, 99] width 68 height 24
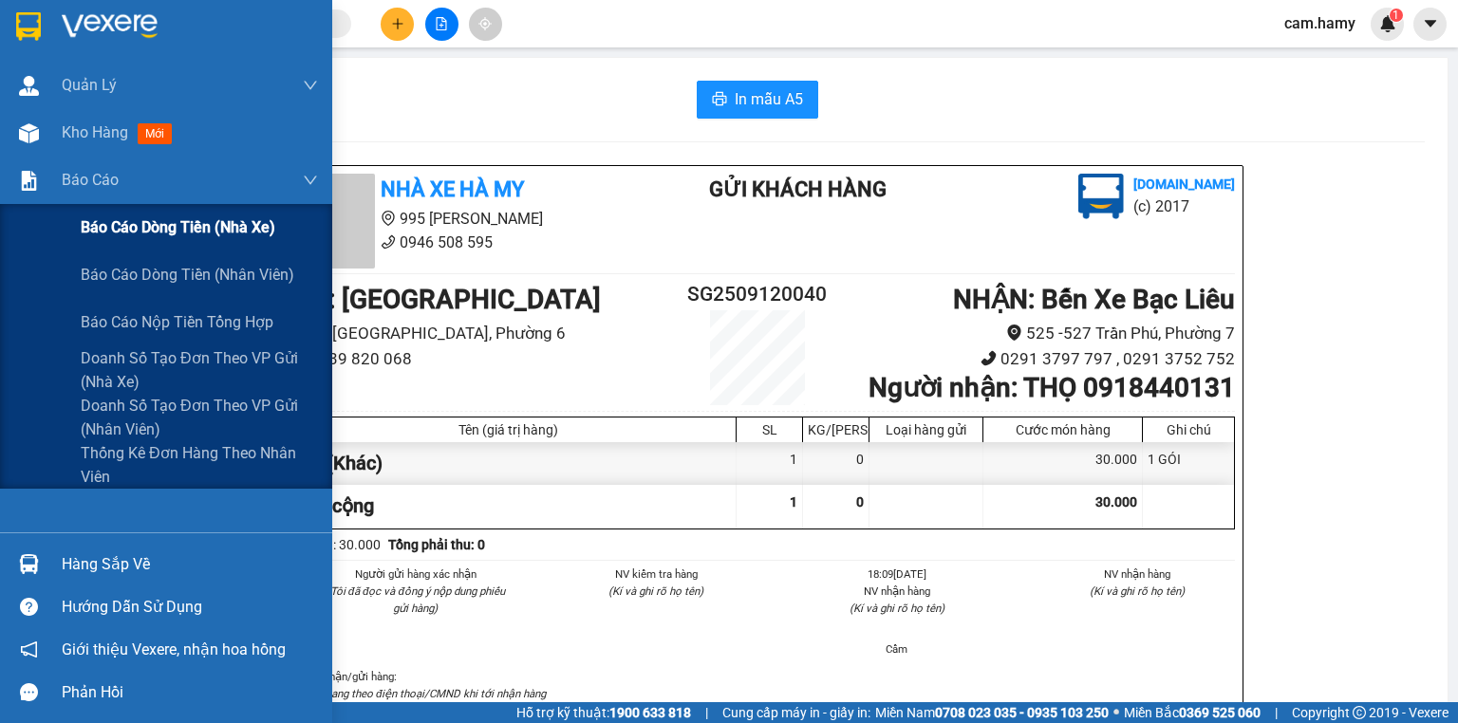
click at [106, 220] on span "Báo cáo dòng tiền (nhà xe)" at bounding box center [178, 227] width 195 height 24
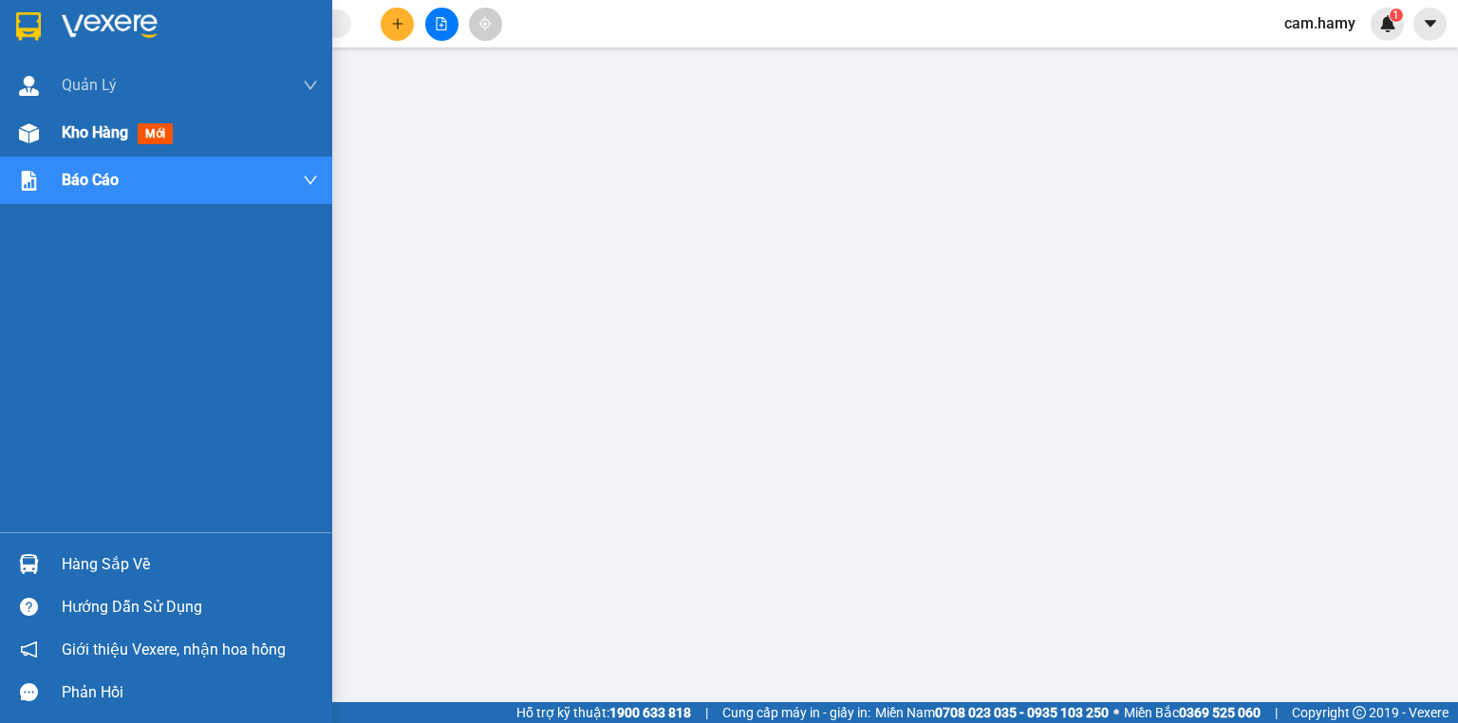
click at [69, 142] on div "Kho hàng mới" at bounding box center [121, 133] width 119 height 24
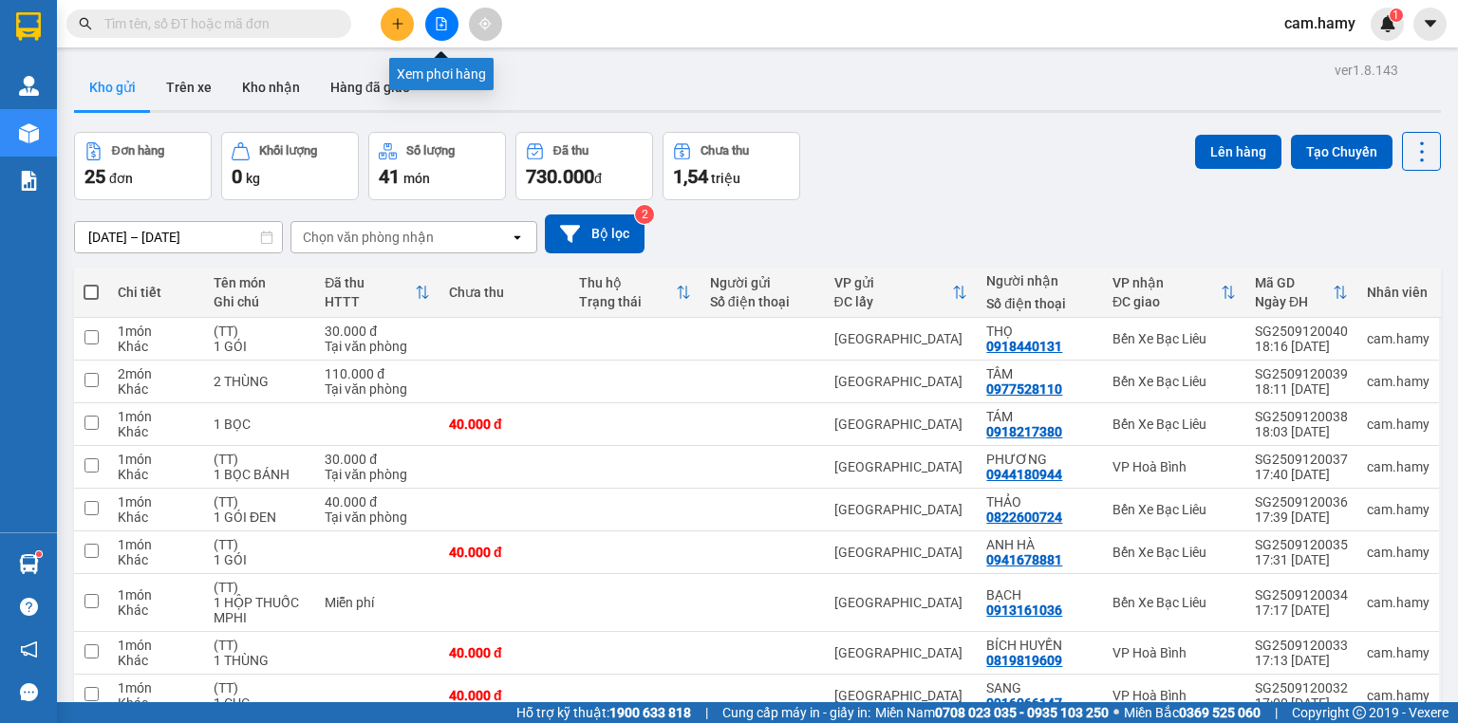
click at [382, 30] on div at bounding box center [441, 24] width 142 height 33
click at [387, 28] on button at bounding box center [397, 24] width 33 height 33
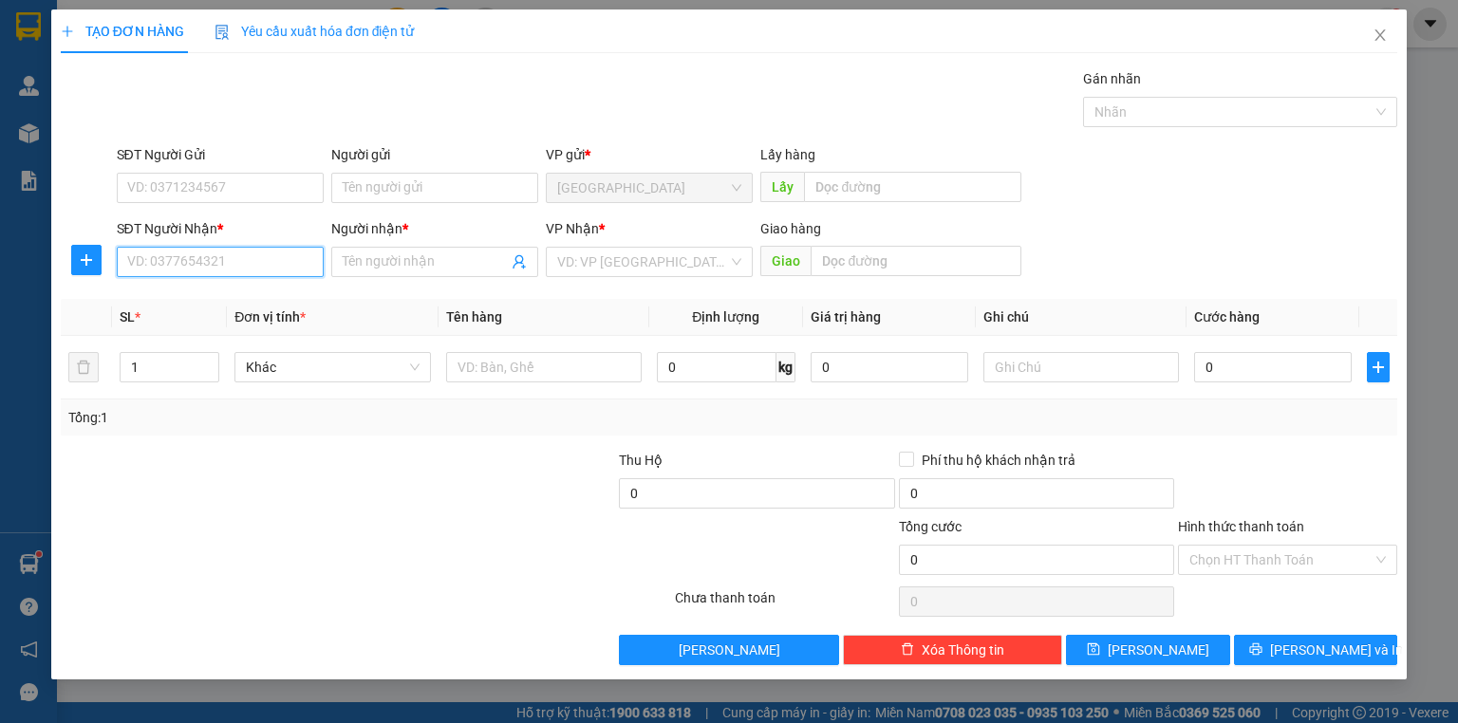
click at [243, 256] on input "SĐT Người Nhận *" at bounding box center [220, 262] width 207 height 30
click at [249, 263] on input "0949525045" at bounding box center [220, 262] width 207 height 30
click at [249, 264] on input "0949525045" at bounding box center [220, 262] width 207 height 30
click at [271, 266] on input "0949525045" at bounding box center [220, 262] width 207 height 30
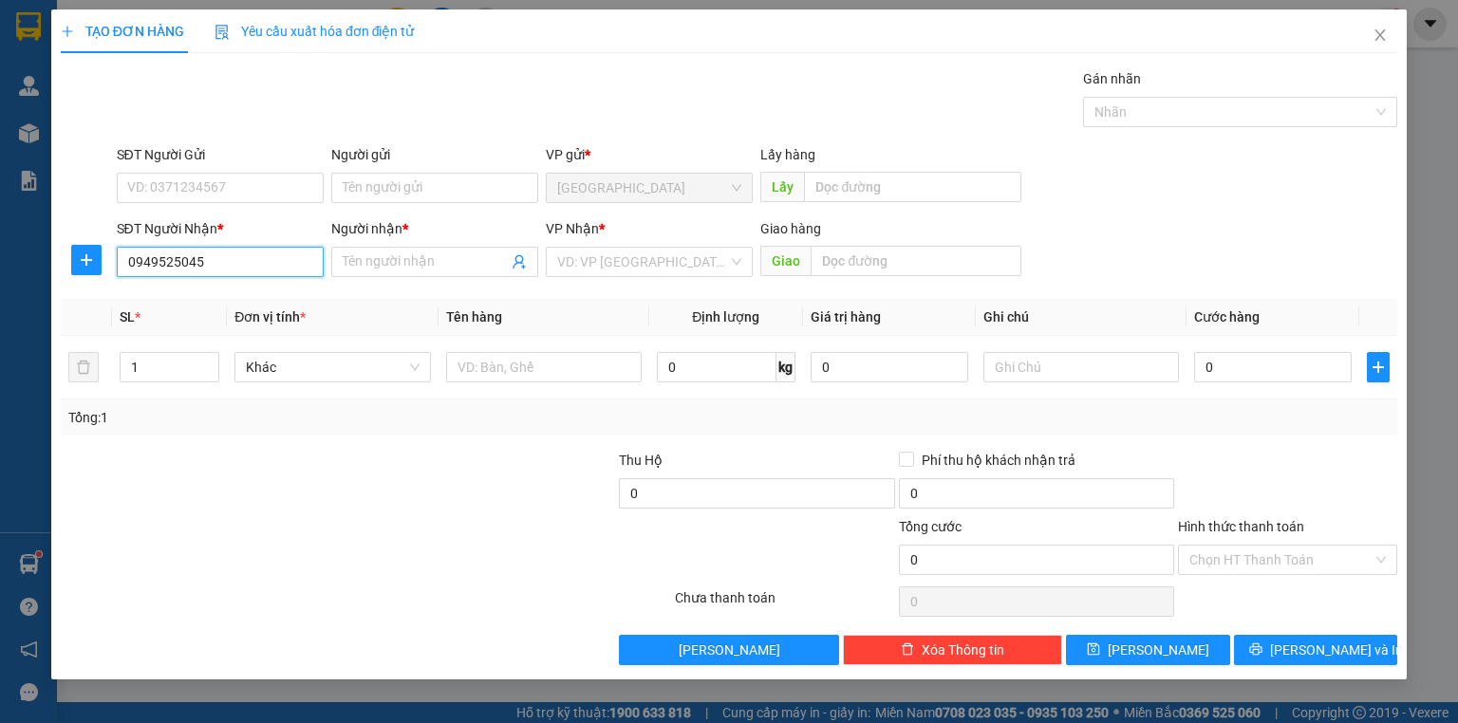
click at [271, 266] on input "0949525045" at bounding box center [220, 262] width 207 height 30
click at [273, 268] on input "0949525045" at bounding box center [220, 262] width 207 height 30
click at [278, 262] on input "0949525045" at bounding box center [220, 262] width 207 height 30
click at [358, 274] on span at bounding box center [434, 262] width 207 height 30
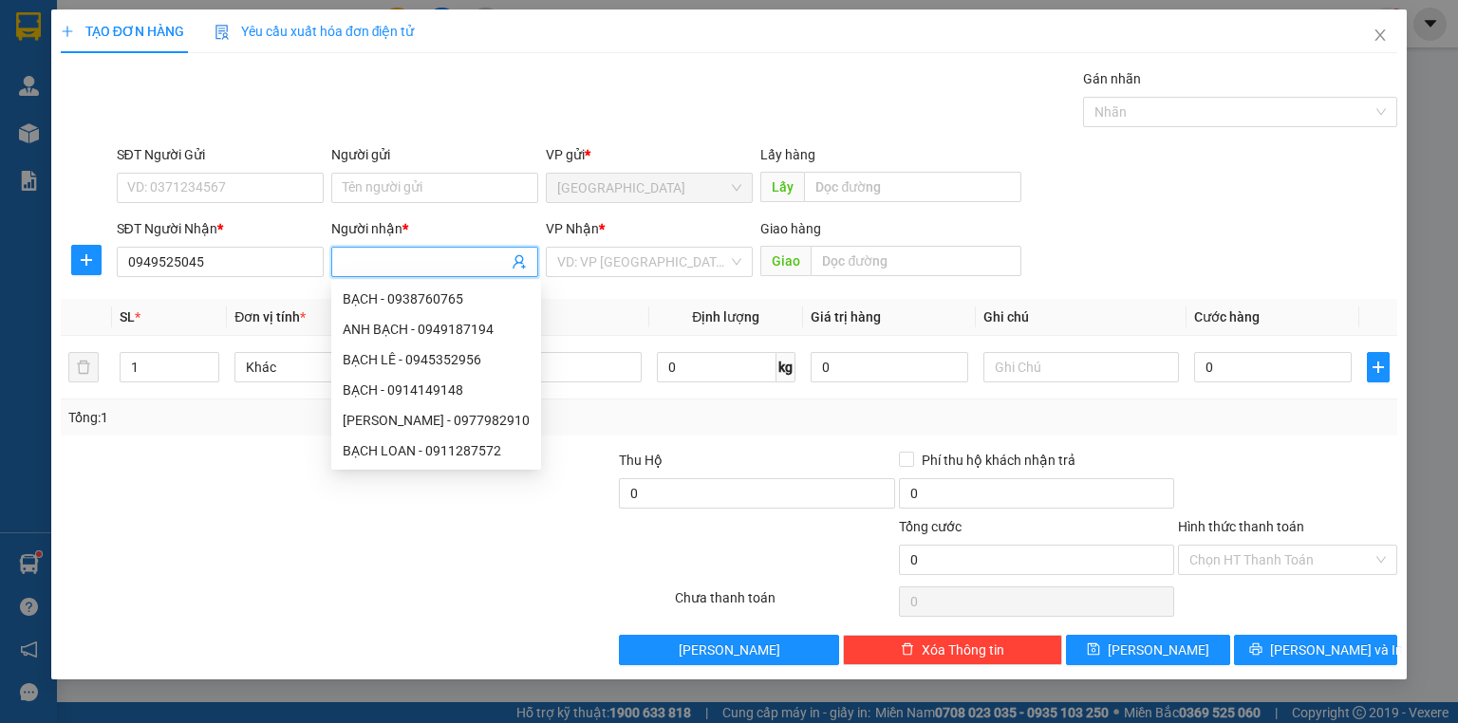
click at [364, 265] on input "Người nhận *" at bounding box center [425, 261] width 165 height 21
click at [370, 255] on input "Người nhận *" at bounding box center [425, 261] width 165 height 21
click at [648, 269] on input "search" at bounding box center [642, 262] width 171 height 28
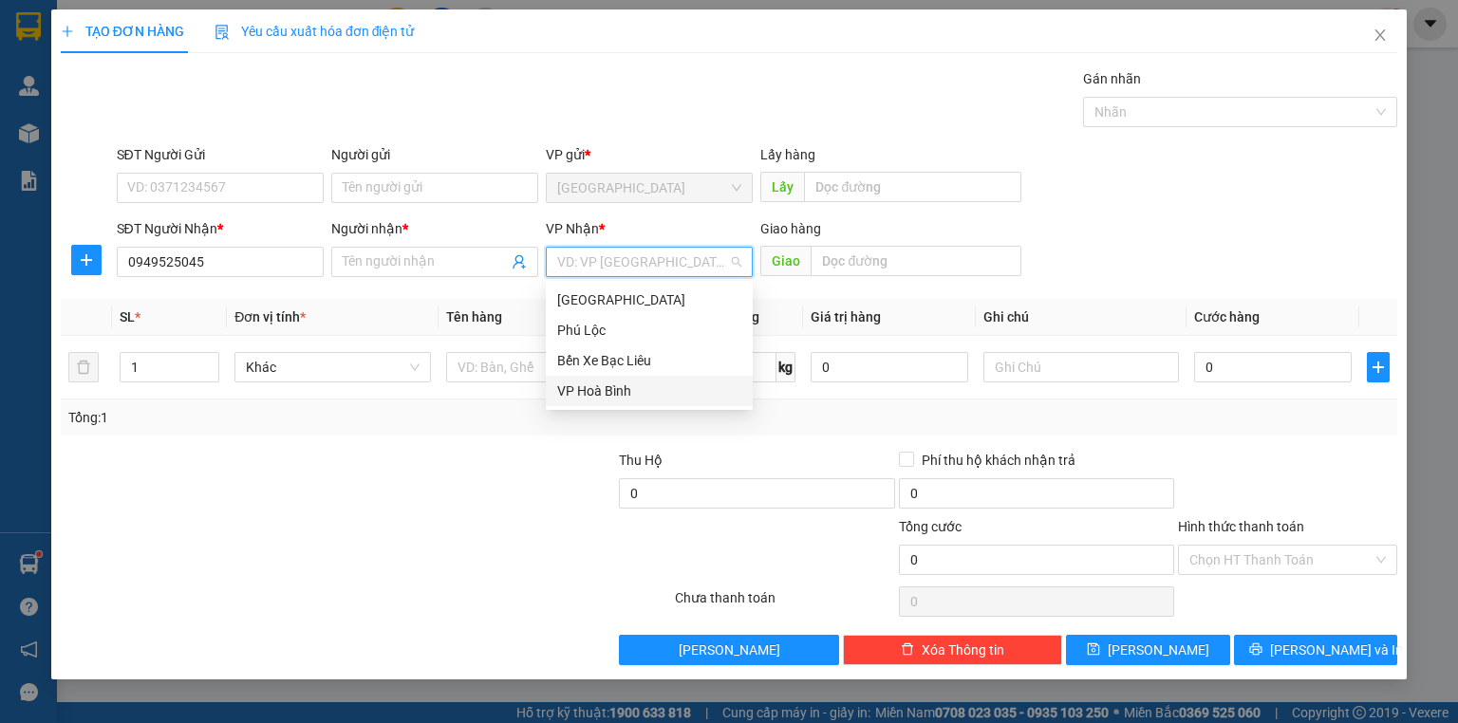
click at [600, 391] on div "VP Hoà Bình" at bounding box center [649, 391] width 184 height 21
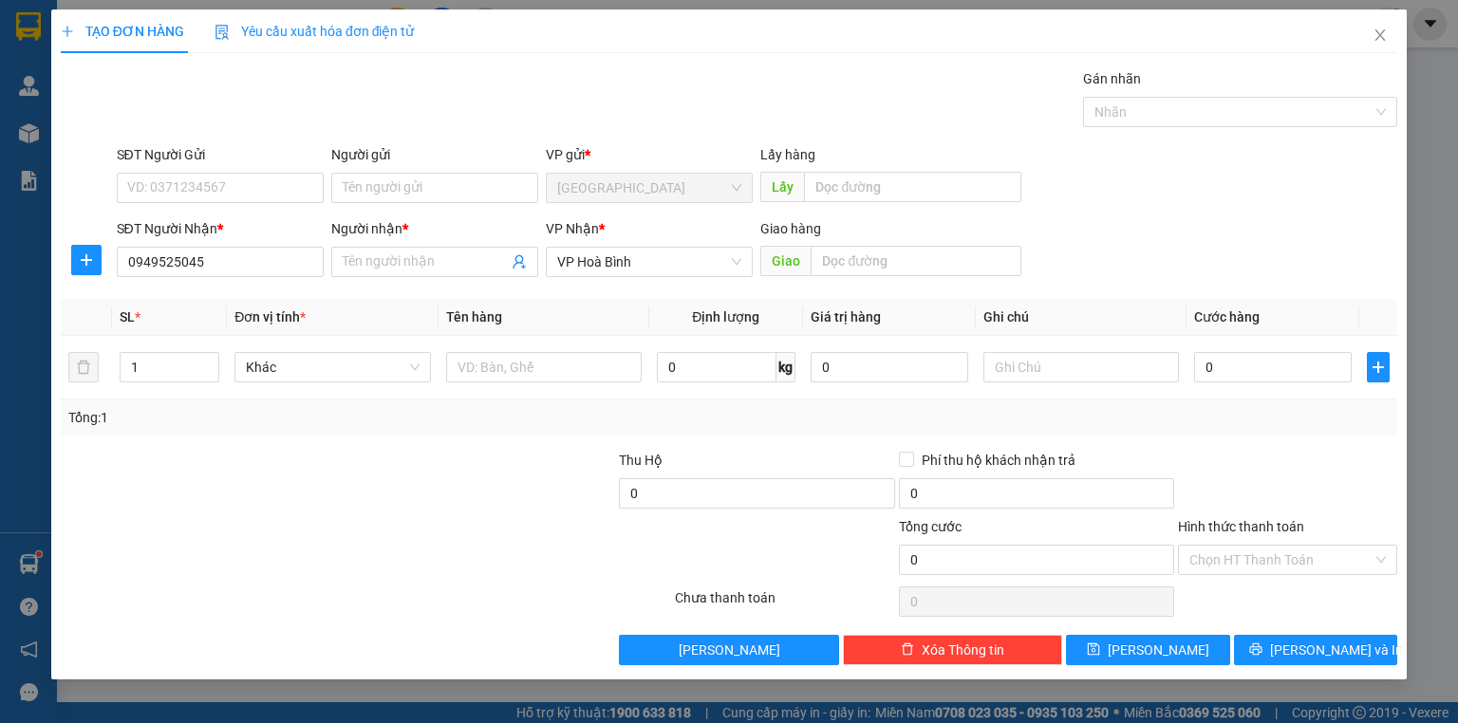
click at [436, 277] on div "Người nhận * Tên người nhận" at bounding box center [434, 251] width 207 height 66
click at [433, 267] on input "Người nhận *" at bounding box center [425, 261] width 165 height 21
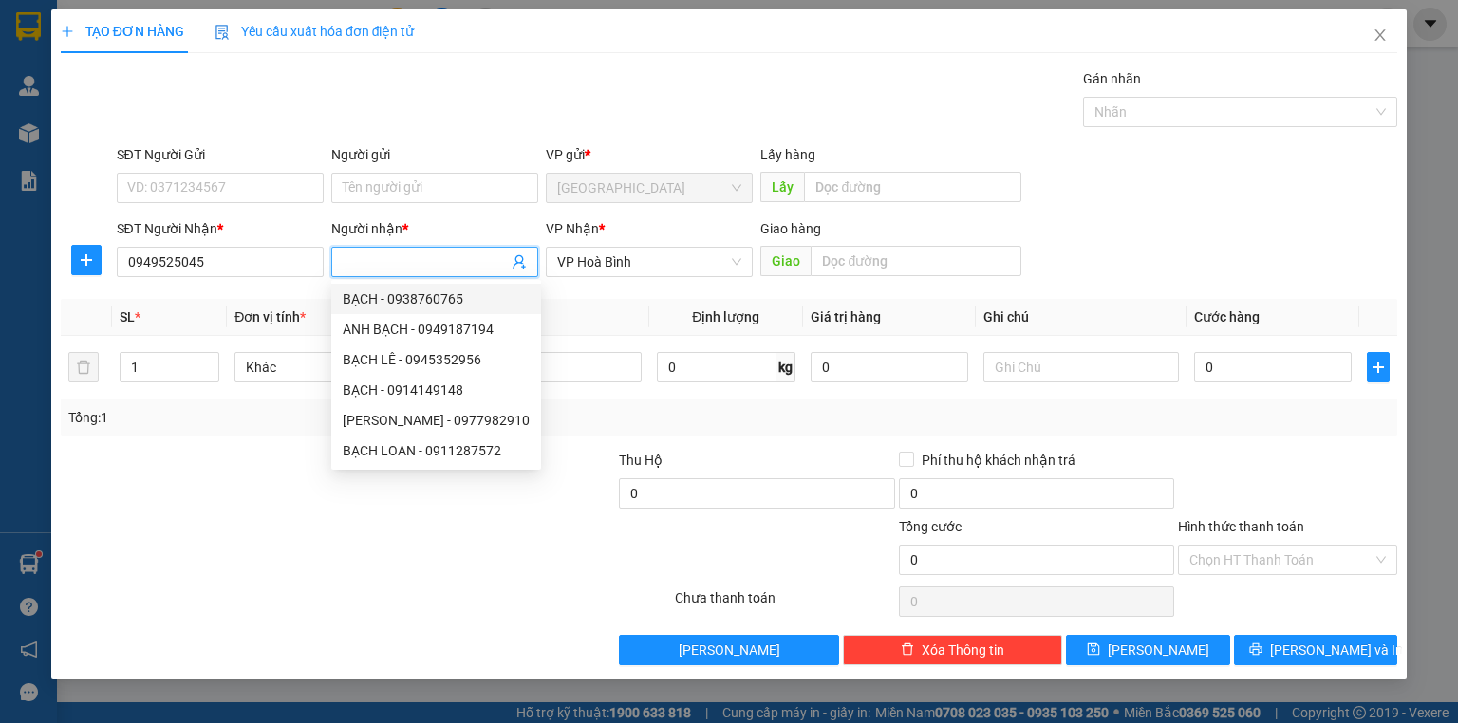
click at [427, 268] on input "Người nhận *" at bounding box center [425, 261] width 165 height 21
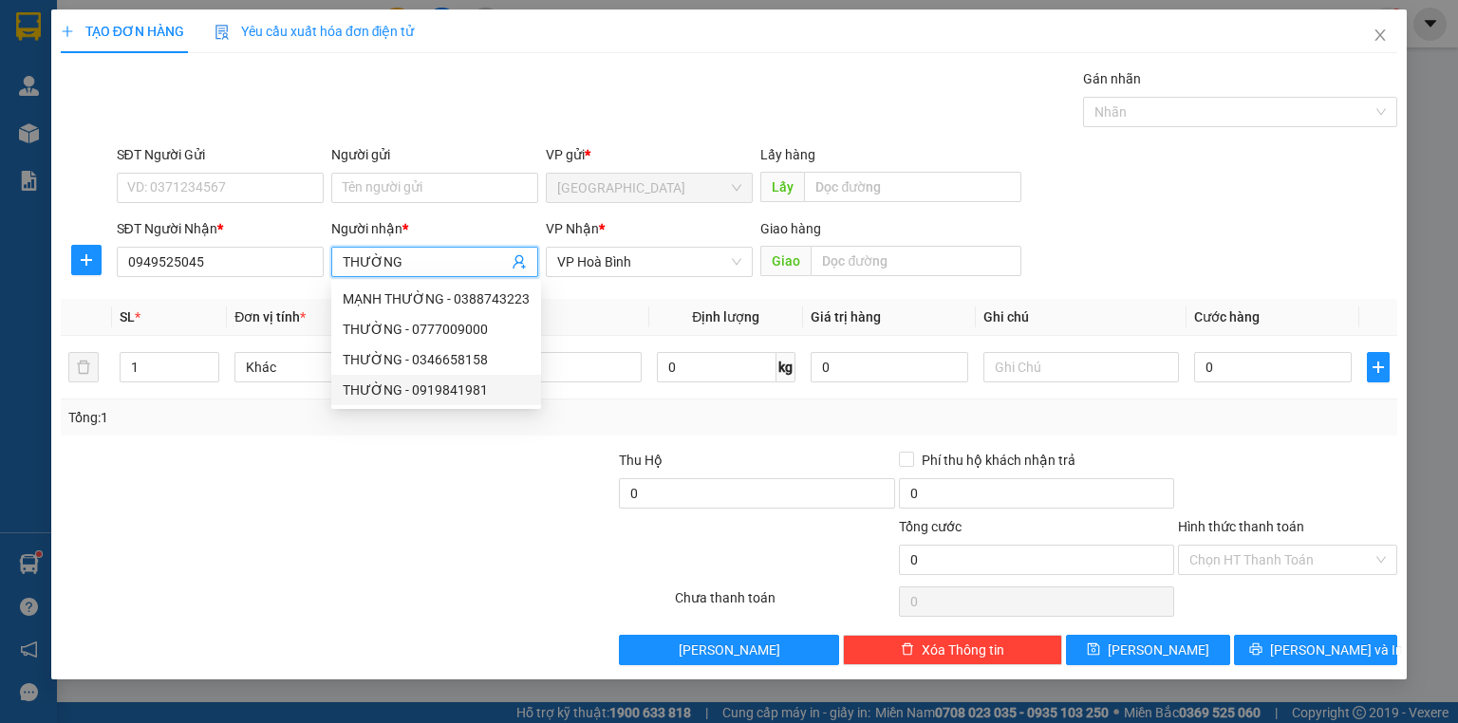
drag, startPoint x: 268, startPoint y: 509, endPoint x: 269, endPoint y: 498, distance: 10.6
click at [269, 508] on div at bounding box center [198, 483] width 279 height 66
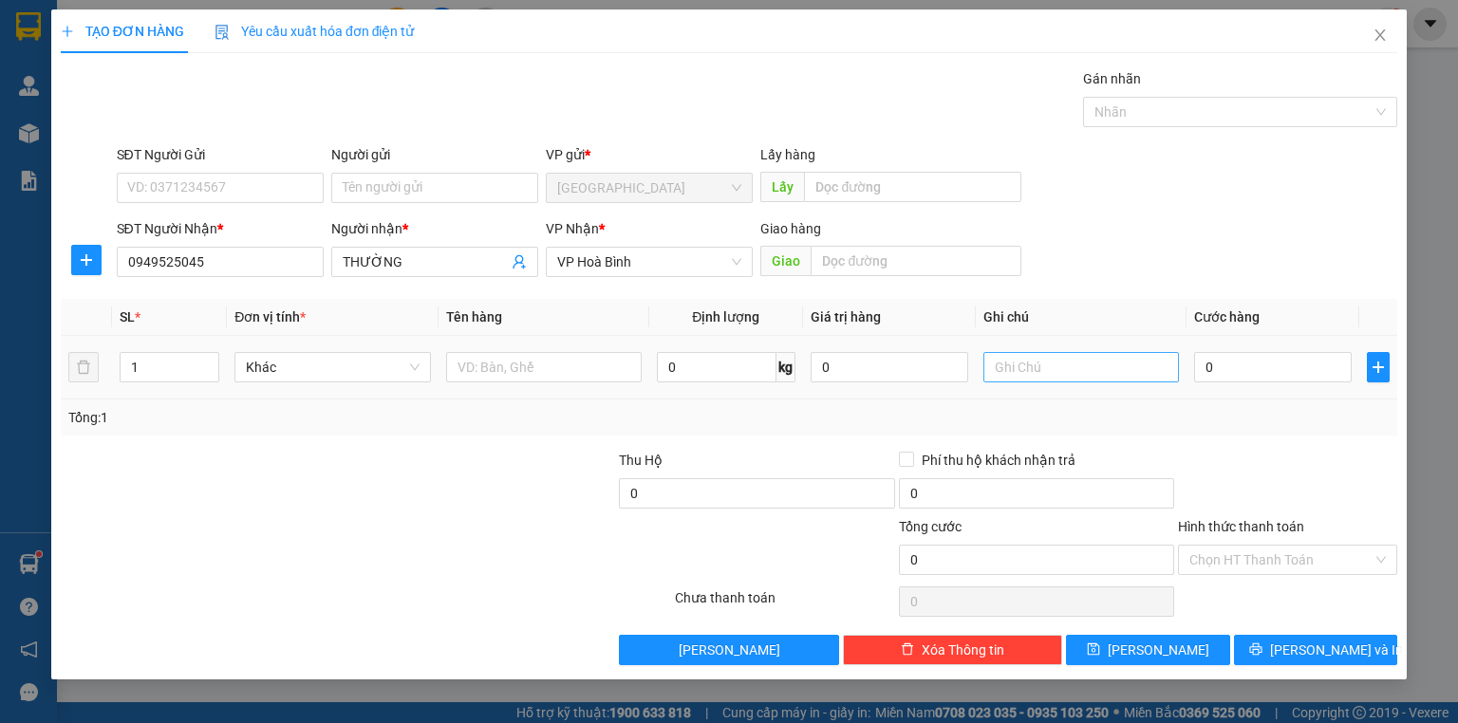
drag, startPoint x: 1133, startPoint y: 345, endPoint x: 1112, endPoint y: 355, distance: 22.9
click at [1123, 349] on td at bounding box center [1080, 368] width 211 height 64
click at [1112, 355] on input "text" at bounding box center [1080, 367] width 195 height 30
click at [1197, 366] on input "0" at bounding box center [1273, 367] width 158 height 30
click at [1240, 410] on div "Tổng: 1" at bounding box center [728, 417] width 1321 height 21
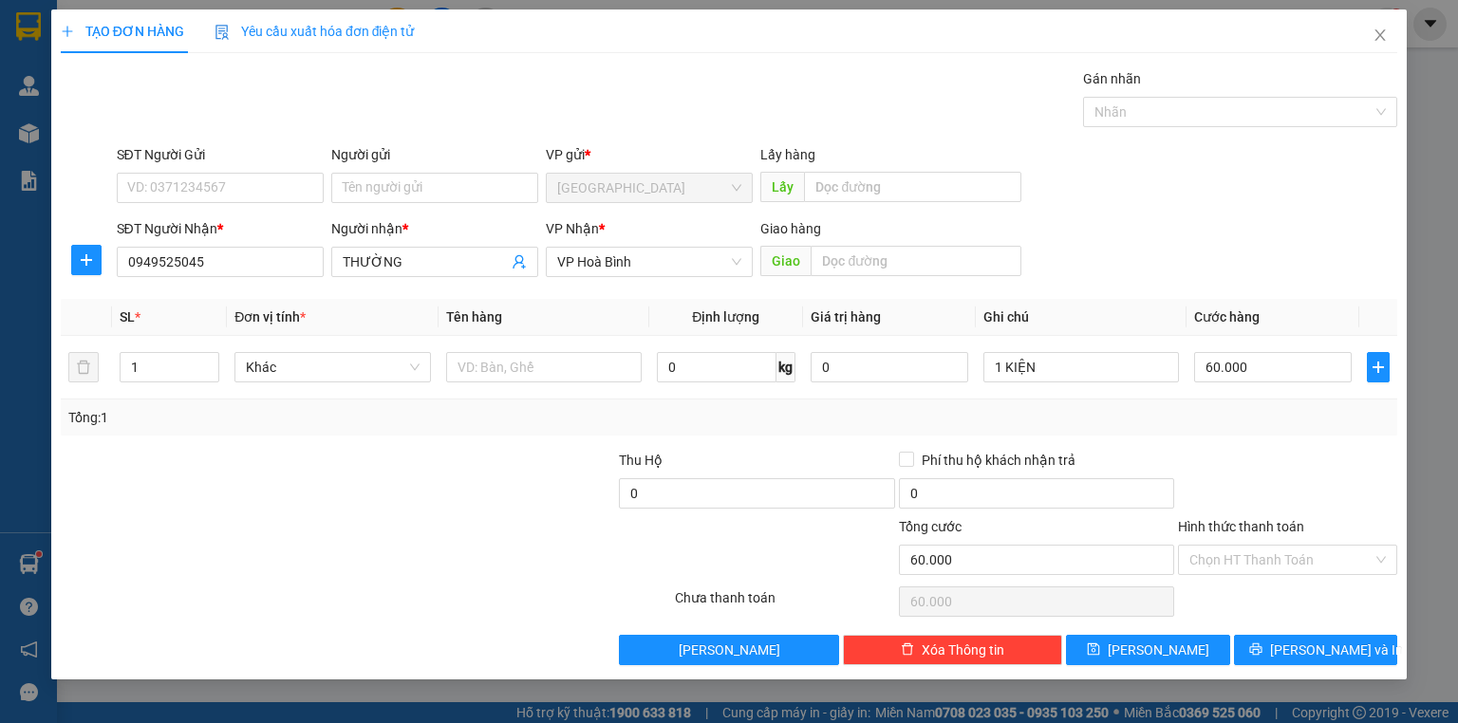
click at [1284, 632] on div "Transit Pickup Surcharge Ids Transit Deliver Surcharge Ids Transit Deliver Surc…" at bounding box center [729, 366] width 1336 height 597
click at [1262, 648] on icon "printer" at bounding box center [1255, 648] width 13 height 13
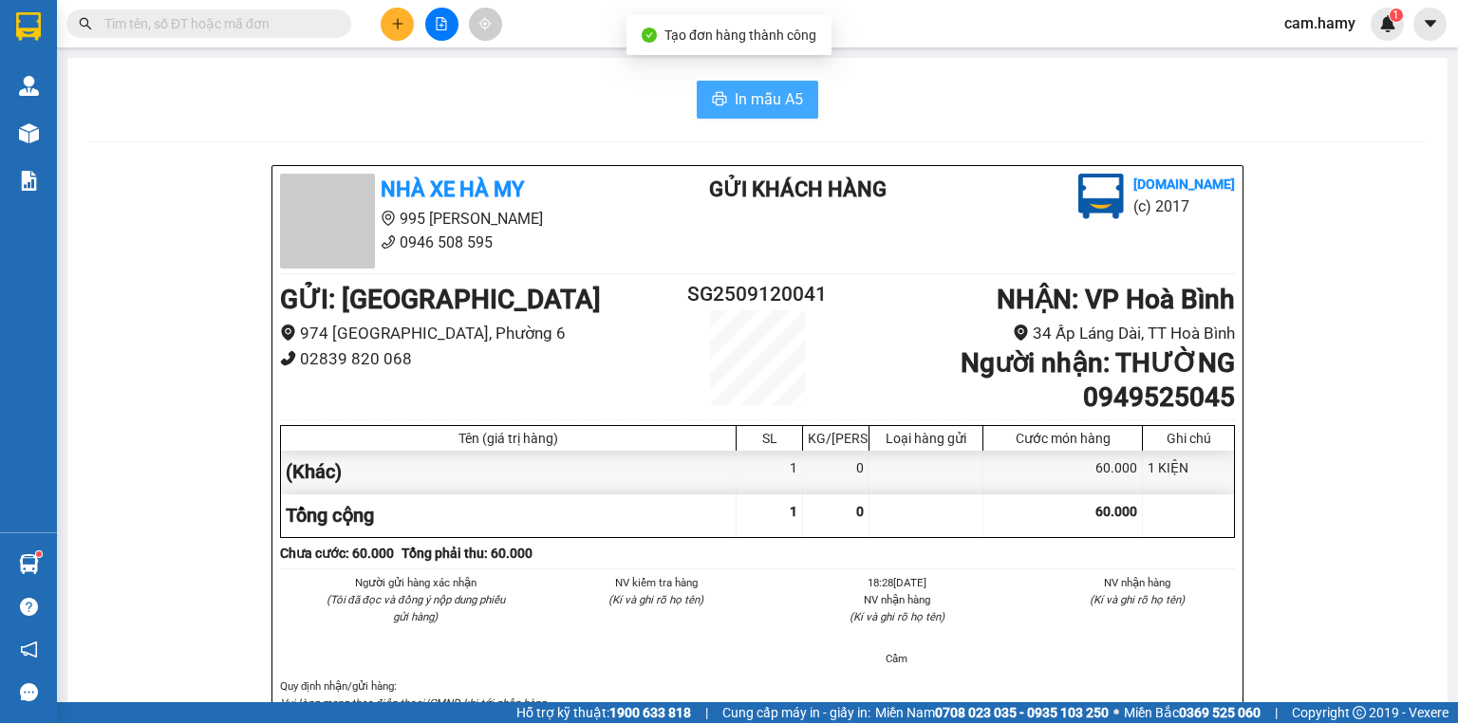
click at [712, 107] on span "printer" at bounding box center [719, 100] width 15 height 18
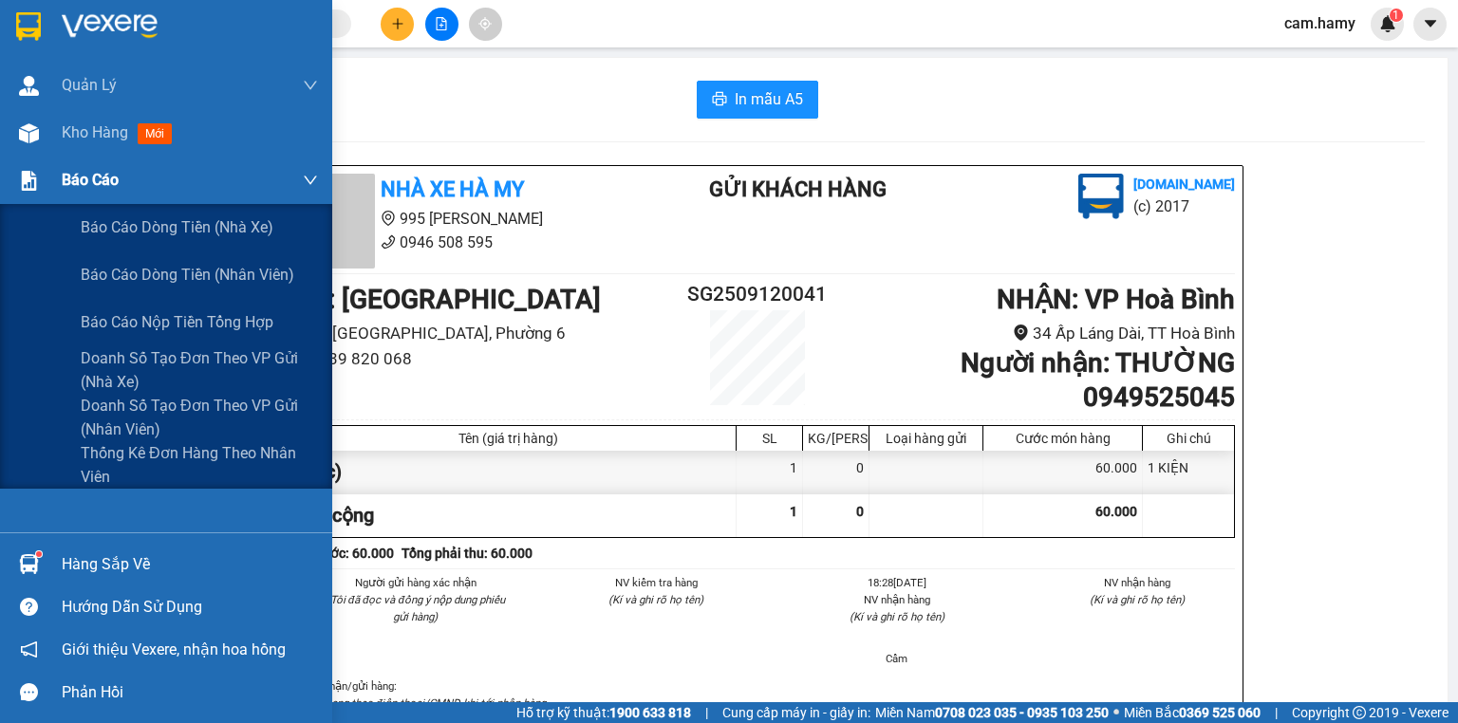
click at [87, 159] on div "Báo cáo" at bounding box center [190, 180] width 256 height 47
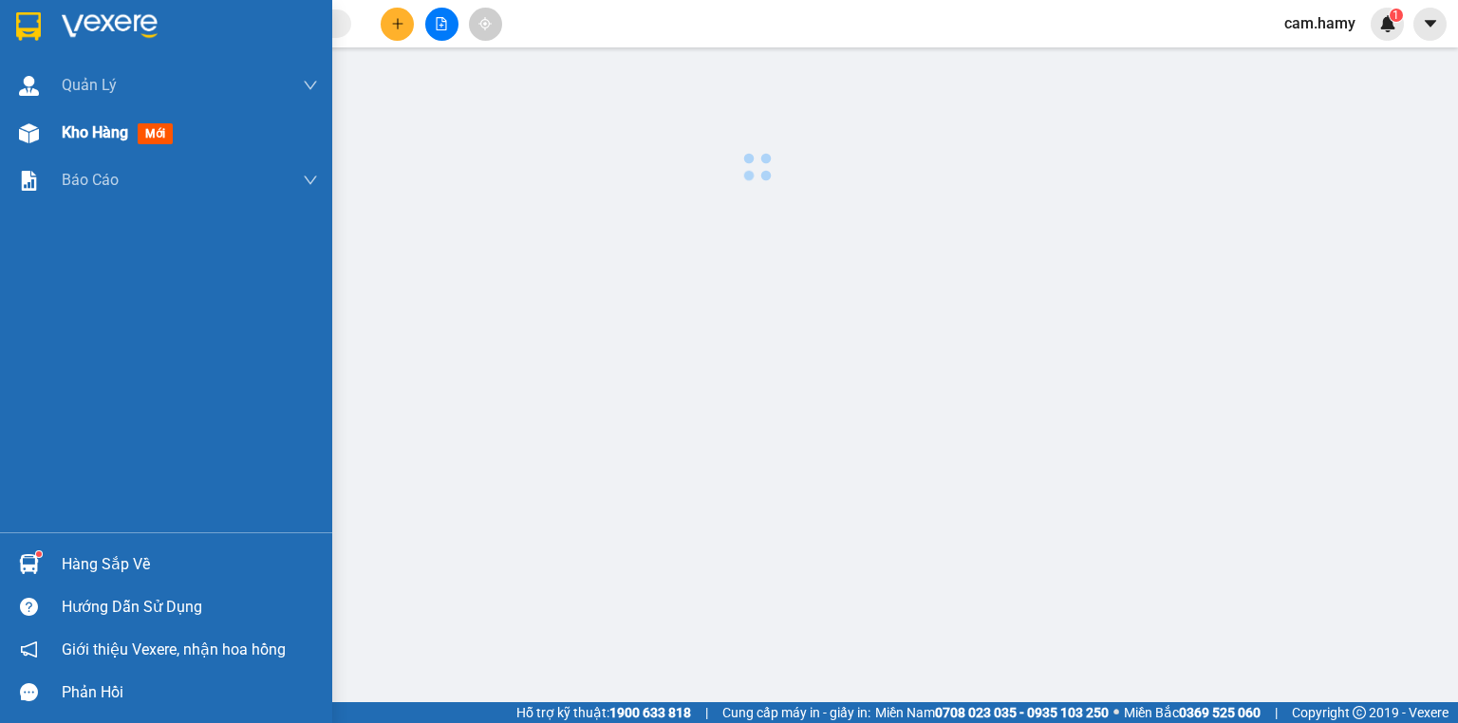
click at [89, 135] on span "Kho hàng" at bounding box center [95, 132] width 66 height 18
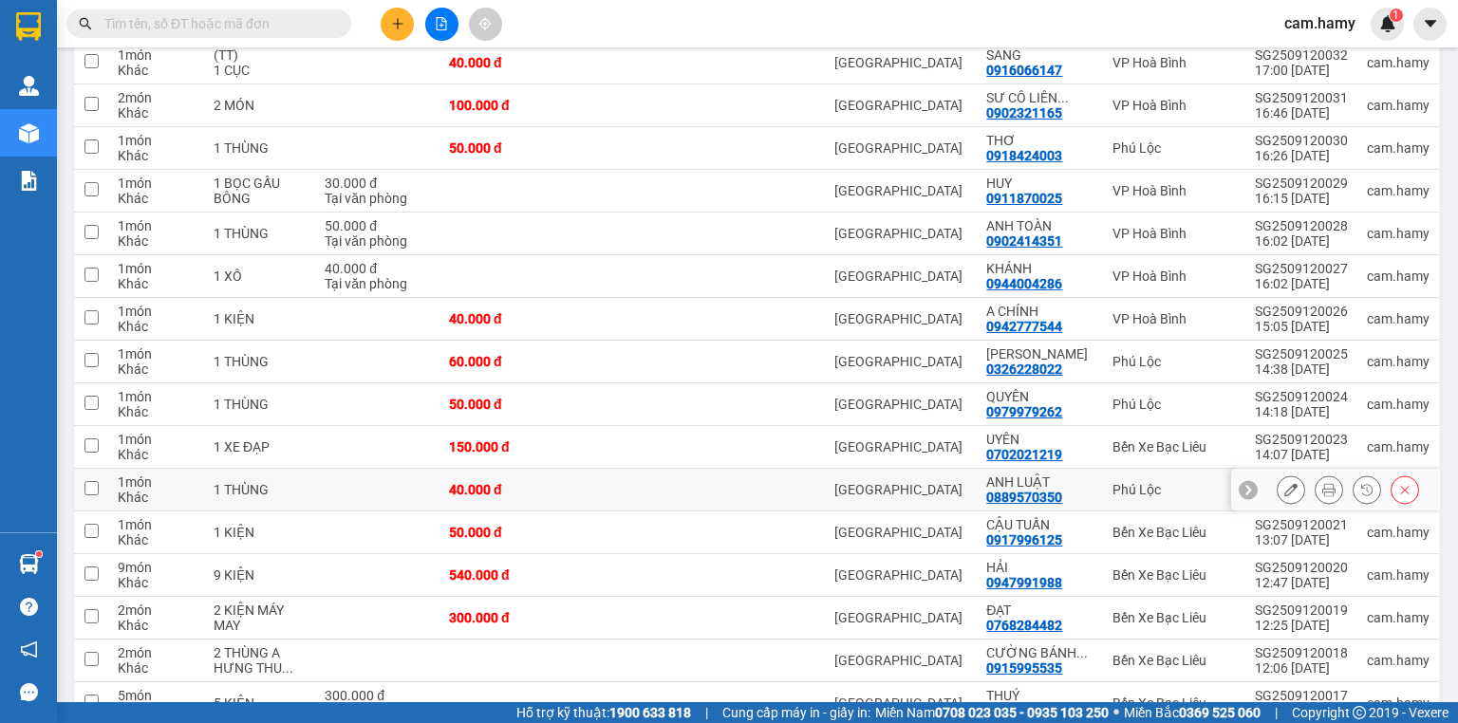
scroll to position [827, 0]
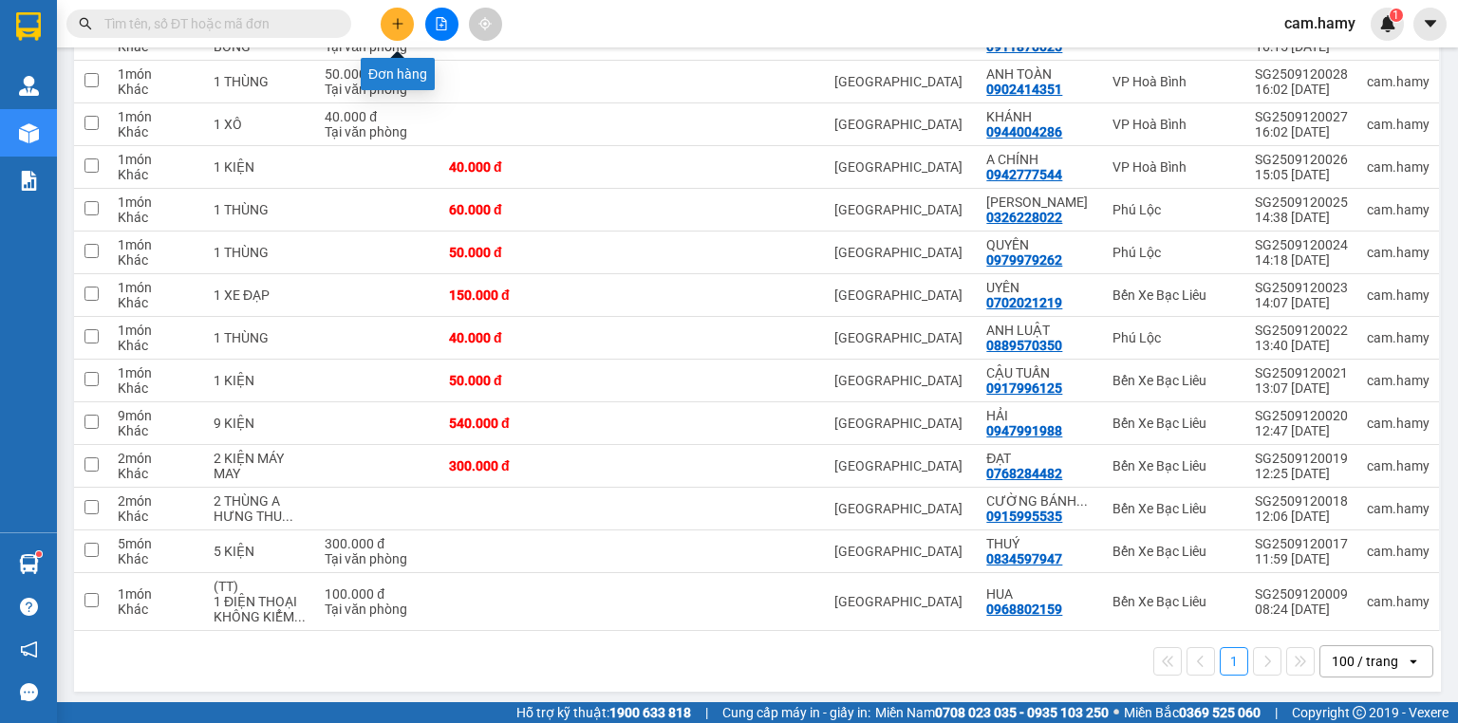
click at [391, 27] on icon "plus" at bounding box center [397, 23] width 13 height 13
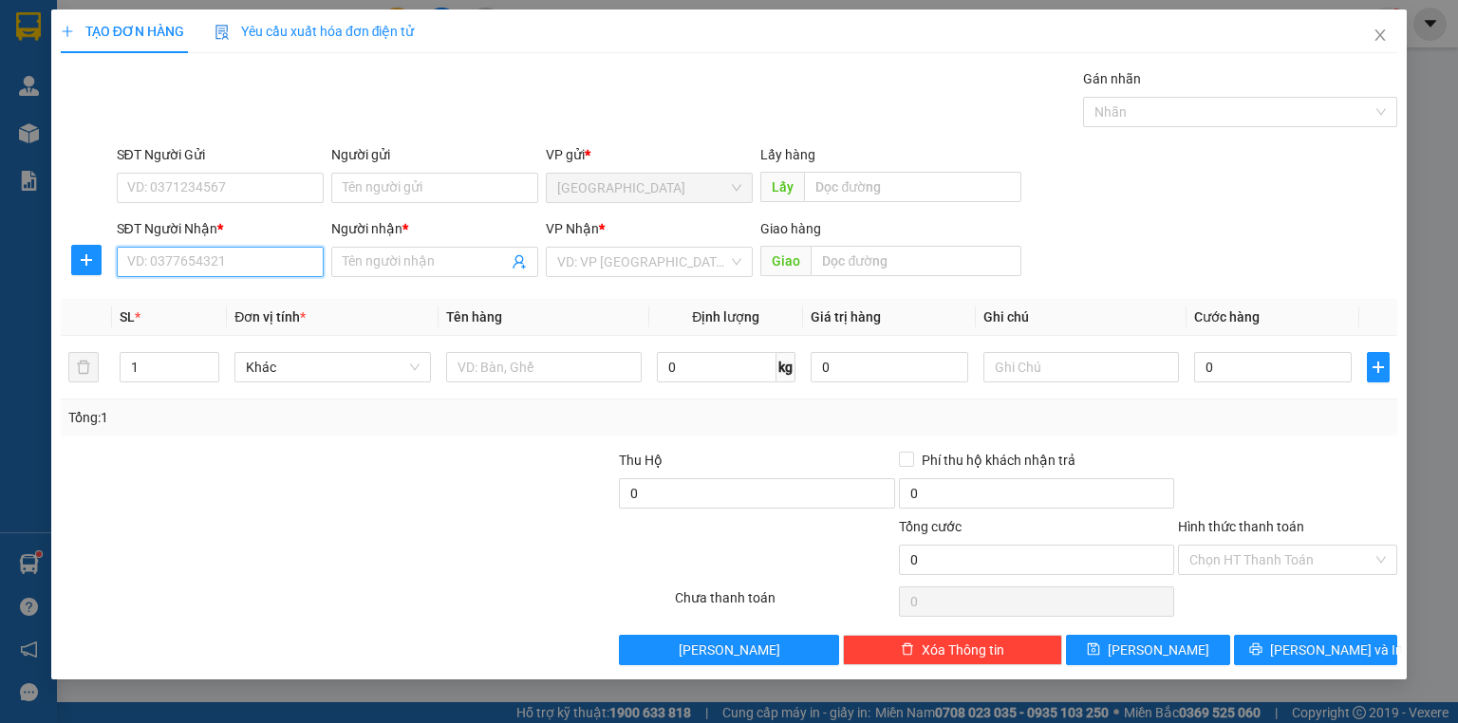
click at [254, 254] on input "SĐT Người Nhận *" at bounding box center [220, 262] width 207 height 30
click at [264, 292] on div "0945949480 - [PERSON_NAME]" at bounding box center [221, 298] width 187 height 21
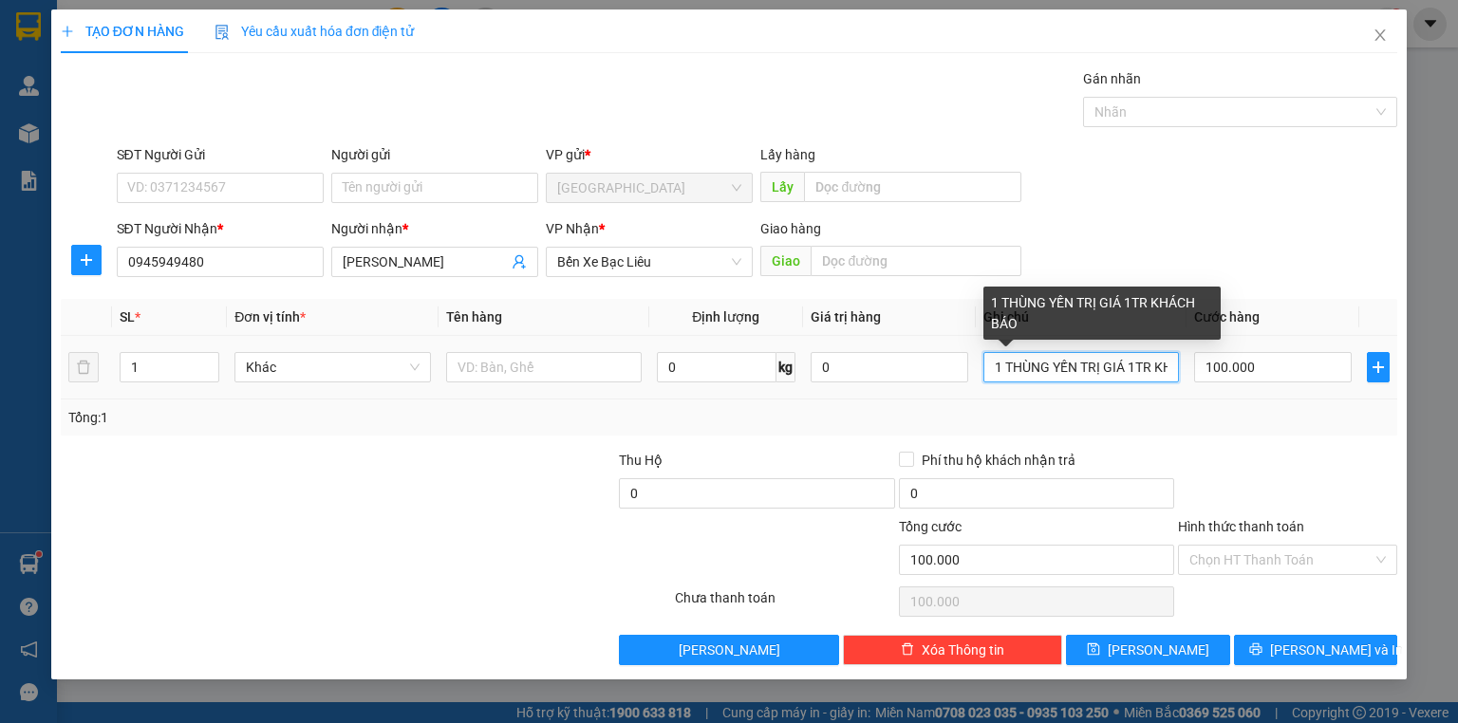
click at [1082, 361] on input "1 THÙNG YẾN TRỊ GIÁ 1TR KHÁCH BÁO" at bounding box center [1080, 367] width 195 height 30
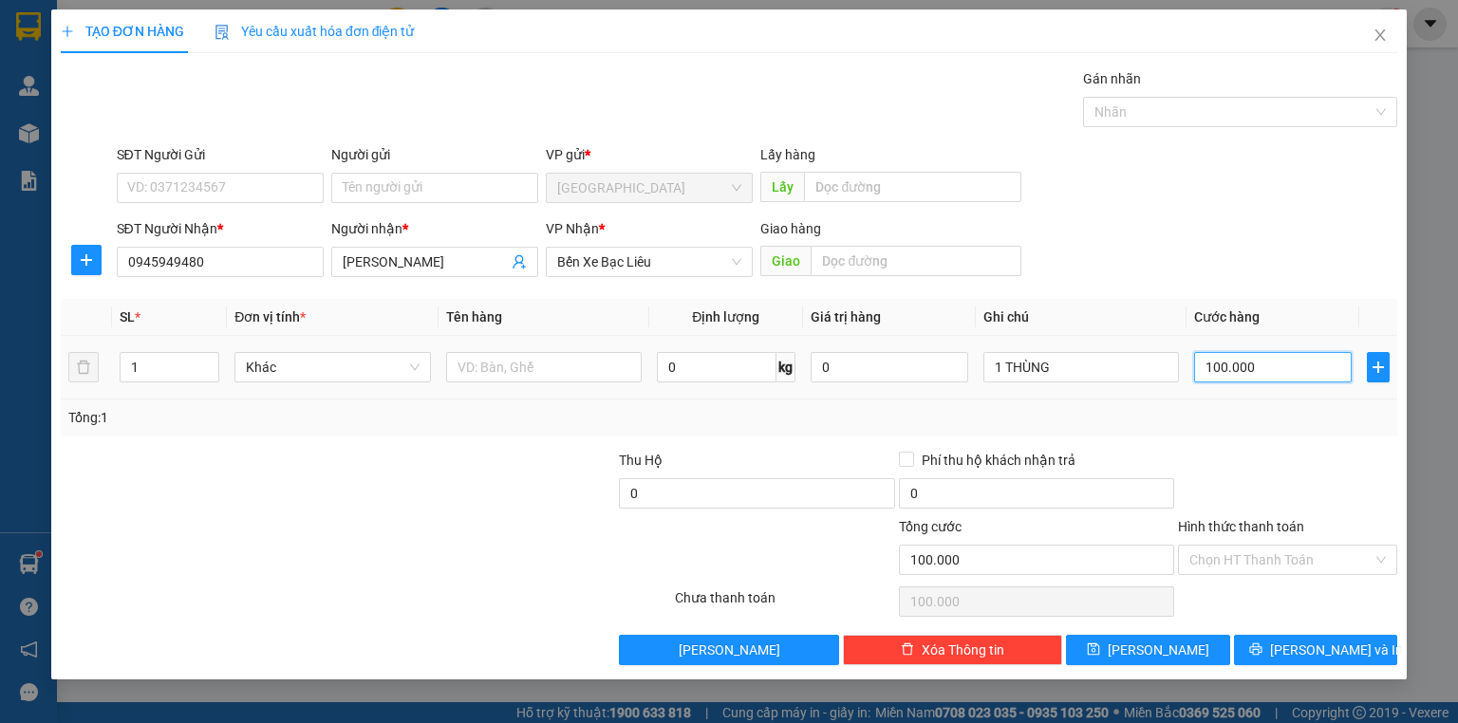
click at [1293, 359] on input "100.000" at bounding box center [1273, 367] width 158 height 30
click at [1328, 460] on div at bounding box center [1287, 483] width 223 height 66
click at [1233, 559] on input "Hình thức thanh toán" at bounding box center [1280, 560] width 183 height 28
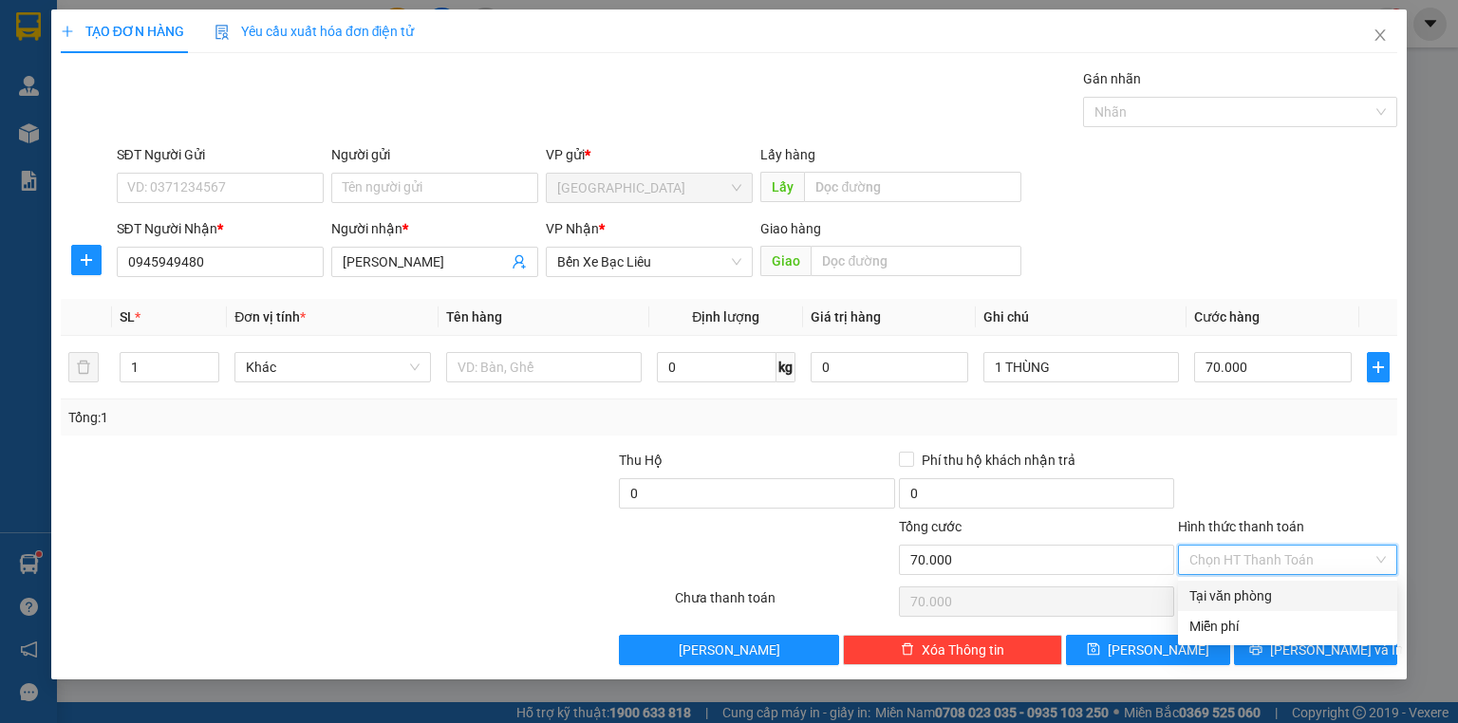
drag, startPoint x: 1263, startPoint y: 599, endPoint x: 1328, endPoint y: 650, distance: 83.1
click at [1264, 599] on div "Tại văn phòng" at bounding box center [1287, 595] width 196 height 21
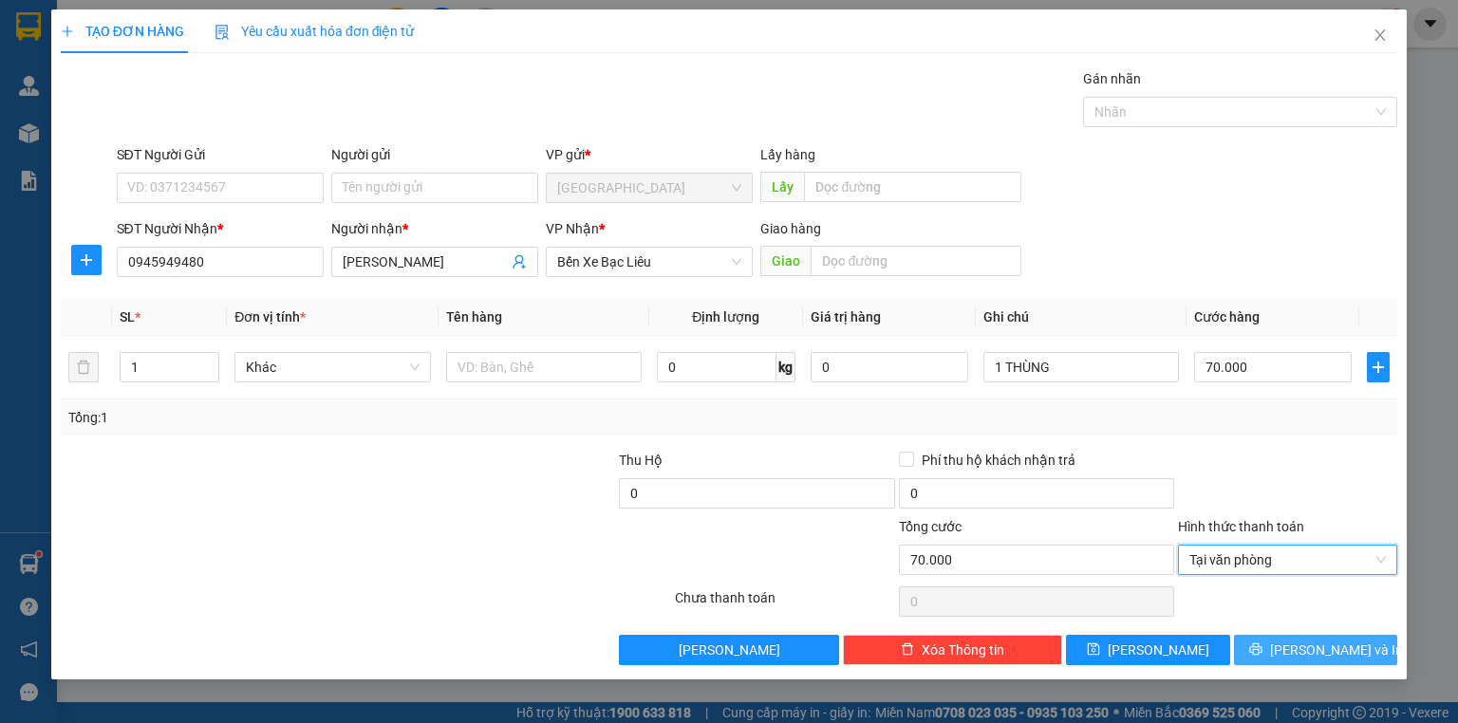
click at [1328, 657] on span "[PERSON_NAME] và In" at bounding box center [1336, 650] width 133 height 21
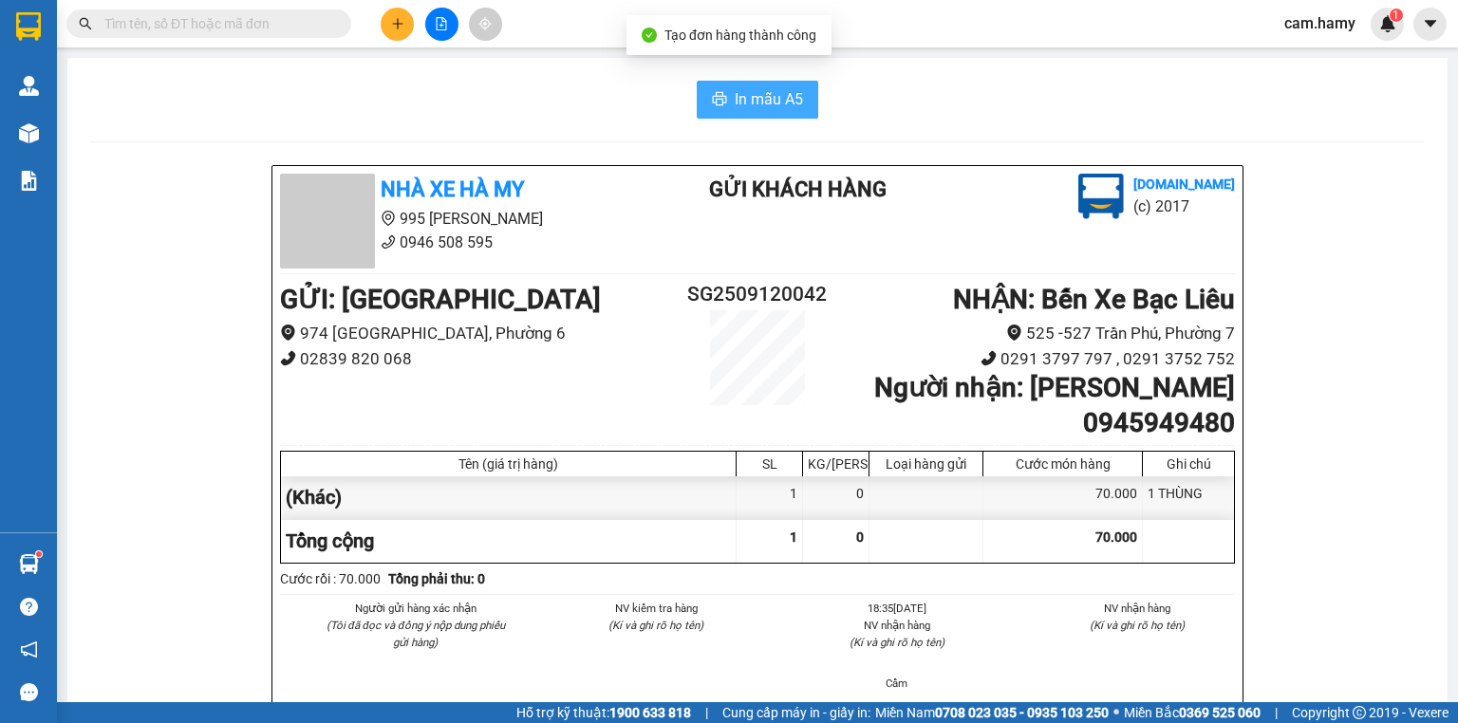
click at [726, 107] on button "In mẫu A5" at bounding box center [756, 100] width 121 height 38
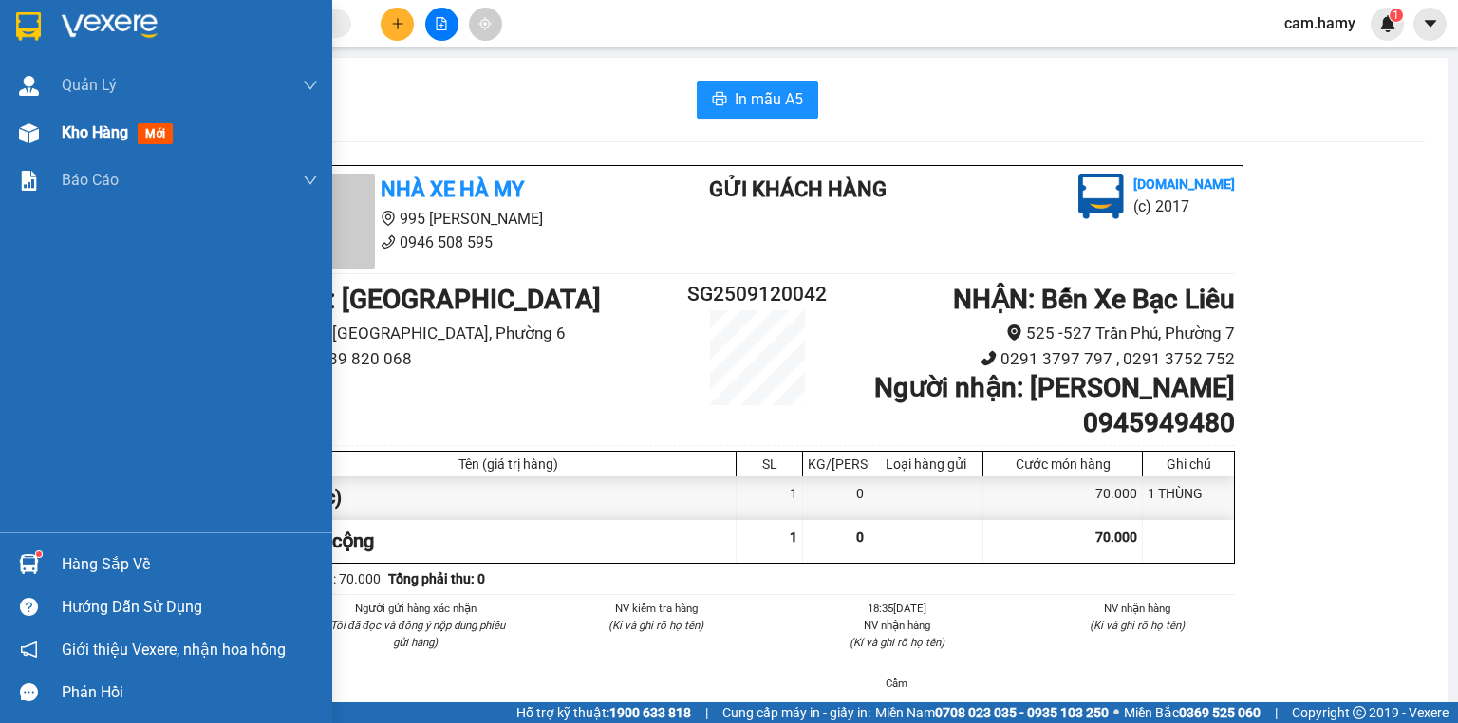
click at [51, 129] on div "Kho hàng mới" at bounding box center [166, 132] width 332 height 47
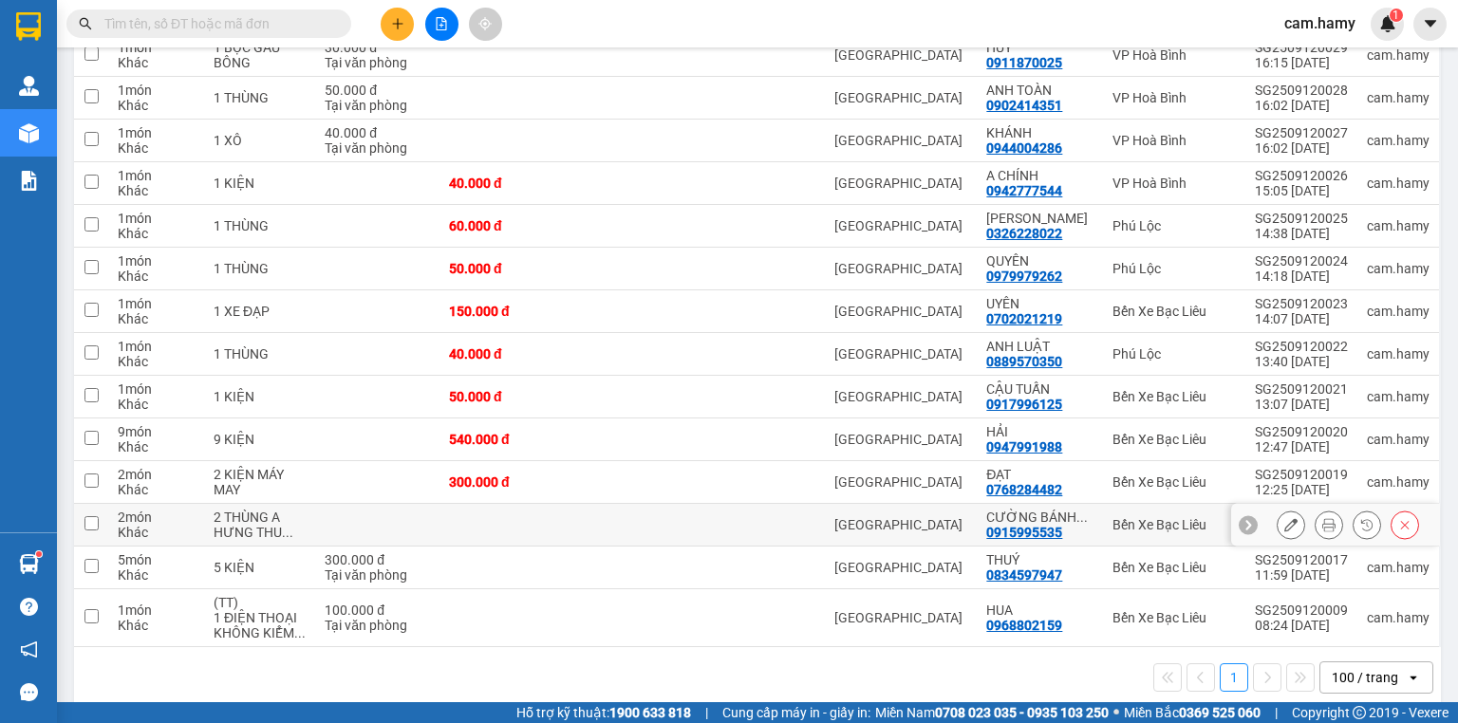
scroll to position [490, 0]
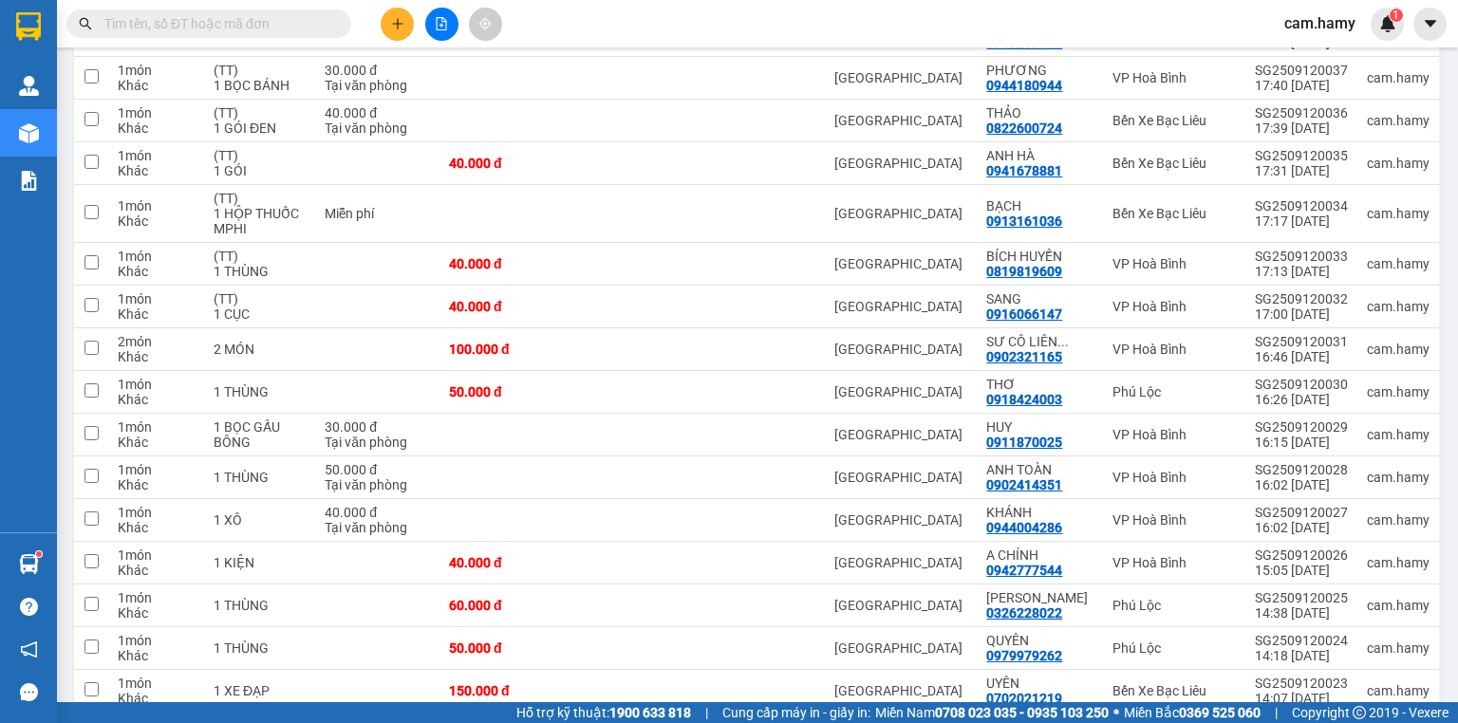
click at [382, 26] on button at bounding box center [397, 24] width 33 height 33
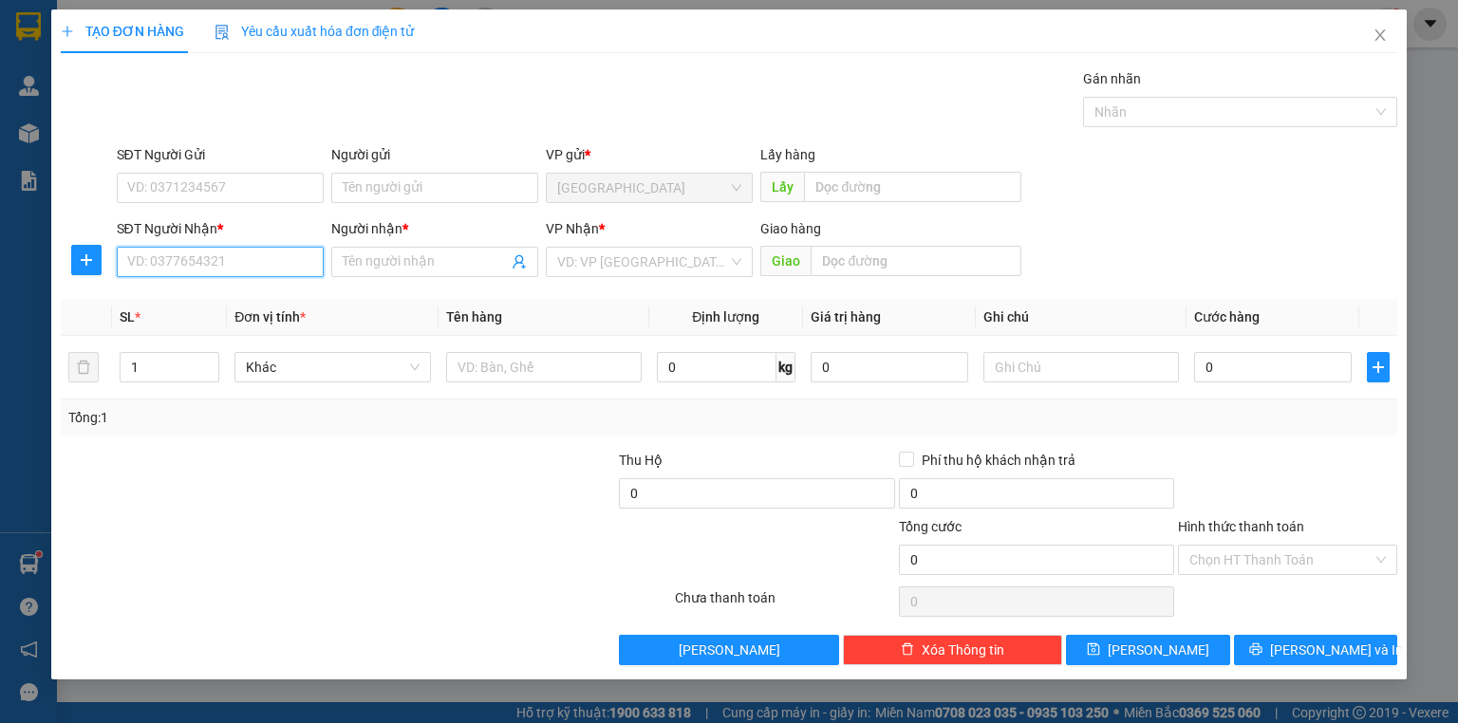
click at [285, 264] on input "SĐT Người Nhận *" at bounding box center [220, 262] width 207 height 30
click at [244, 298] on div "0944488113 - [PERSON_NAME]" at bounding box center [221, 298] width 187 height 21
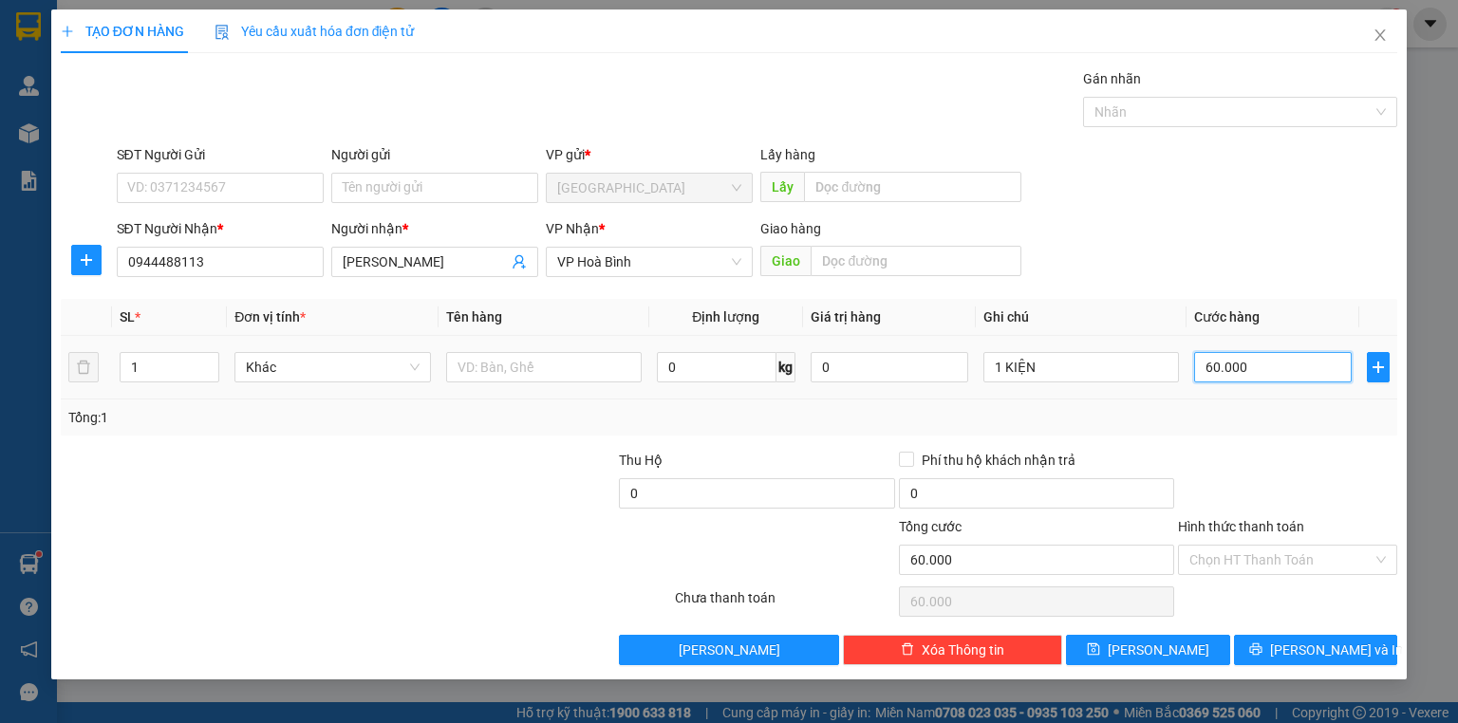
click at [1230, 372] on input "60.000" at bounding box center [1273, 367] width 158 height 30
click at [1261, 356] on input "50" at bounding box center [1273, 367] width 158 height 30
click at [1267, 362] on input "50" at bounding box center [1273, 367] width 158 height 30
click at [1268, 362] on input "50" at bounding box center [1273, 367] width 158 height 30
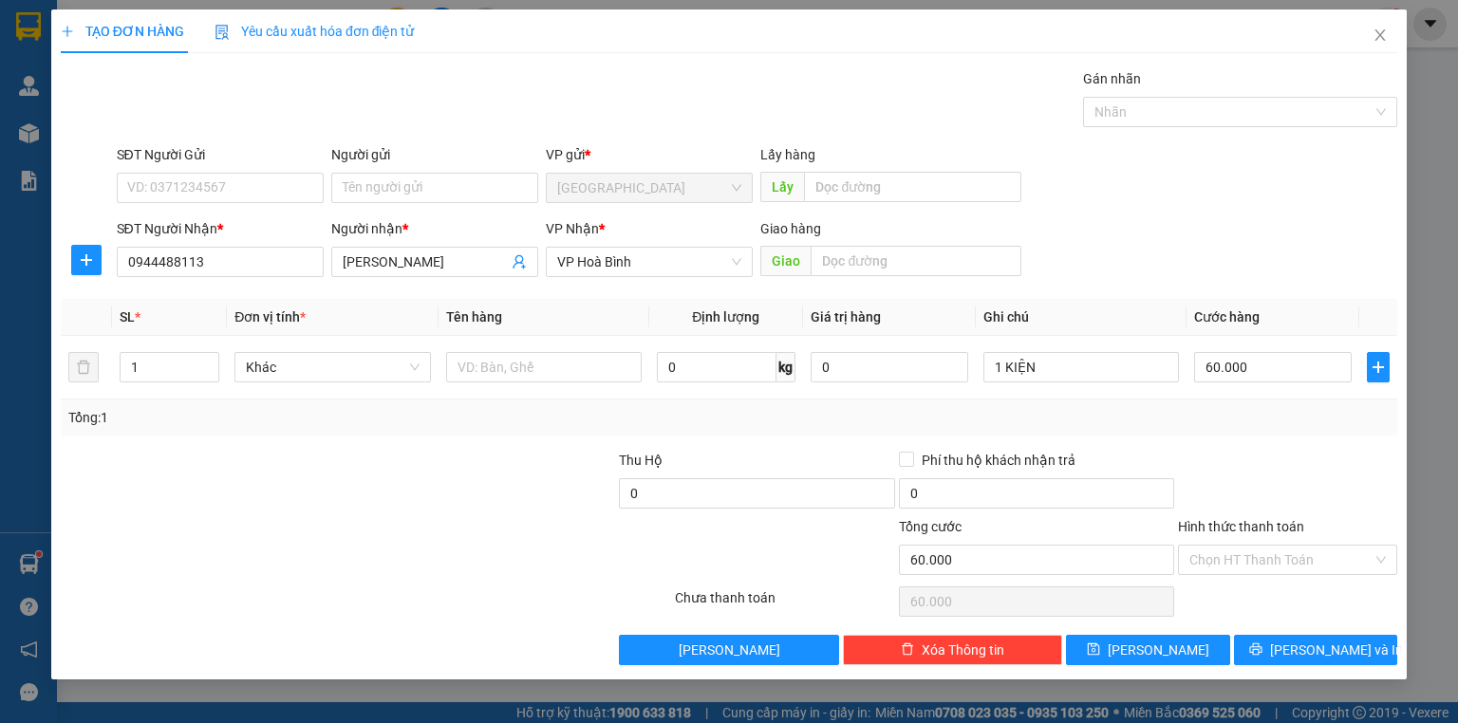
click at [1302, 407] on div "Tổng: 1" at bounding box center [728, 417] width 1321 height 21
click at [1262, 642] on icon "printer" at bounding box center [1255, 648] width 13 height 13
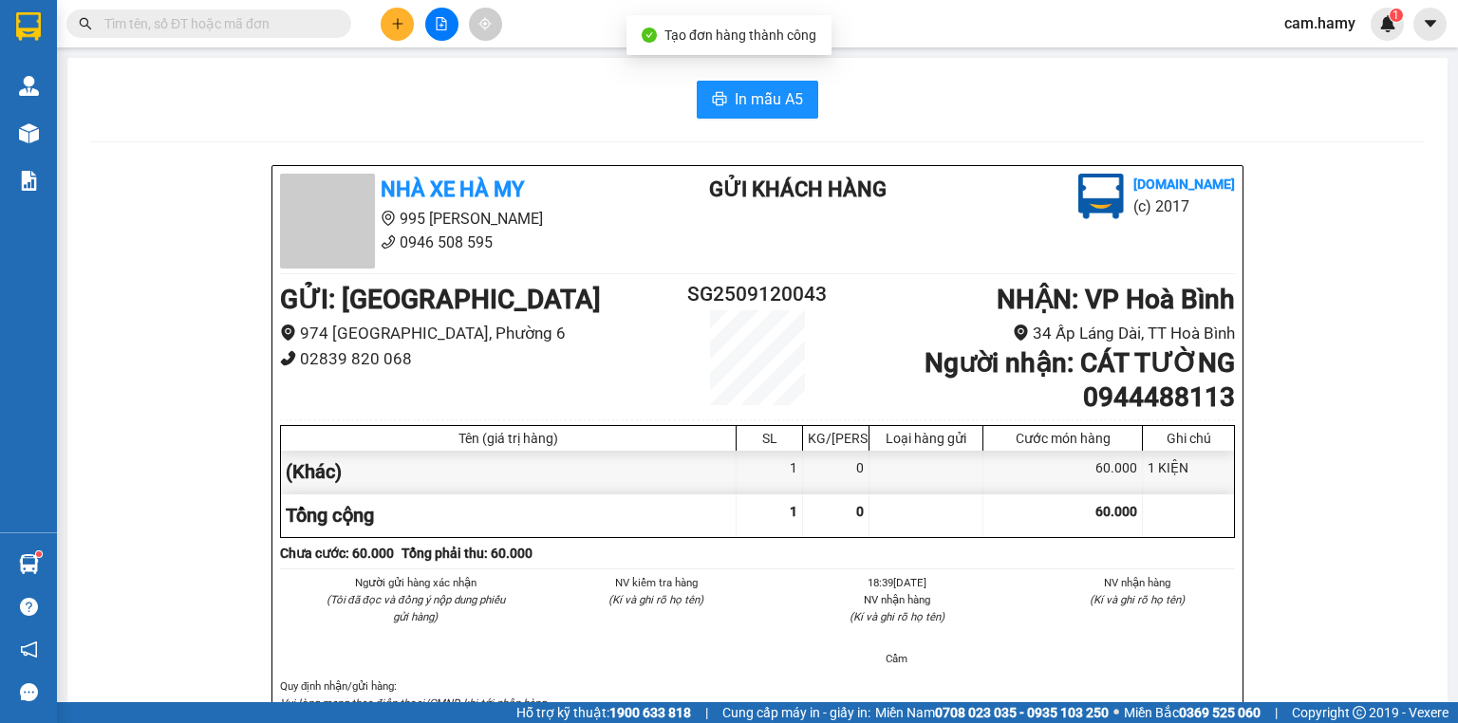
click at [740, 94] on span "In mẫu A5" at bounding box center [768, 99] width 68 height 24
click at [381, 23] on button at bounding box center [397, 24] width 33 height 33
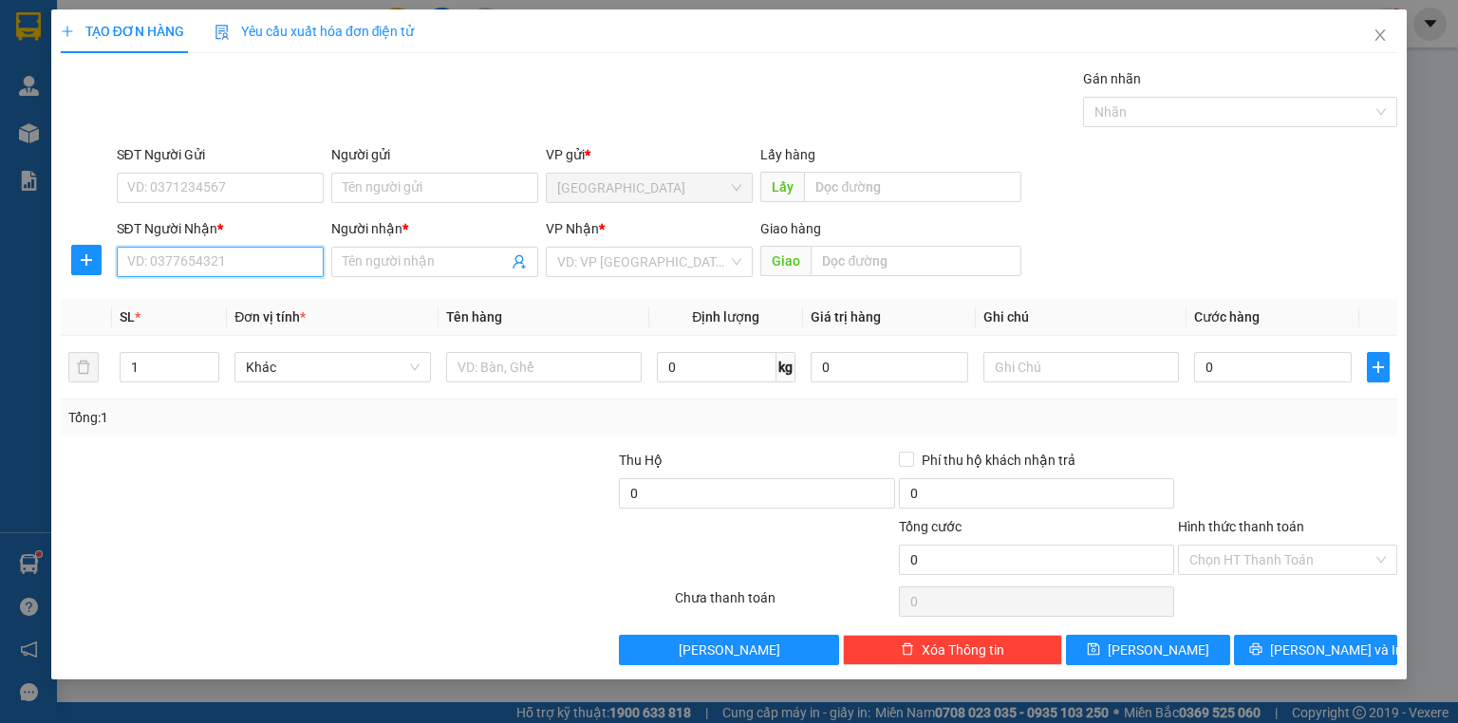
click at [170, 270] on input "SĐT Người Nhận *" at bounding box center [220, 262] width 207 height 30
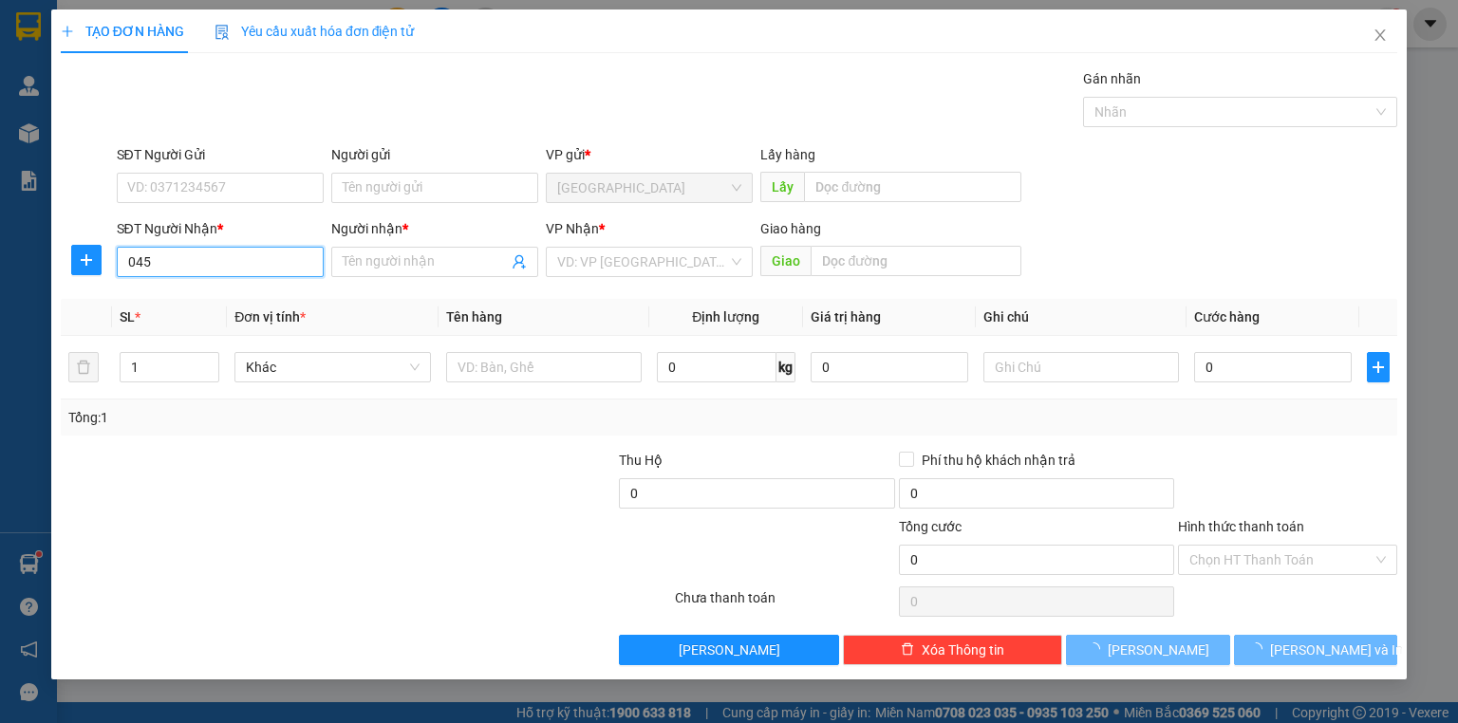
click at [171, 270] on input "045" at bounding box center [220, 262] width 207 height 30
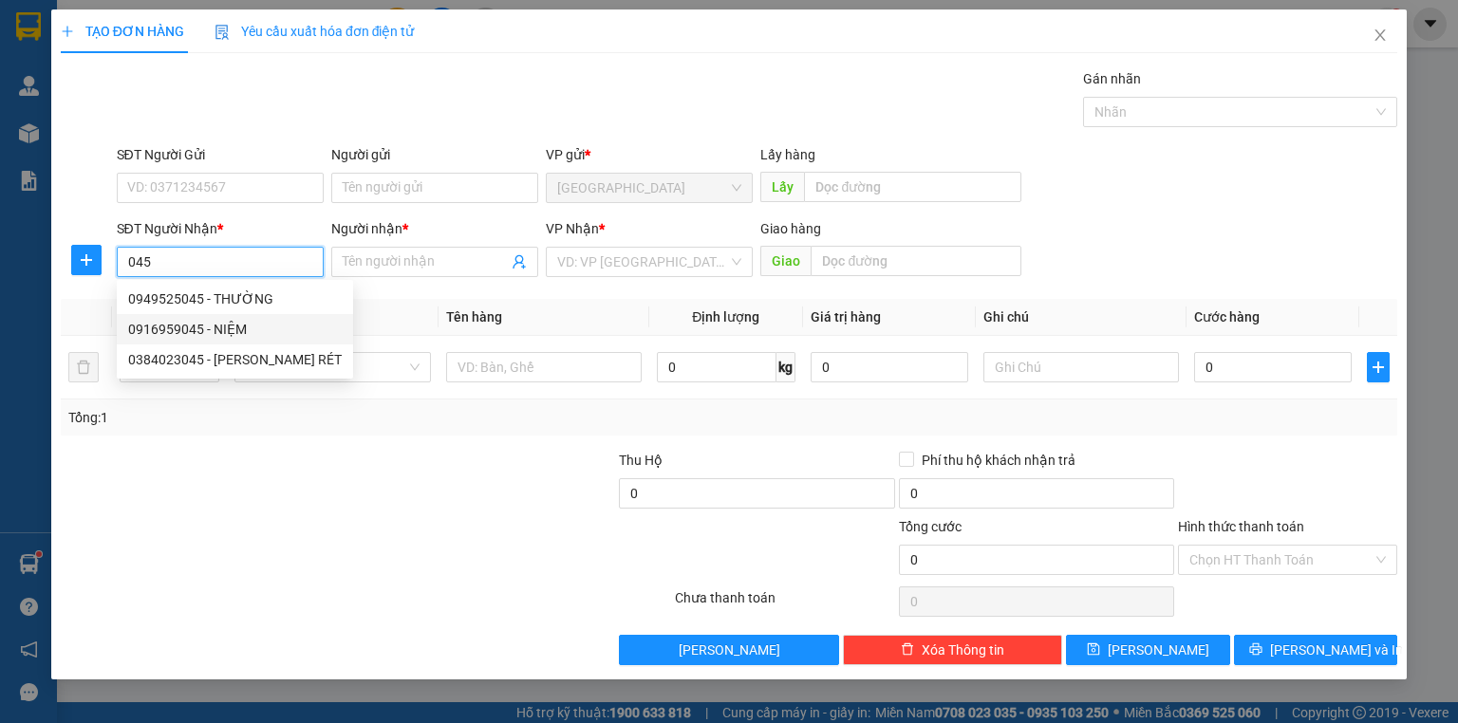
click at [235, 324] on div "0916959045 - NIỆM" at bounding box center [235, 329] width 214 height 21
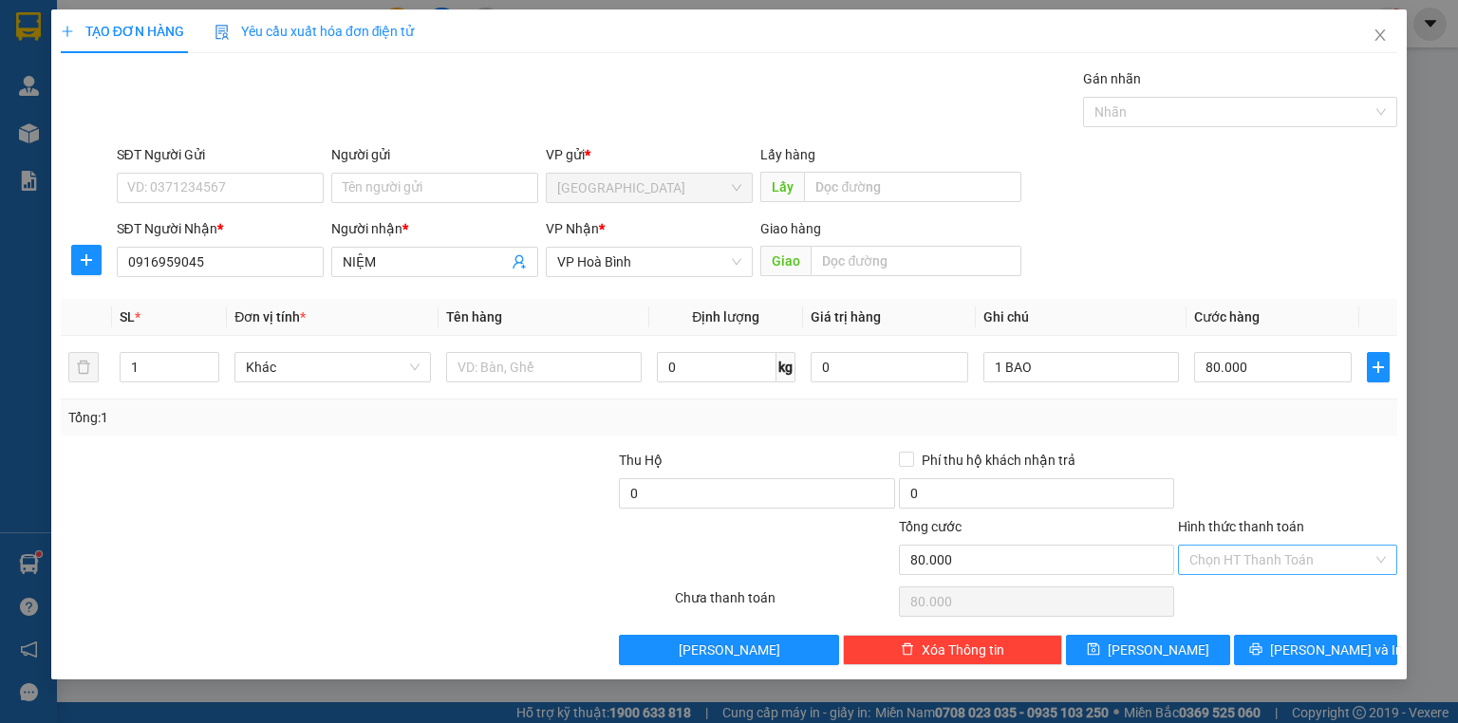
click at [1245, 553] on input "Hình thức thanh toán" at bounding box center [1280, 560] width 183 height 28
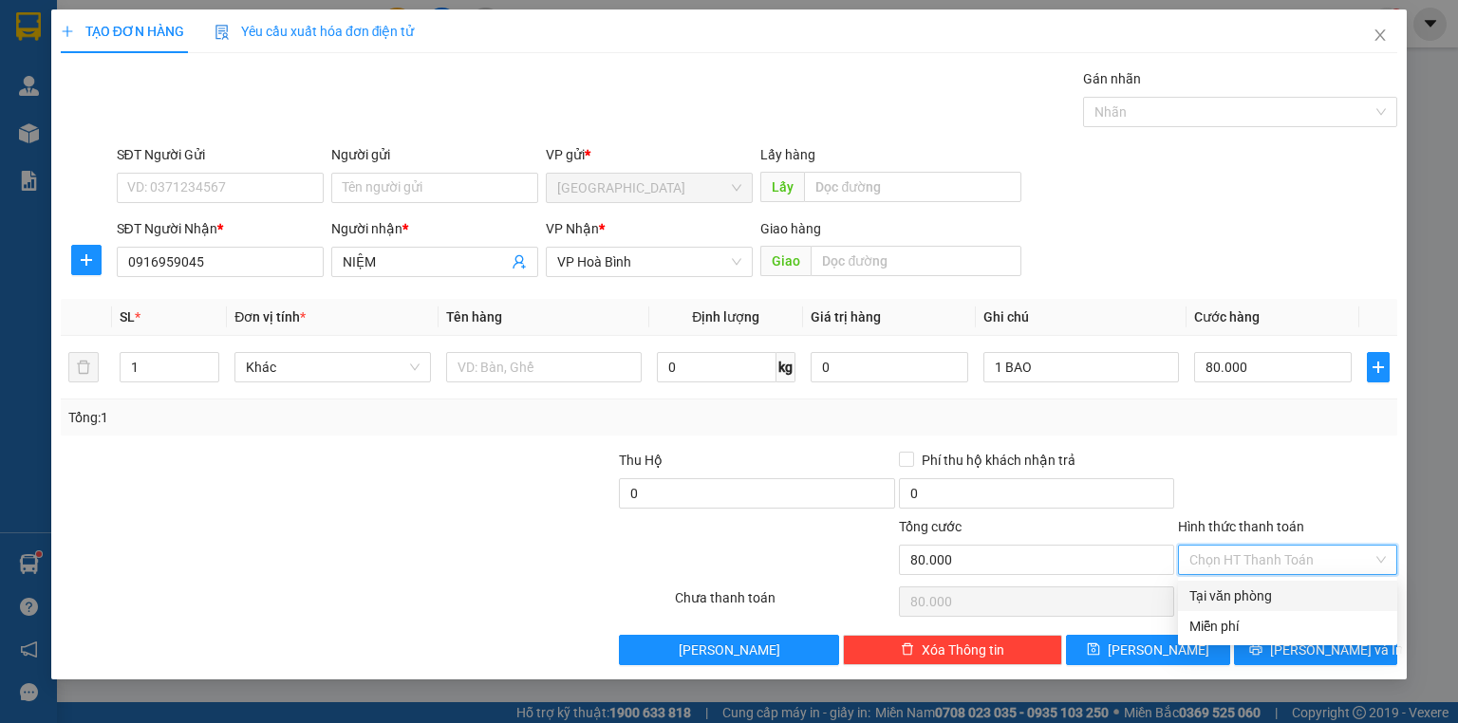
click at [1256, 592] on div "Tại văn phòng" at bounding box center [1287, 595] width 196 height 21
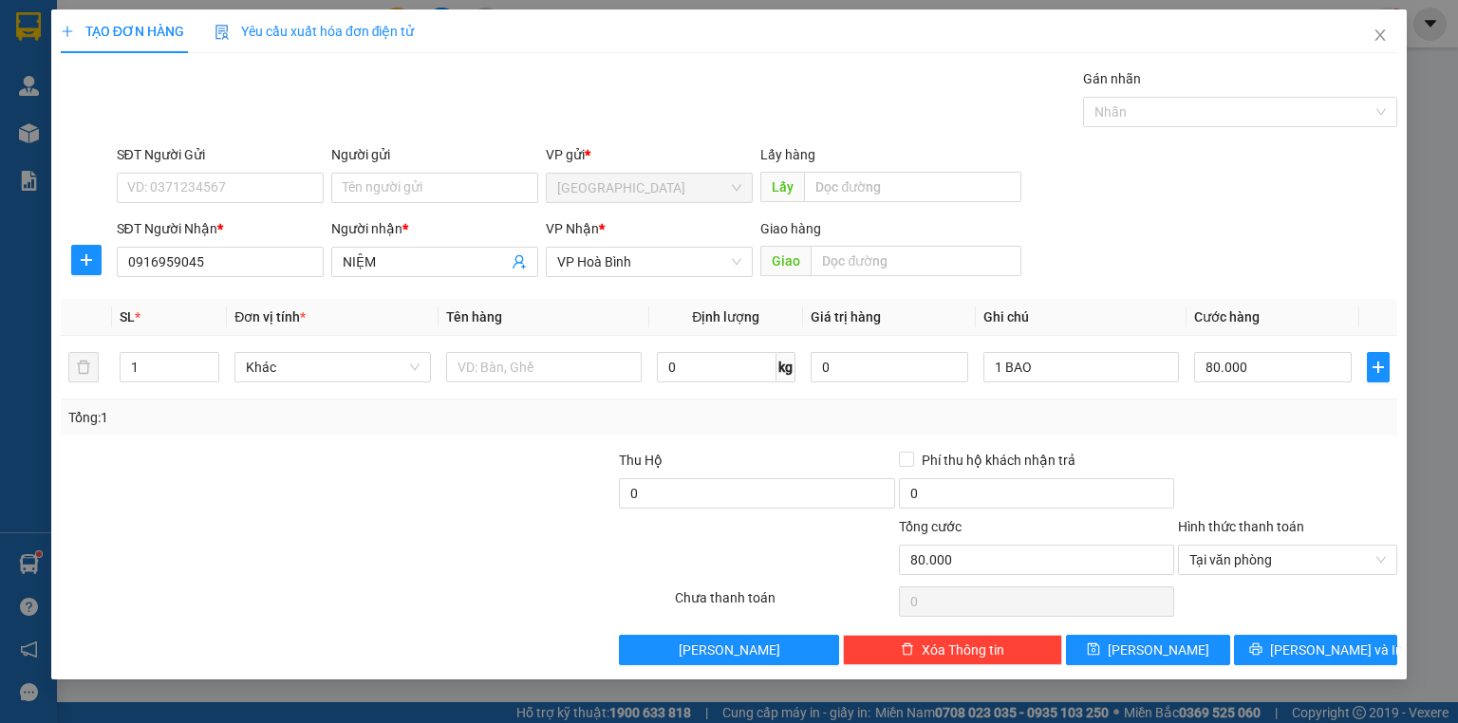
click at [1290, 442] on div "Transit Pickup Surcharge Ids Transit Deliver Surcharge Ids Transit Deliver Surc…" at bounding box center [729, 366] width 1336 height 597
click at [1329, 641] on span "[PERSON_NAME] và In" at bounding box center [1336, 650] width 133 height 21
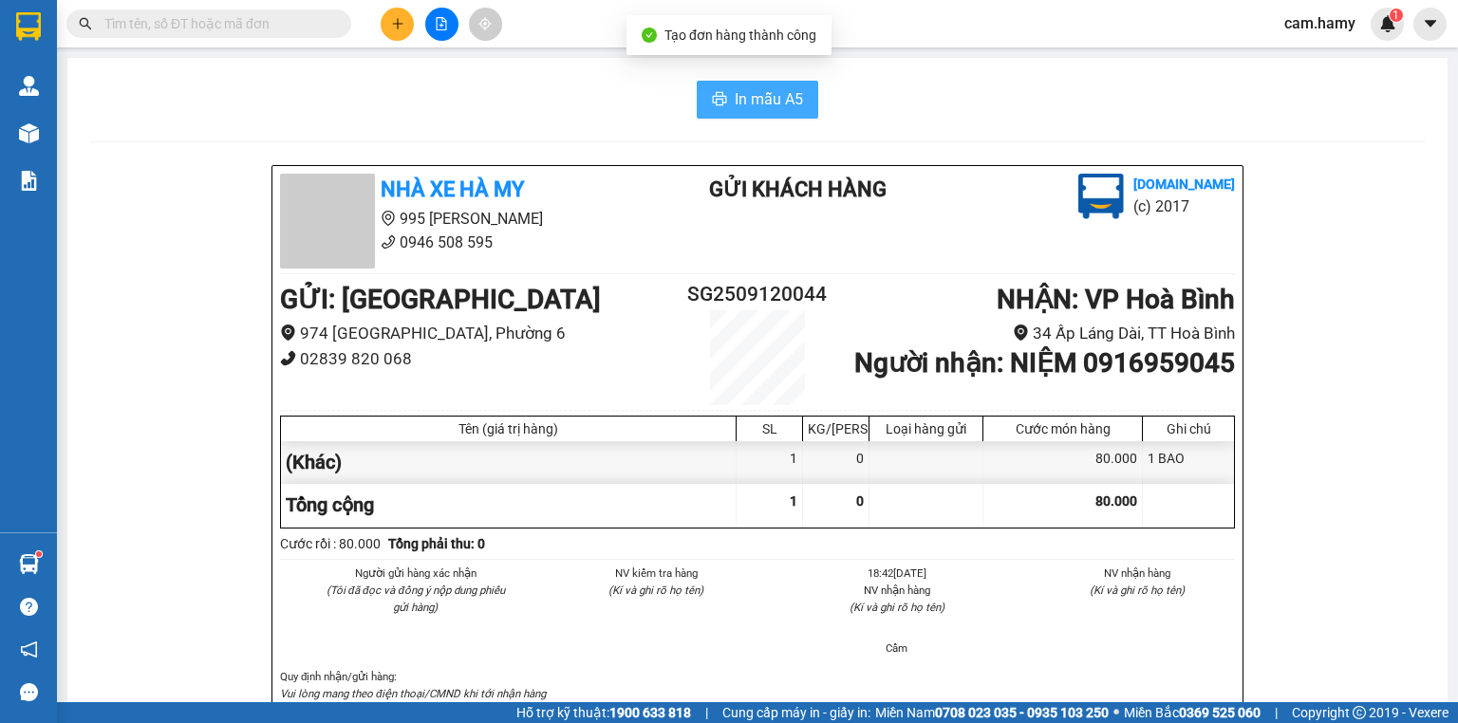
click at [750, 108] on span "In mẫu A5" at bounding box center [768, 99] width 68 height 24
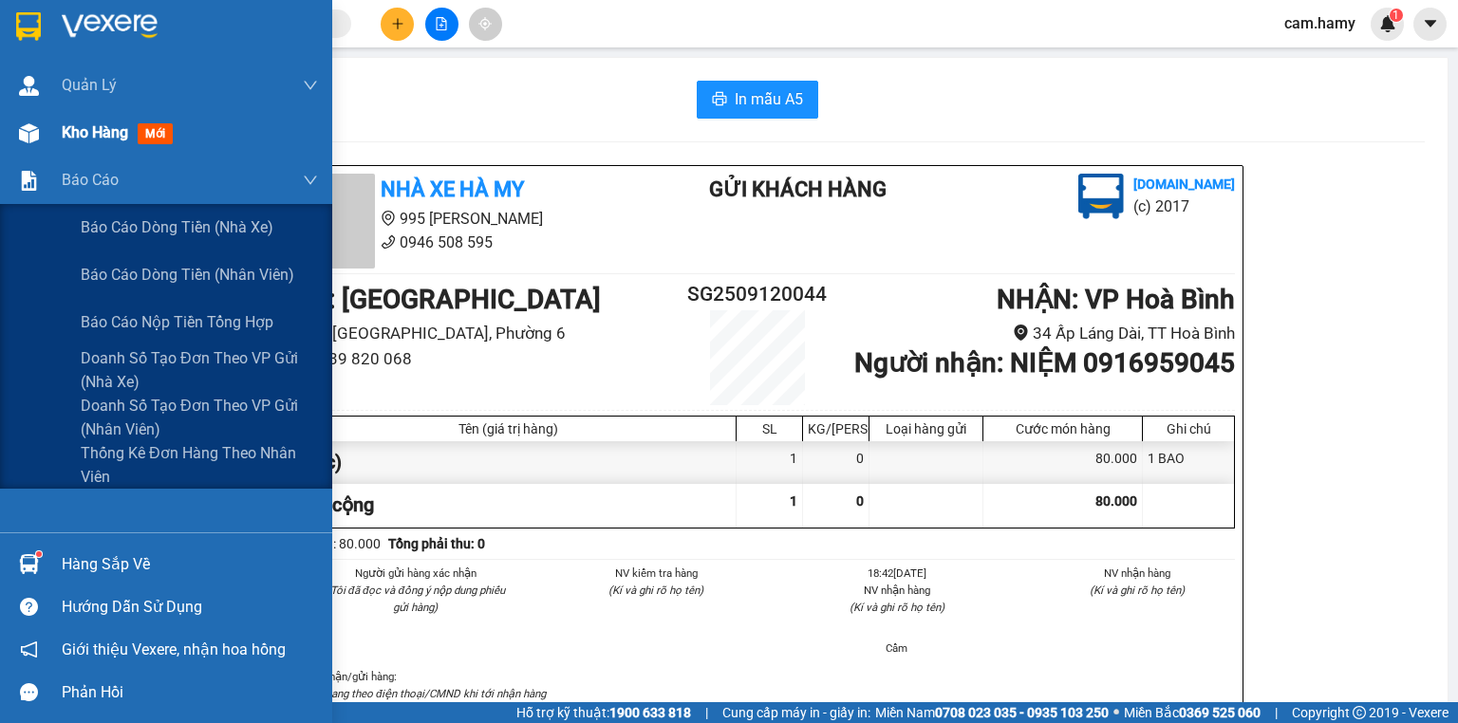
drag, startPoint x: 39, startPoint y: 162, endPoint x: 54, endPoint y: 140, distance: 26.6
click at [39, 162] on div "Báo cáo" at bounding box center [166, 180] width 332 height 47
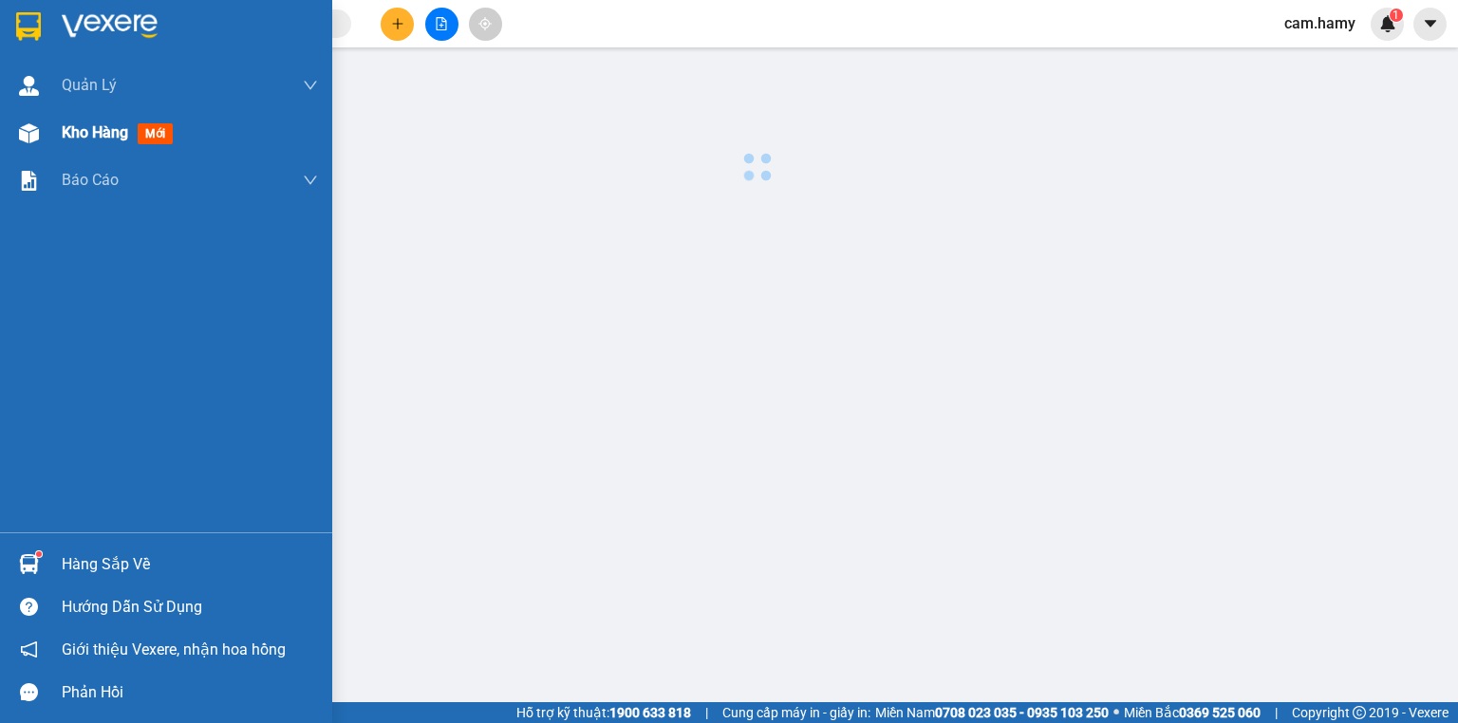
click at [61, 129] on div "Kho hàng mới" at bounding box center [166, 132] width 332 height 47
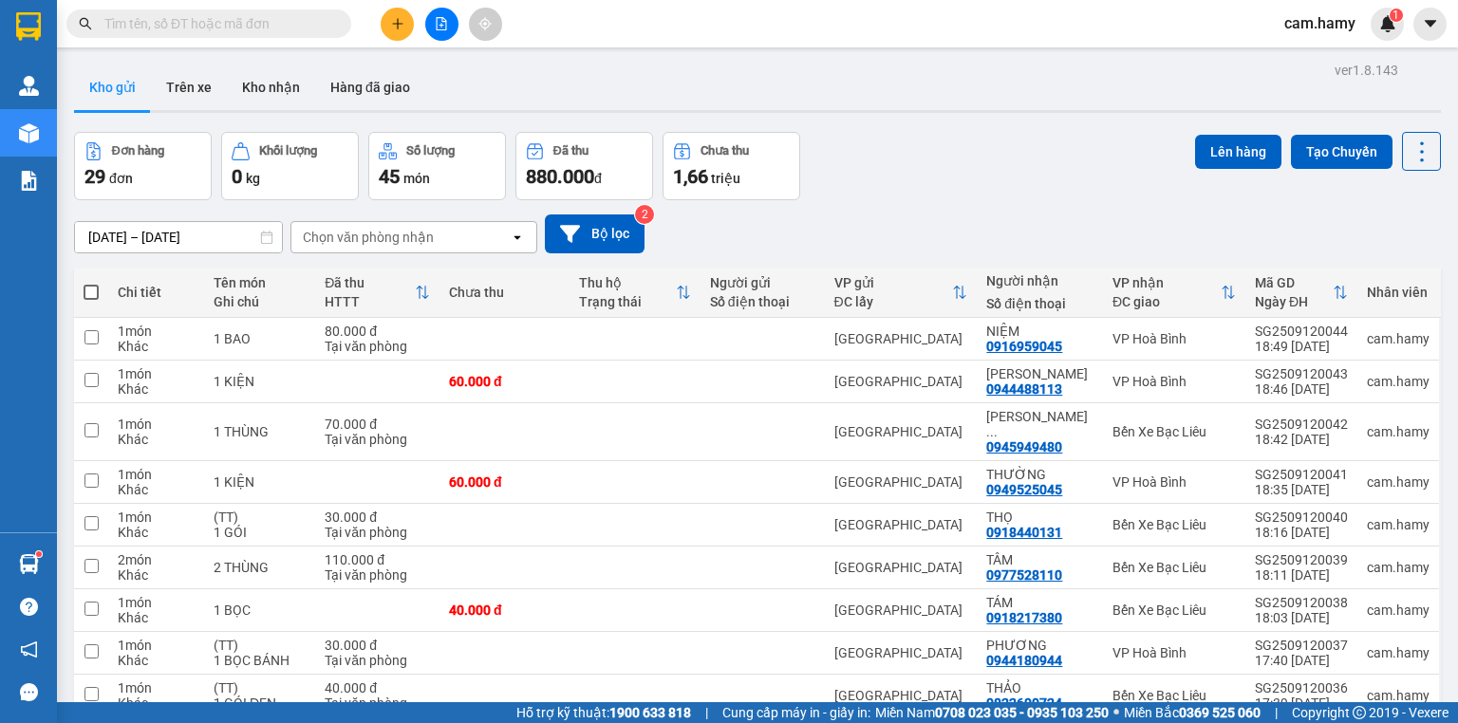
click at [87, 288] on span at bounding box center [91, 292] width 15 height 15
click at [91, 283] on input "checkbox" at bounding box center [91, 283] width 0 height 0
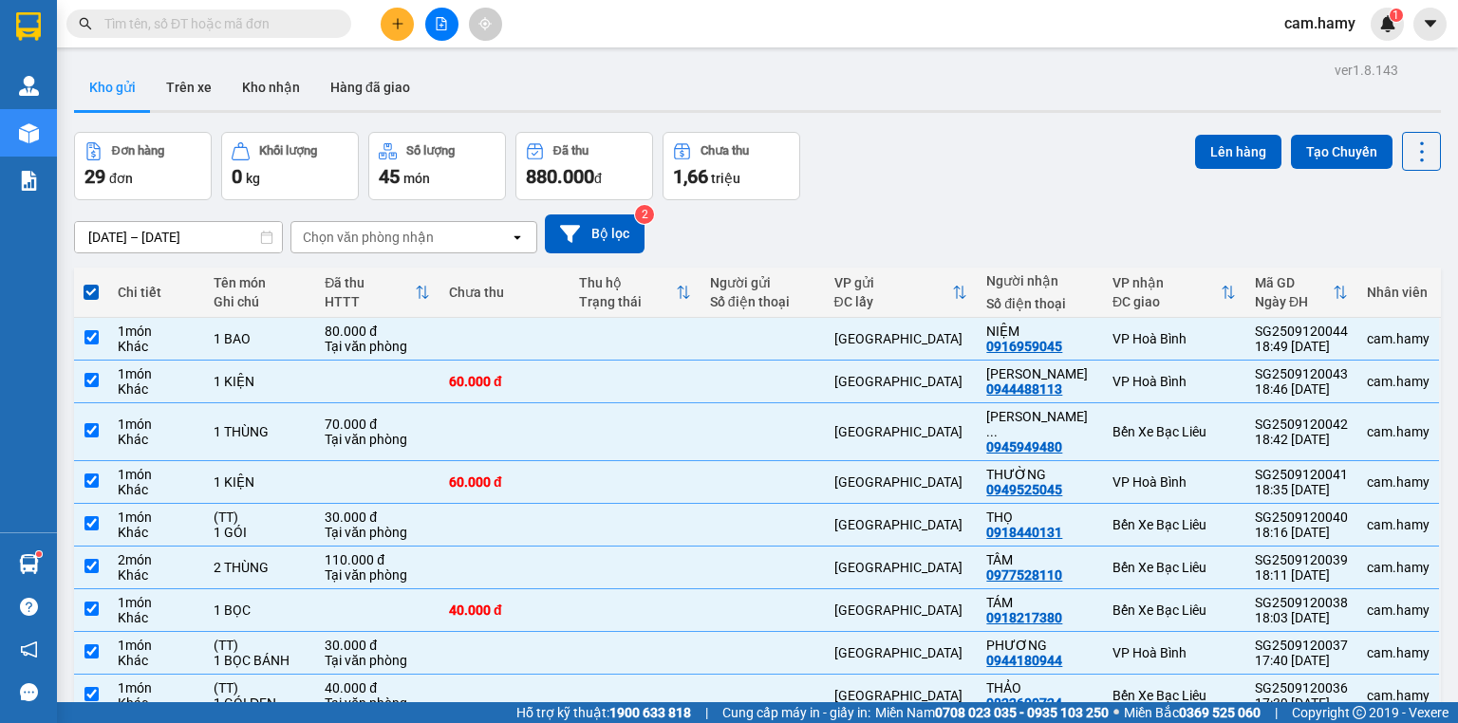
scroll to position [228, 0]
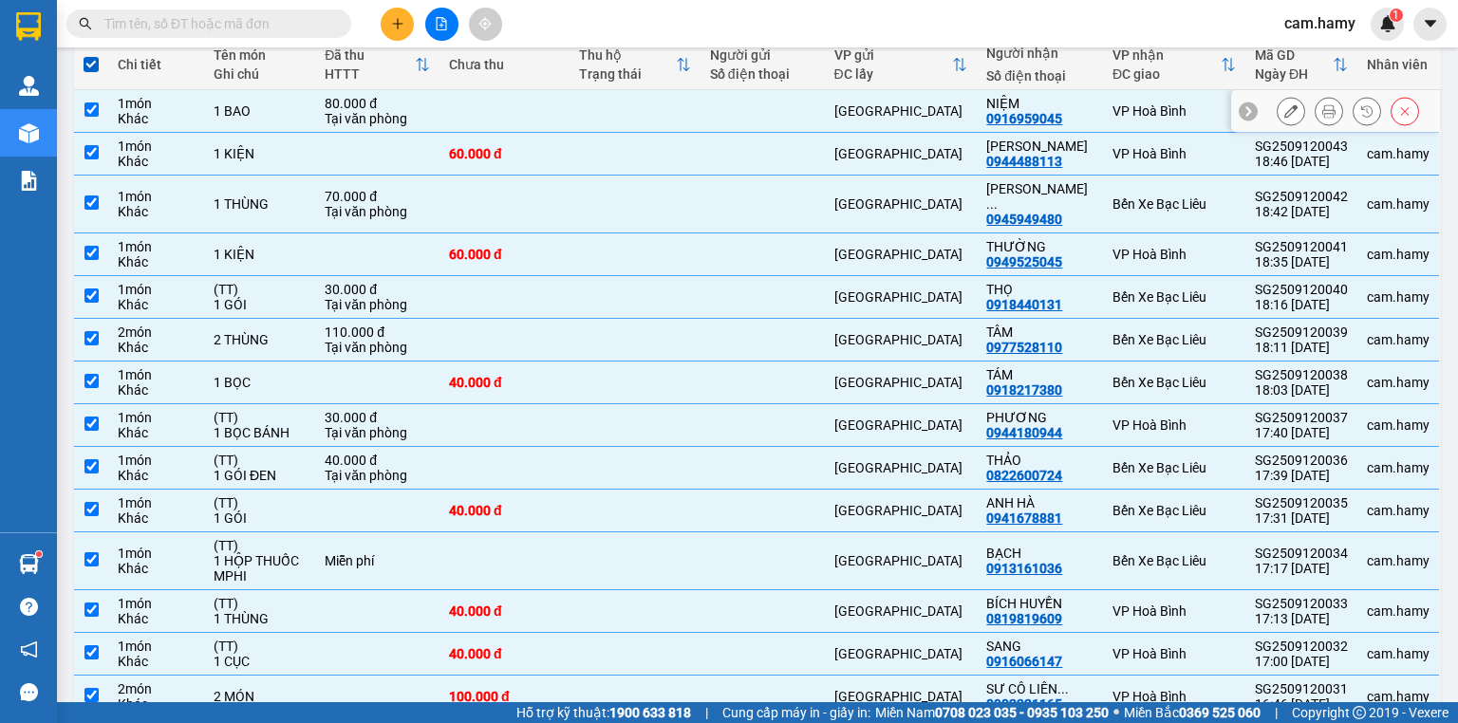
click at [293, 113] on div "1 BAO" at bounding box center [260, 110] width 92 height 15
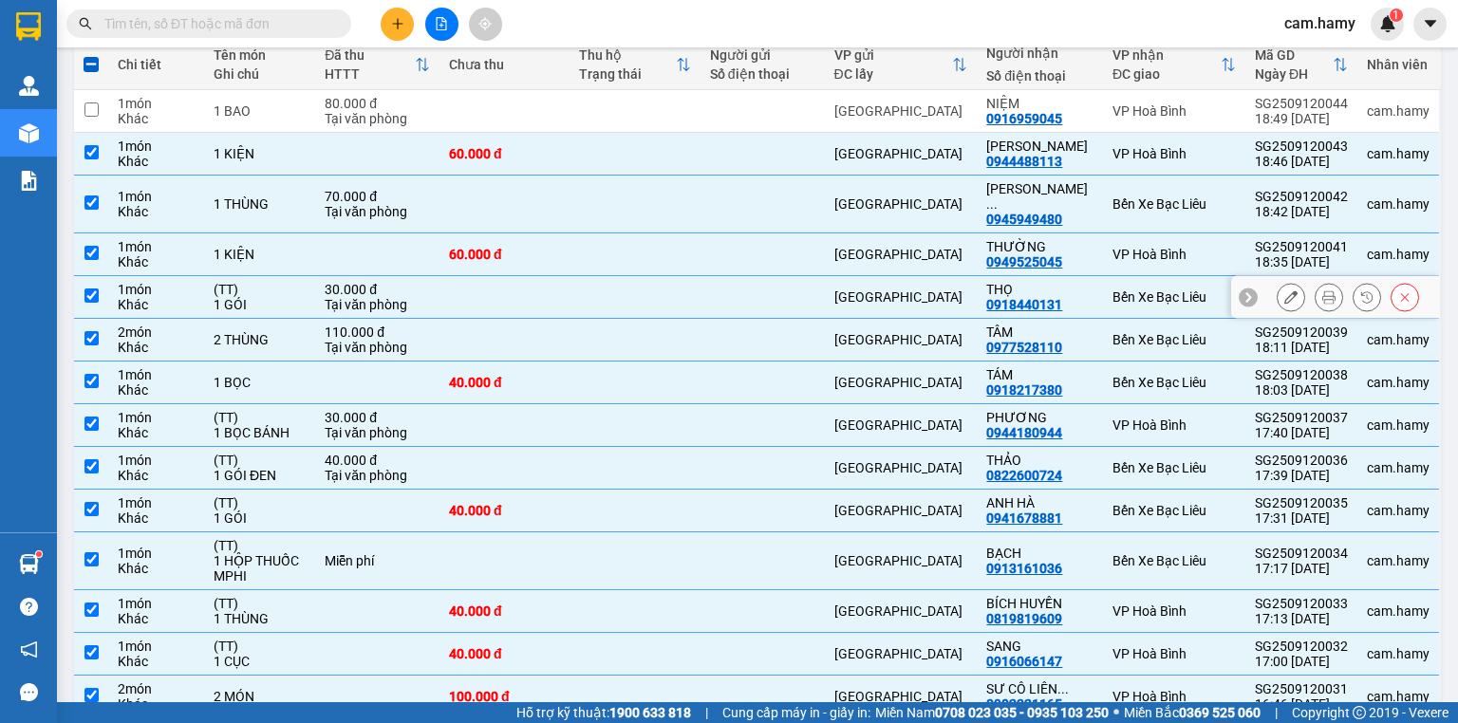
click at [281, 282] on div "(TT)" at bounding box center [260, 289] width 92 height 15
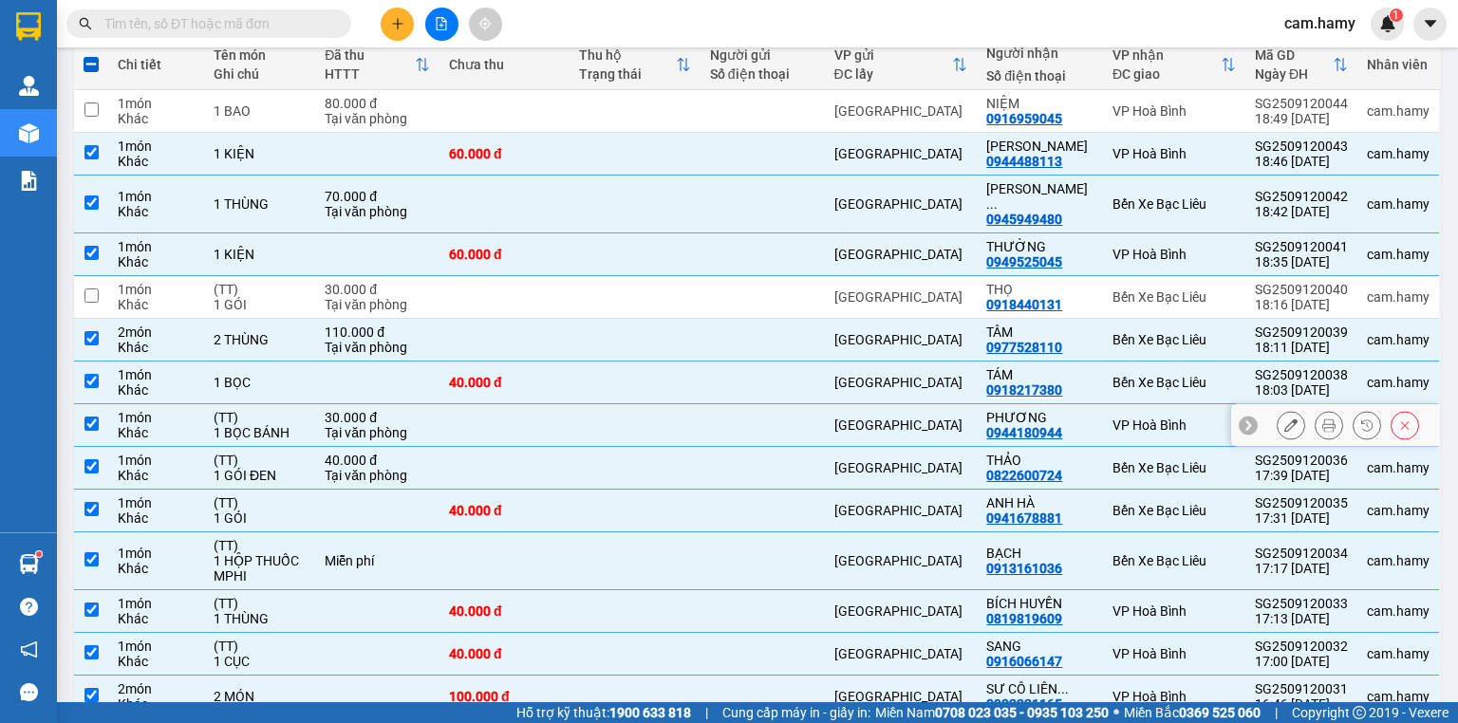
click at [254, 425] on div "1 BỌC BÁNH" at bounding box center [260, 432] width 92 height 15
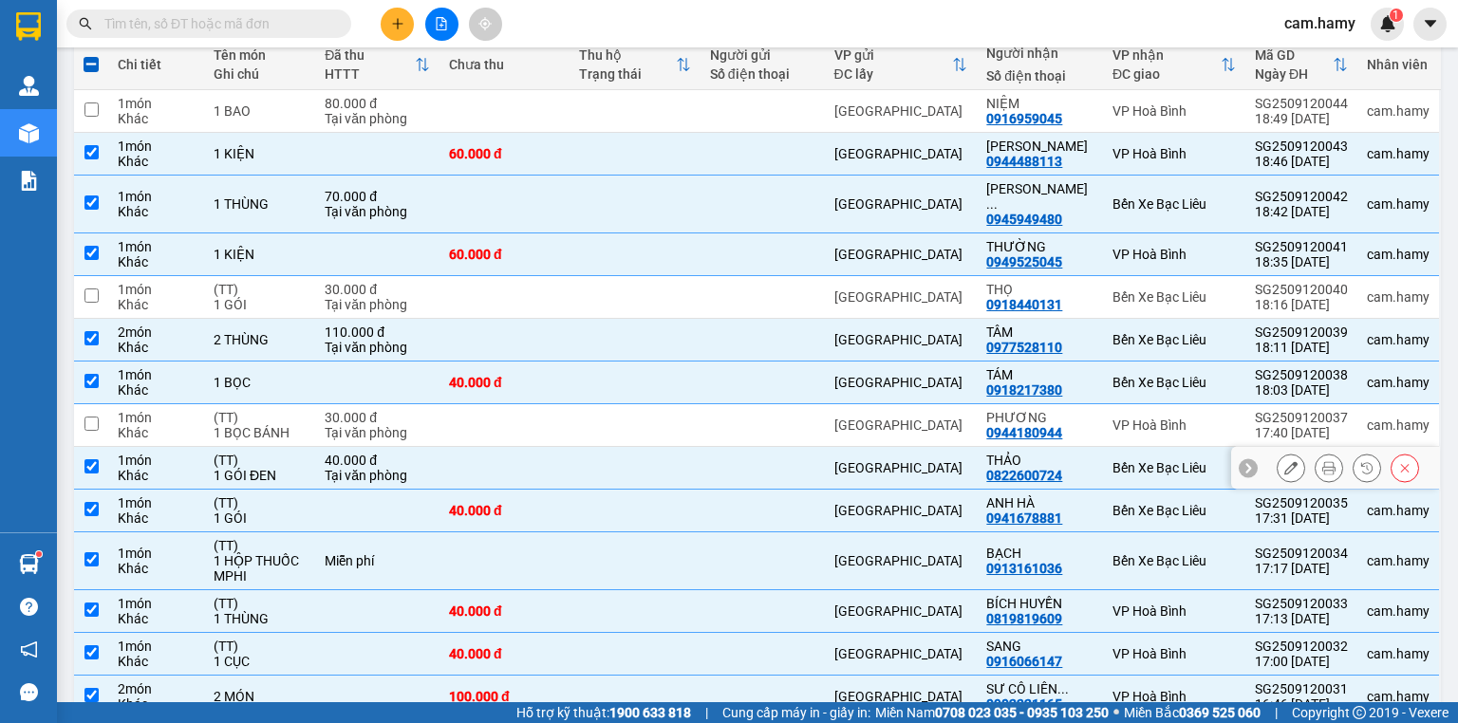
drag, startPoint x: 255, startPoint y: 447, endPoint x: 255, endPoint y: 477, distance: 30.4
click at [255, 453] on div "(TT)" at bounding box center [260, 460] width 92 height 15
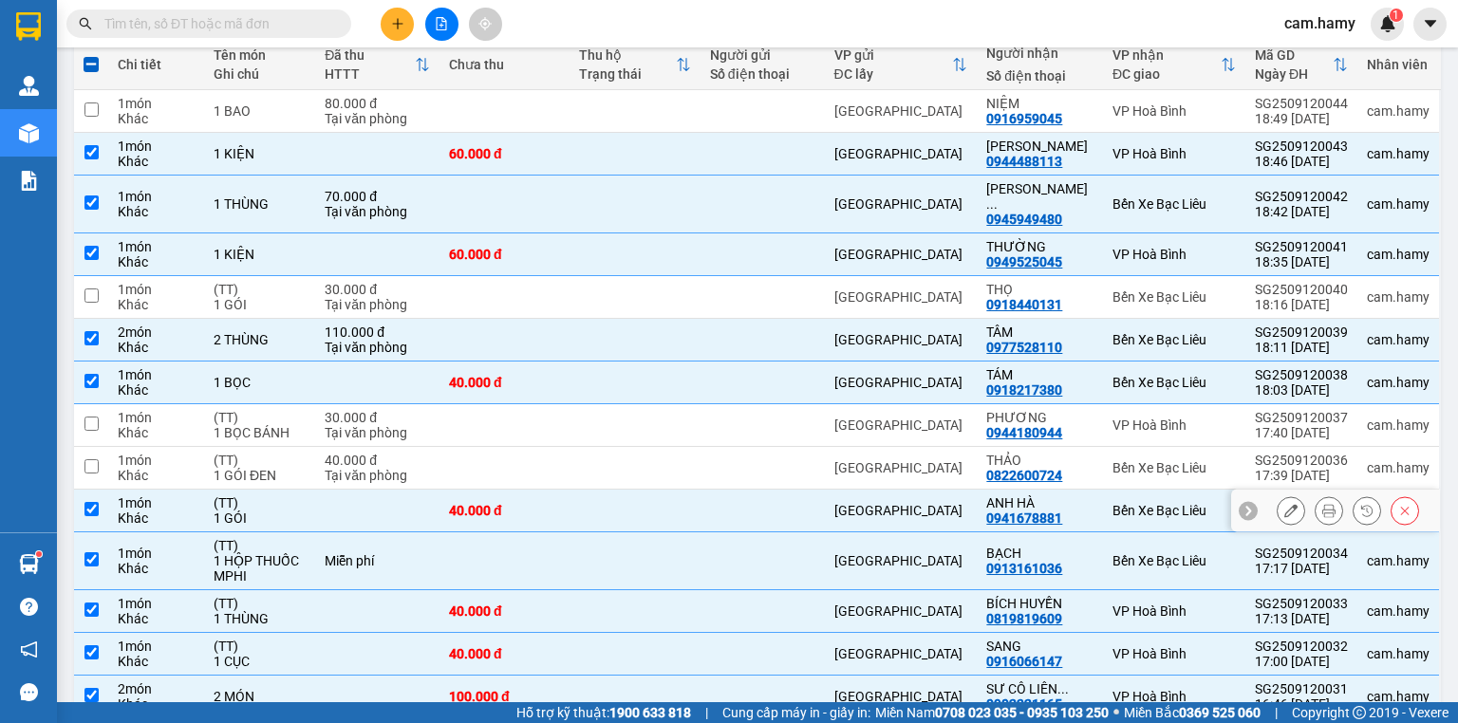
click at [253, 495] on div "(TT)" at bounding box center [260, 502] width 92 height 15
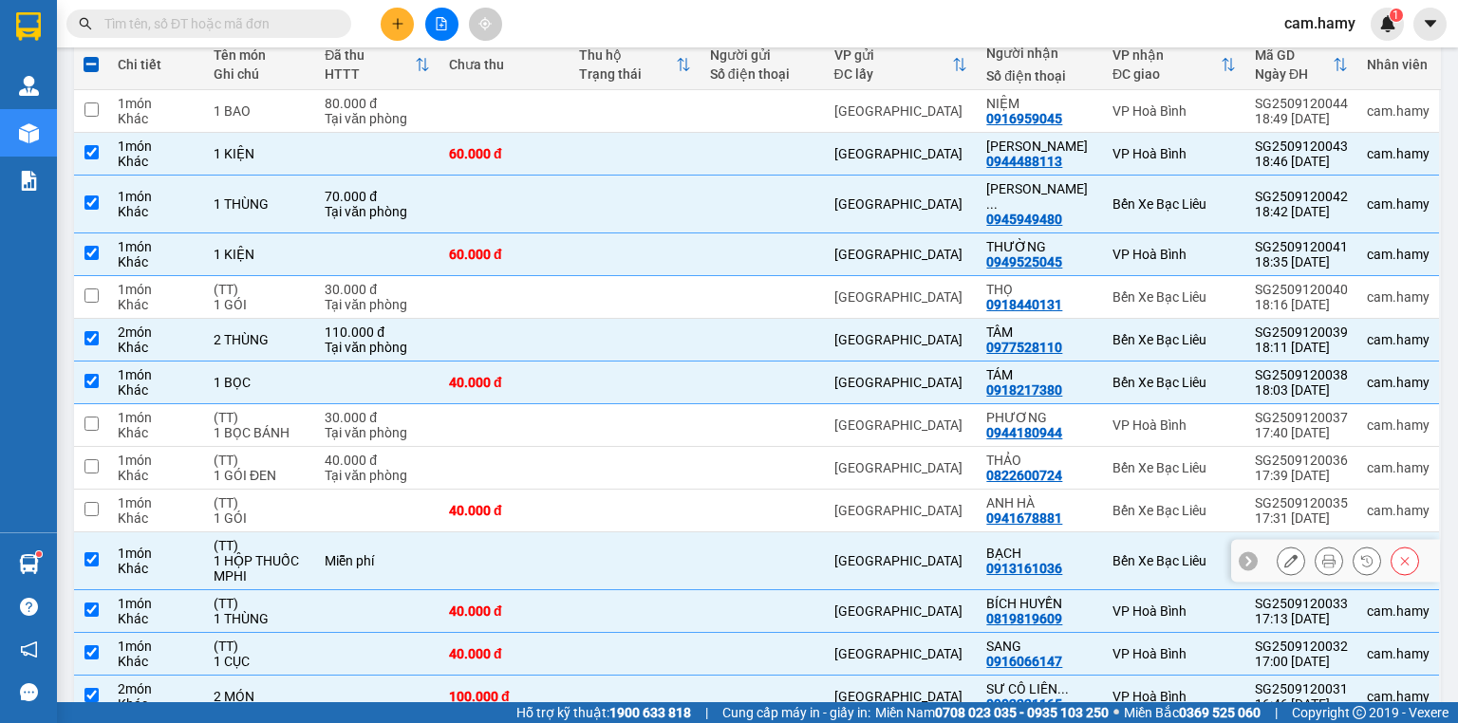
click at [247, 553] on div "1 HỘP THUỐC MPHI" at bounding box center [260, 568] width 92 height 30
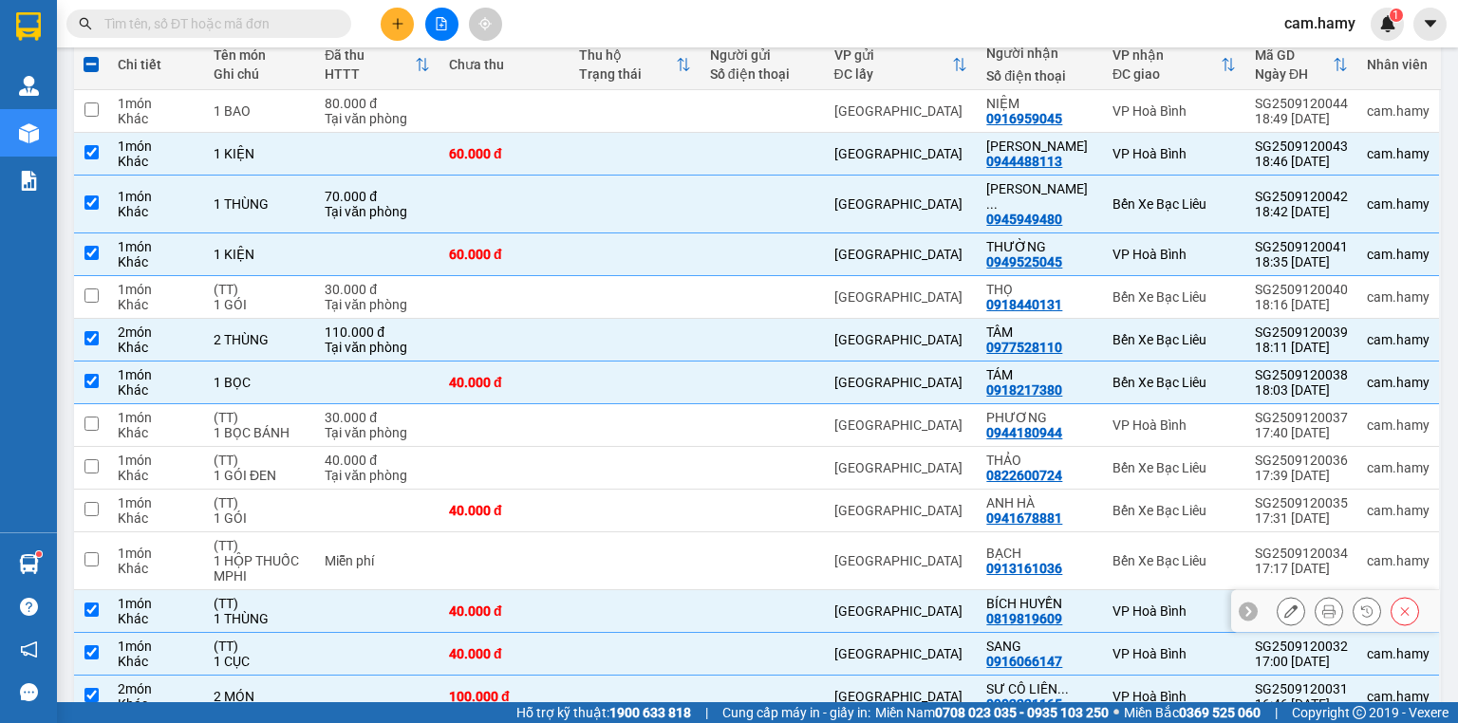
drag, startPoint x: 239, startPoint y: 579, endPoint x: 239, endPoint y: 595, distance: 16.1
click at [239, 596] on div "(TT)" at bounding box center [260, 603] width 92 height 15
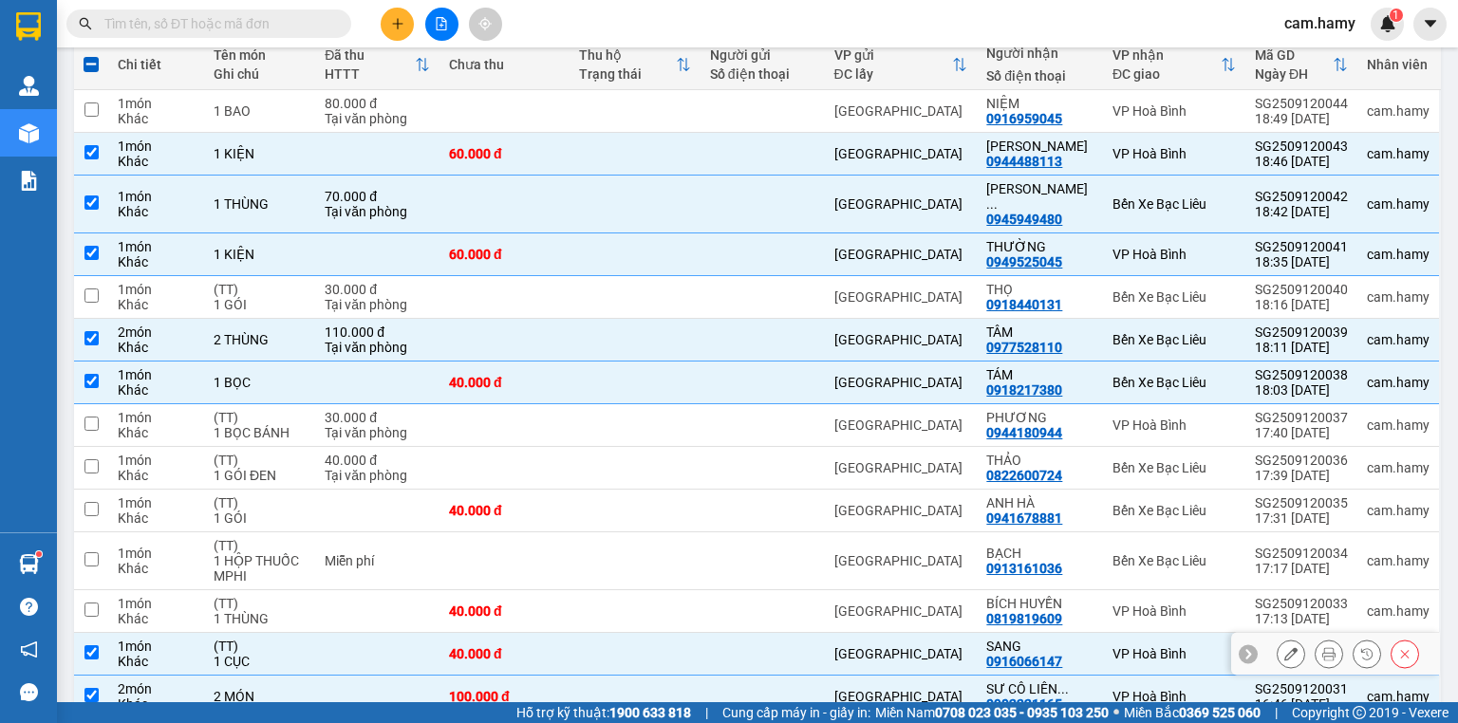
click at [228, 639] on div "(TT)" at bounding box center [260, 646] width 92 height 15
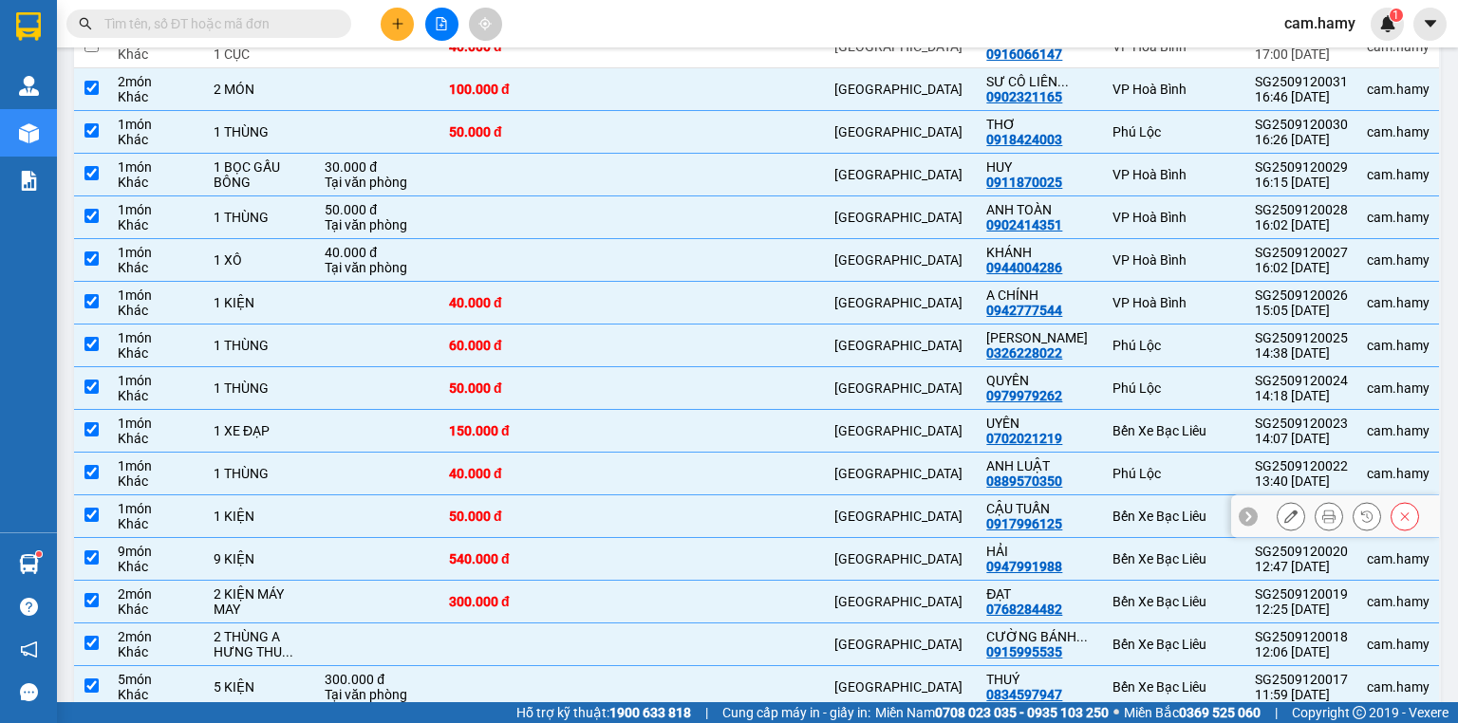
scroll to position [955, 0]
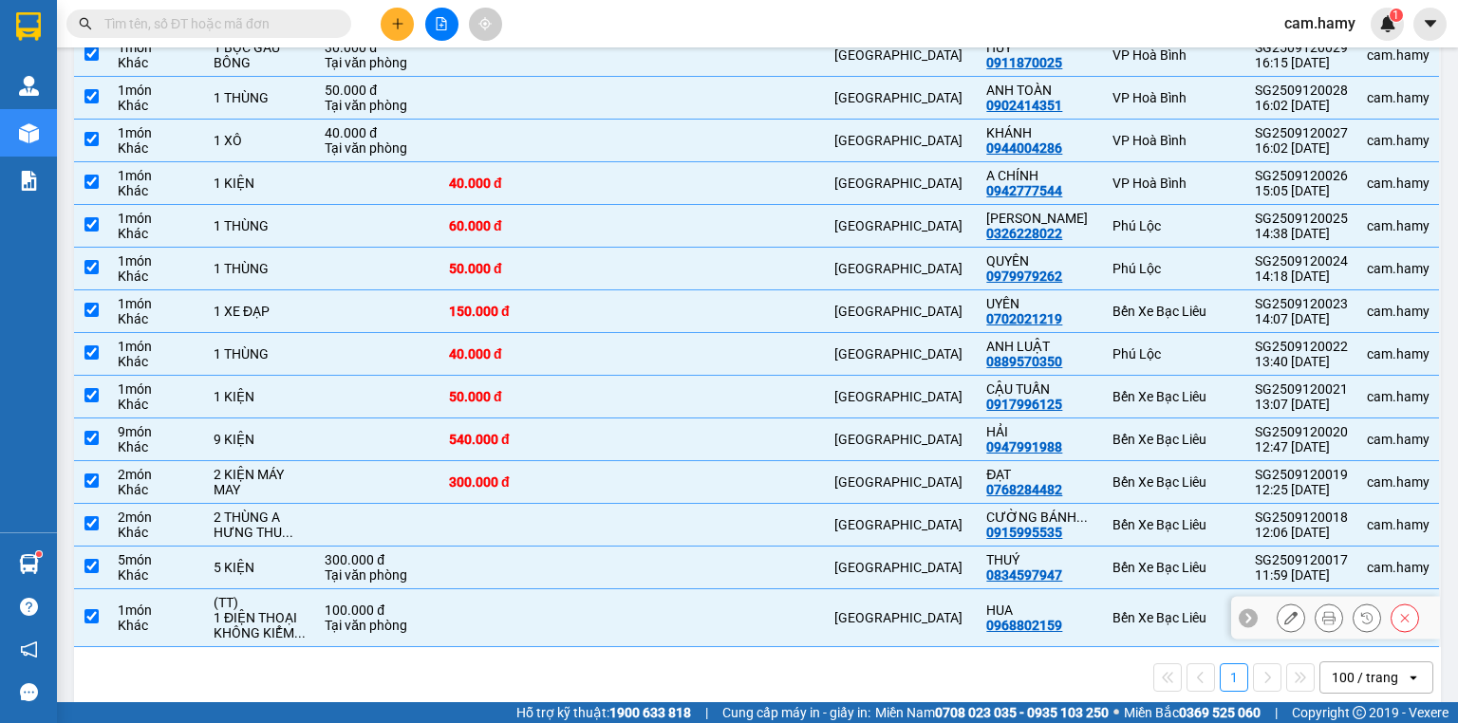
click at [214, 610] on td "(TT) 1 ĐIỆN THOẠI KHÔNG KIỂM ..." at bounding box center [259, 618] width 111 height 58
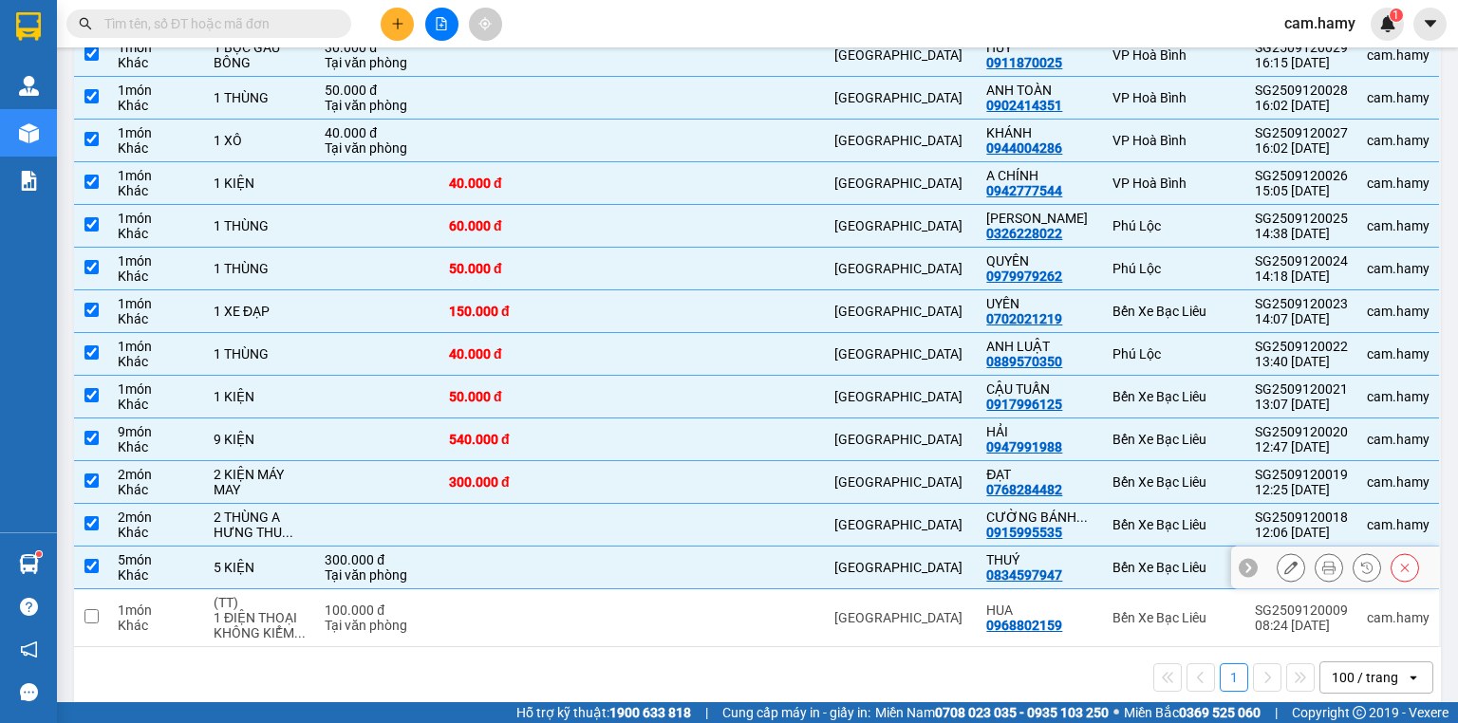
click at [205, 548] on td "5 KIỆN" at bounding box center [259, 568] width 111 height 43
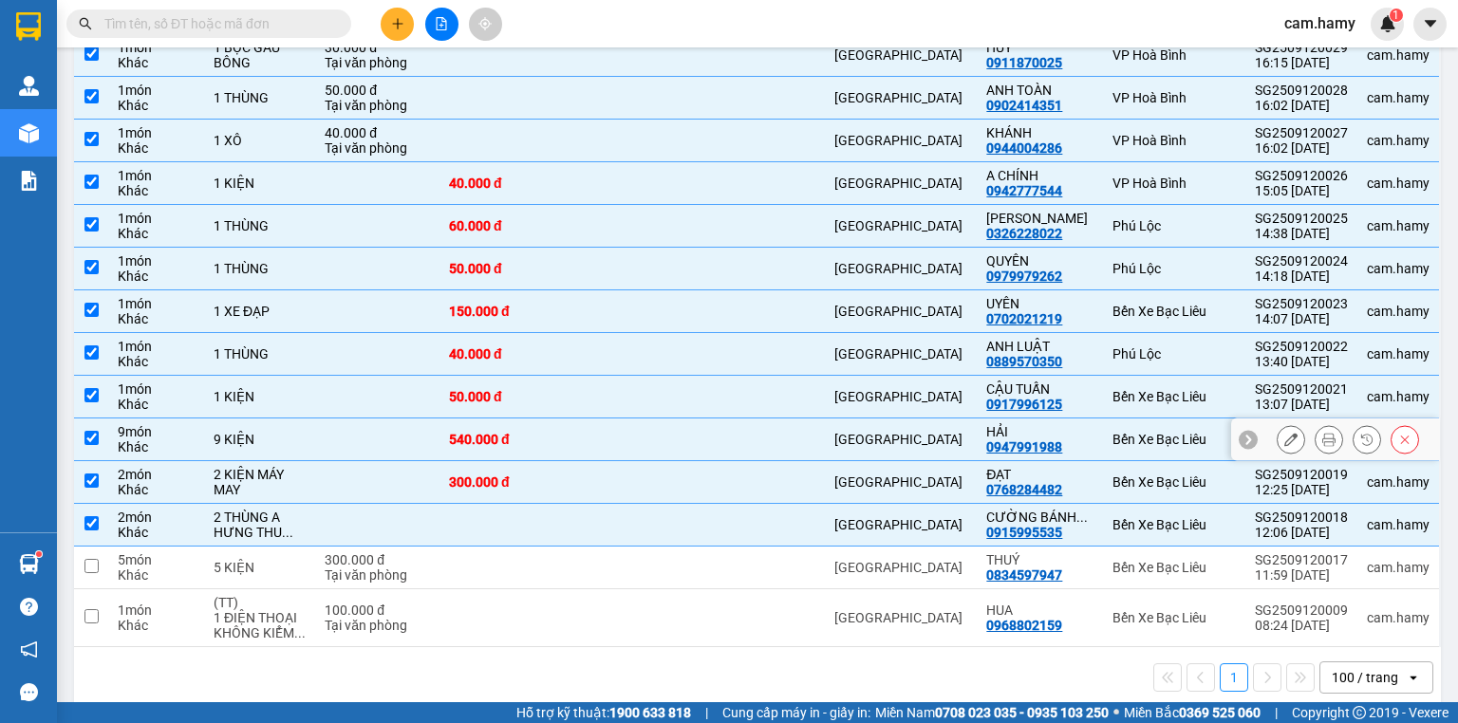
click at [296, 432] on div "9 KIỆN" at bounding box center [260, 439] width 92 height 15
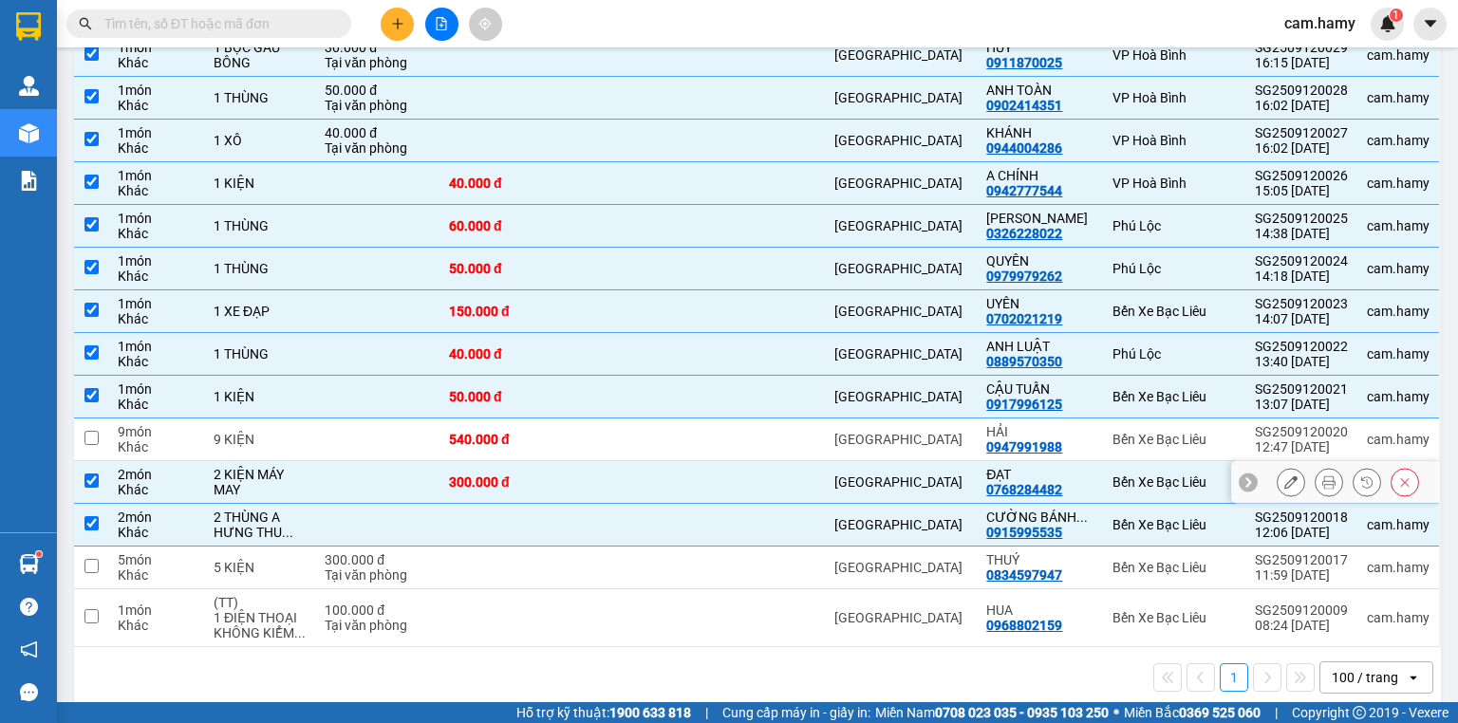
click at [247, 467] on div "2 KIỆN MÁY MAY" at bounding box center [260, 482] width 92 height 30
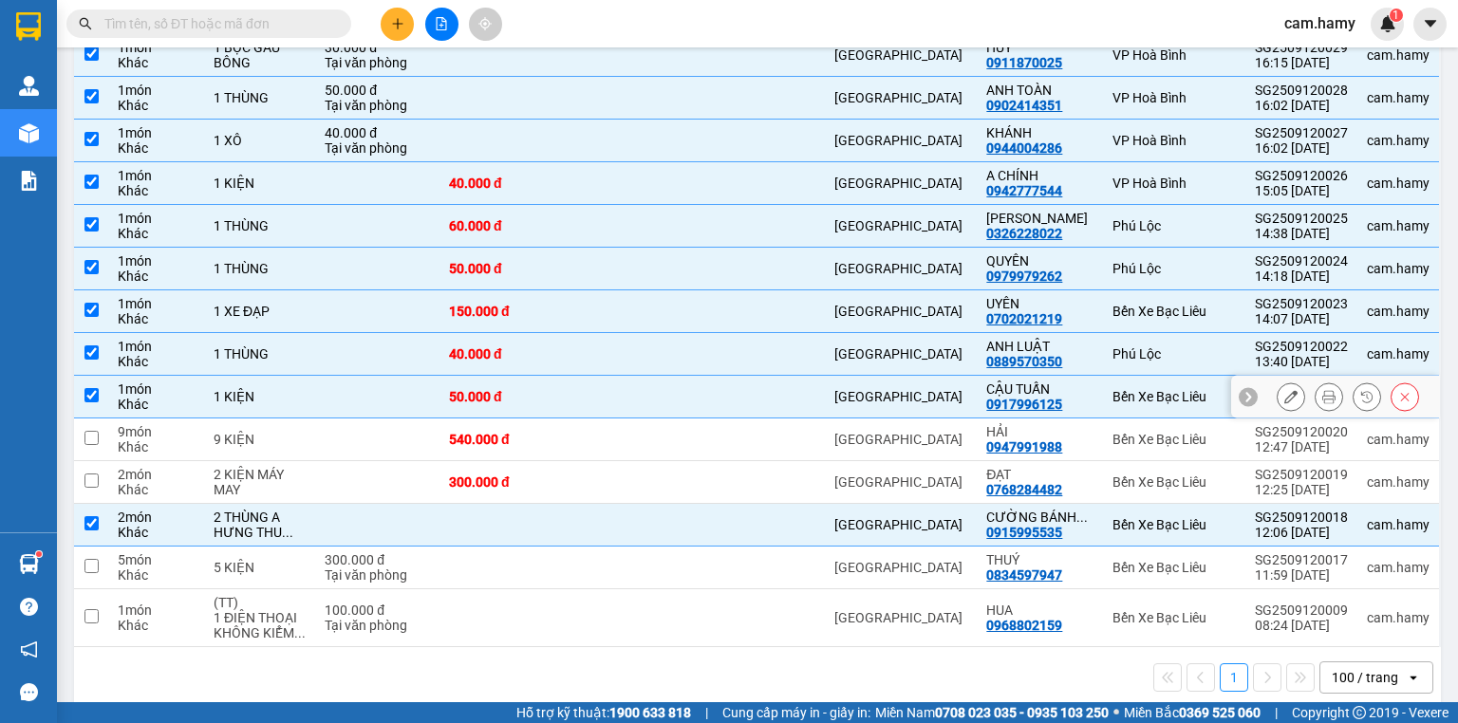
scroll to position [879, 0]
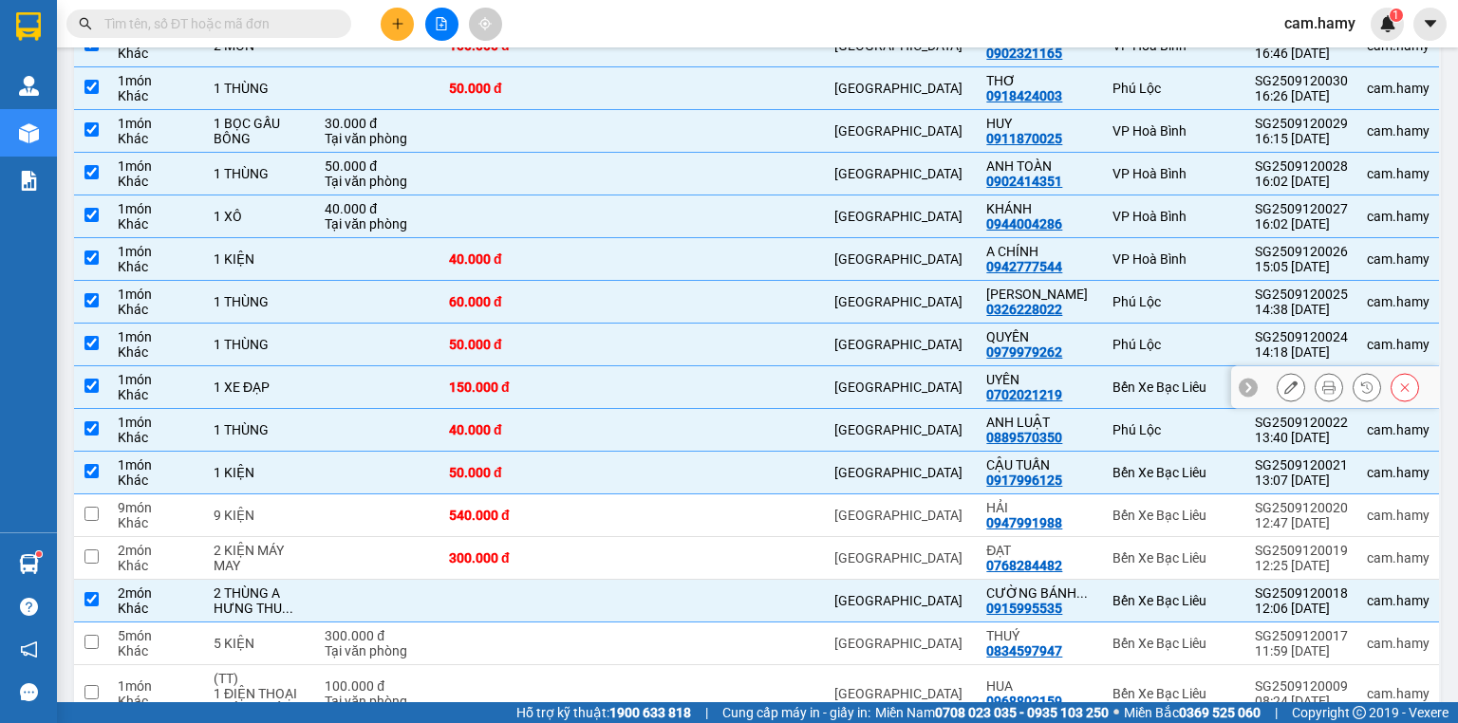
click at [343, 366] on td at bounding box center [377, 387] width 124 height 43
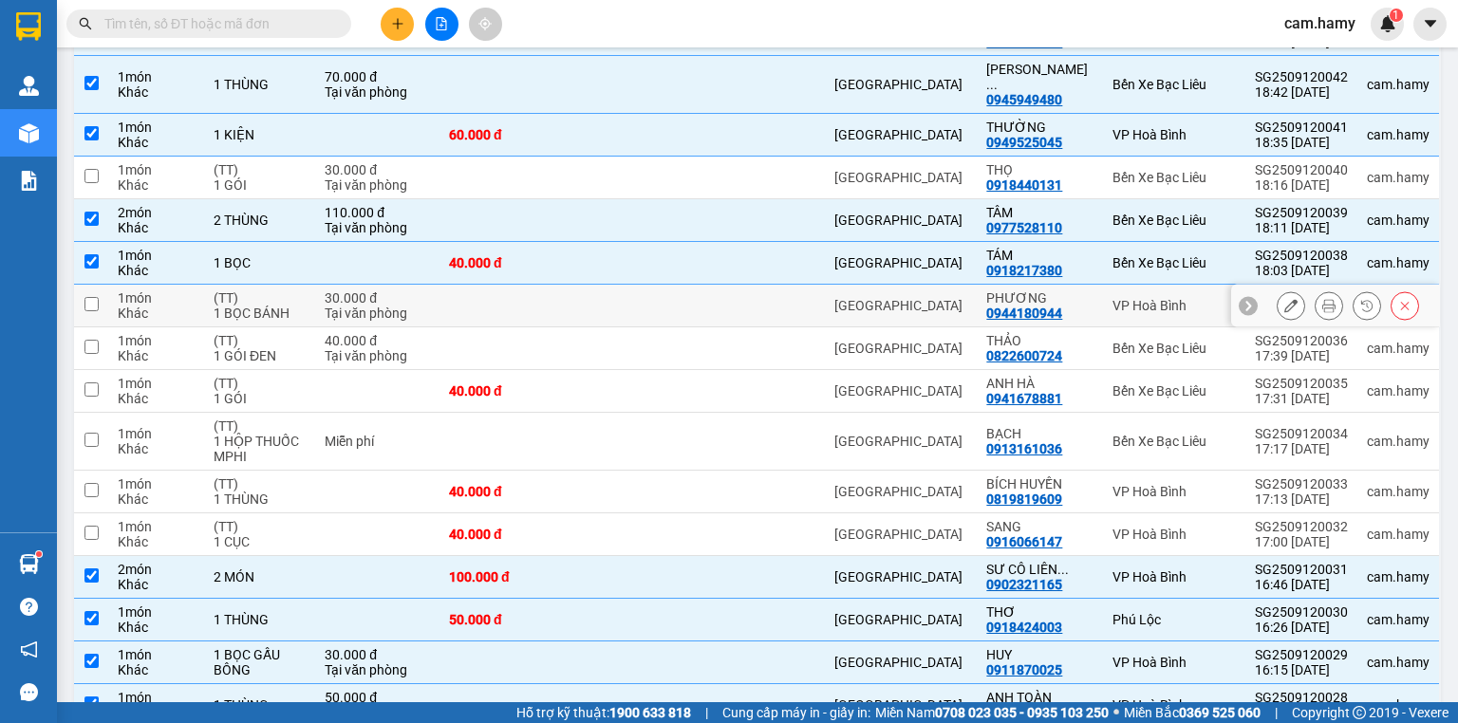
scroll to position [120, 0]
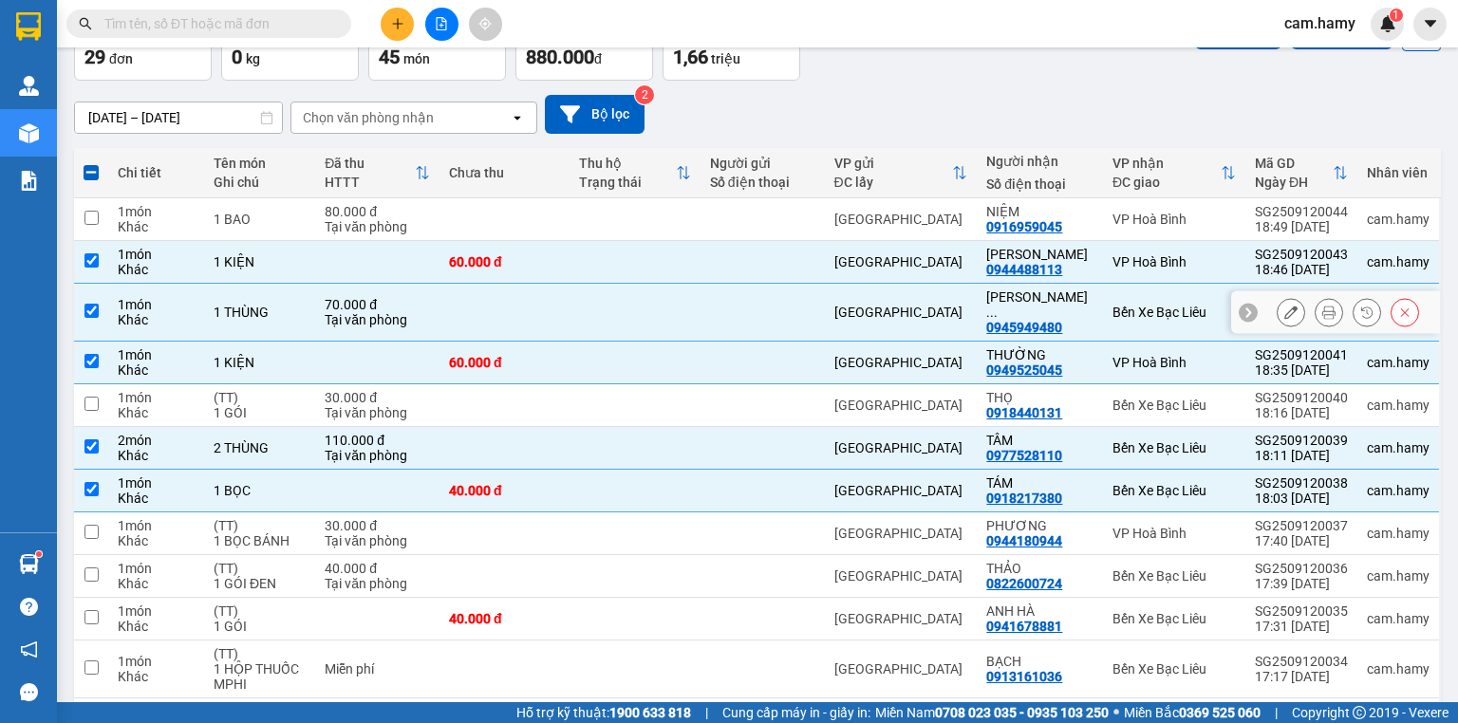
click at [439, 304] on td "70.000 đ Tại văn phòng" at bounding box center [377, 313] width 124 height 58
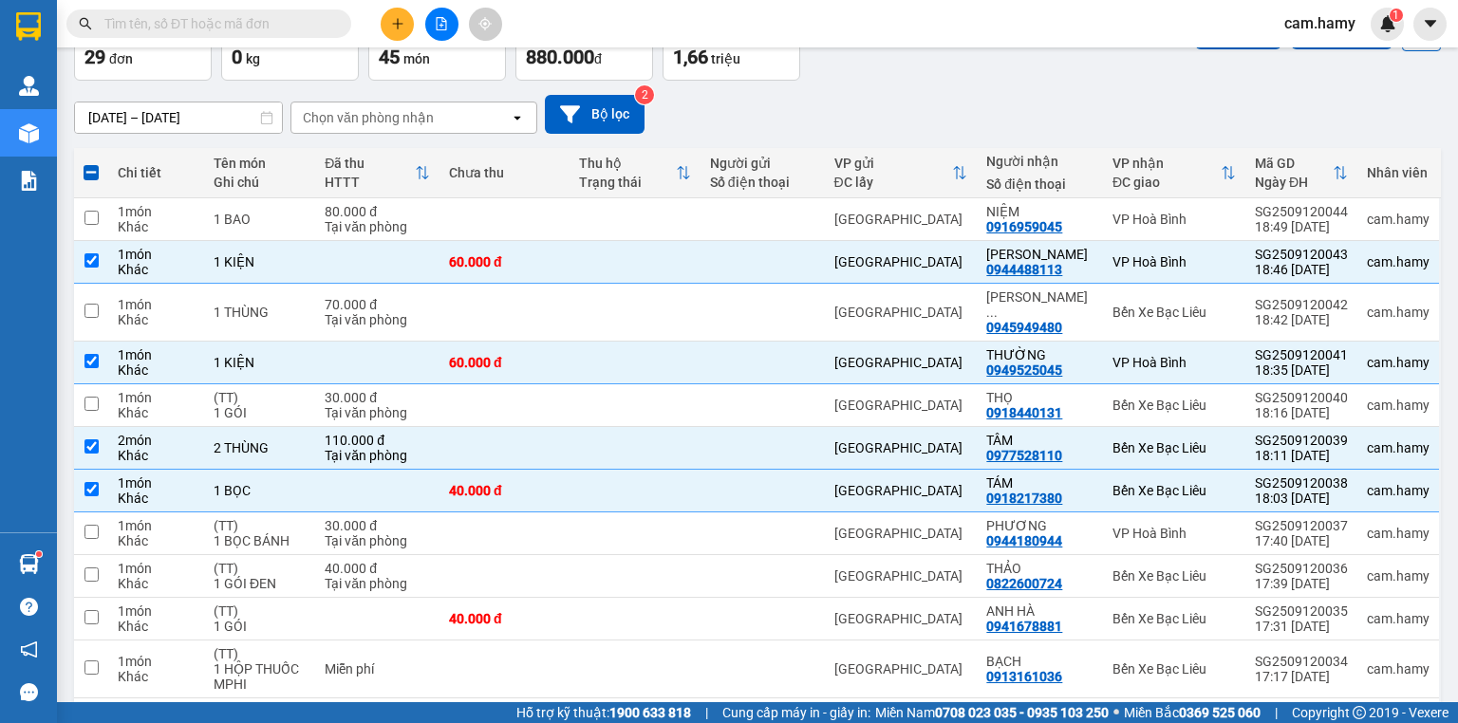
scroll to position [0, 0]
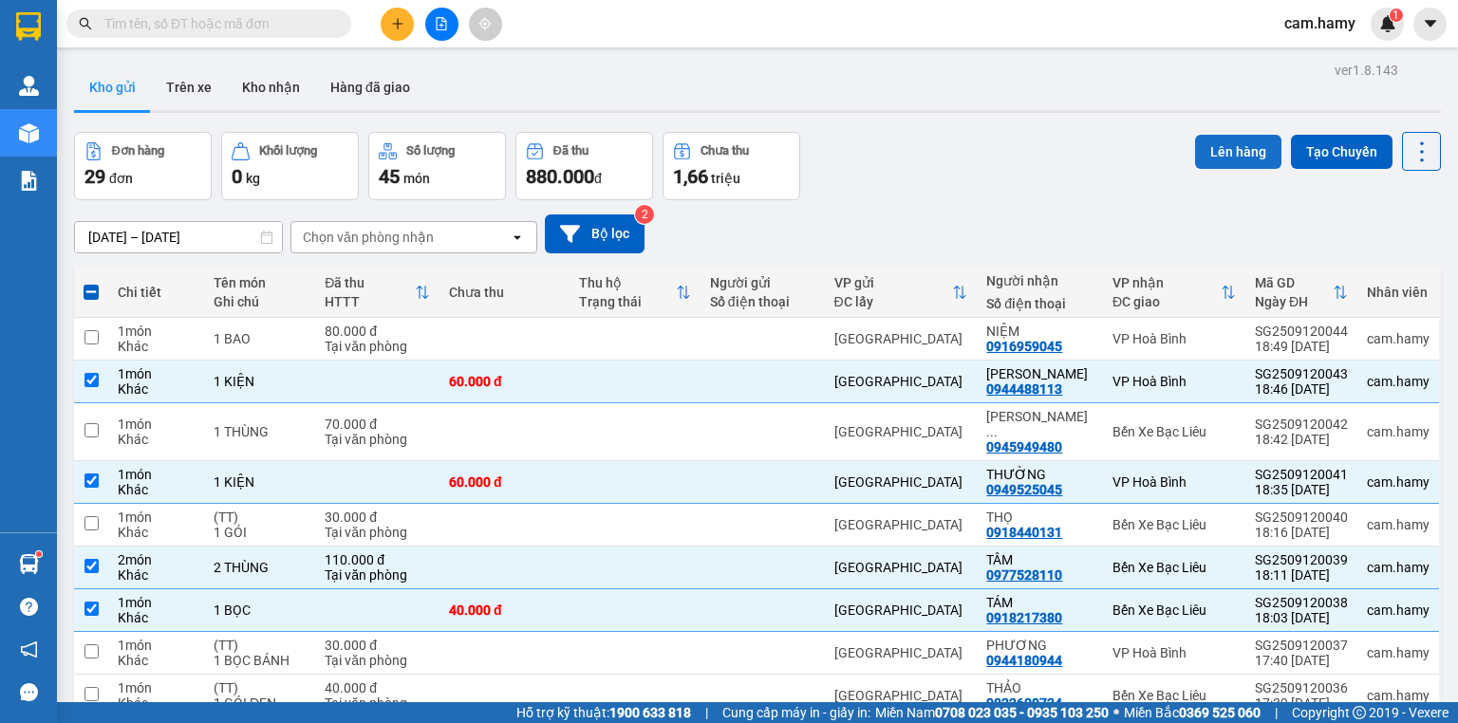
click at [1227, 138] on button "Lên hàng" at bounding box center [1238, 152] width 86 height 34
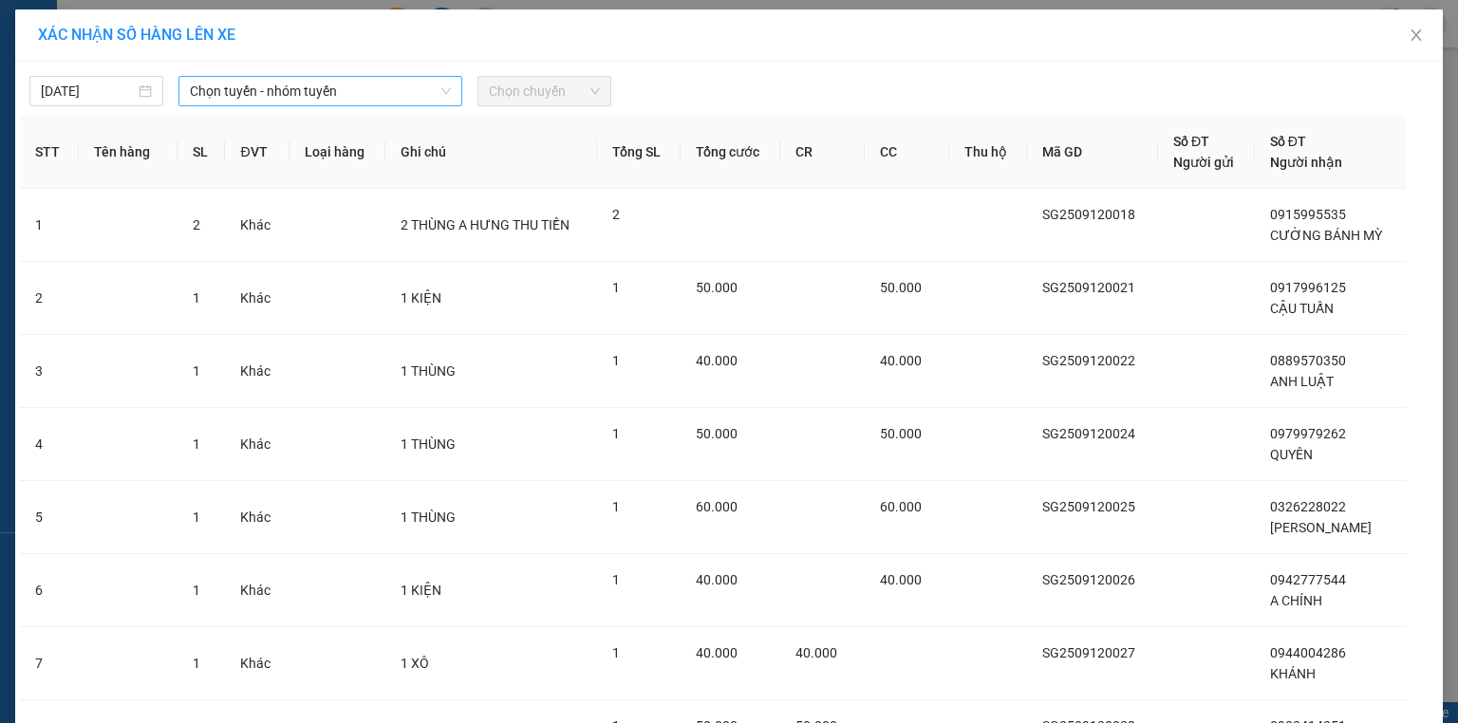
click at [236, 82] on span "Chọn tuyến - nhóm tuyến" at bounding box center [320, 91] width 261 height 28
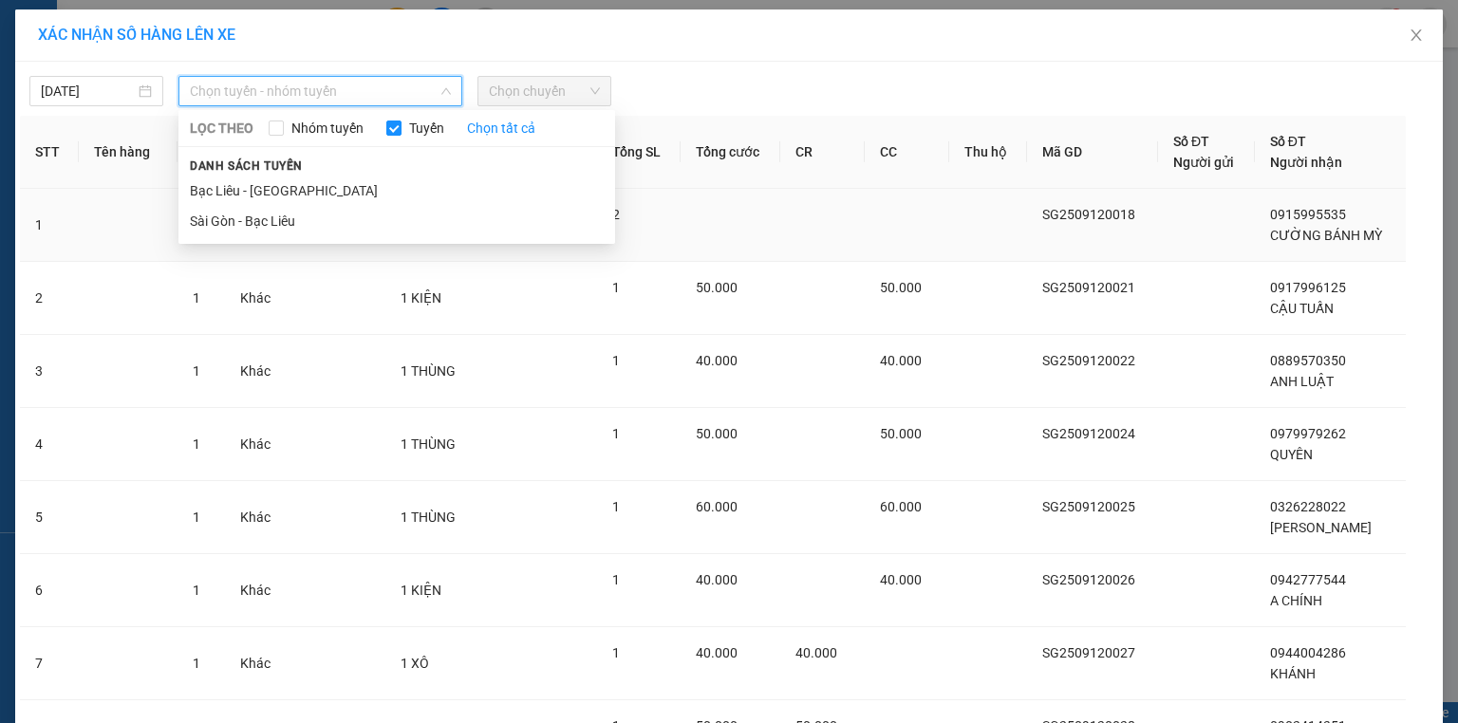
drag, startPoint x: 251, startPoint y: 209, endPoint x: 287, endPoint y: 201, distance: 36.8
click at [250, 209] on li "Sài Gòn - Bạc Liêu" at bounding box center [396, 221] width 436 height 30
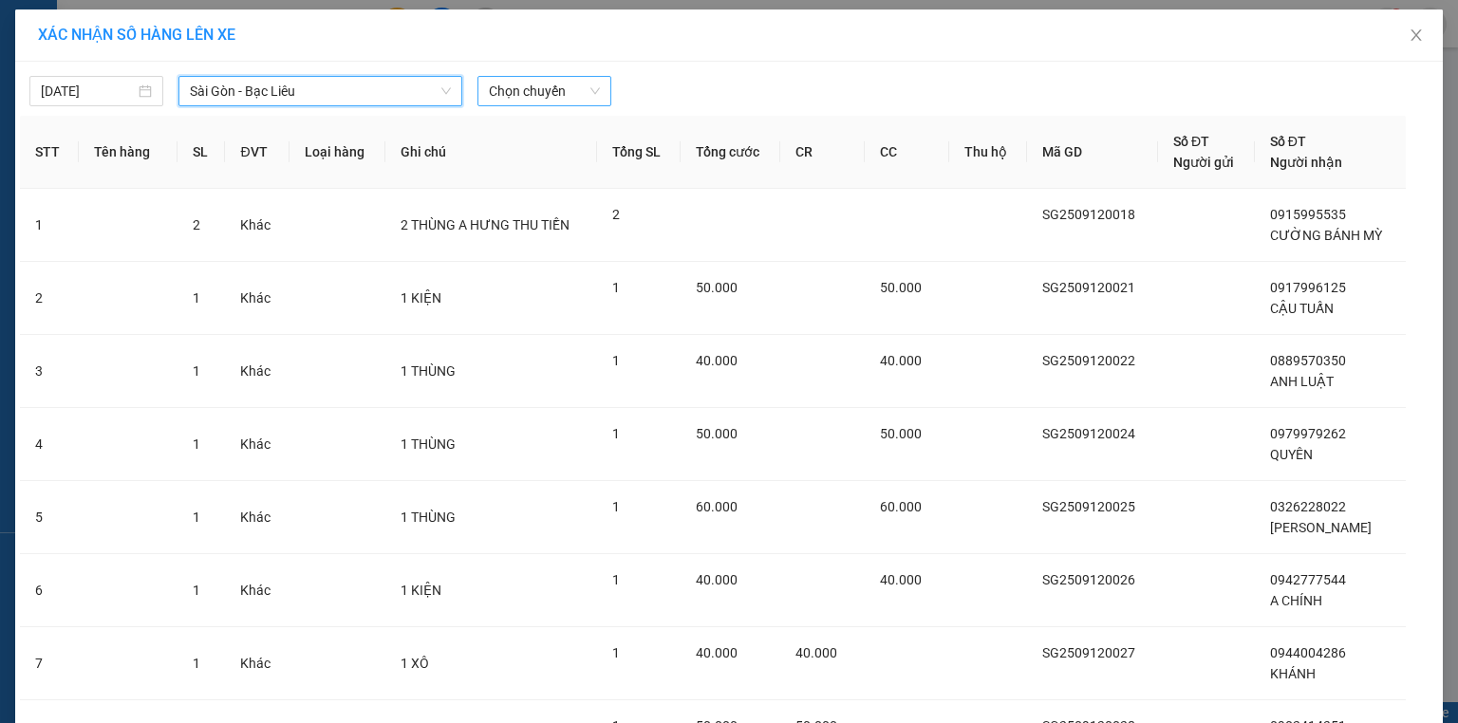
click at [529, 92] on span "Chọn chuyến" at bounding box center [544, 91] width 111 height 28
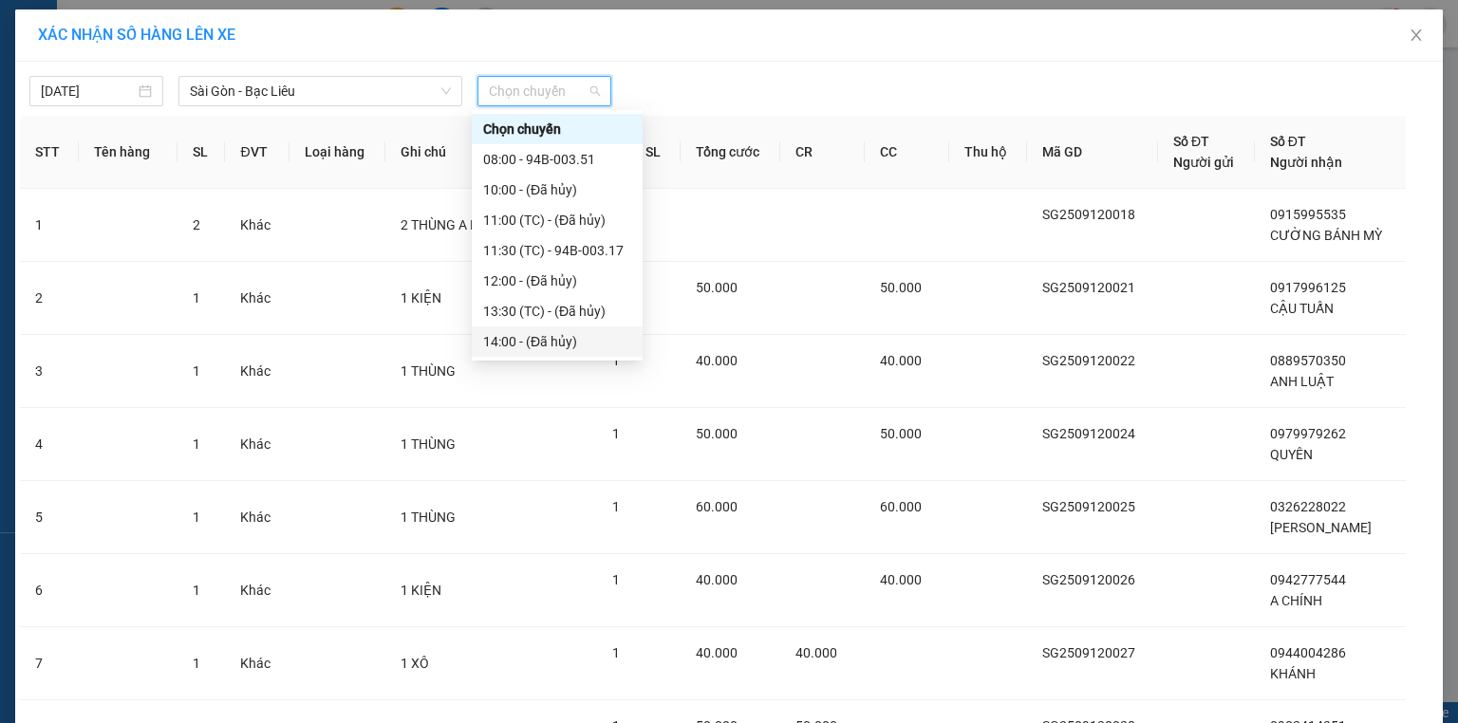
scroll to position [61, 0]
click at [582, 316] on div "20:00 - 94B-003.31" at bounding box center [557, 311] width 148 height 21
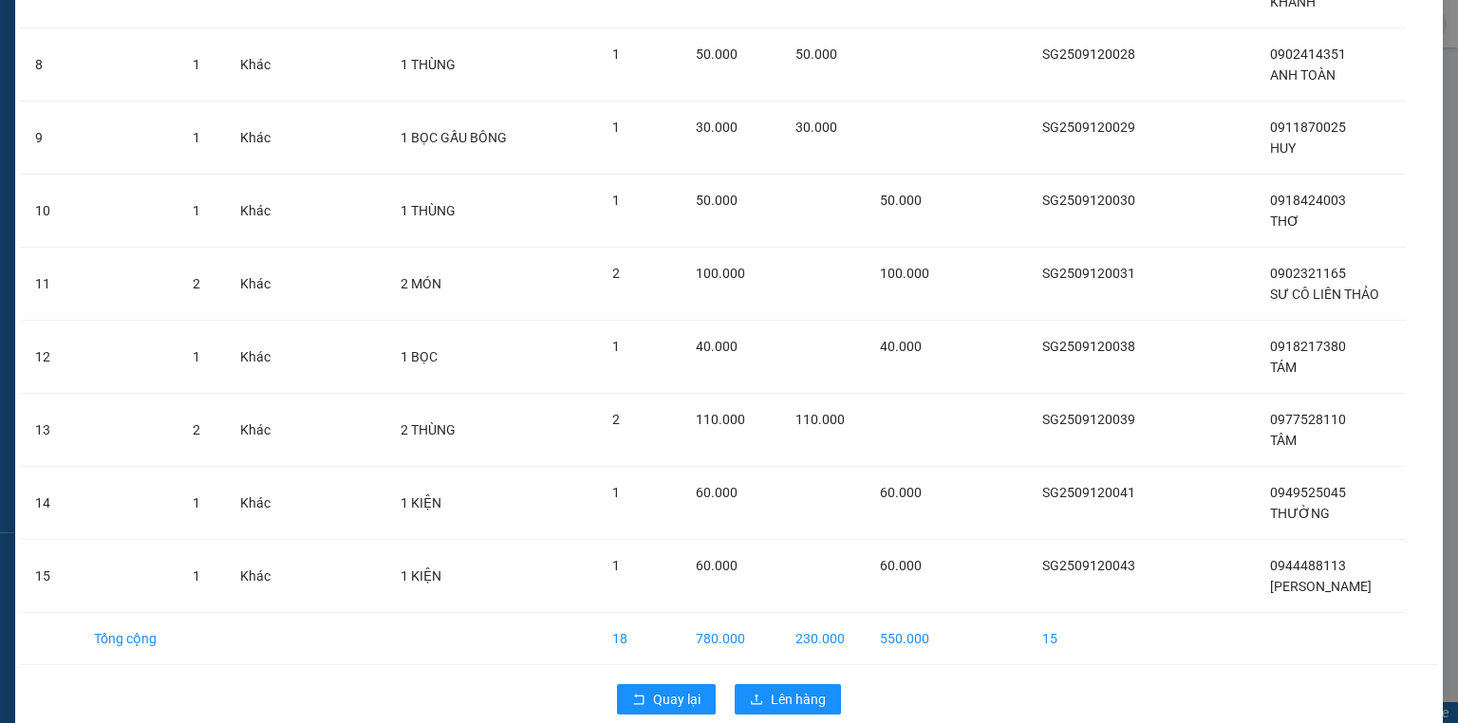
scroll to position [708, 0]
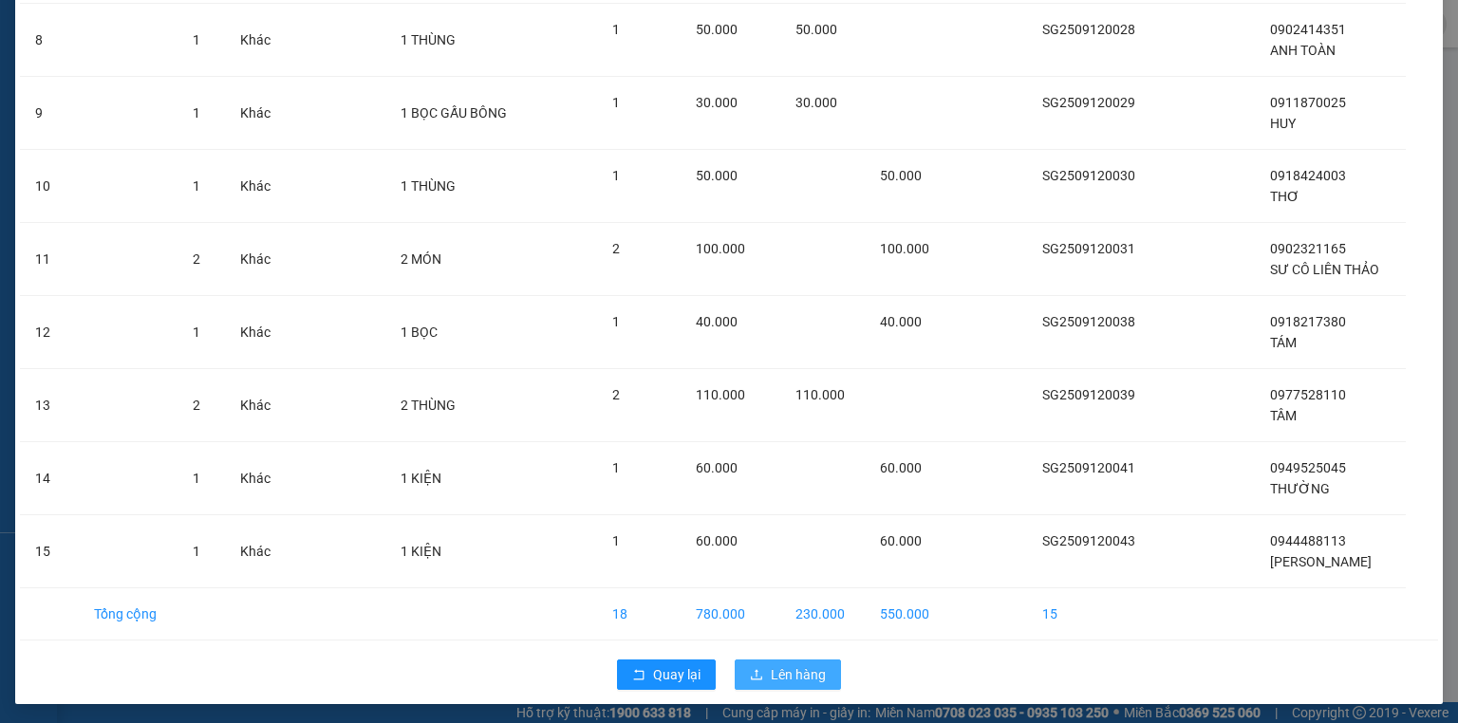
click at [786, 675] on span "Lên hàng" at bounding box center [798, 674] width 55 height 21
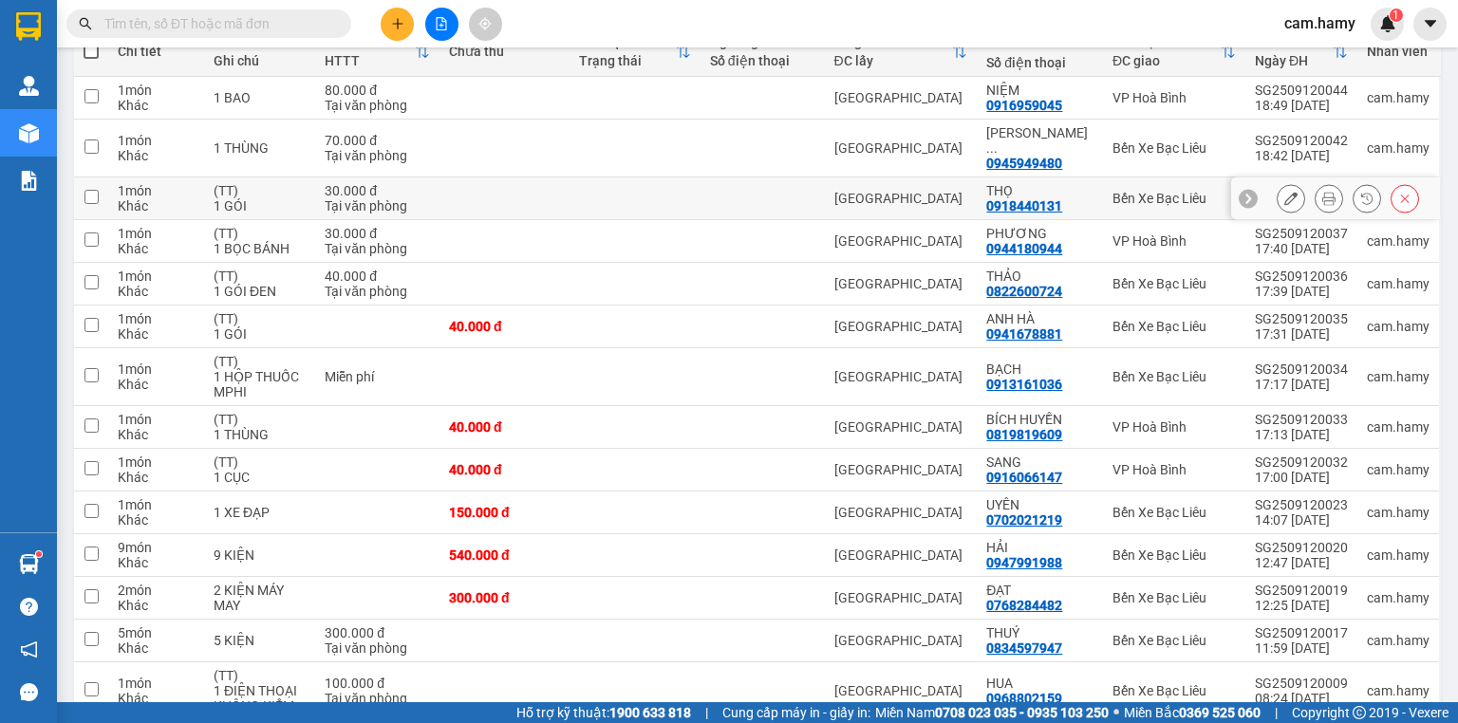
scroll to position [13, 0]
